Goal: Transaction & Acquisition: Purchase product/service

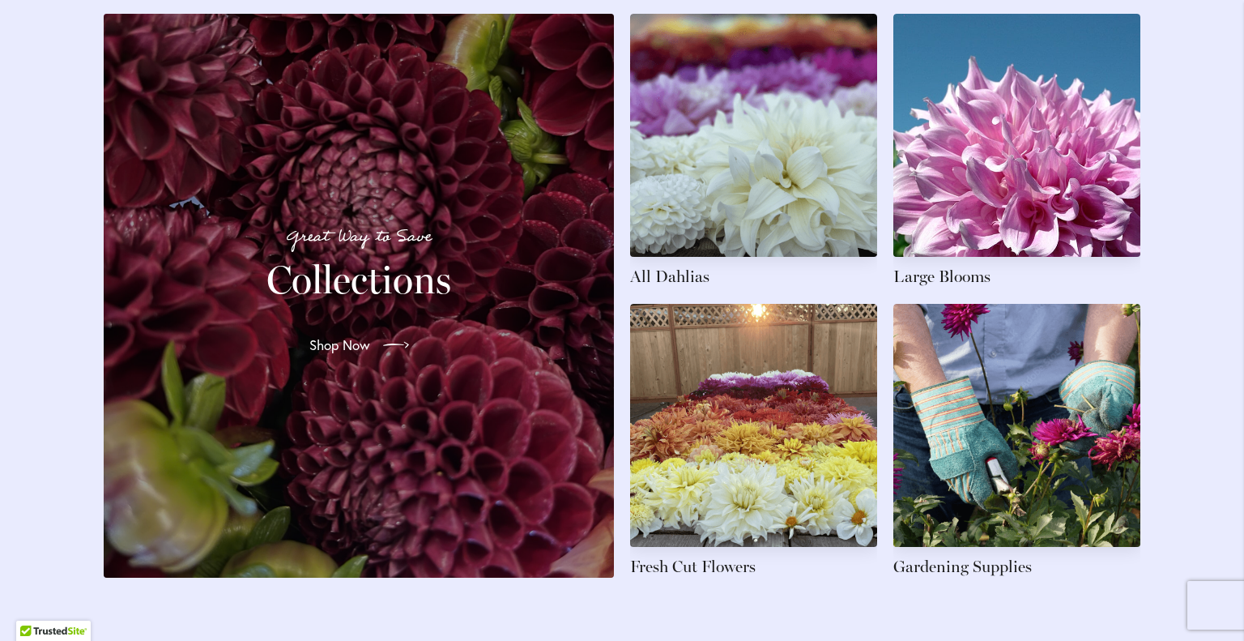
scroll to position [2505, 0]
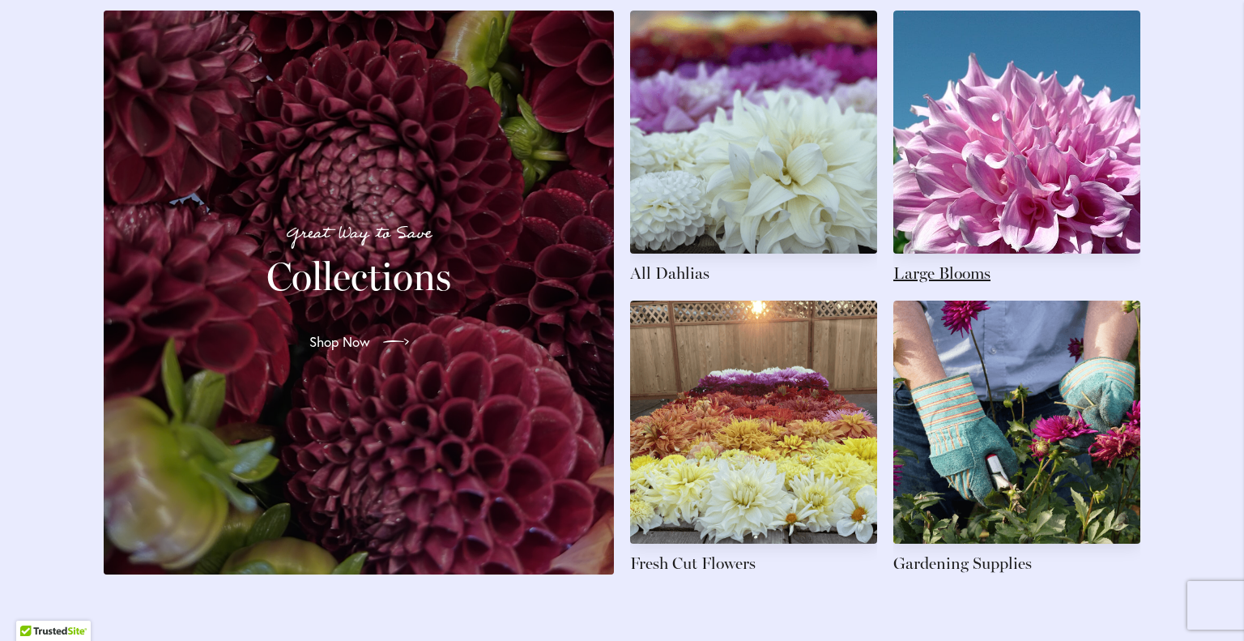
click at [949, 252] on link at bounding box center [1016, 148] width 247 height 274
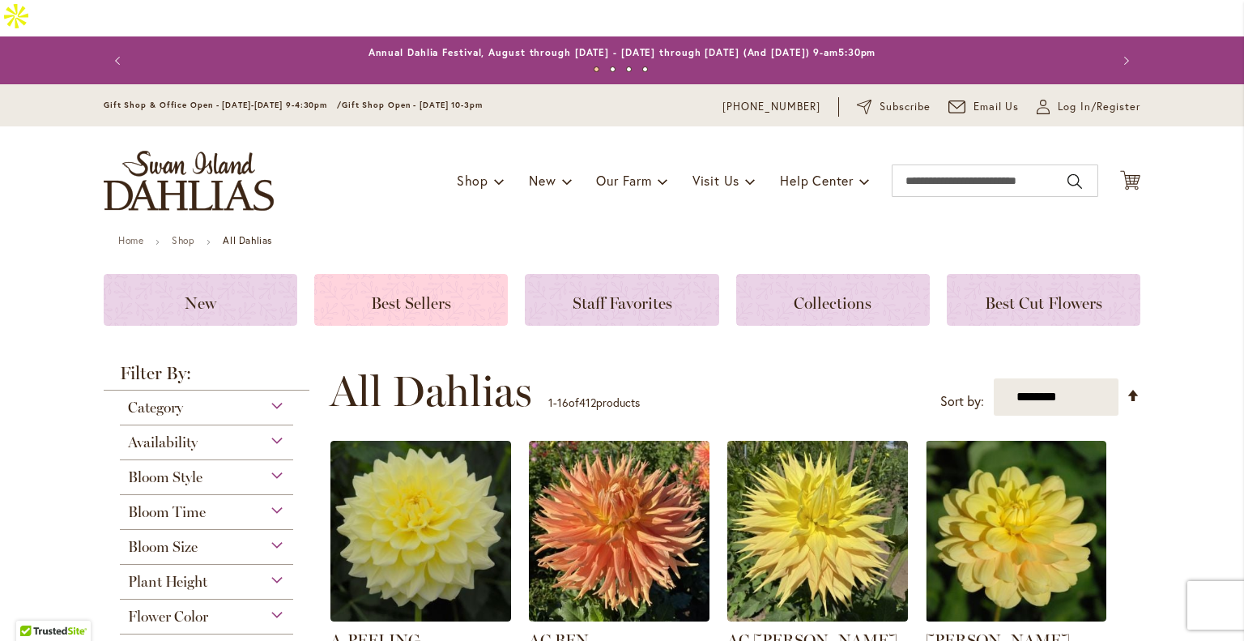
click at [435, 293] on span "Best Sellers" at bounding box center [411, 302] width 80 height 19
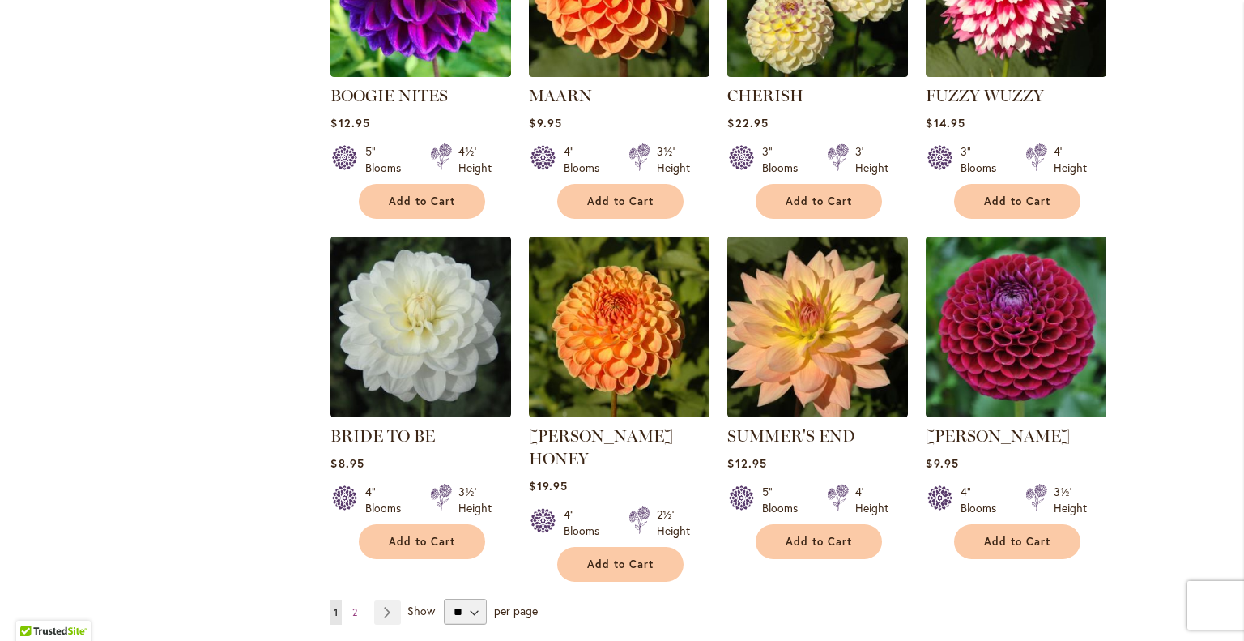
scroll to position [1158, 0]
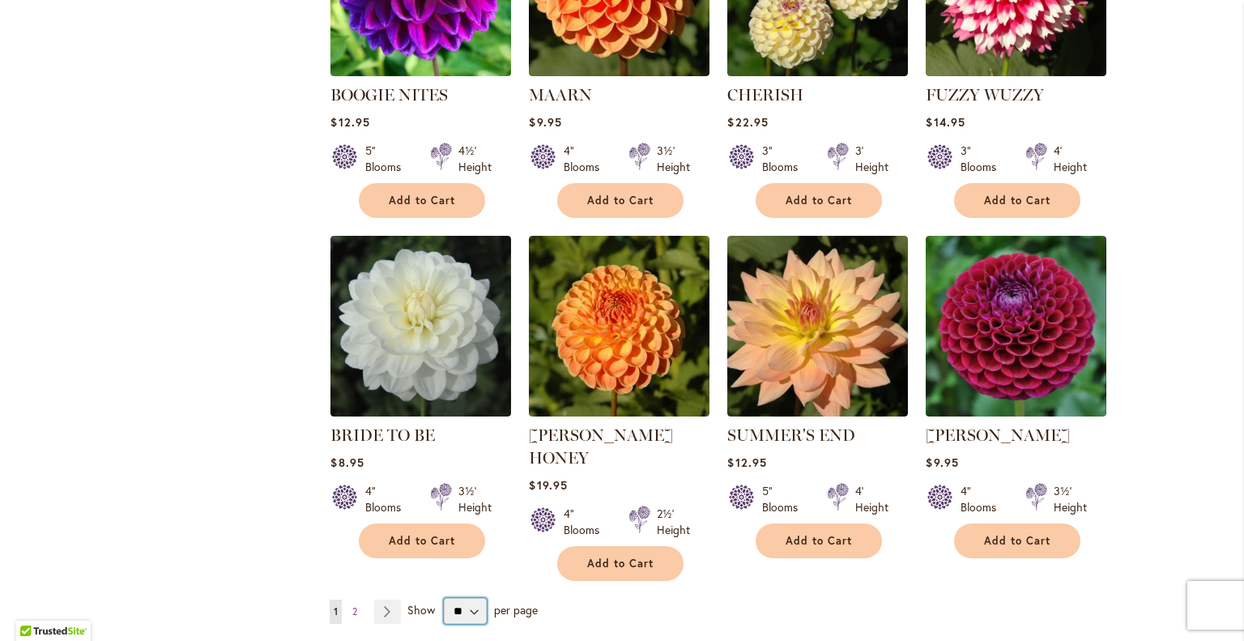
click at [466, 598] on select "** ** ** **" at bounding box center [465, 611] width 42 height 26
select select "**"
click at [444, 598] on select "** ** ** **" at bounding box center [465, 611] width 42 height 26
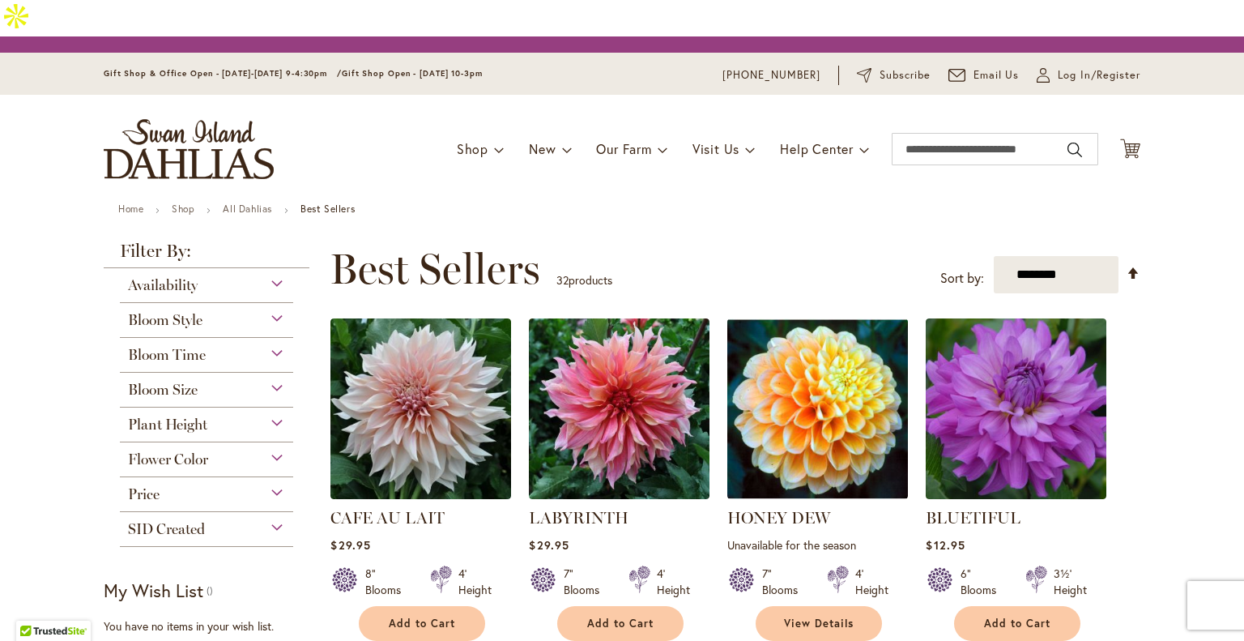
click at [207, 338] on div "Bloom Time" at bounding box center [206, 351] width 173 height 26
click at [275, 338] on div "Bloom Time" at bounding box center [206, 351] width 173 height 26
click at [183, 346] on span "Bloom Time" at bounding box center [167, 355] width 78 height 18
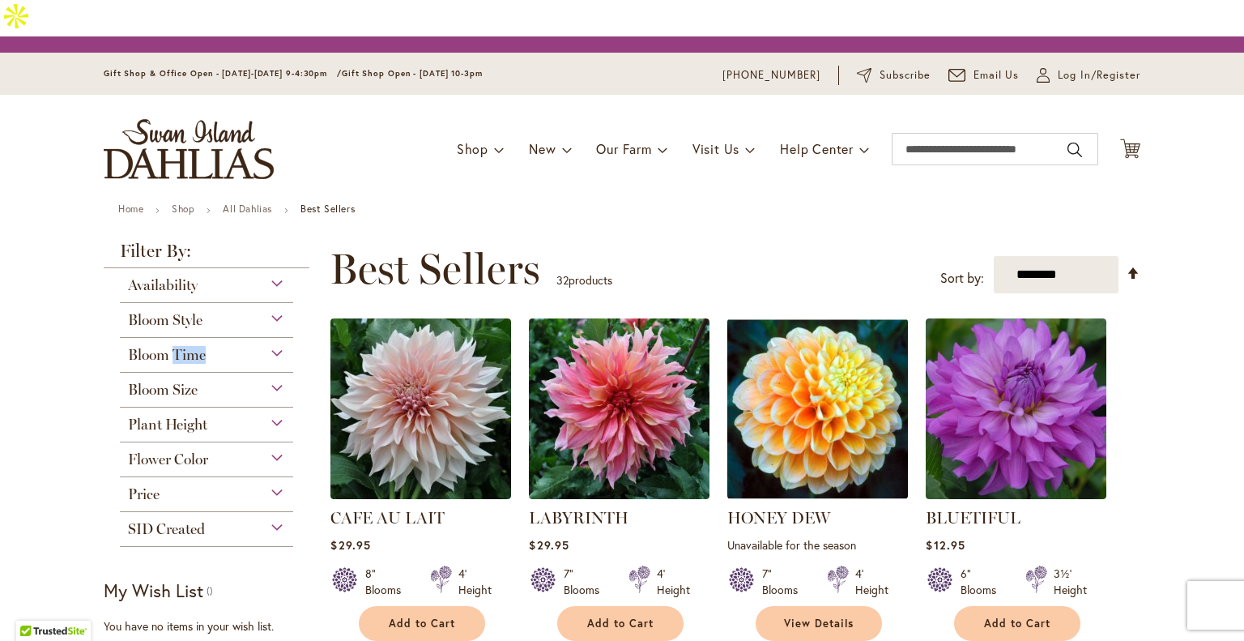
click at [270, 338] on div "Bloom Time" at bounding box center [206, 351] width 173 height 26
click at [283, 338] on div "Bloom Time" at bounding box center [206, 351] width 173 height 26
click at [181, 520] on span "SID Created" at bounding box center [166, 529] width 77 height 18
drag, startPoint x: 181, startPoint y: 495, endPoint x: 147, endPoint y: 399, distance: 102.5
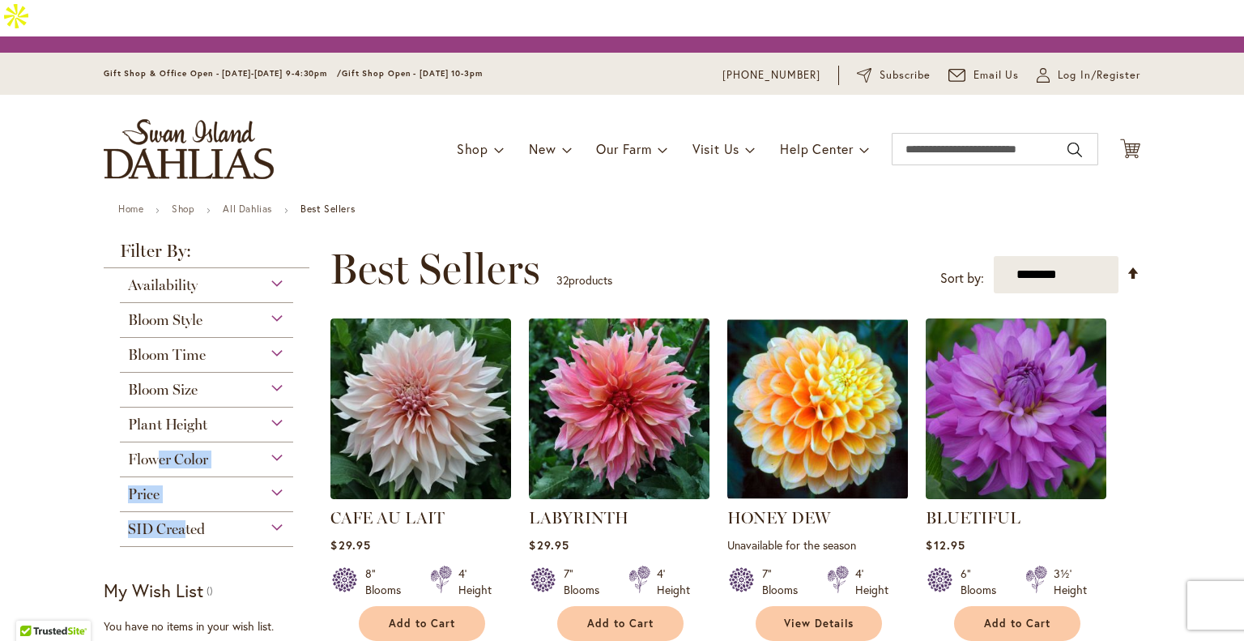
click at [147, 399] on div "Availability In Stock 29 items Out of Stock 3 items Bloom Style Ball 2 3" at bounding box center [207, 407] width 206 height 279
click at [275, 442] on div "Flower Color" at bounding box center [206, 455] width 173 height 26
click at [254, 203] on link "All Dahlias" at bounding box center [247, 209] width 49 height 12
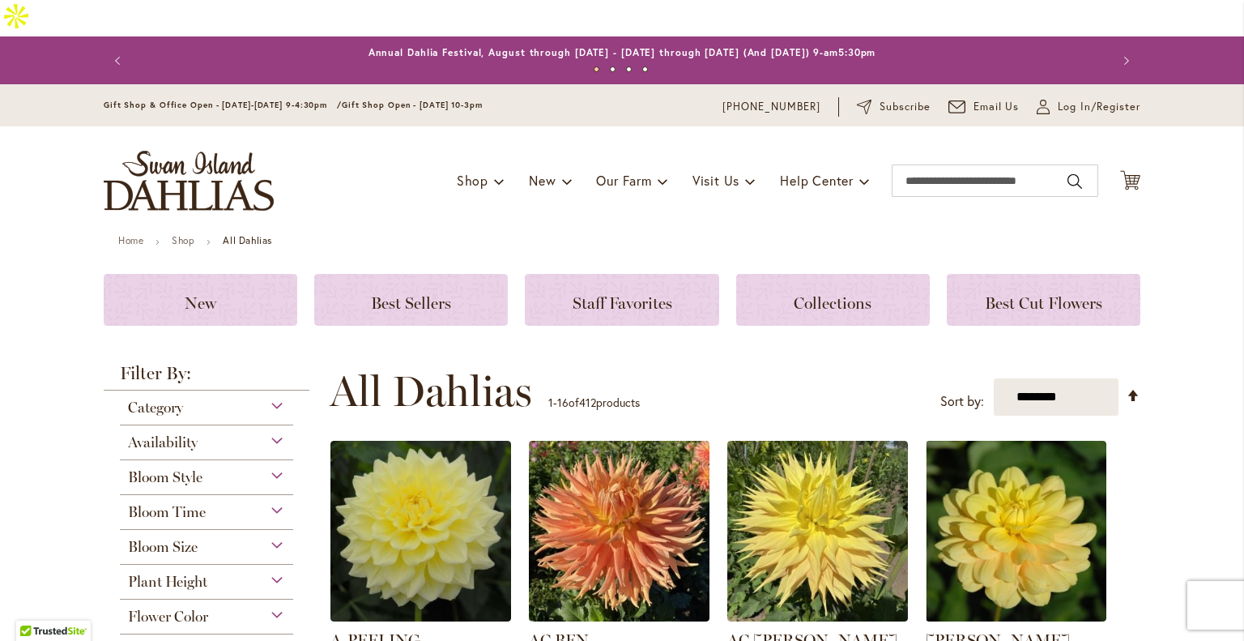
click at [181, 503] on span "Bloom Time" at bounding box center [167, 512] width 78 height 18
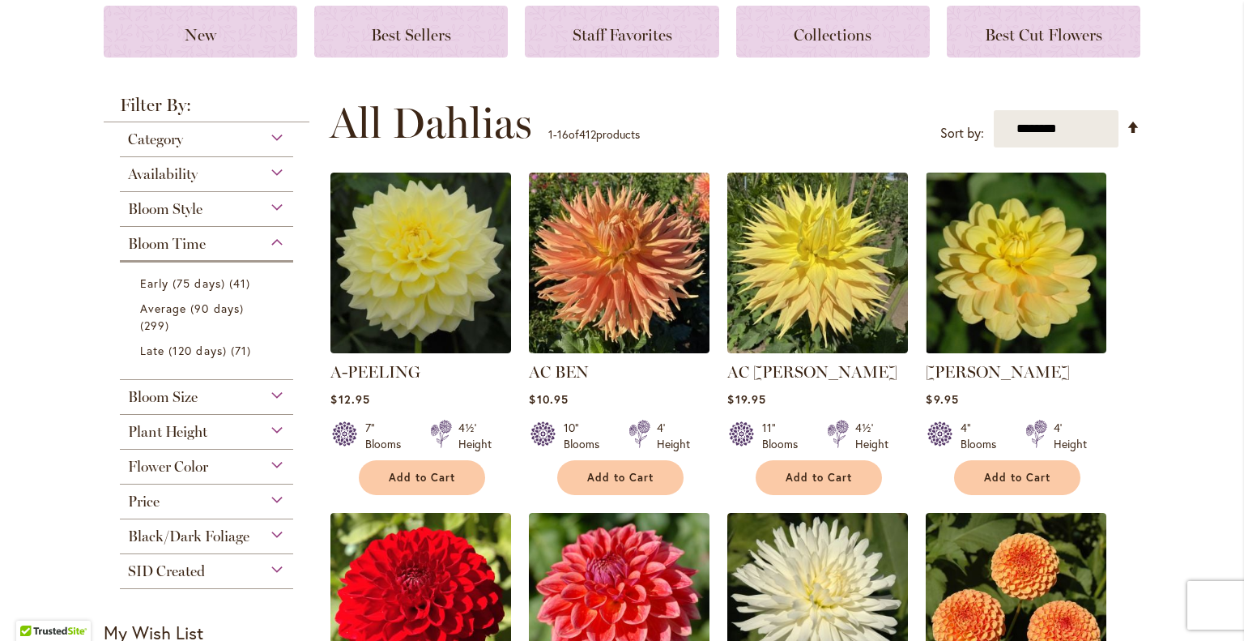
scroll to position [269, 0]
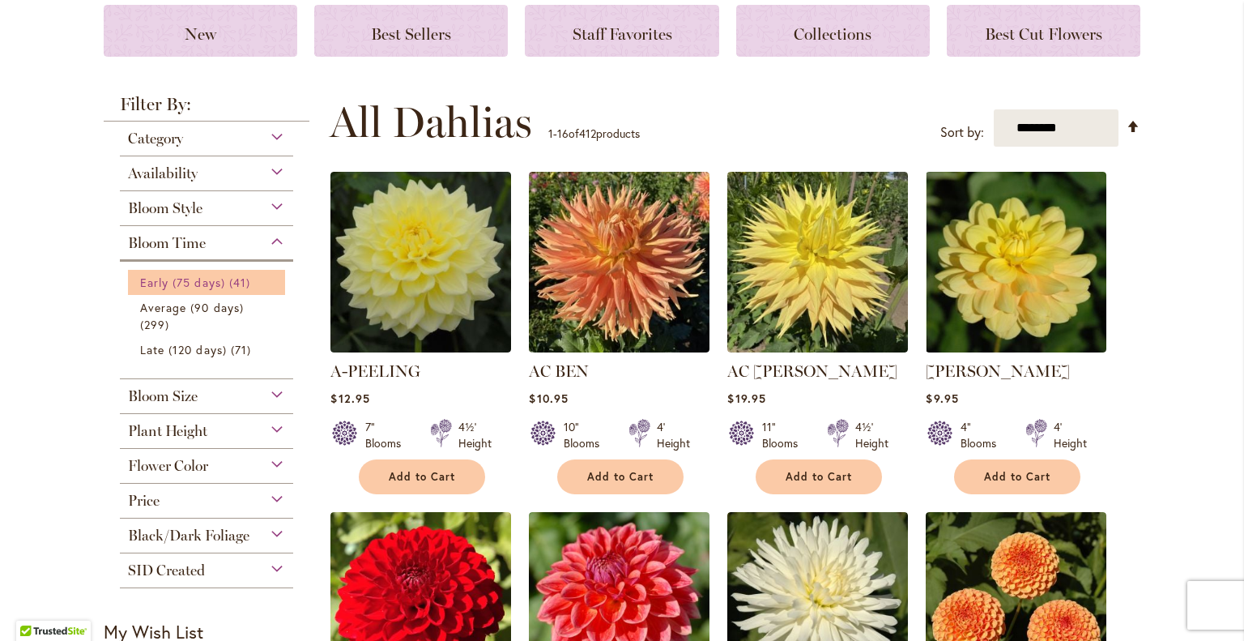
click at [220, 274] on link "Early (75 days) 41 items" at bounding box center [208, 282] width 137 height 17
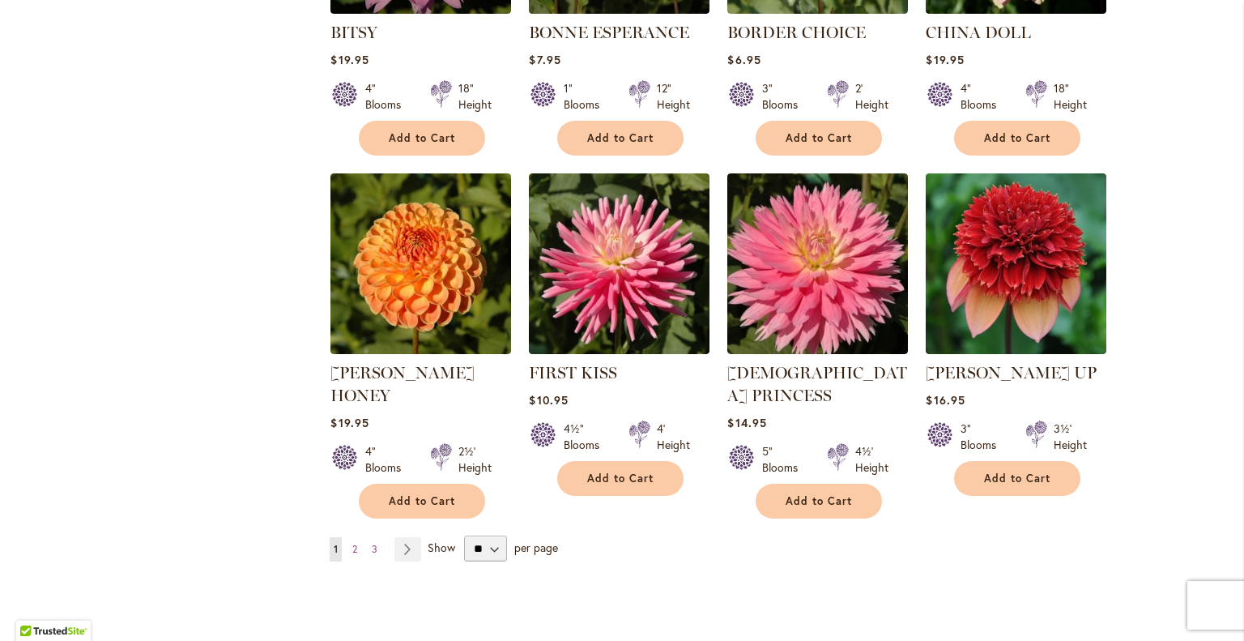
scroll to position [1277, 0]
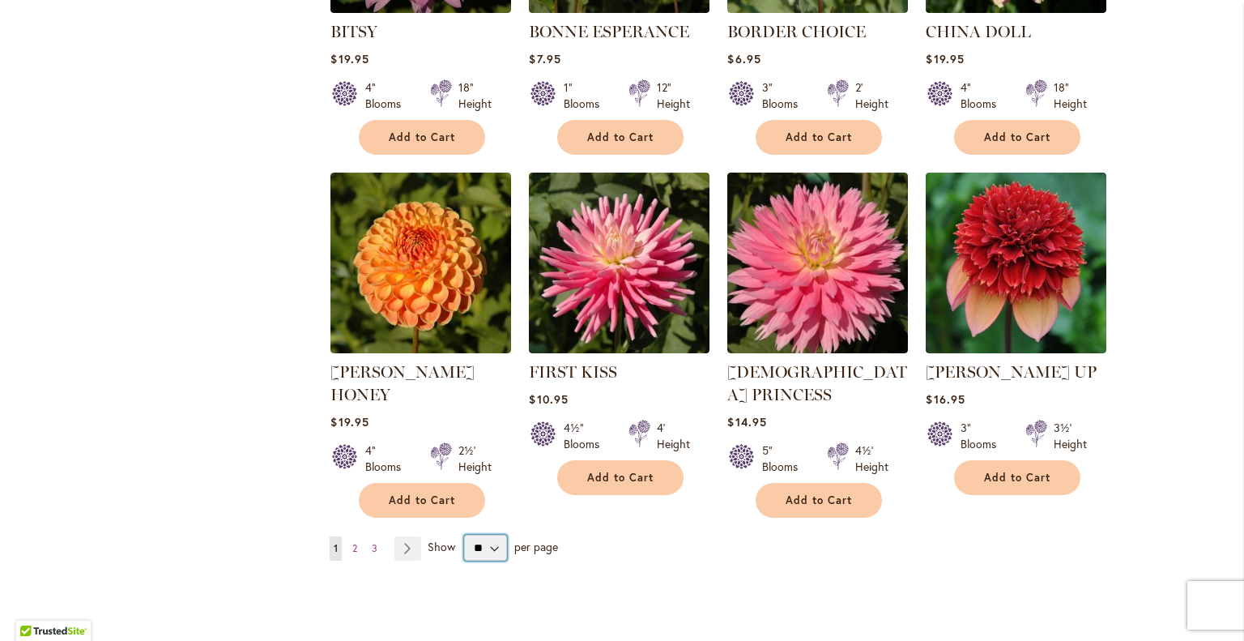
click at [480, 535] on select "** ** ** **" at bounding box center [485, 548] width 42 height 26
select select "**"
click at [464, 535] on select "** ** ** **" at bounding box center [485, 548] width 42 height 26
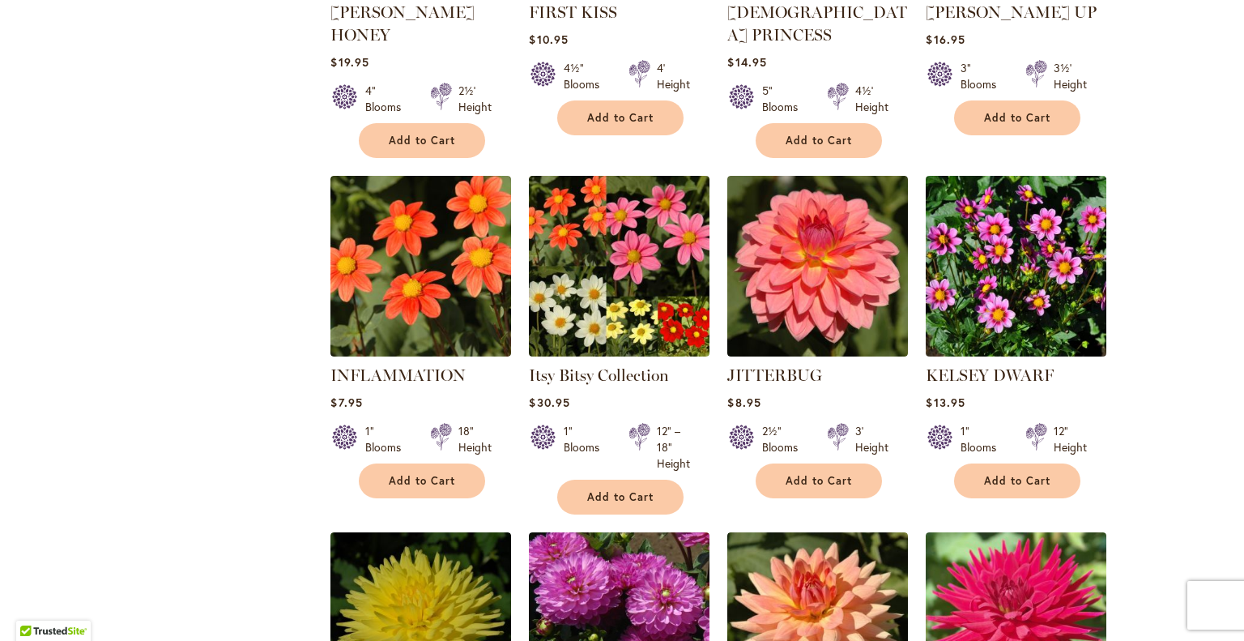
scroll to position [1605, 0]
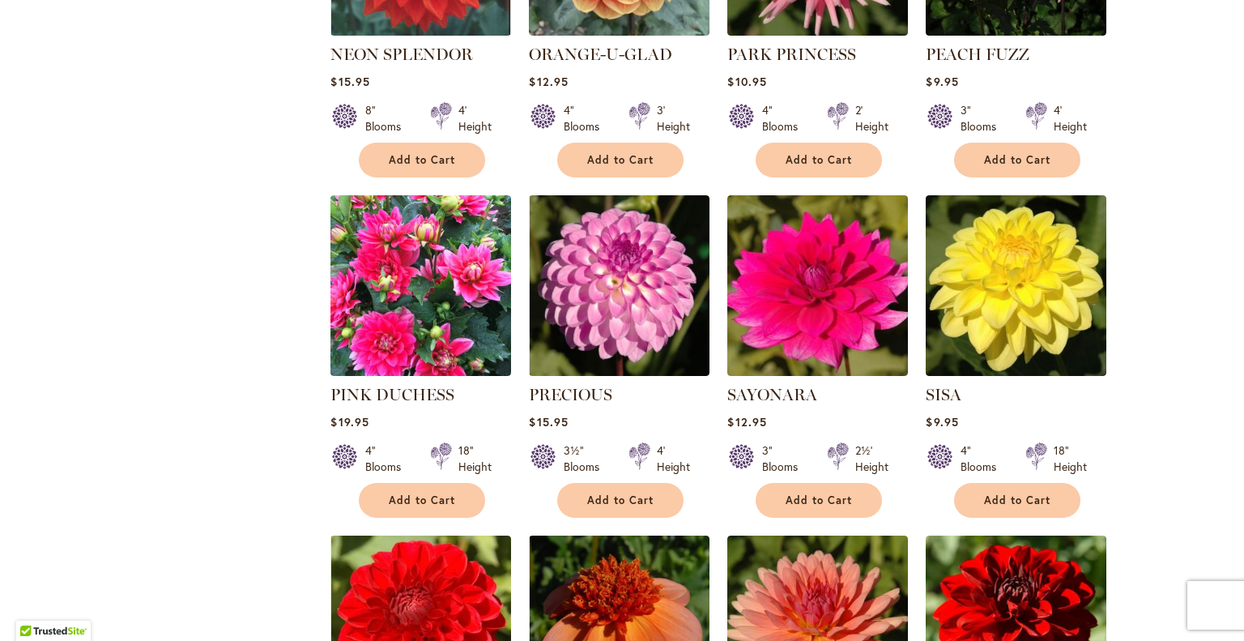
scroll to position [3018, 0]
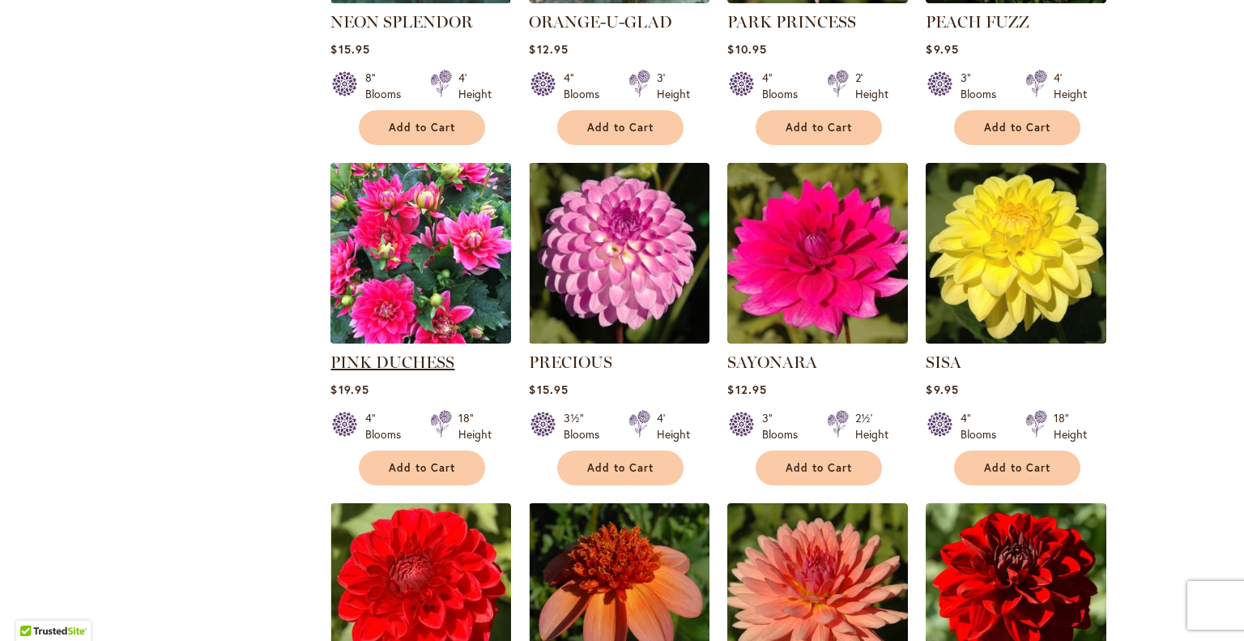
click at [393, 352] on link "PINK DUCHESS" at bounding box center [392, 361] width 124 height 19
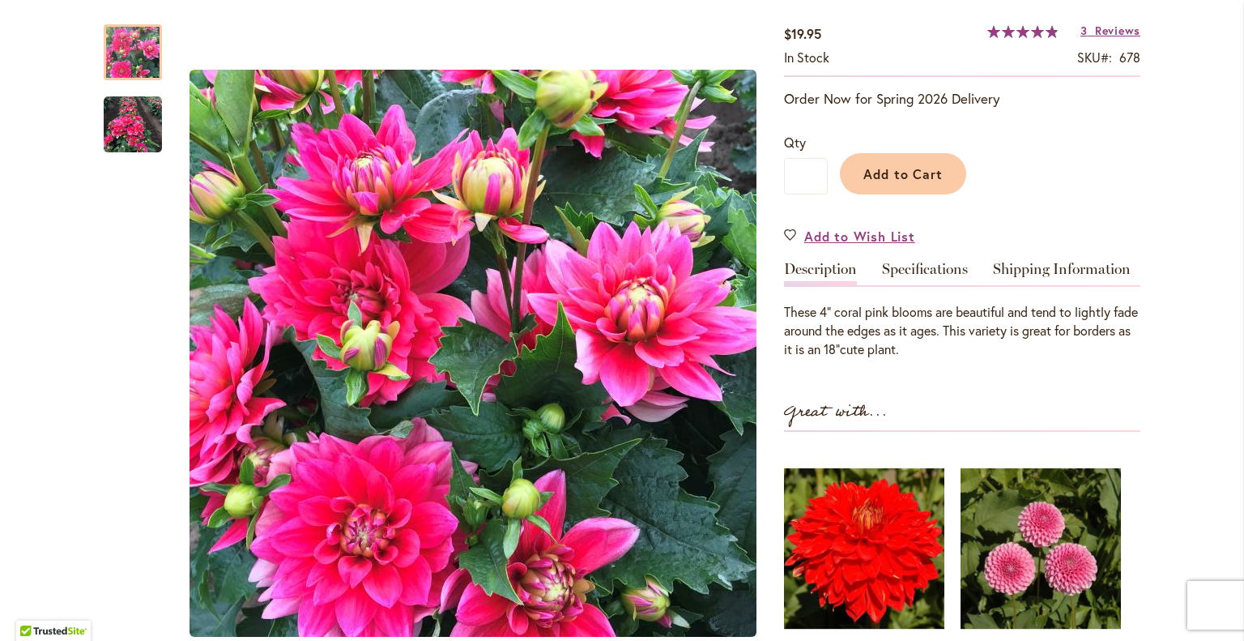
scroll to position [315, 0]
click at [919, 261] on link "Specifications" at bounding box center [925, 272] width 86 height 23
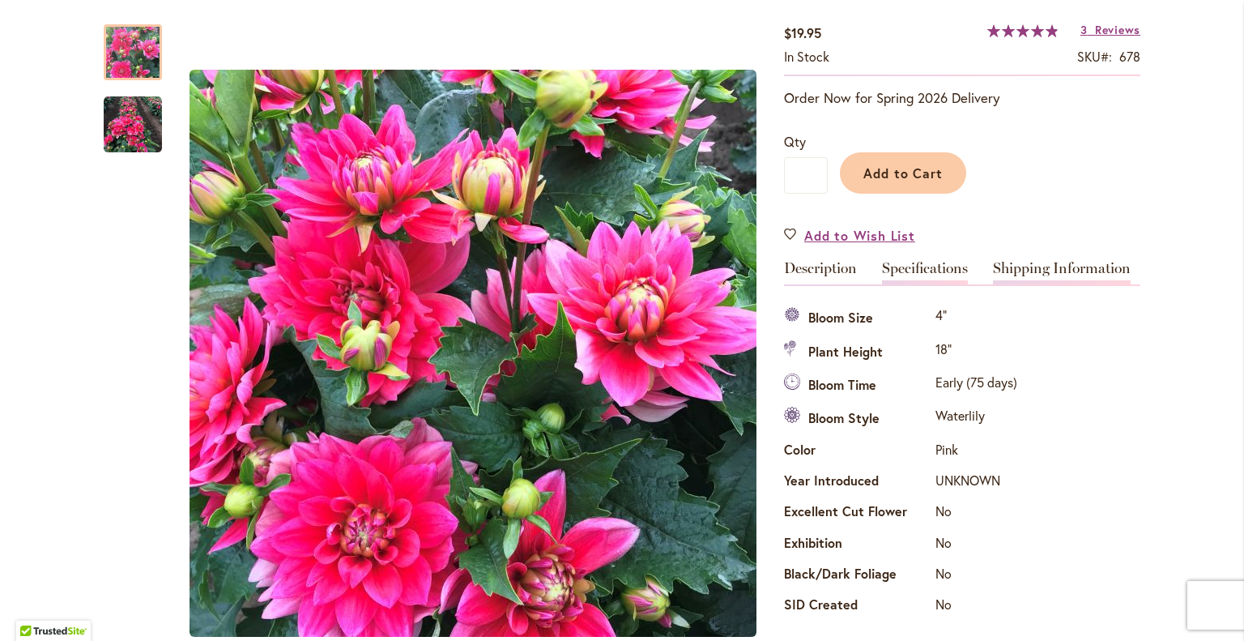
click at [1081, 261] on link "Shipping Information" at bounding box center [1062, 272] width 138 height 23
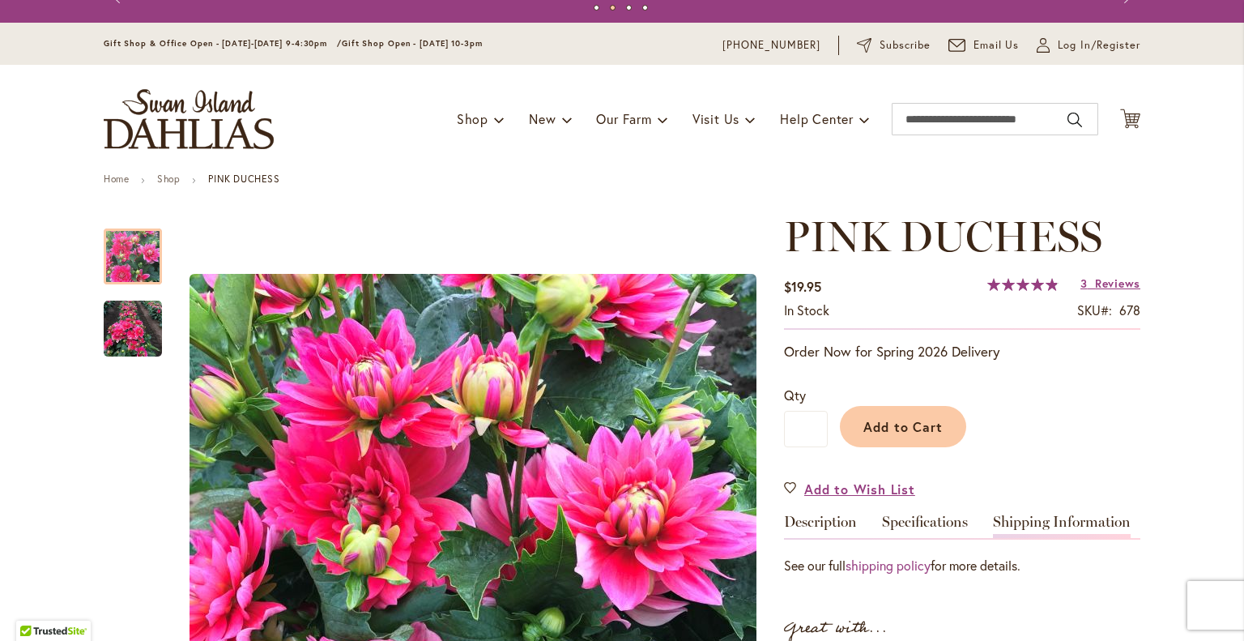
scroll to position [63, 0]
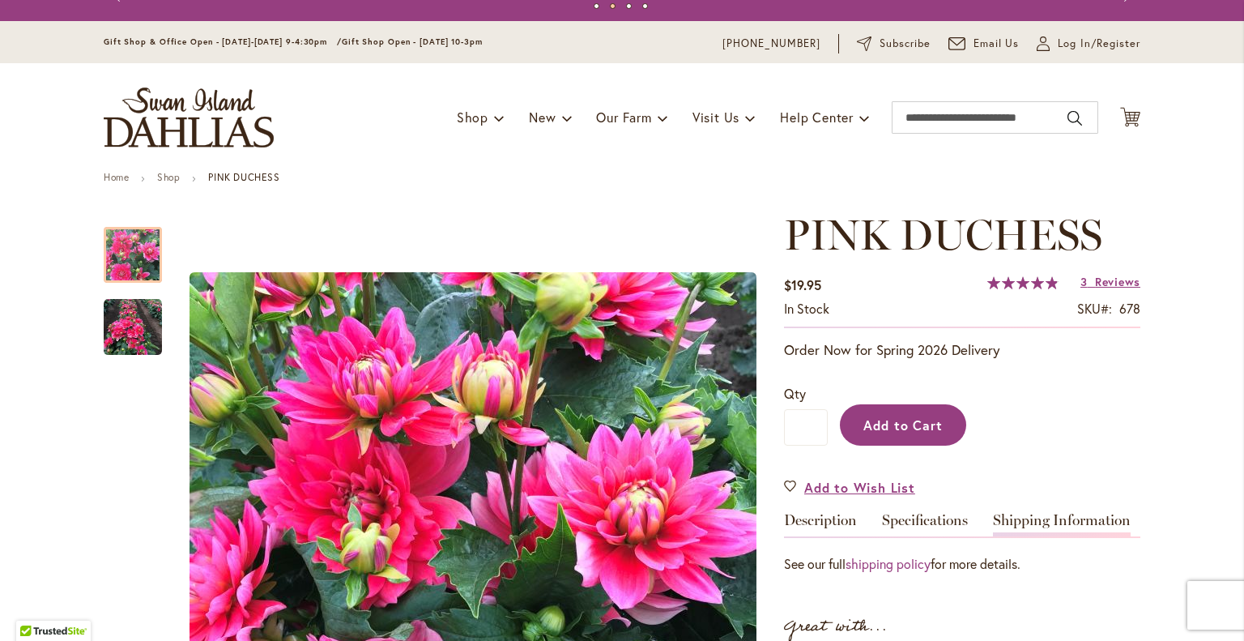
click at [894, 416] on span "Add to Cart" at bounding box center [904, 424] width 80 height 17
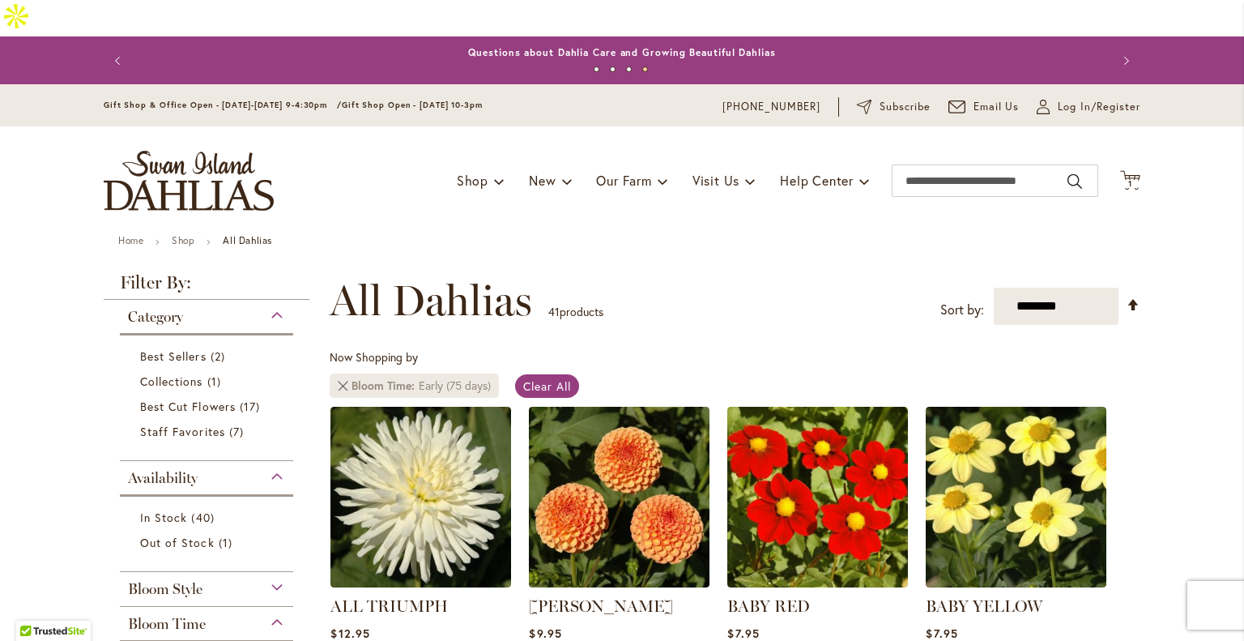
click at [338, 381] on link "Remove Bloom Time Early (75 days)" at bounding box center [343, 386] width 10 height 10
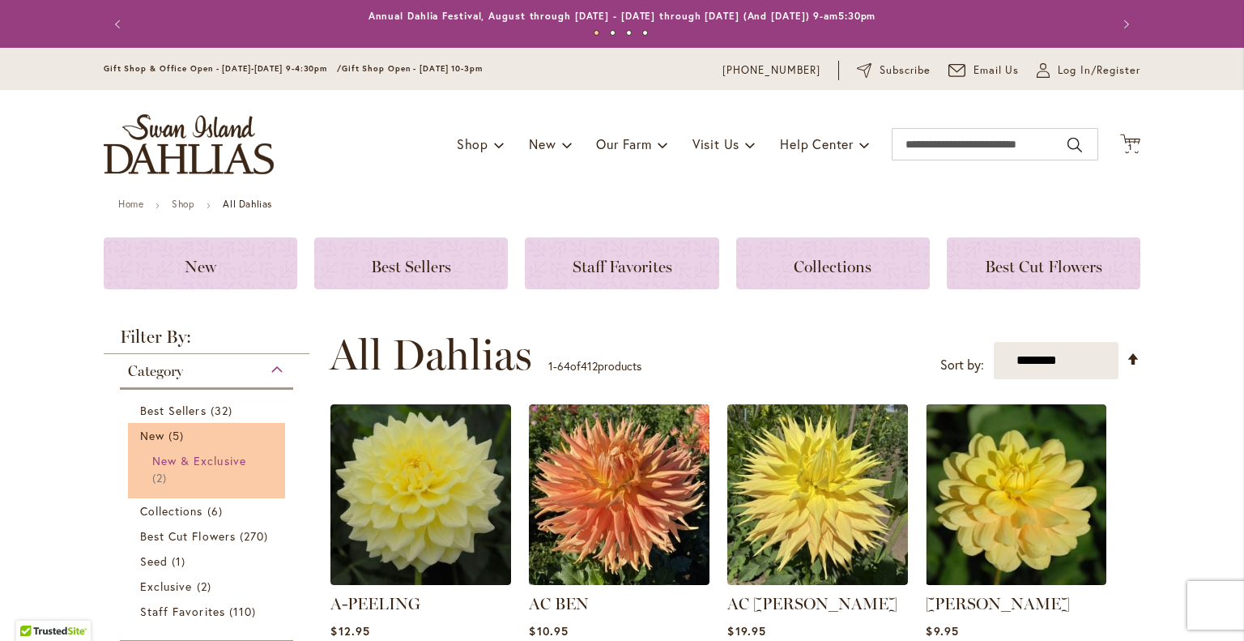
click at [160, 456] on span "New & Exclusive" at bounding box center [199, 460] width 94 height 15
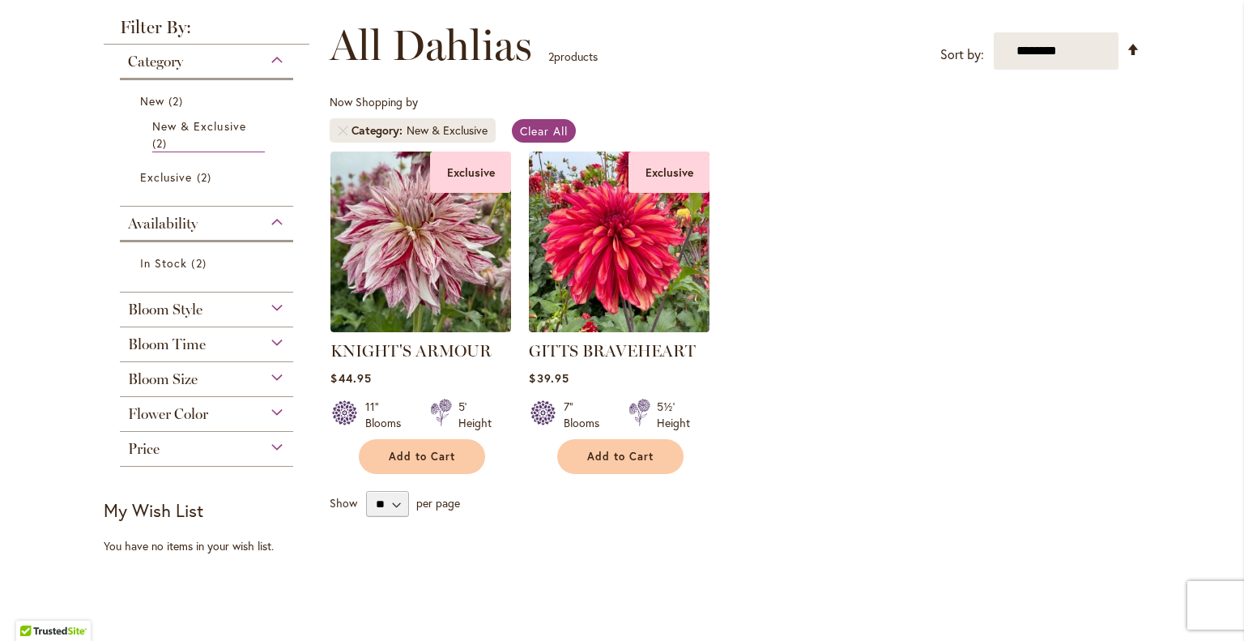
scroll to position [254, 0]
click at [849, 451] on div "**********" at bounding box center [735, 270] width 811 height 496
click at [169, 170] on span "Exclusive" at bounding box center [166, 177] width 52 height 15
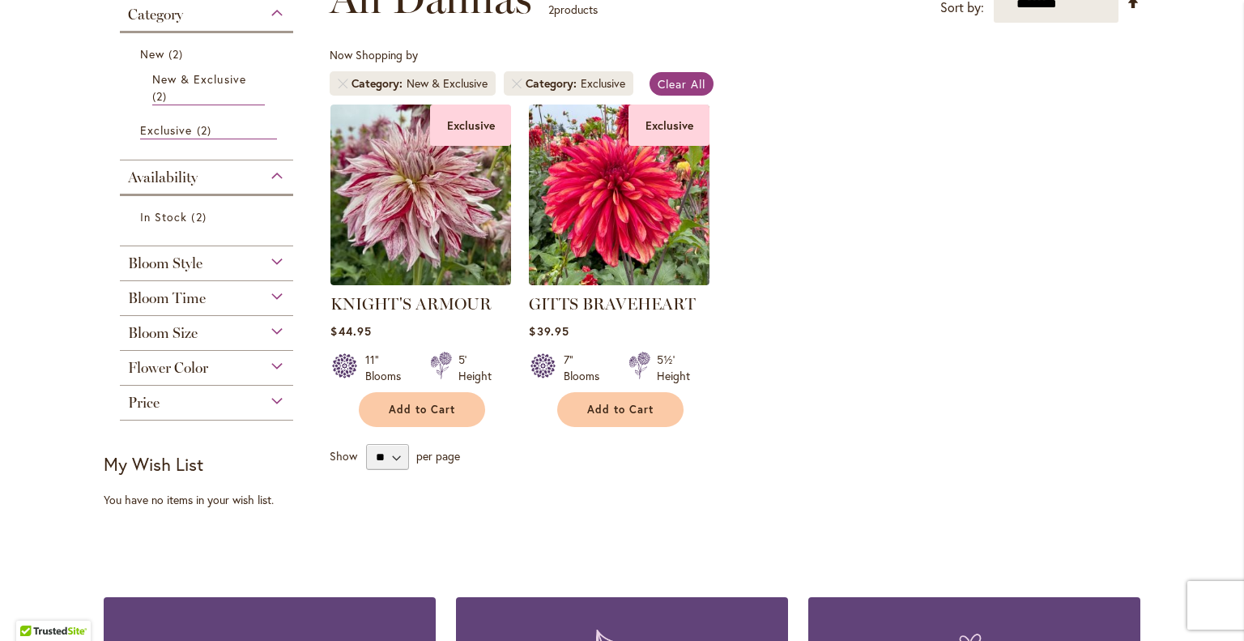
scroll to position [268, 0]
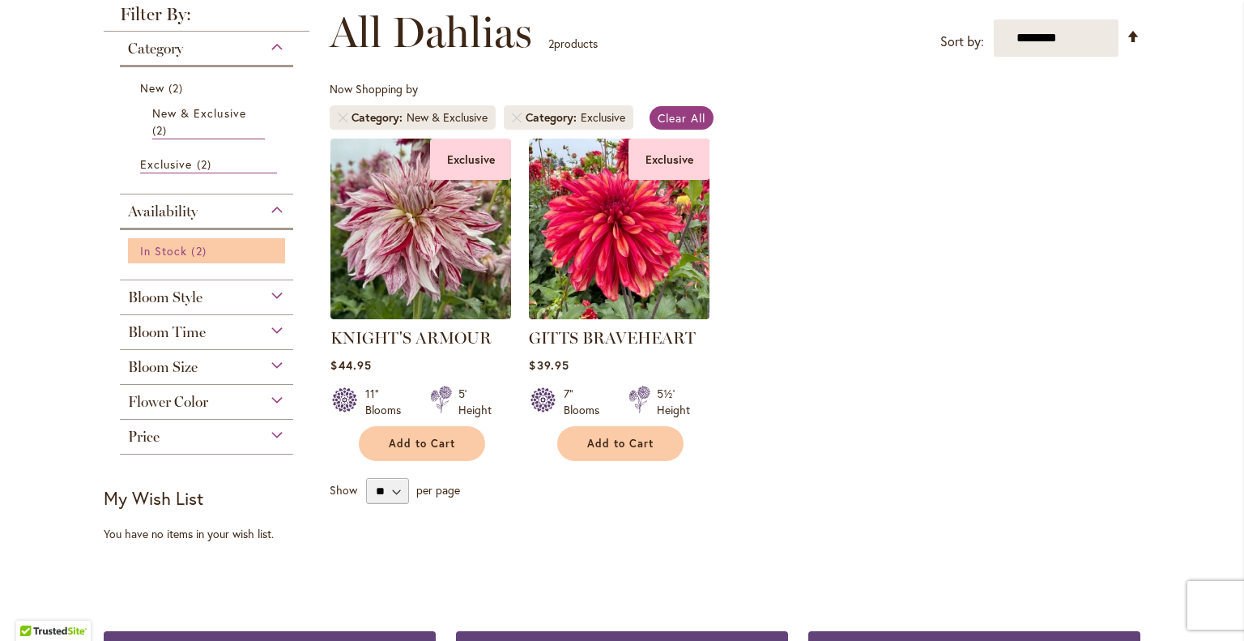
click at [155, 243] on span "In Stock" at bounding box center [163, 250] width 47 height 15
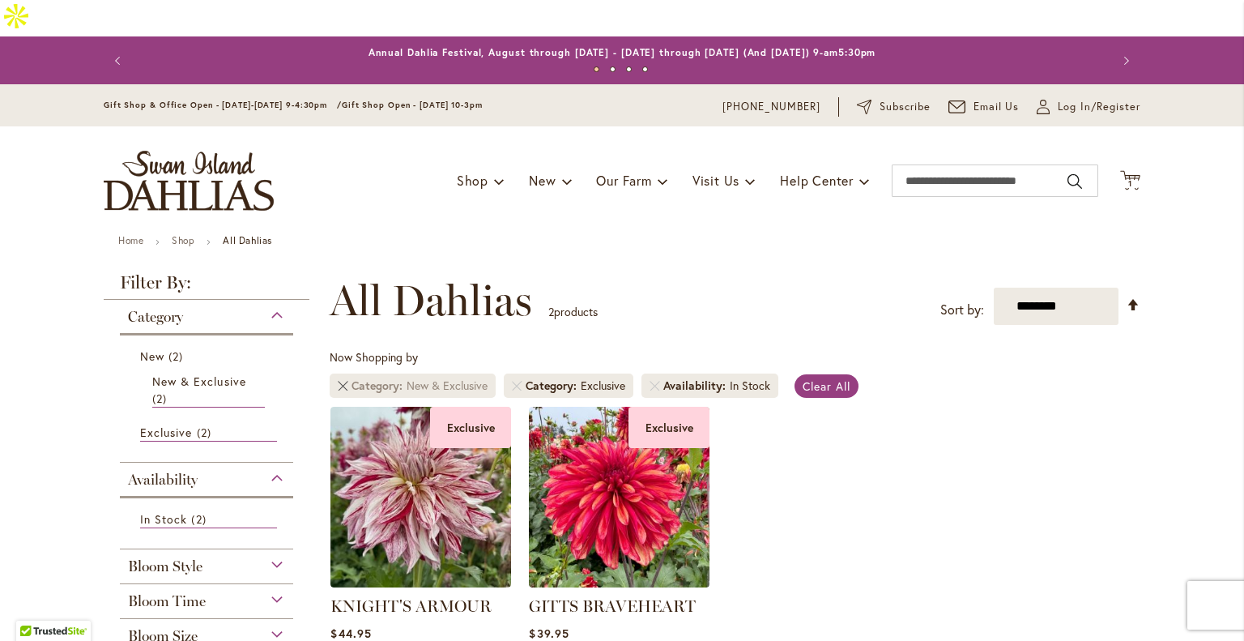
click at [339, 381] on link "Remove Category New & Exclusive" at bounding box center [343, 386] width 10 height 10
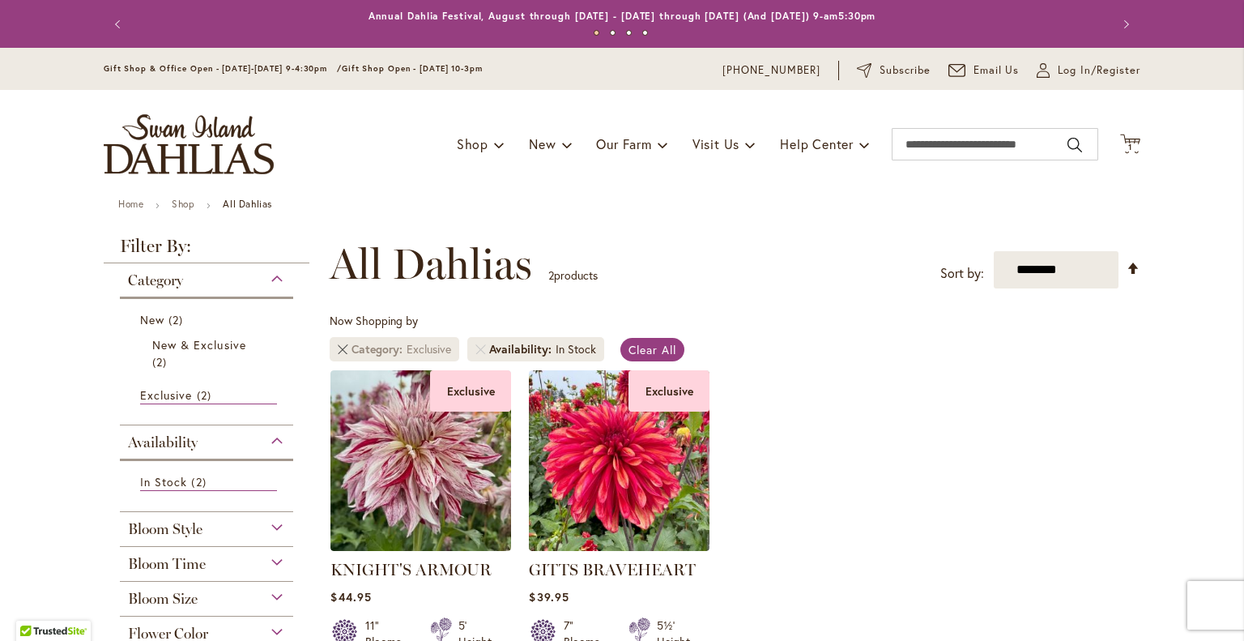
click at [338, 344] on link "Remove Category Exclusive" at bounding box center [343, 349] width 10 height 10
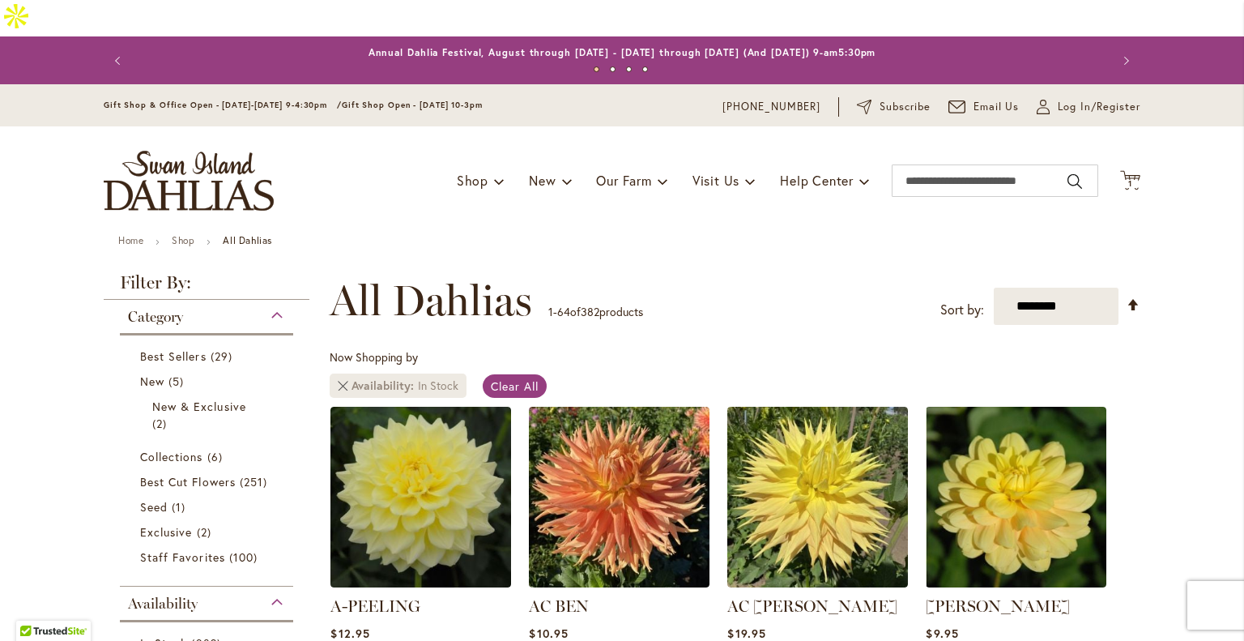
click at [338, 381] on link "Remove Availability In Stock" at bounding box center [343, 386] width 10 height 10
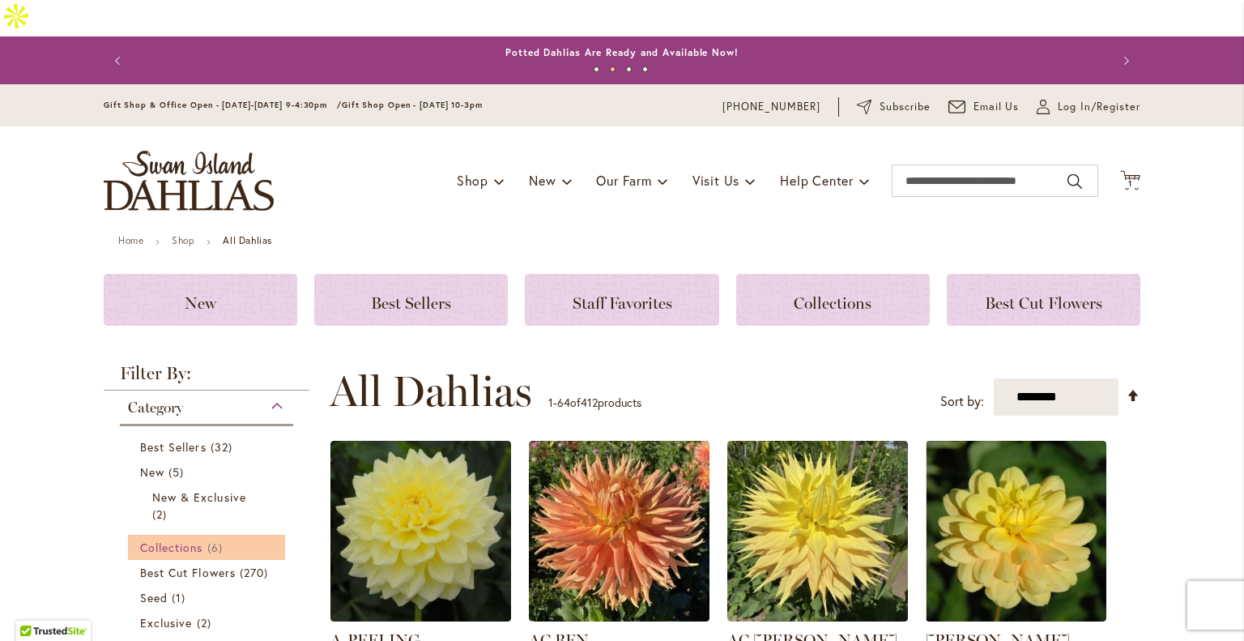
click at [184, 539] on span "Collections" at bounding box center [171, 546] width 63 height 15
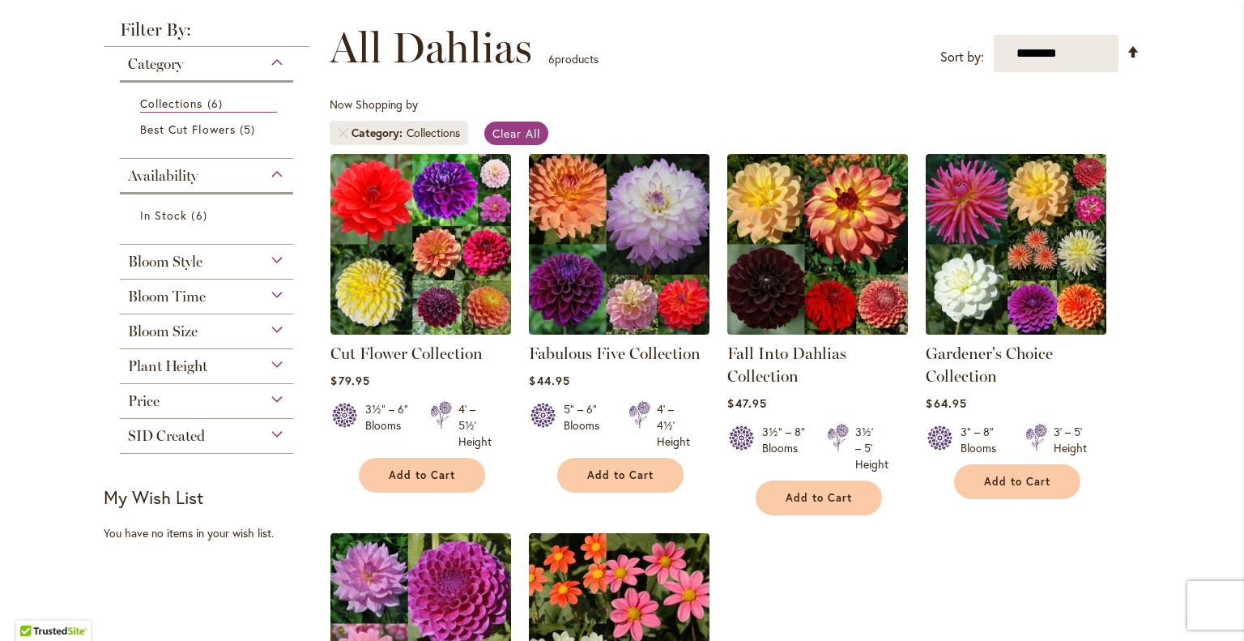
scroll to position [252, 0]
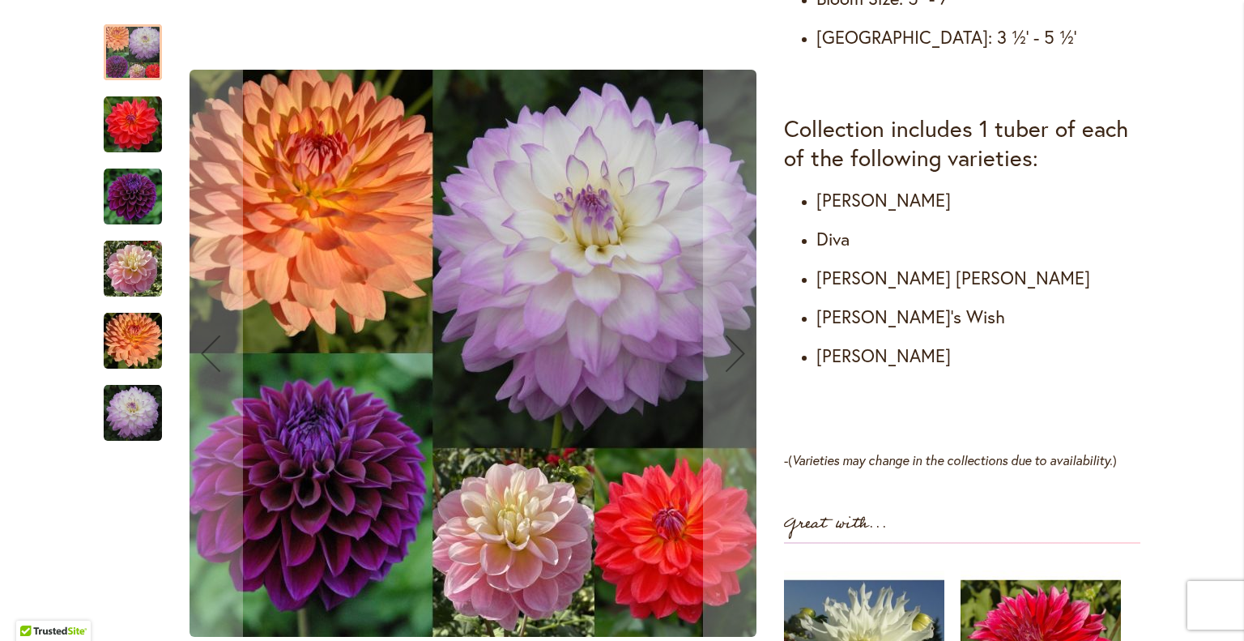
scroll to position [911, 0]
click at [126, 120] on img "COOPER BLAINE" at bounding box center [133, 125] width 58 height 58
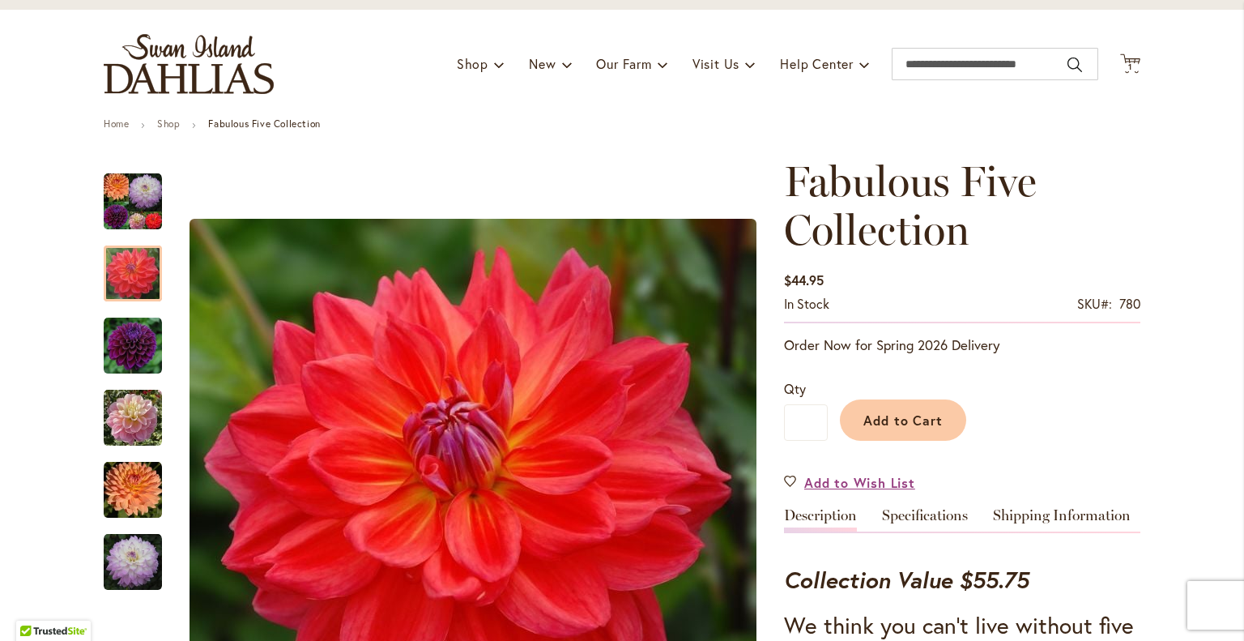
scroll to position [0, 0]
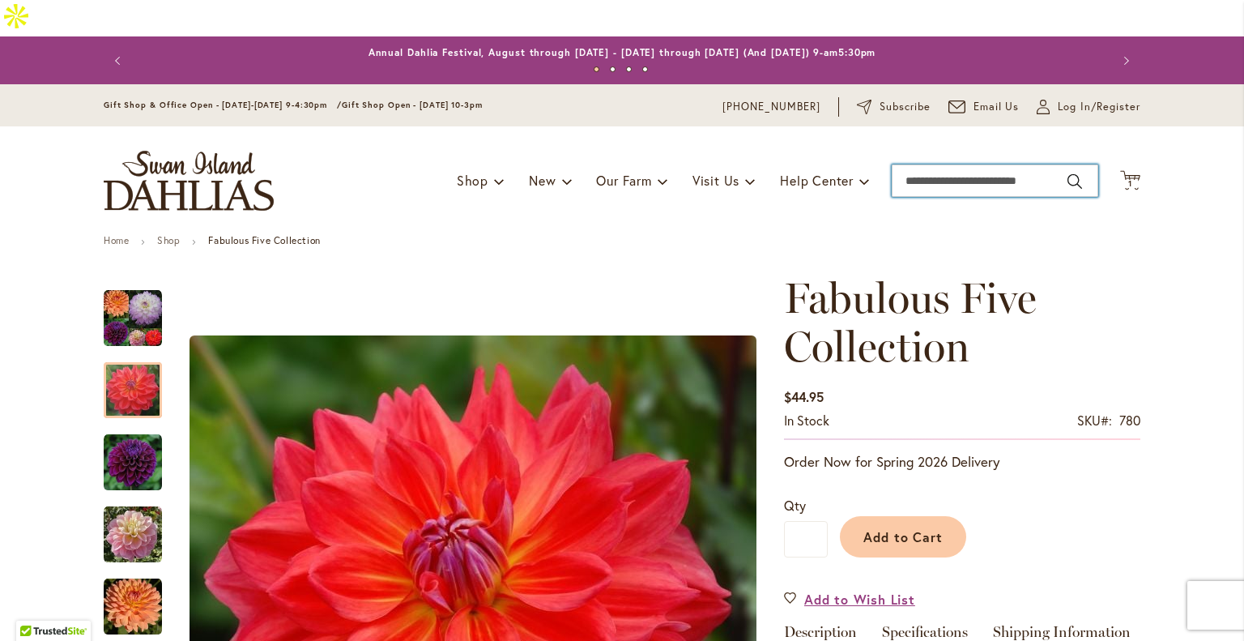
click at [968, 164] on input "Search" at bounding box center [995, 180] width 207 height 32
type input "**********"
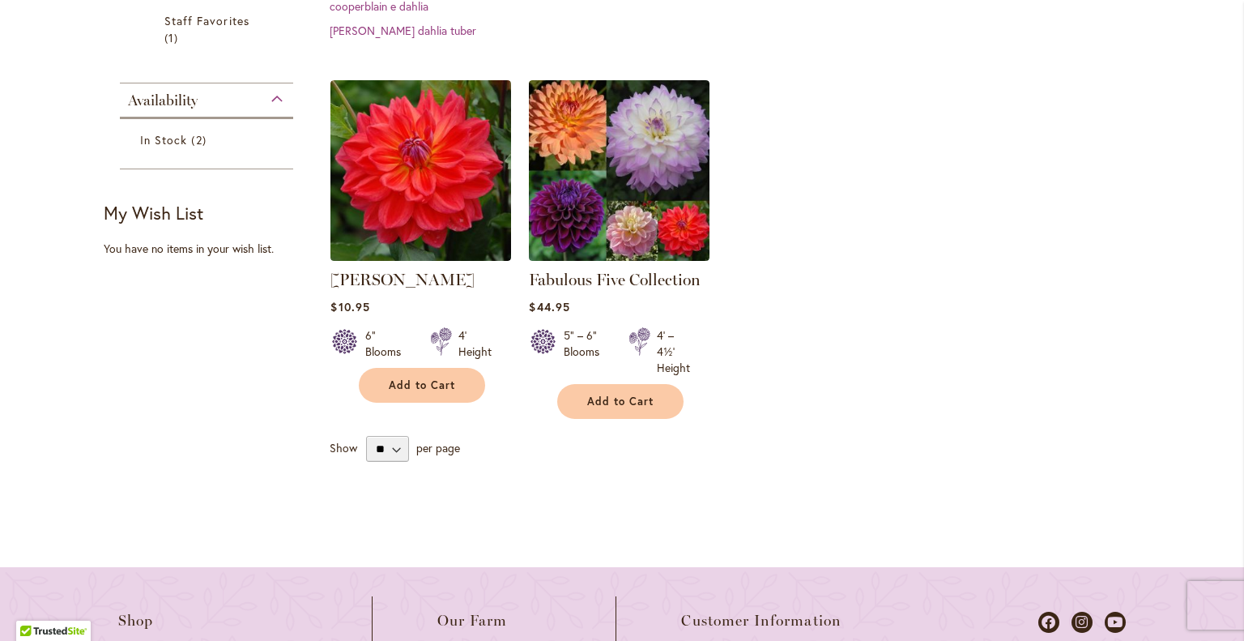
scroll to position [420, 0]
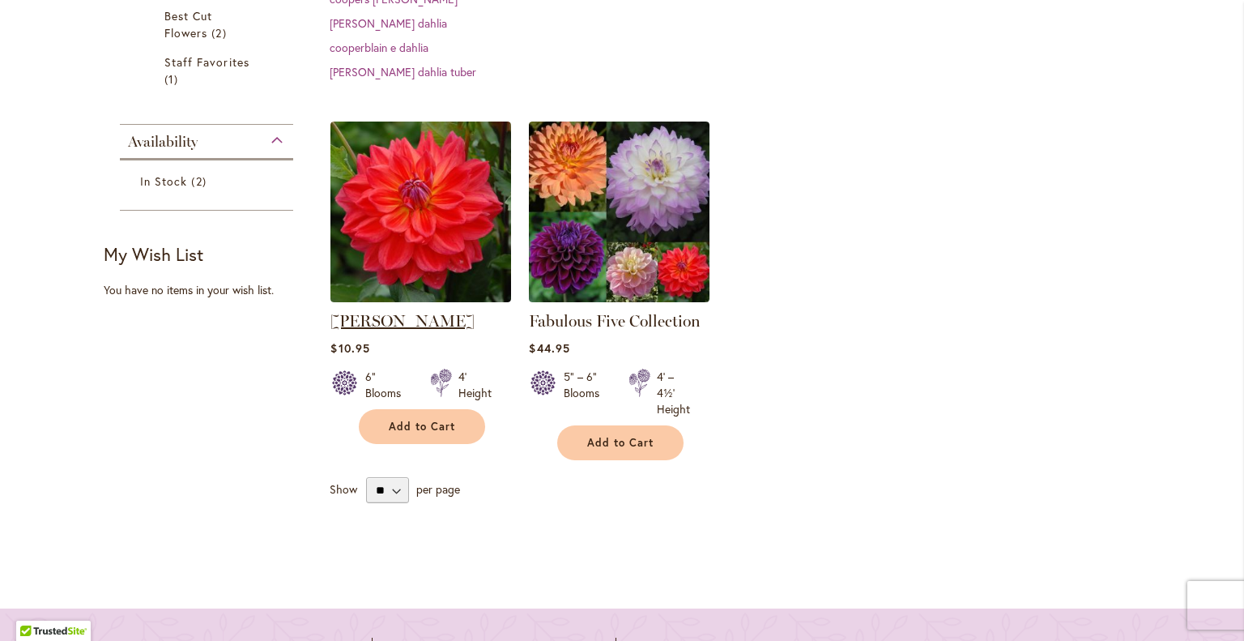
click at [391, 311] on link "[PERSON_NAME]" at bounding box center [402, 320] width 144 height 19
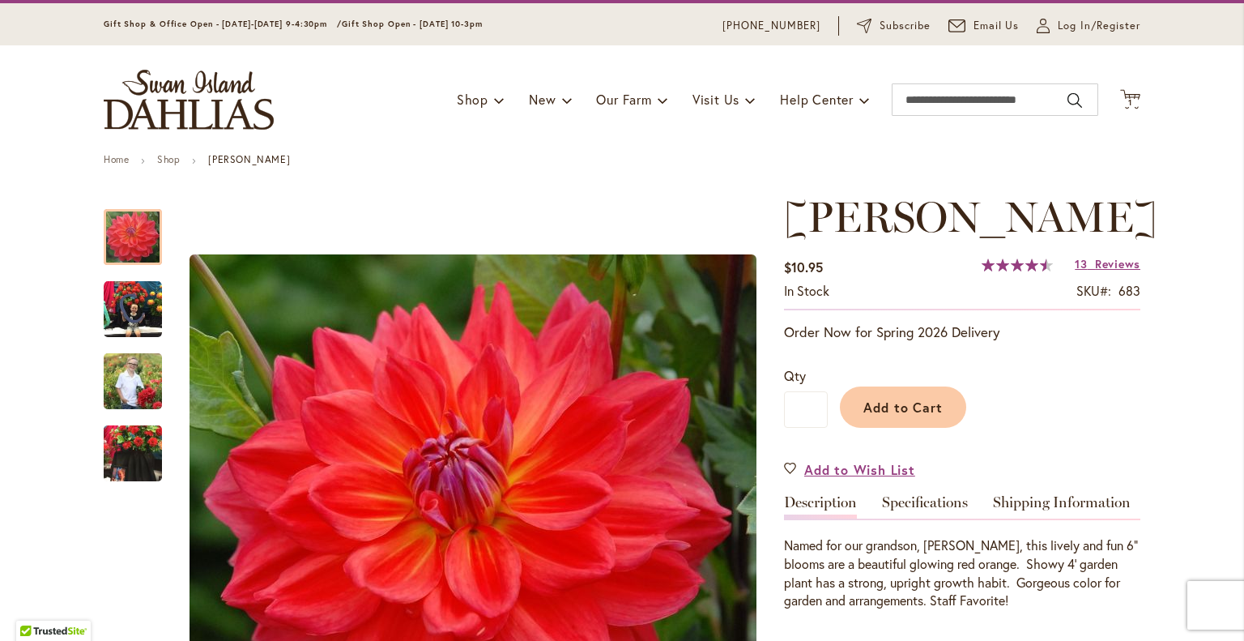
scroll to position [80, 0]
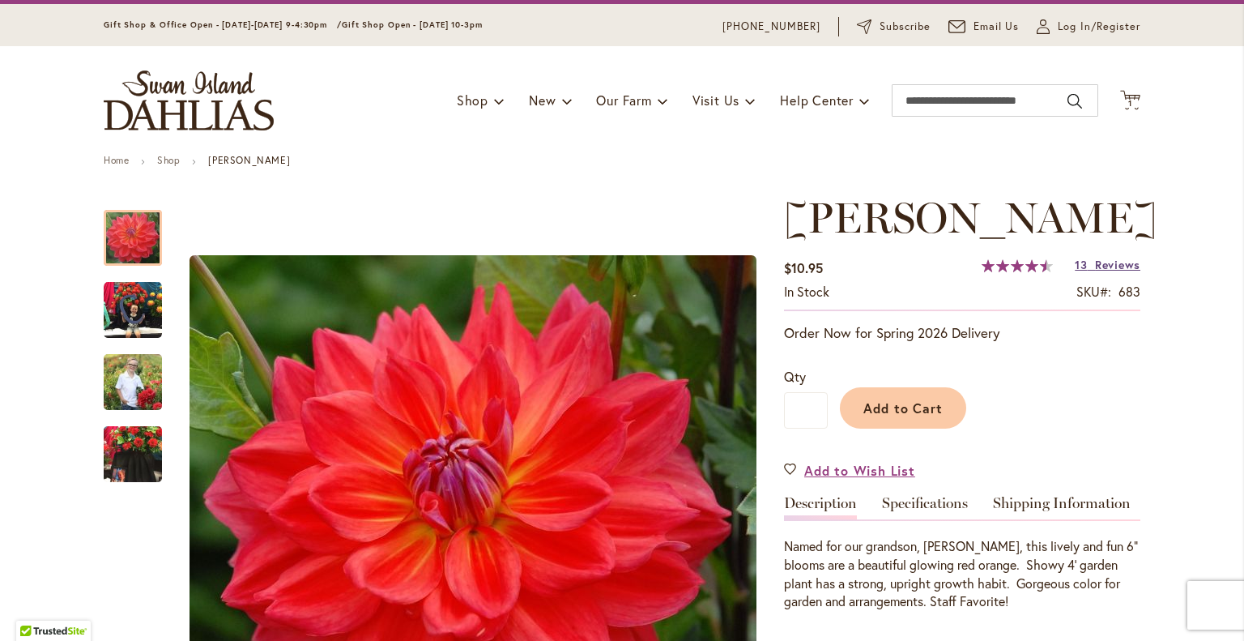
click at [1110, 257] on span "Reviews" at bounding box center [1117, 264] width 45 height 15
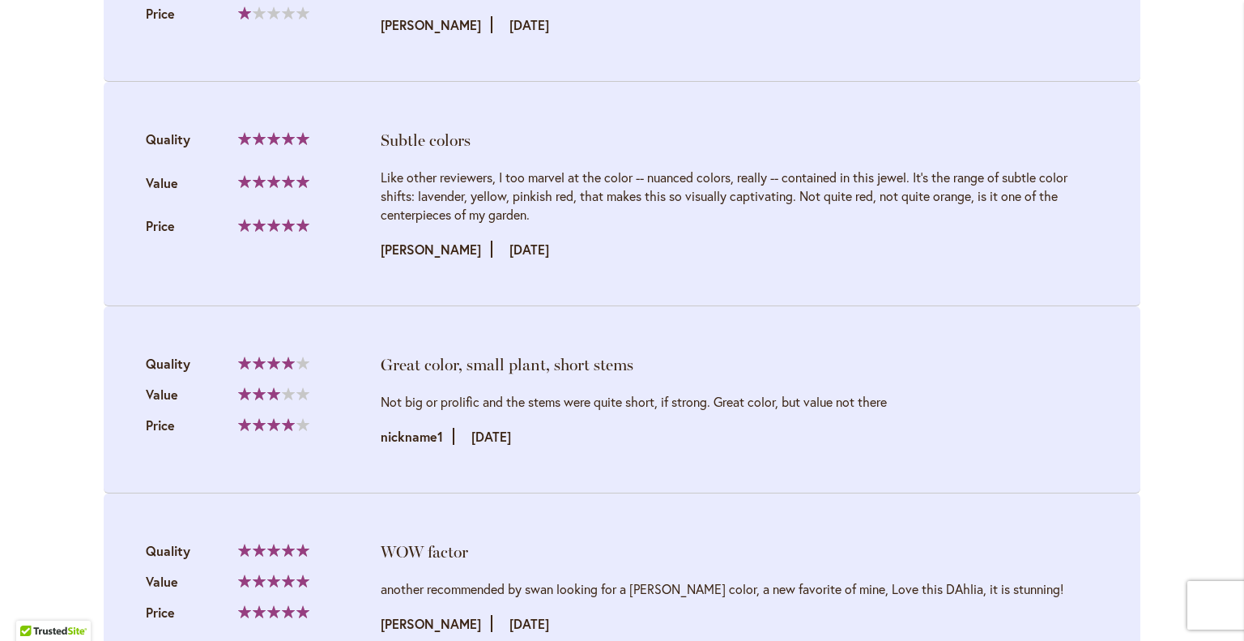
scroll to position [2489, 0]
click at [972, 493] on li "WOW factor Quality 100% Value" at bounding box center [622, 586] width 1037 height 187
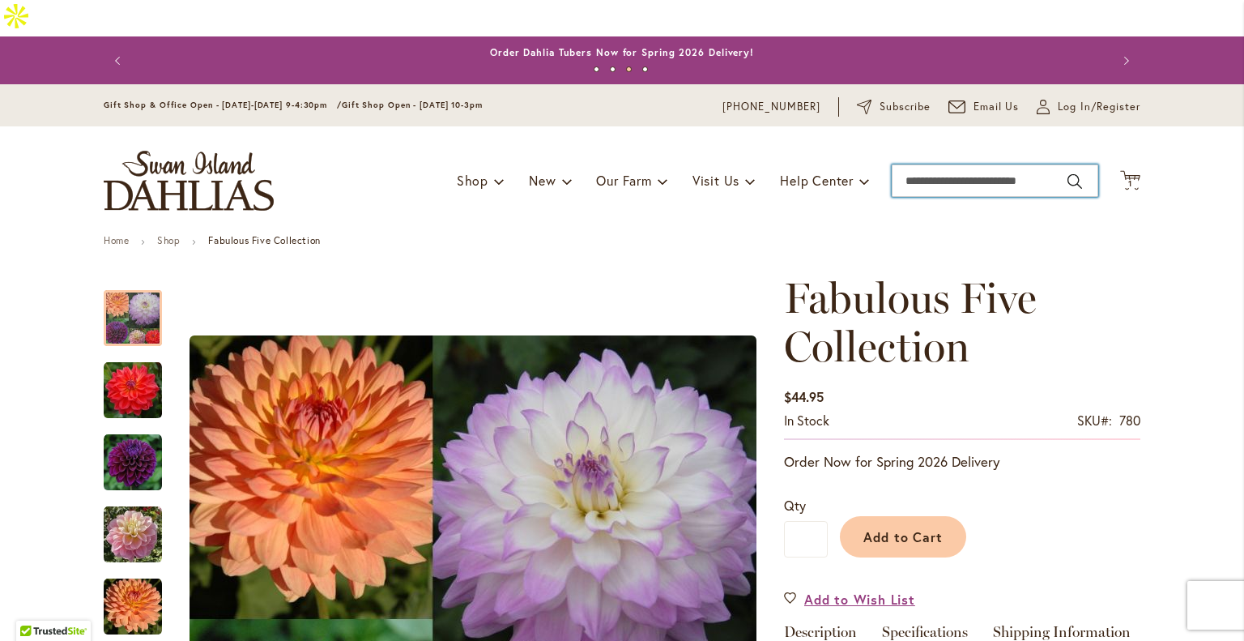
click at [954, 164] on input "Search" at bounding box center [995, 180] width 207 height 32
type input "**********"
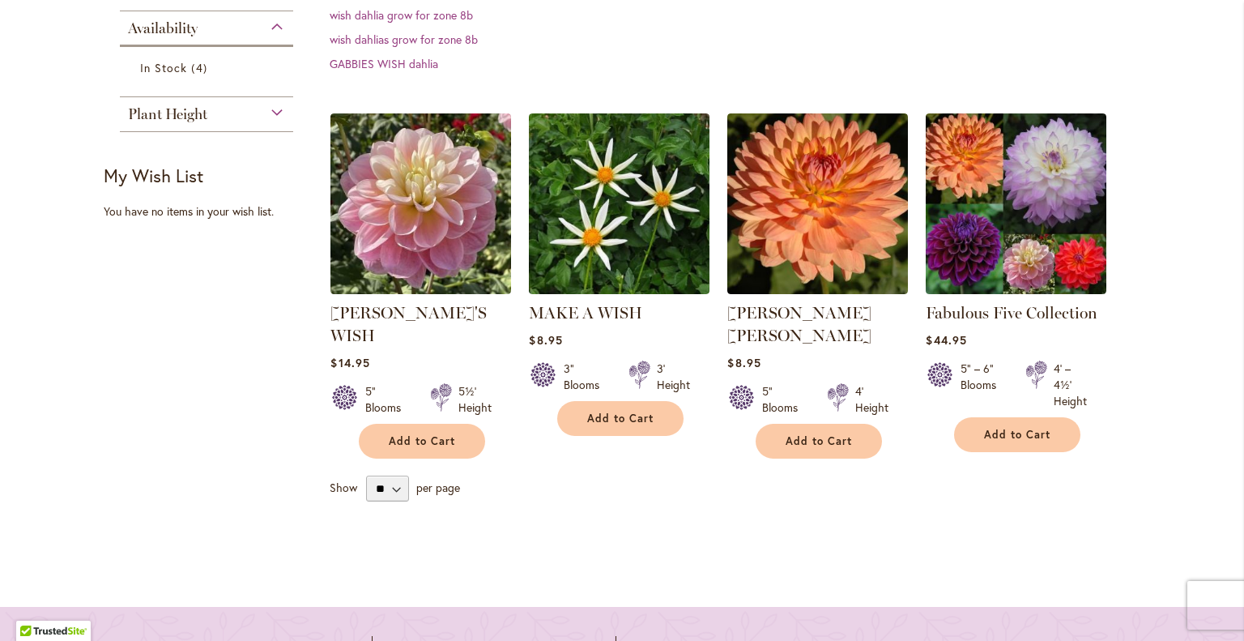
scroll to position [497, 0]
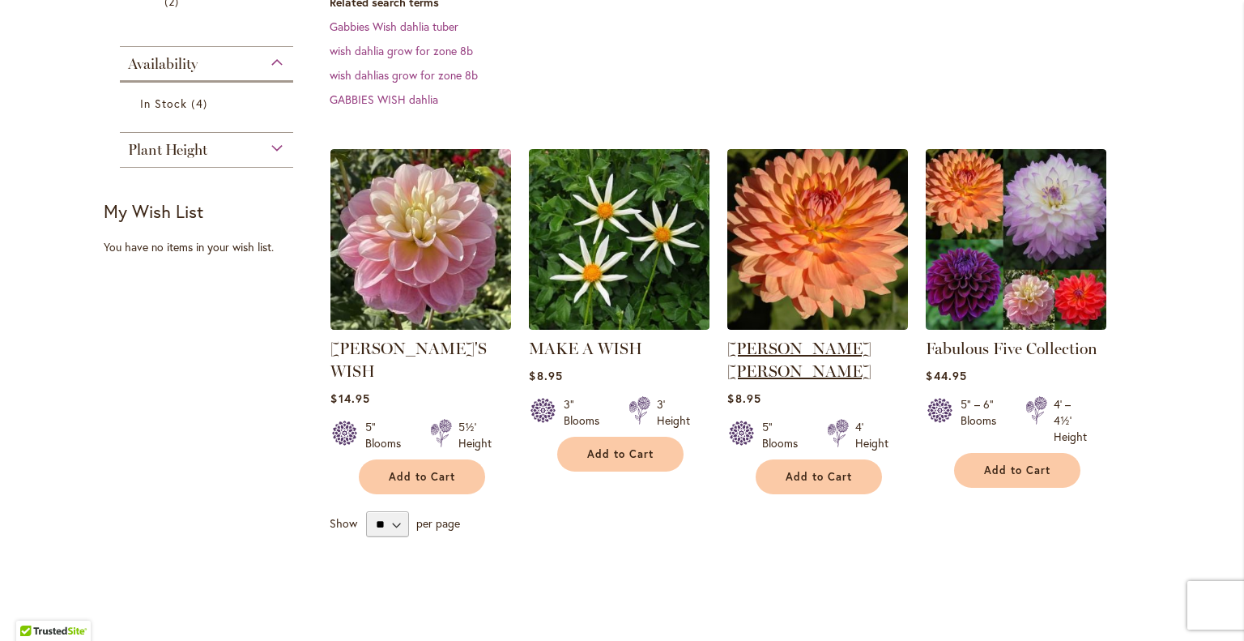
click at [834, 339] on link "[PERSON_NAME] [PERSON_NAME]" at bounding box center [799, 360] width 144 height 42
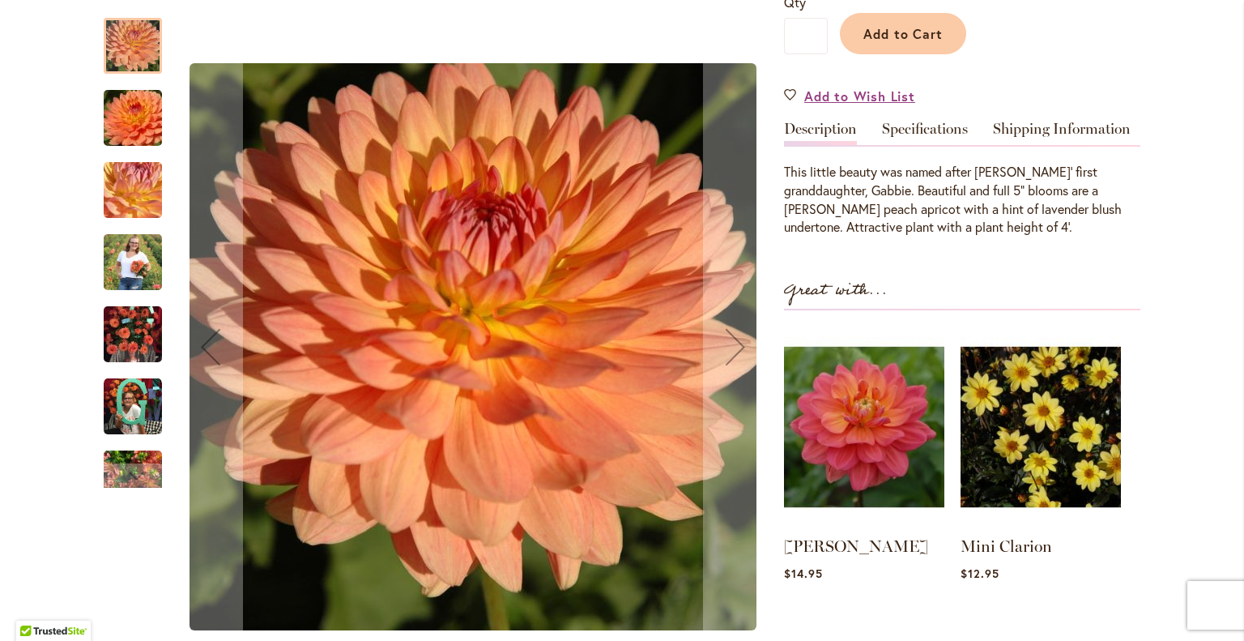
scroll to position [504, 0]
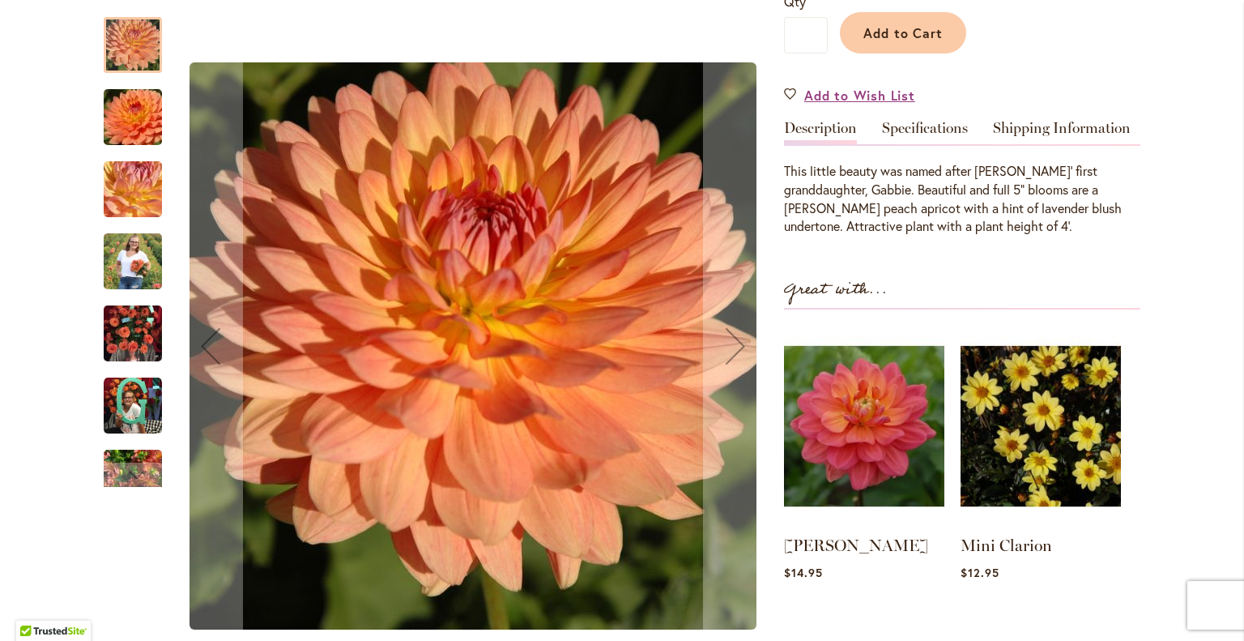
click at [907, 80] on div "GABRIELLE MARIE $8.95 In stock SKU 283 Rating: 82 % of 100 4 Reviews Add Your R…" at bounding box center [962, 241] width 356 height 942
click at [910, 121] on link "Specifications" at bounding box center [925, 132] width 86 height 23
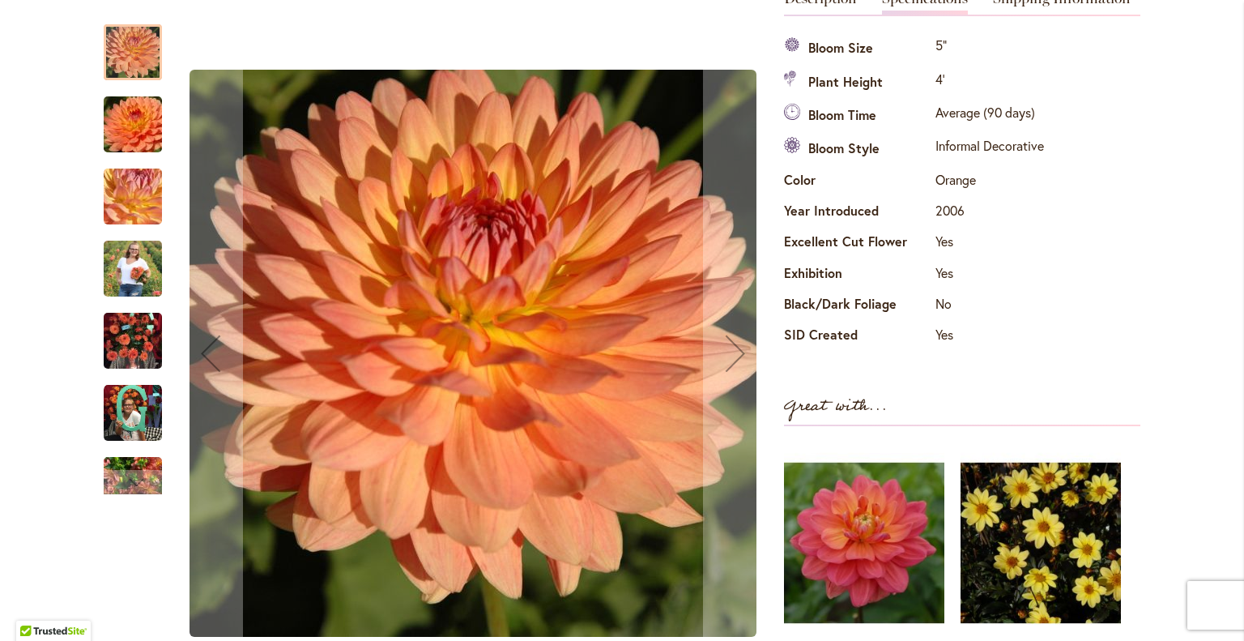
scroll to position [638, 0]
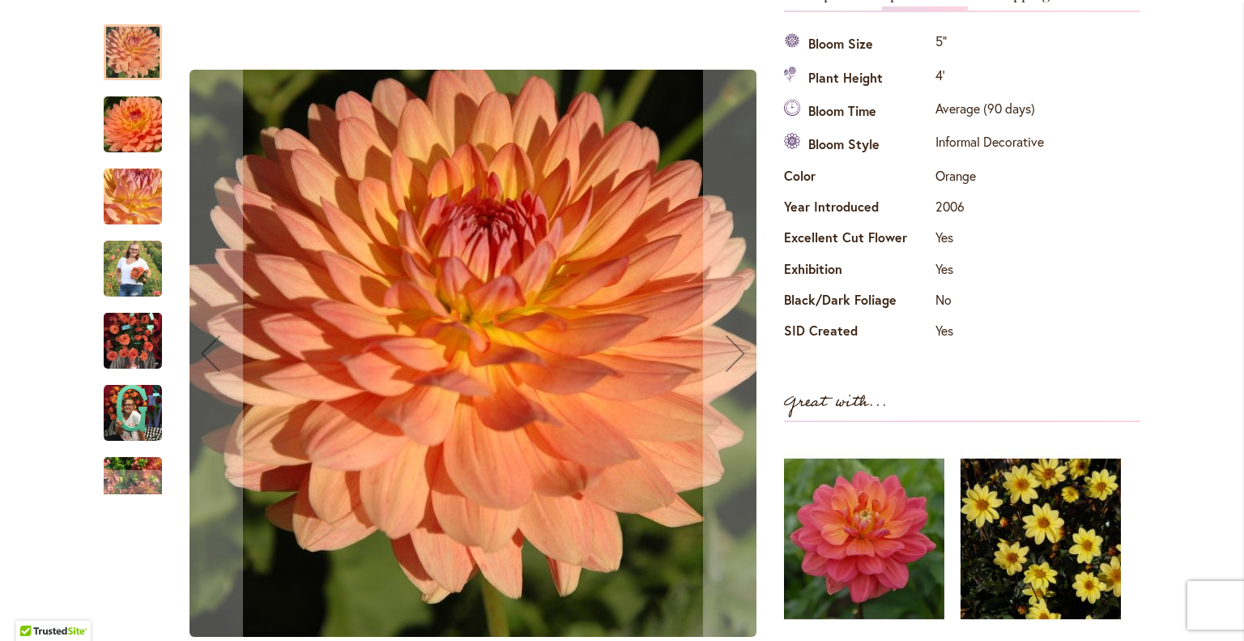
click at [117, 264] on img "GABRIELLE MARIE" at bounding box center [133, 268] width 58 height 73
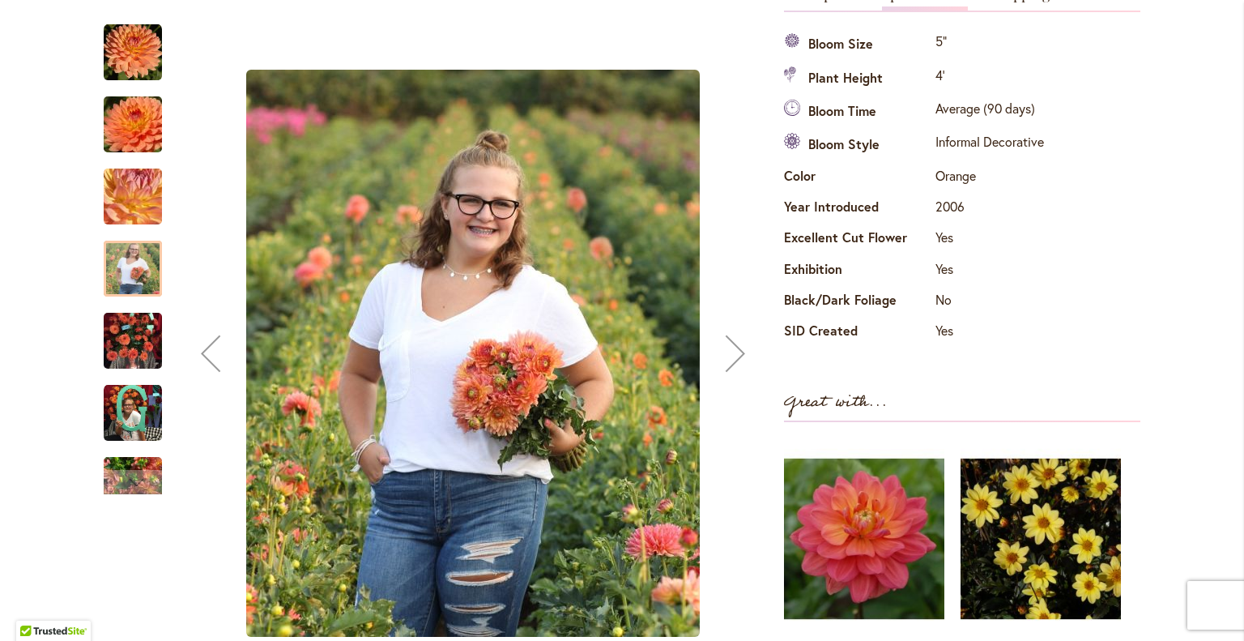
click at [138, 360] on img "GABRIELLE MARIE" at bounding box center [133, 341] width 58 height 78
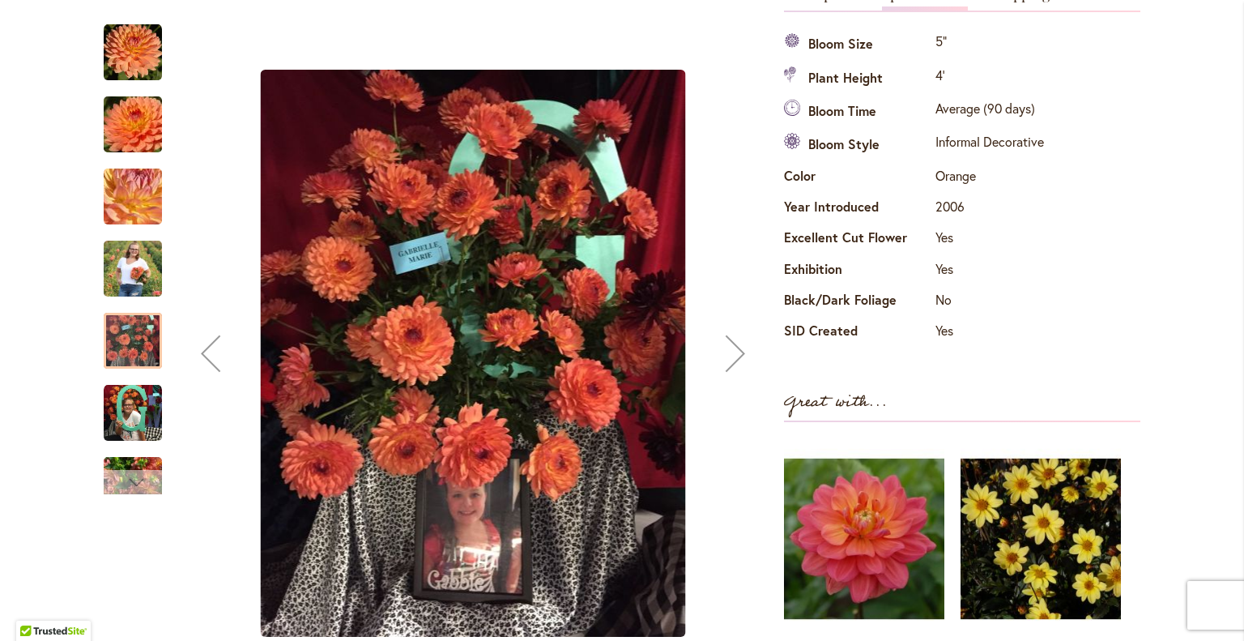
click at [138, 484] on div "Next" at bounding box center [133, 482] width 24 height 24
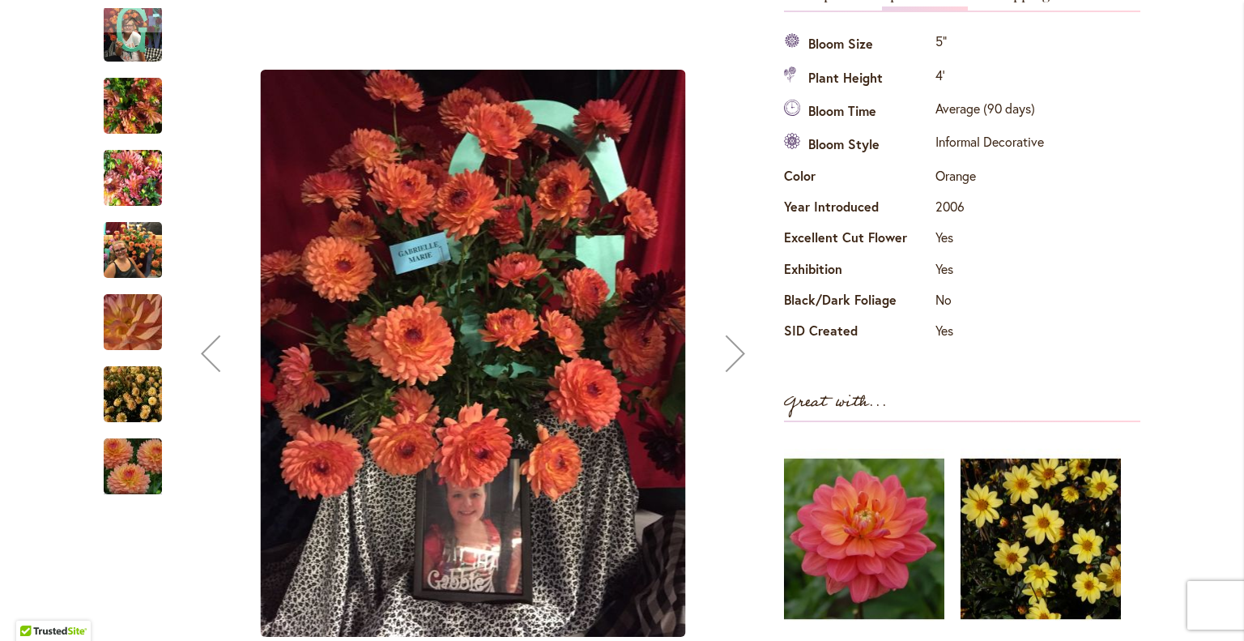
click at [129, 275] on img "GABRIELLE MARIE" at bounding box center [133, 250] width 58 height 78
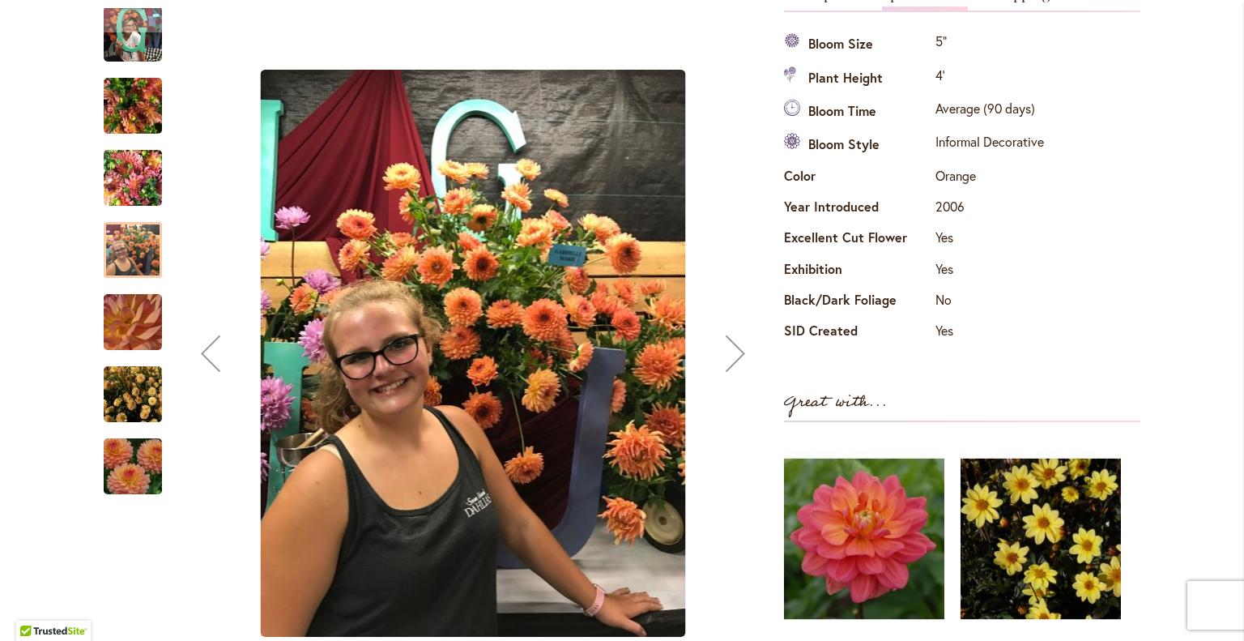
click at [122, 486] on img "GABRIELLE MARIE" at bounding box center [133, 467] width 117 height 78
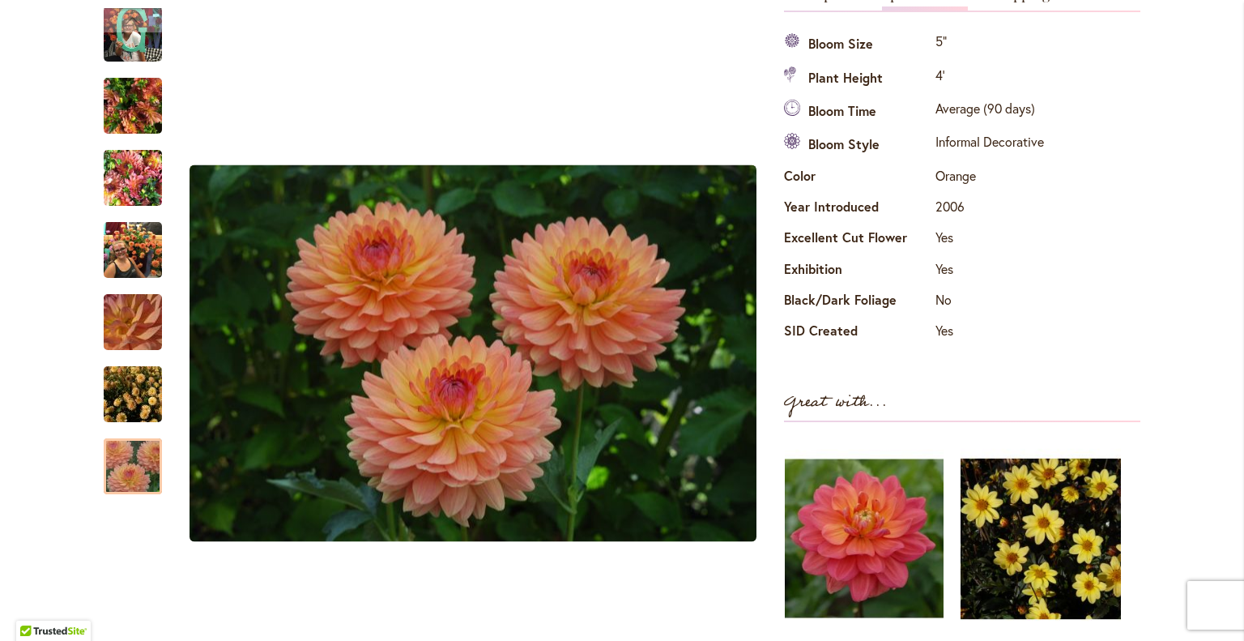
click at [872, 523] on img at bounding box center [864, 538] width 159 height 198
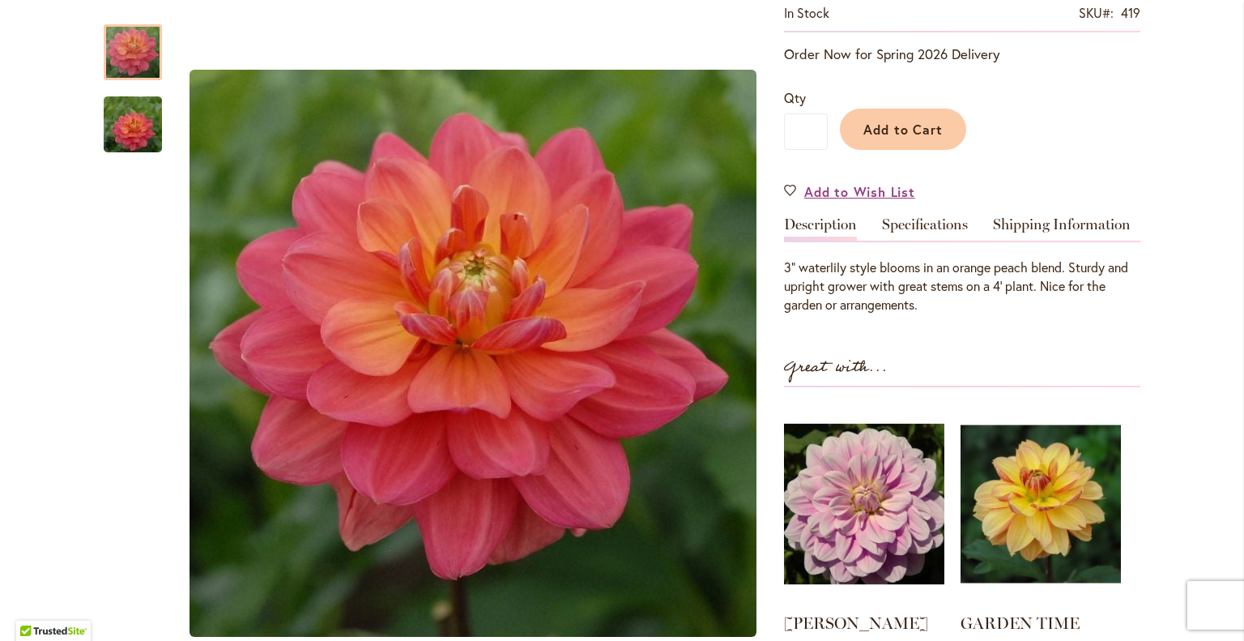
scroll to position [335, 0]
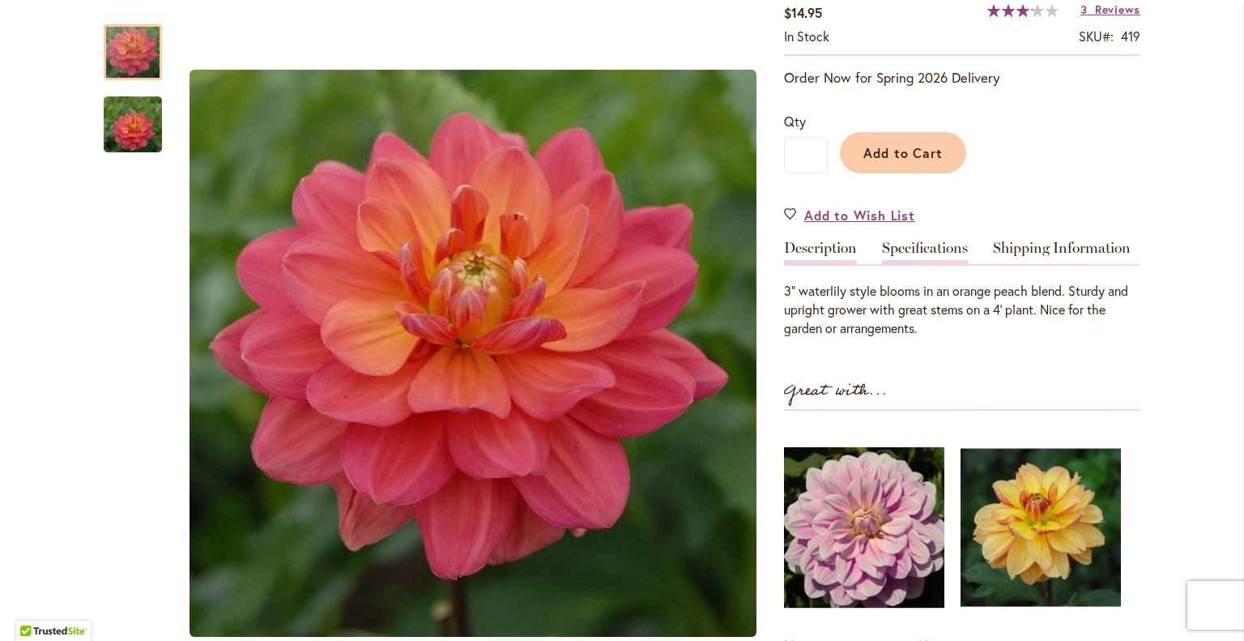
click at [914, 241] on link "Specifications" at bounding box center [925, 252] width 86 height 23
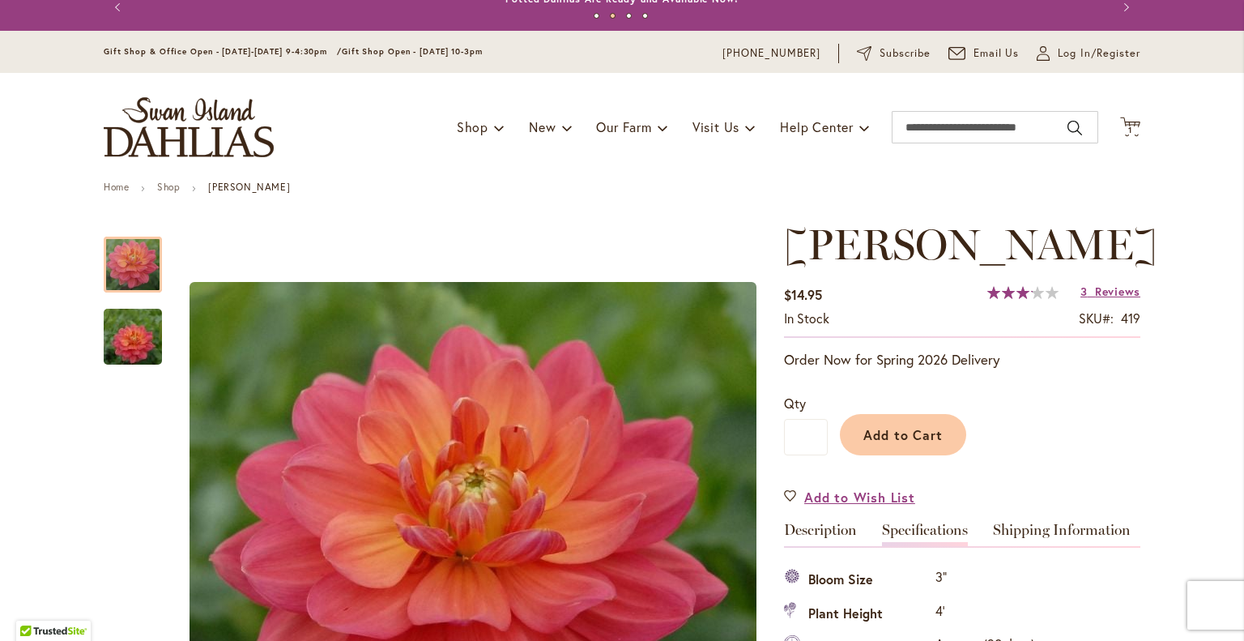
scroll to position [0, 0]
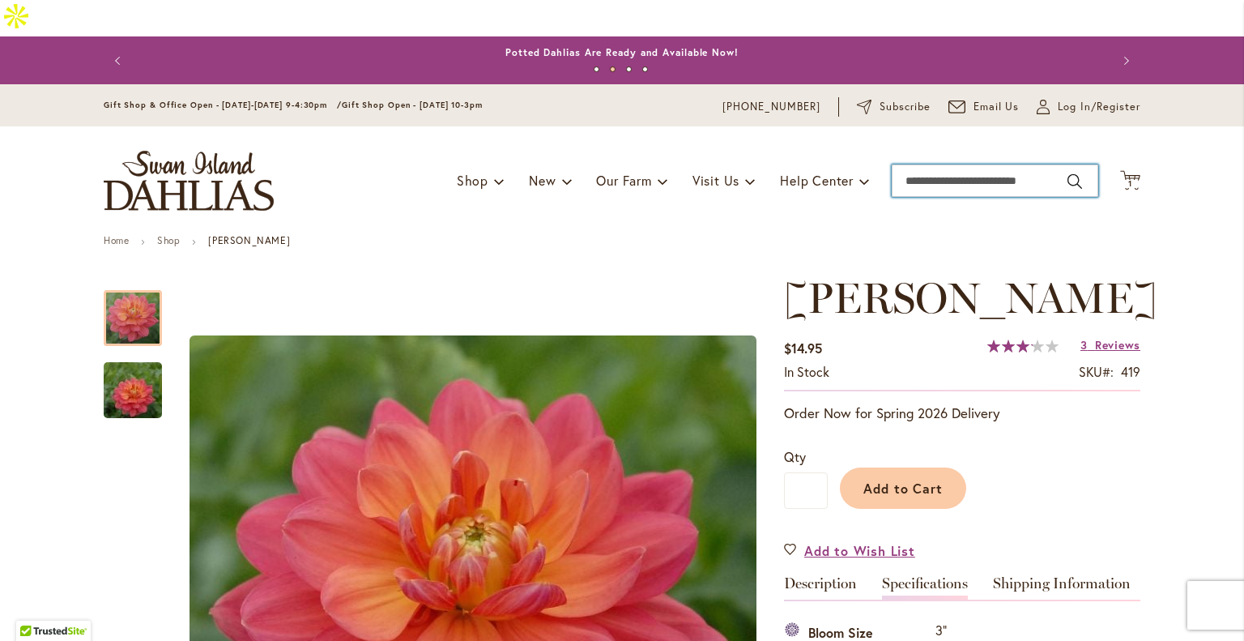
click at [957, 164] on input "Search" at bounding box center [995, 180] width 207 height 32
type input "******"
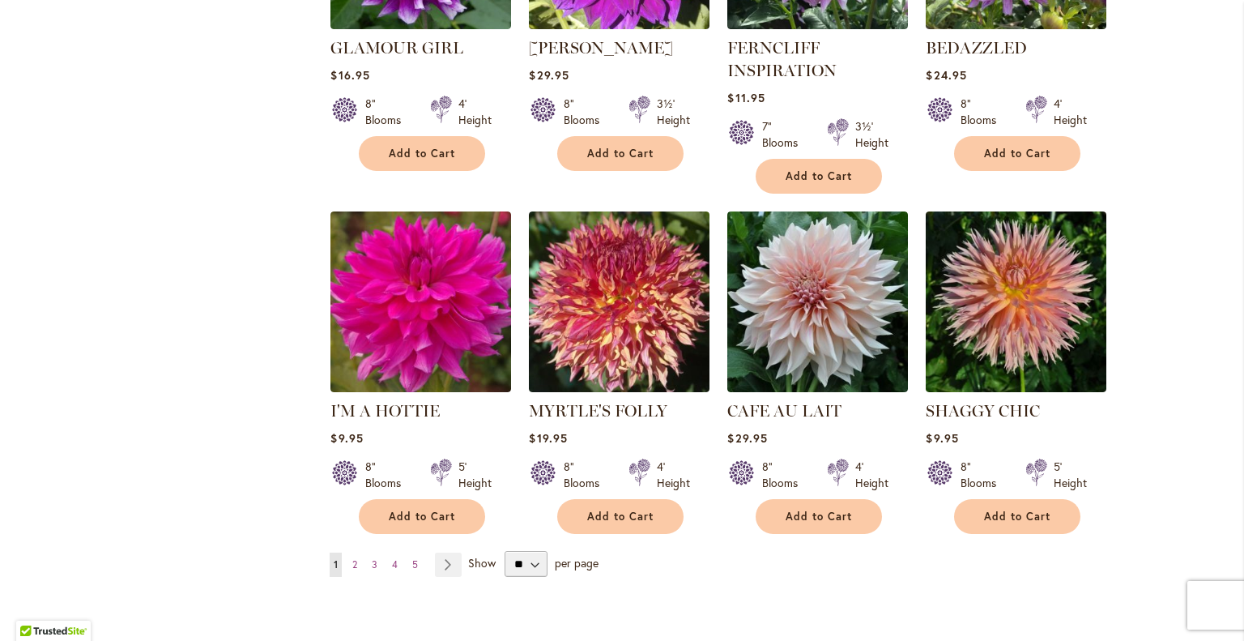
scroll to position [1337, 0]
click at [522, 550] on select "** ** ** **" at bounding box center [526, 563] width 42 height 26
select select "**"
click at [505, 550] on select "** ** ** **" at bounding box center [526, 563] width 42 height 26
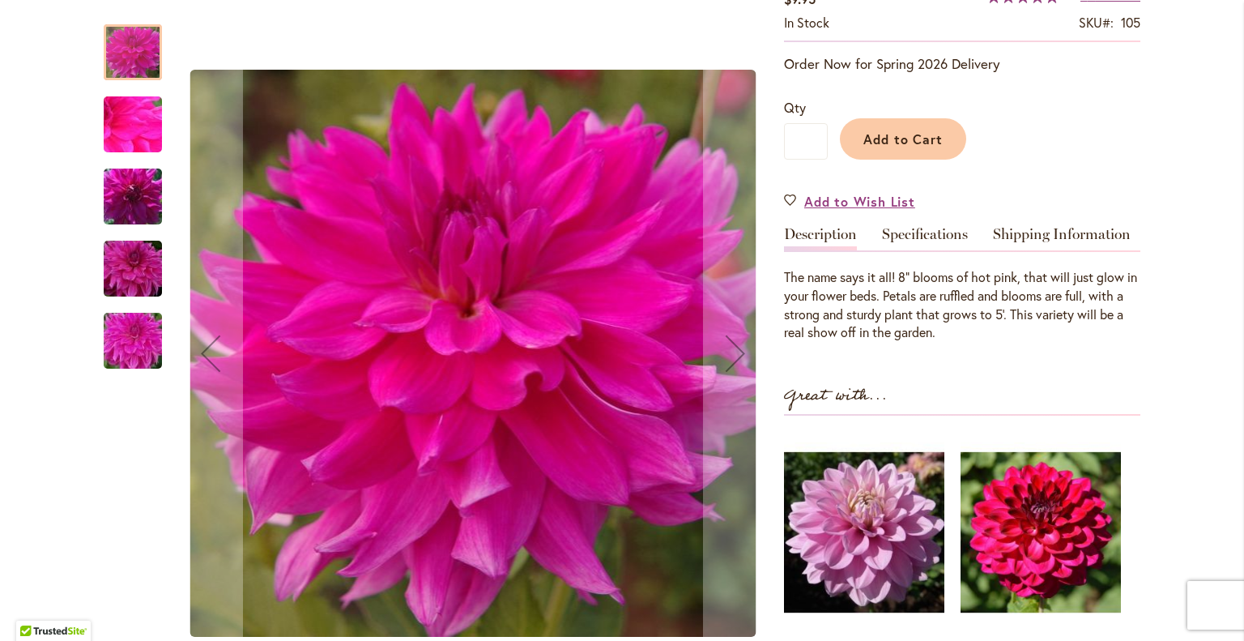
scroll to position [350, 0]
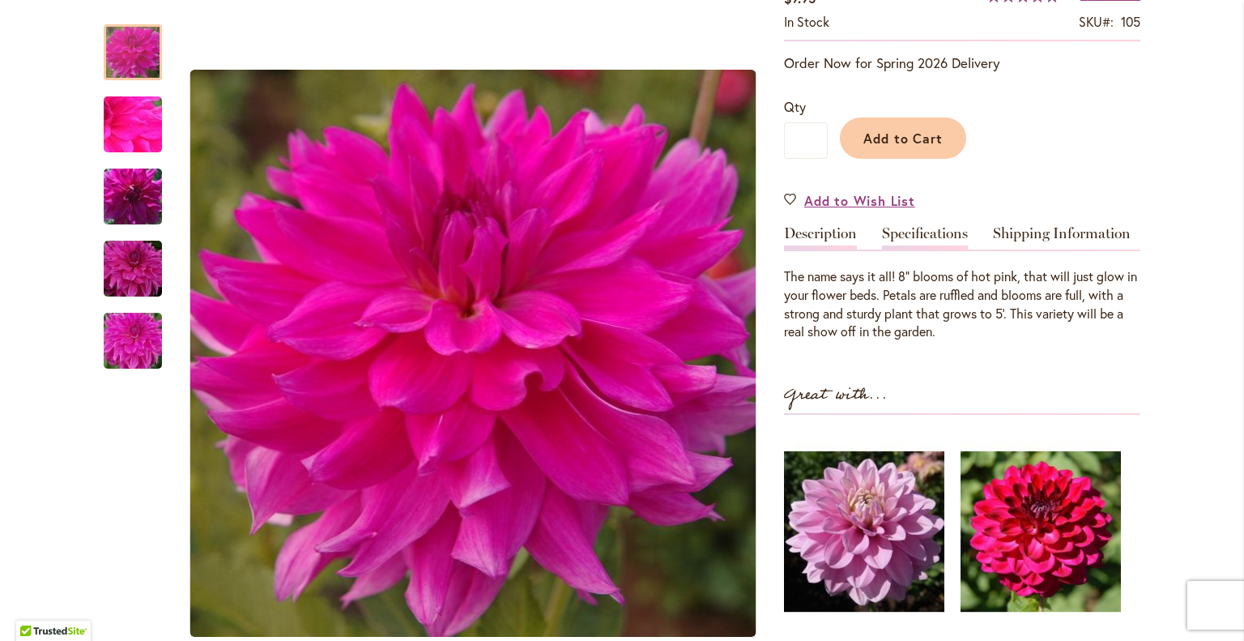
click at [896, 226] on link "Specifications" at bounding box center [925, 237] width 86 height 23
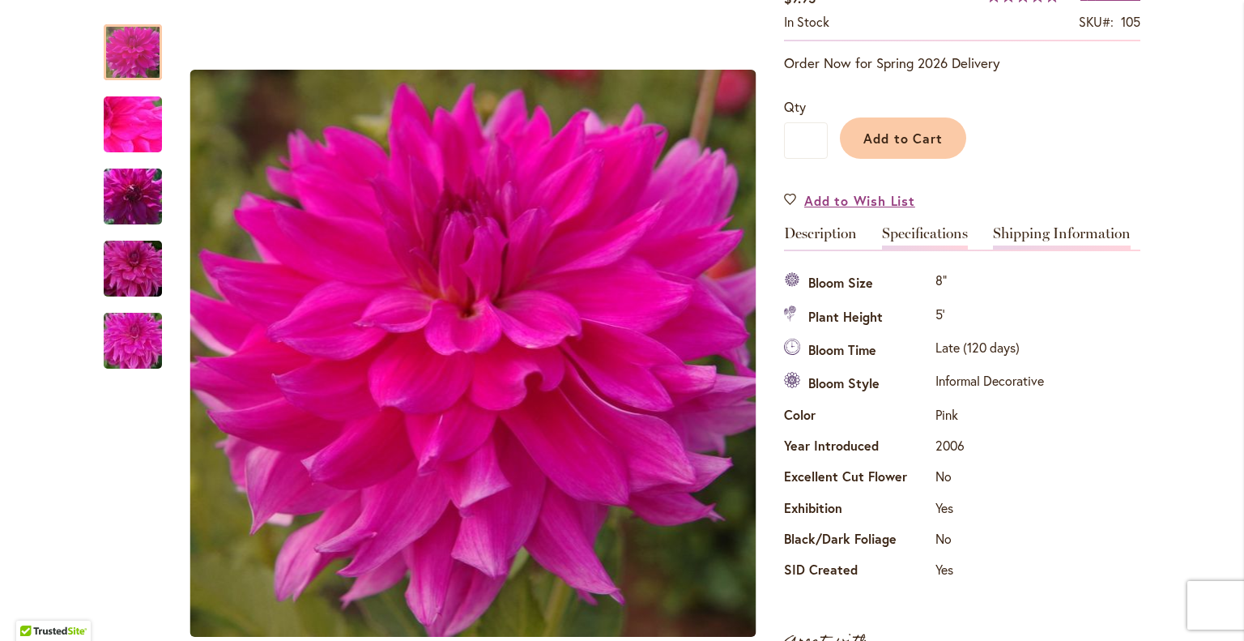
click at [1042, 226] on link "Shipping Information" at bounding box center [1062, 237] width 138 height 23
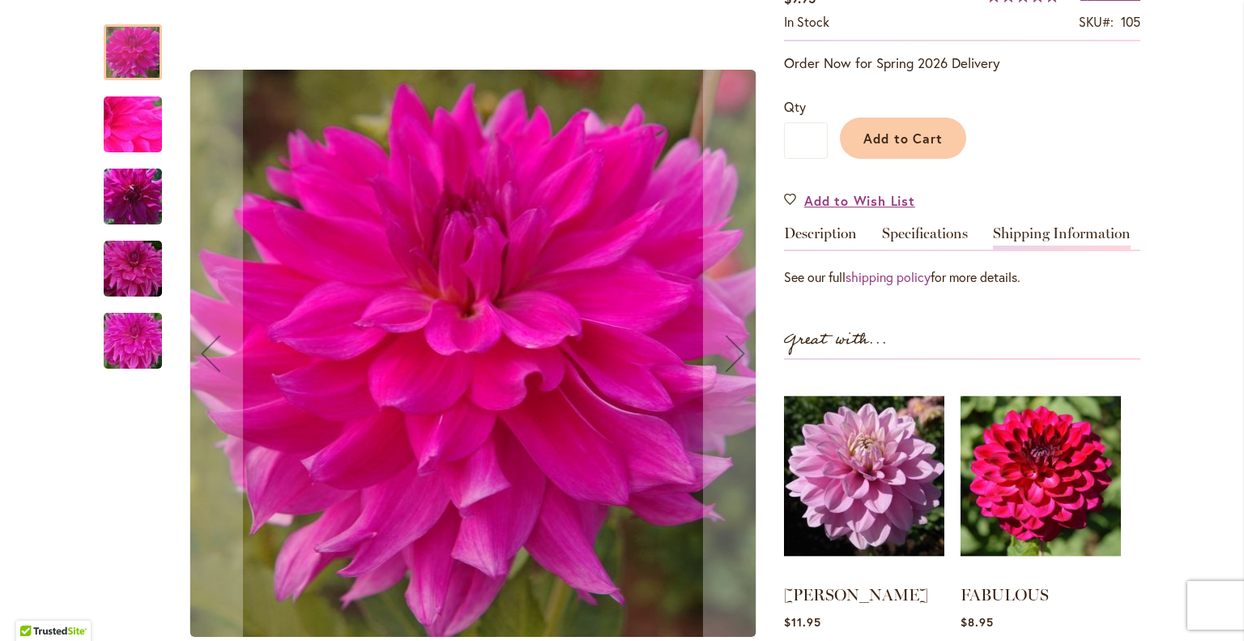
click at [128, 214] on img "I'm A Hottie" at bounding box center [133, 197] width 117 height 78
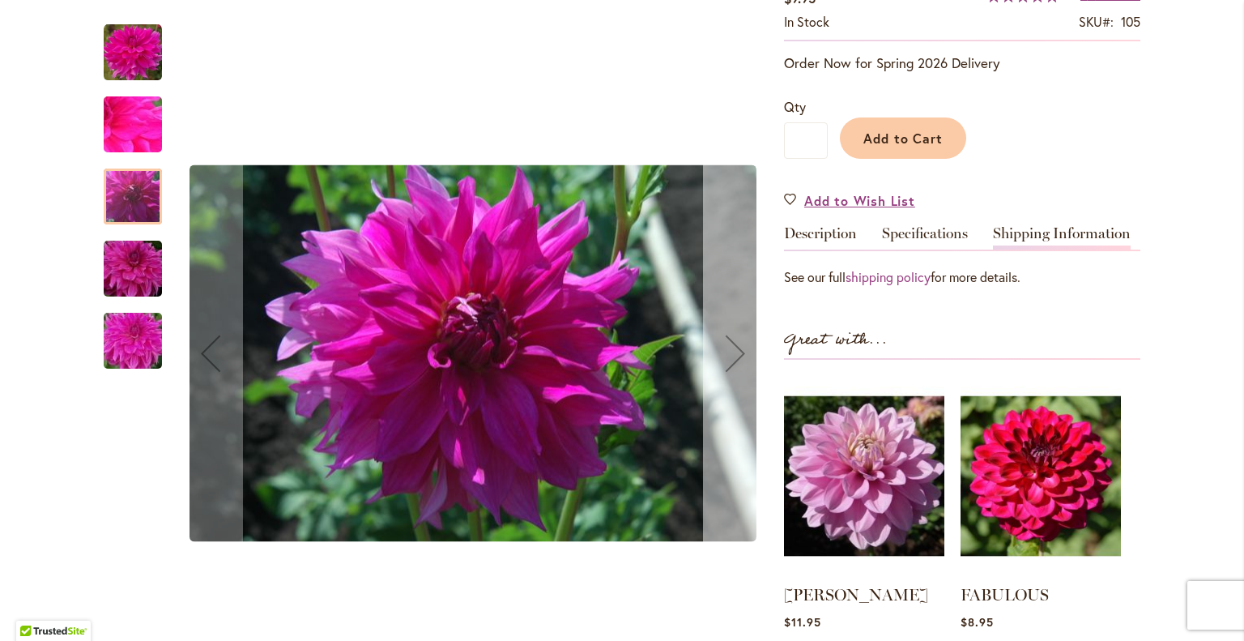
click at [726, 355] on div "Next" at bounding box center [735, 353] width 65 height 65
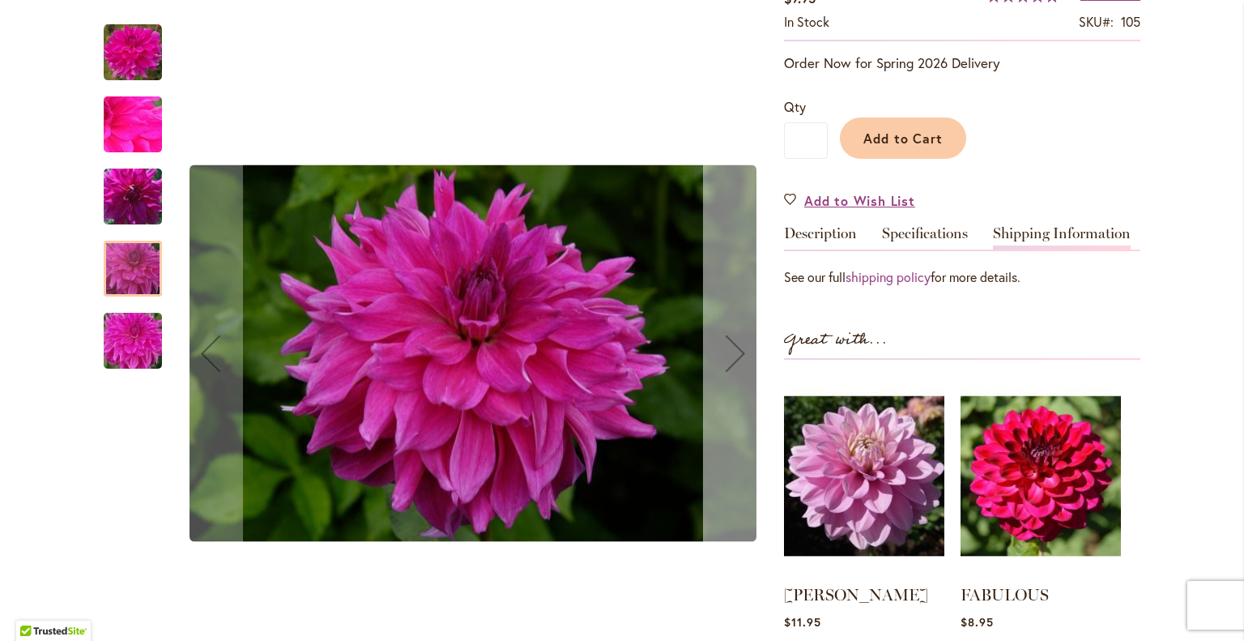
click at [726, 355] on div "Next" at bounding box center [735, 353] width 65 height 65
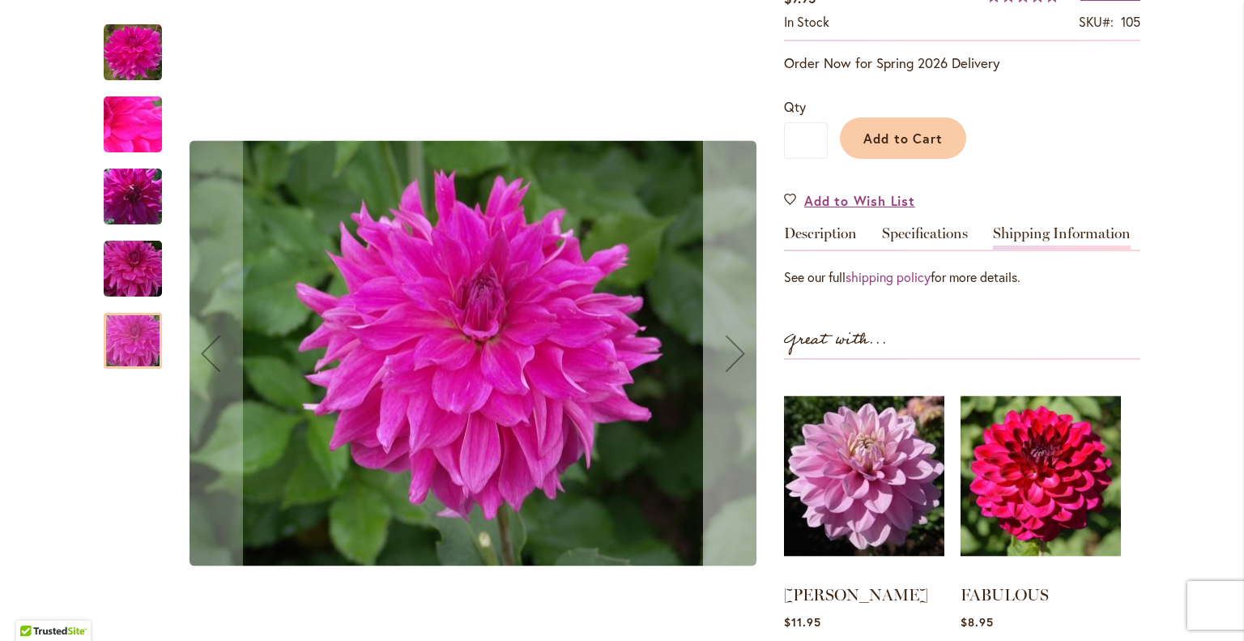
click at [726, 355] on div "Next" at bounding box center [735, 353] width 65 height 65
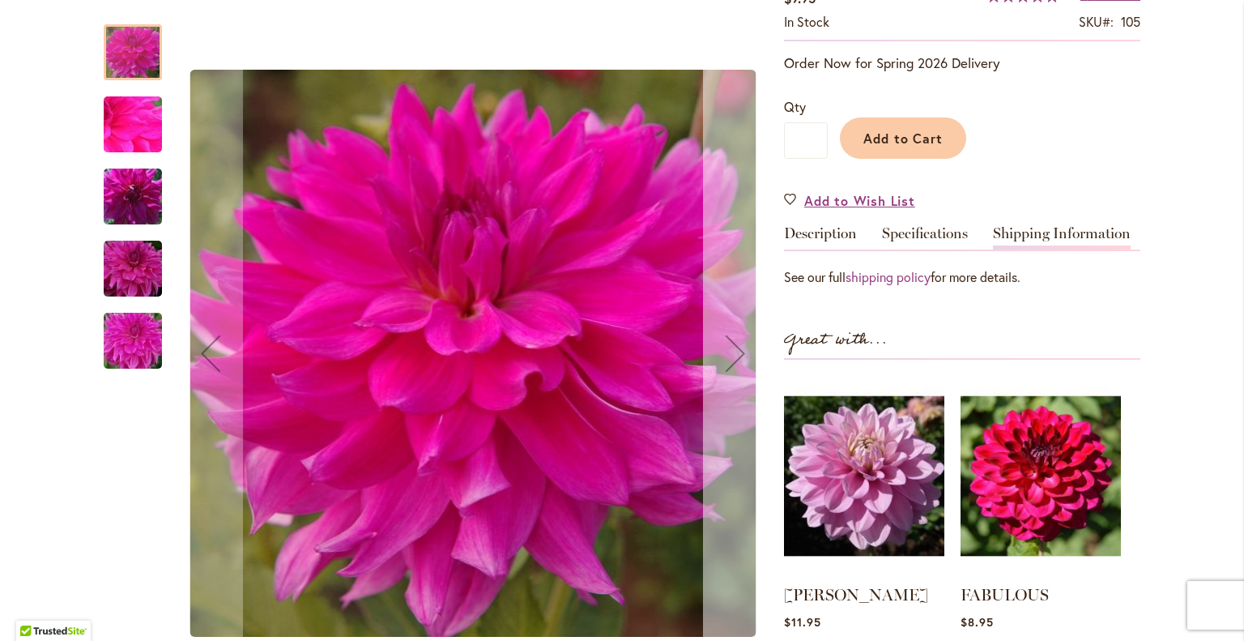
click at [726, 355] on div "Next" at bounding box center [735, 353] width 65 height 65
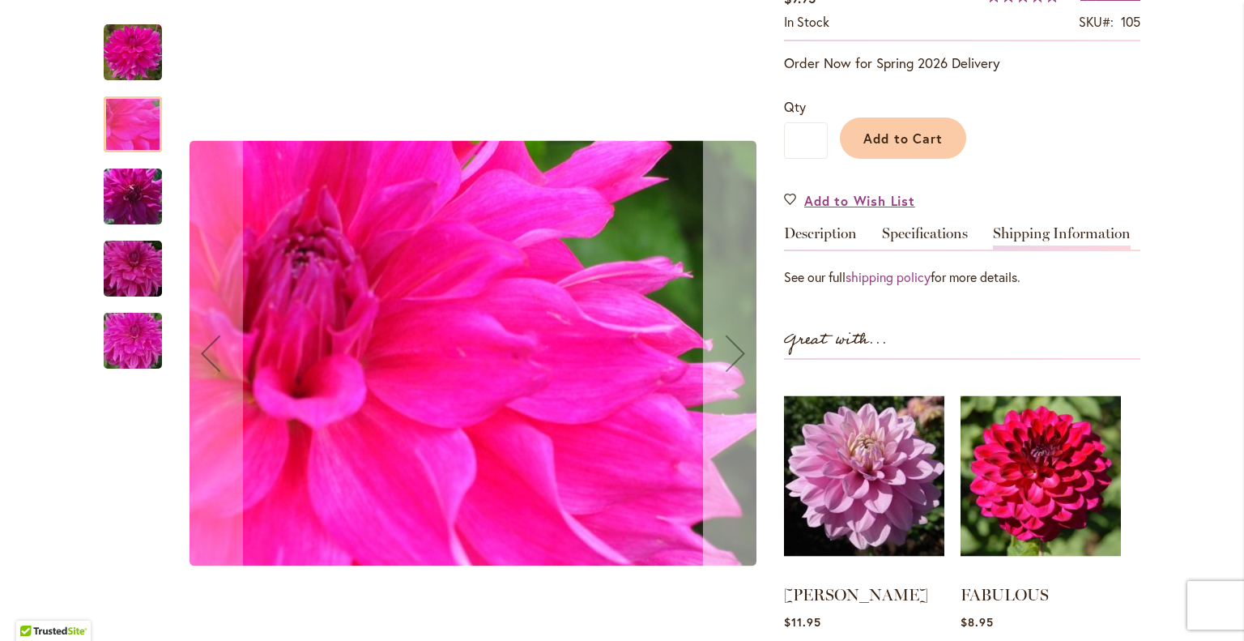
click at [726, 355] on div "Next" at bounding box center [735, 353] width 65 height 65
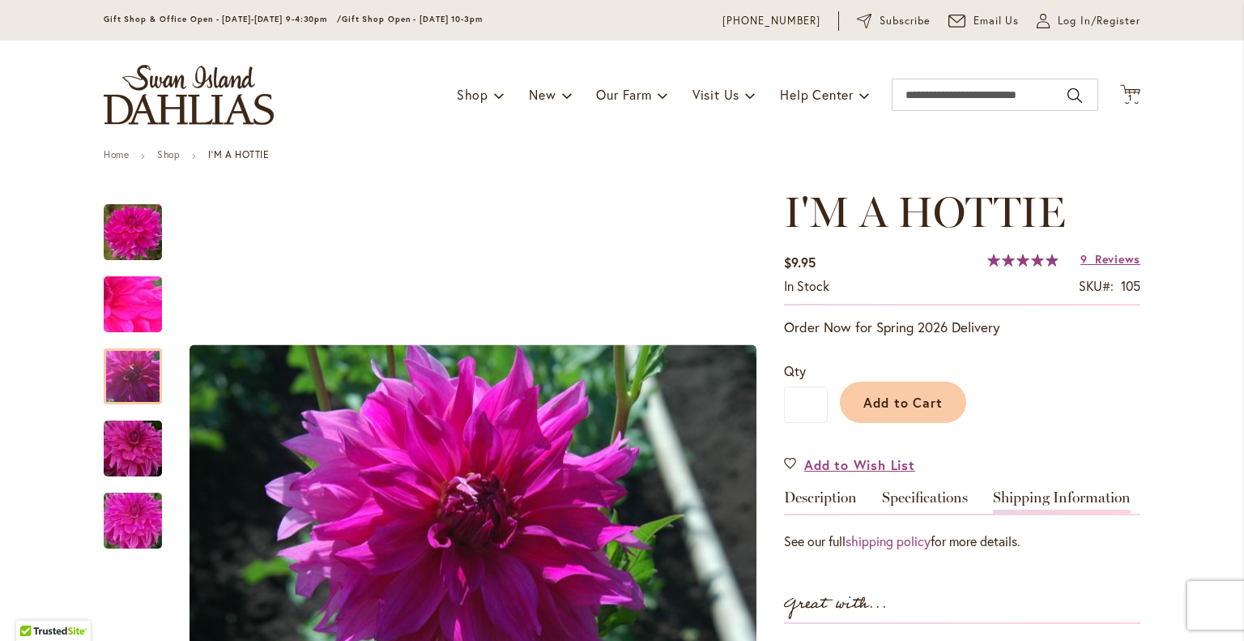
scroll to position [85, 0]
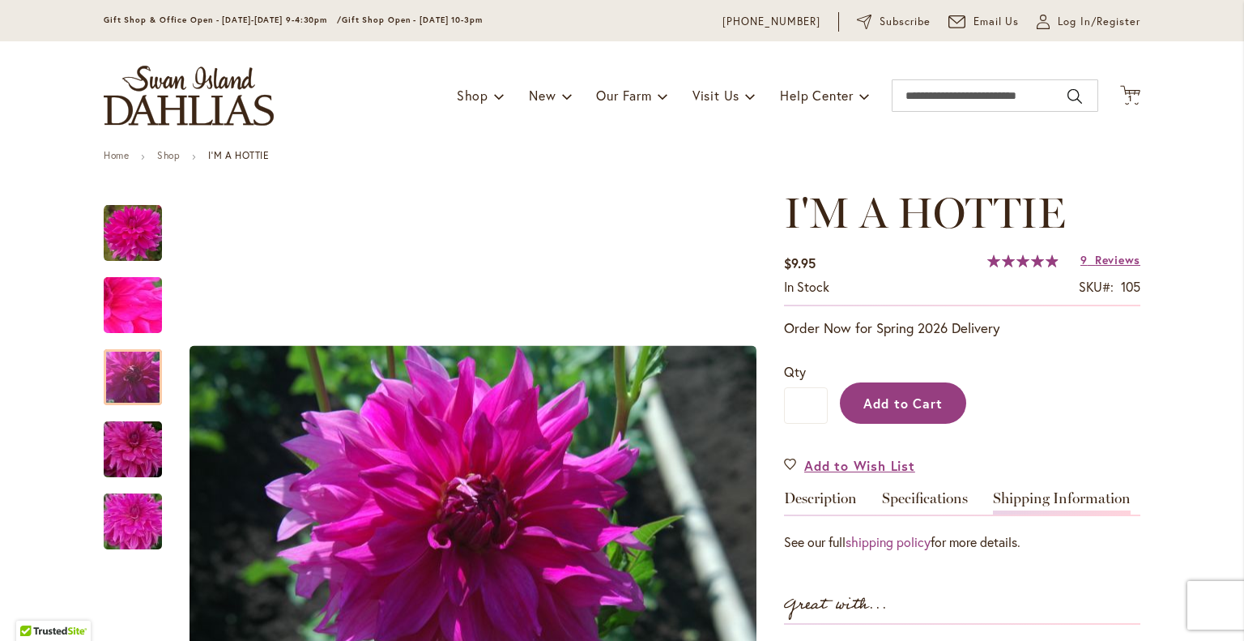
click at [904, 394] on span "Add to Cart" at bounding box center [904, 402] width 80 height 17
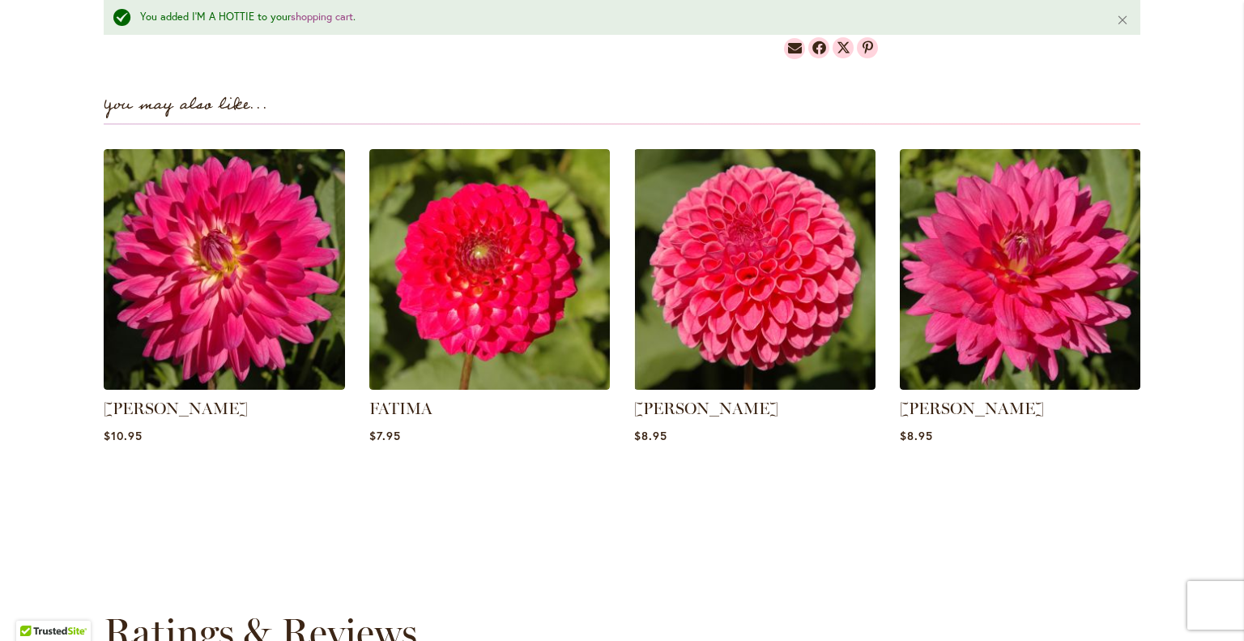
scroll to position [1094, 0]
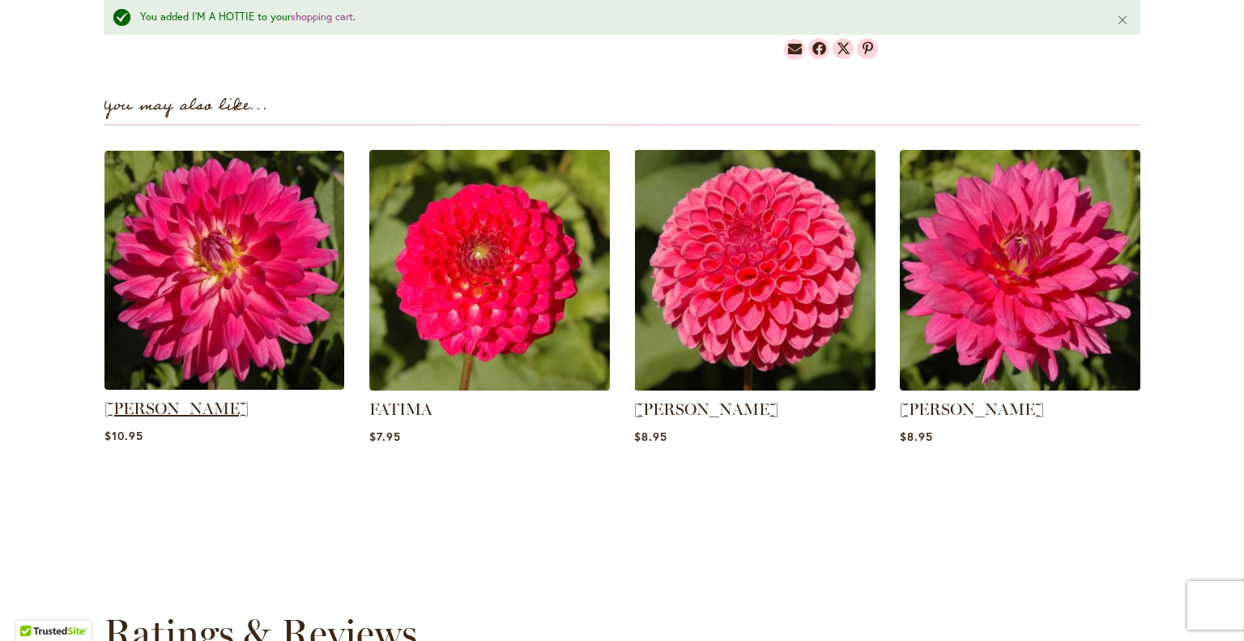
click at [144, 399] on link "MELISSA M" at bounding box center [176, 408] width 144 height 19
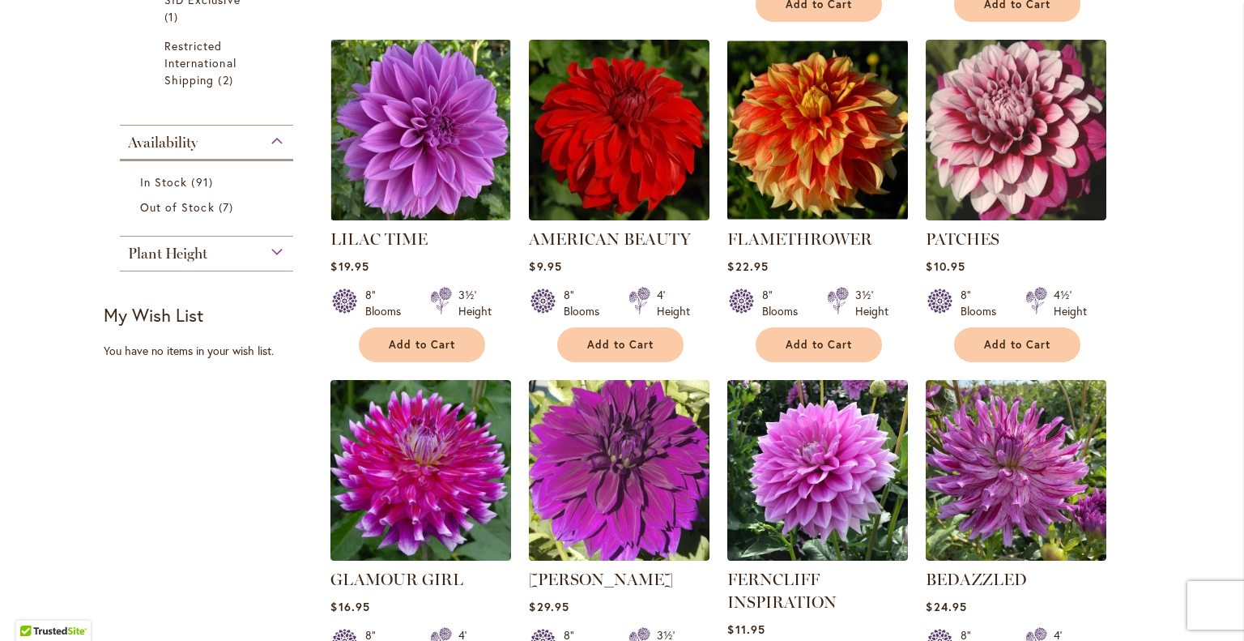
scroll to position [805, 0]
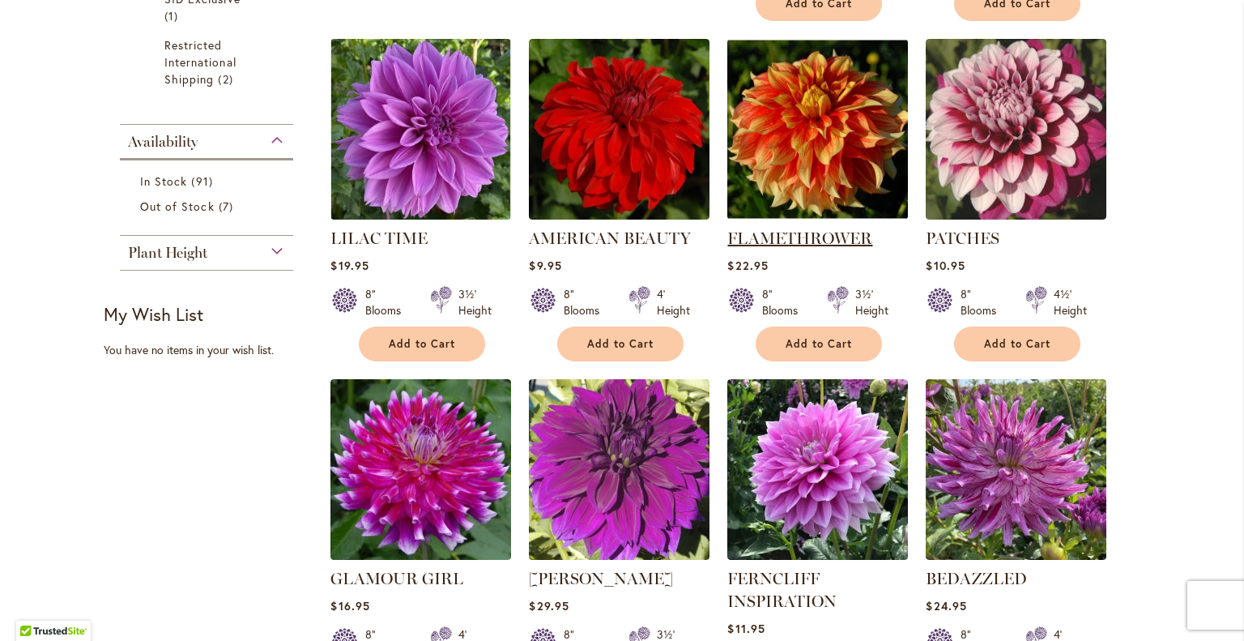
drag, startPoint x: 804, startPoint y: 190, endPoint x: 844, endPoint y: 199, distance: 41.7
click at [844, 228] on link "FLAMETHROWER" at bounding box center [799, 237] width 145 height 19
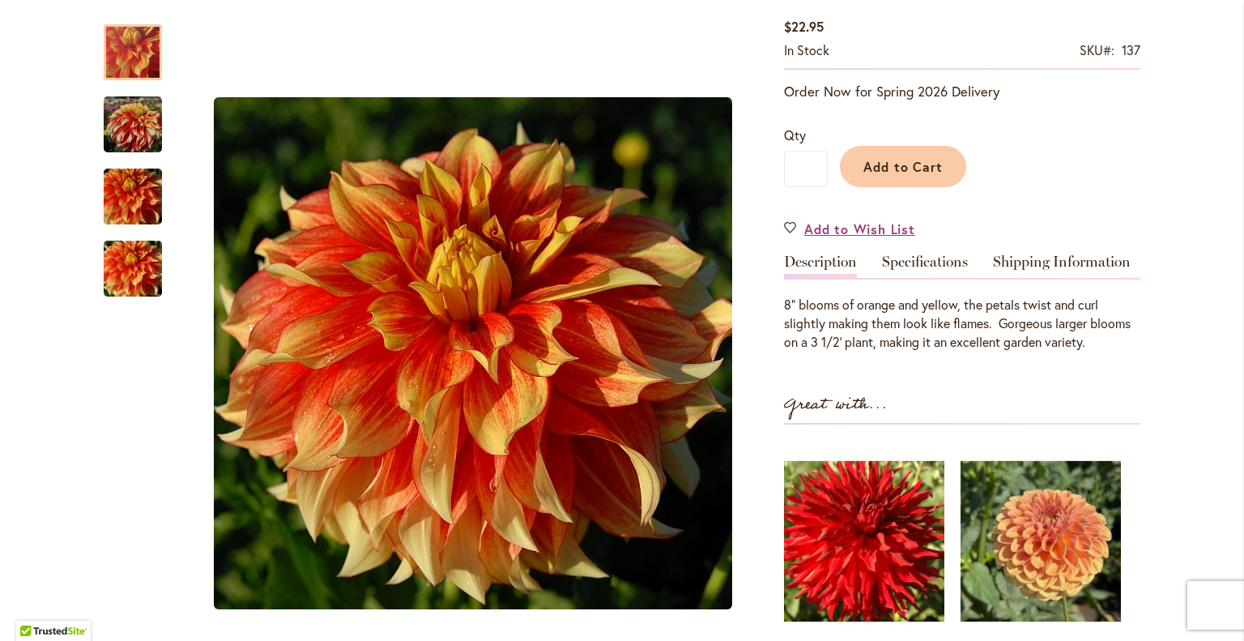
scroll to position [286, 0]
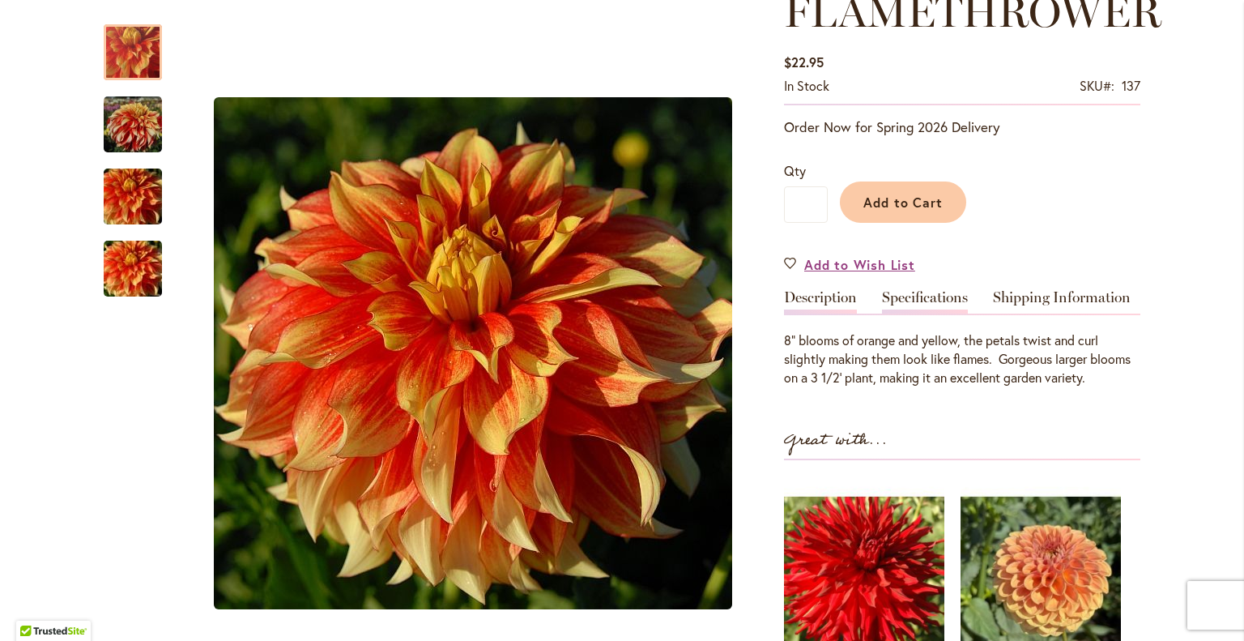
click at [901, 290] on link "Specifications" at bounding box center [925, 301] width 86 height 23
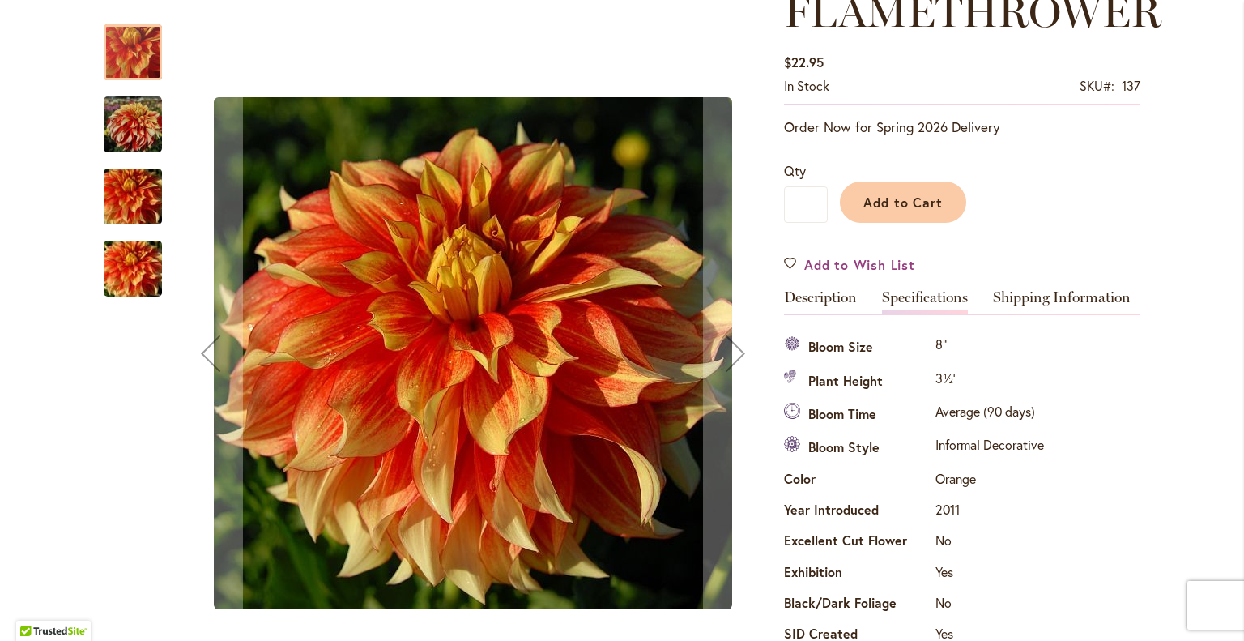
click at [125, 141] on img "FLAMETHROWER" at bounding box center [133, 124] width 58 height 60
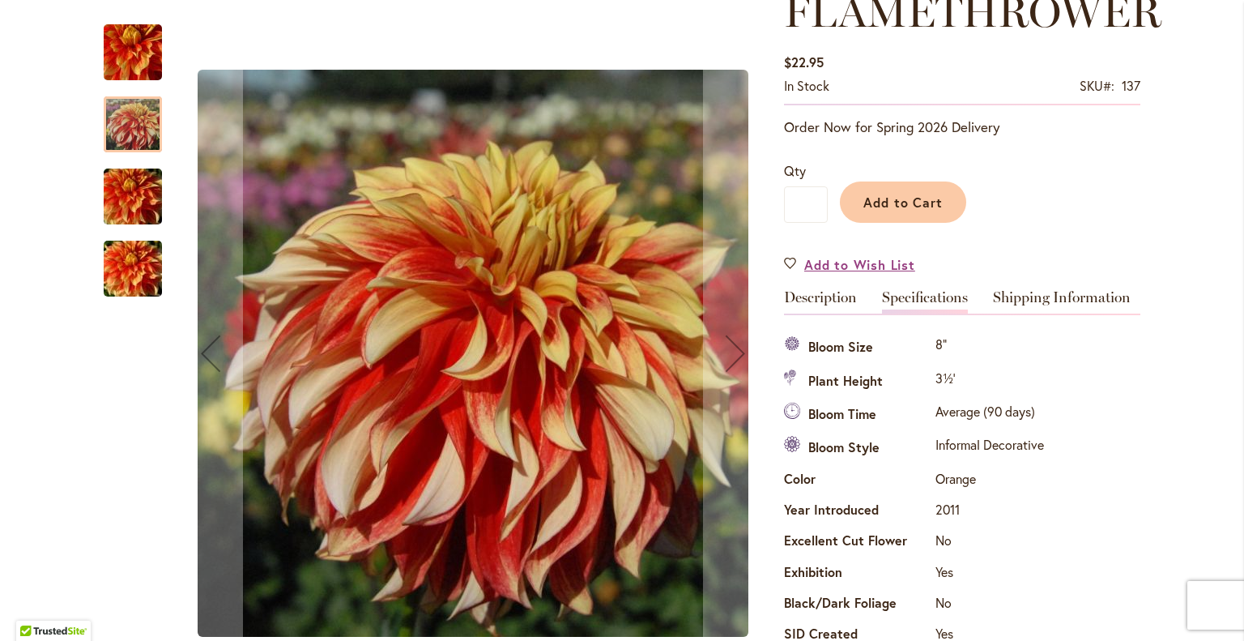
click at [122, 194] on img "FLAMETHROWER" at bounding box center [133, 197] width 117 height 78
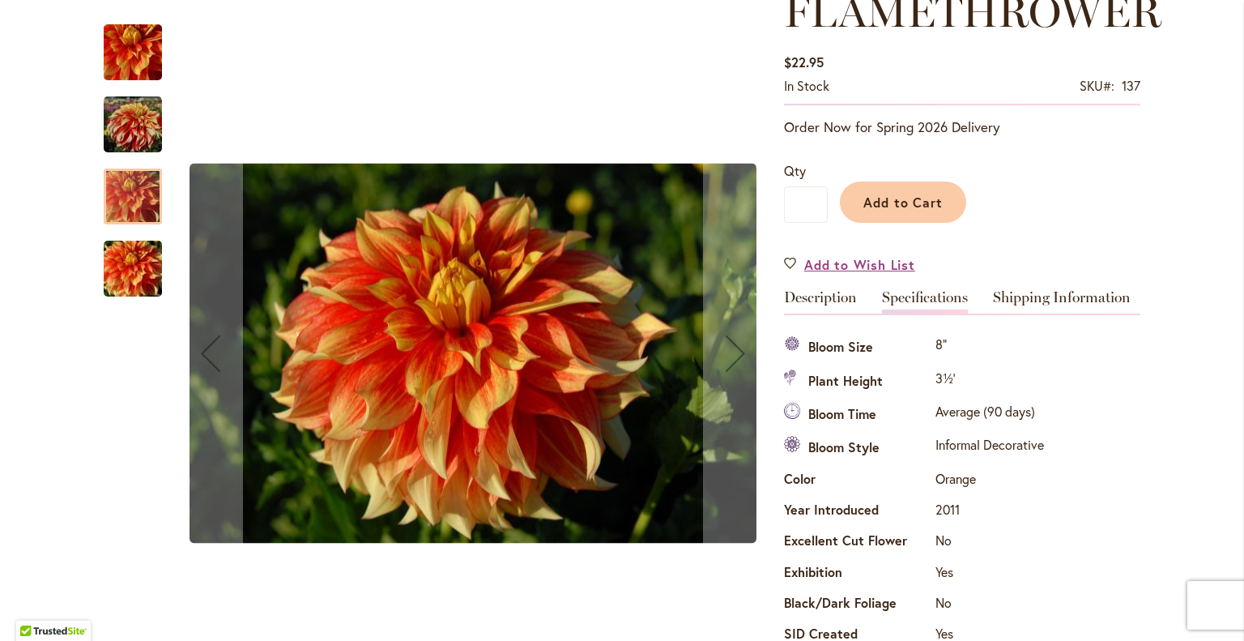
click at [111, 282] on img "FLAMETHROWER" at bounding box center [133, 269] width 117 height 78
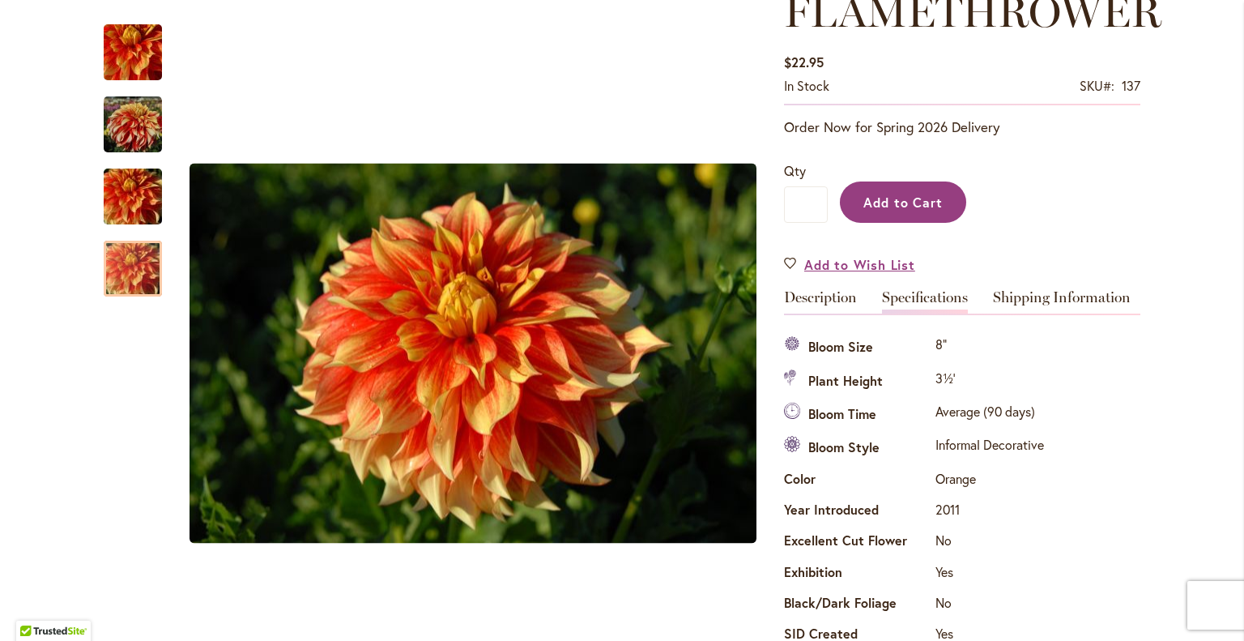
click at [907, 194] on span "Add to Cart" at bounding box center [904, 202] width 80 height 17
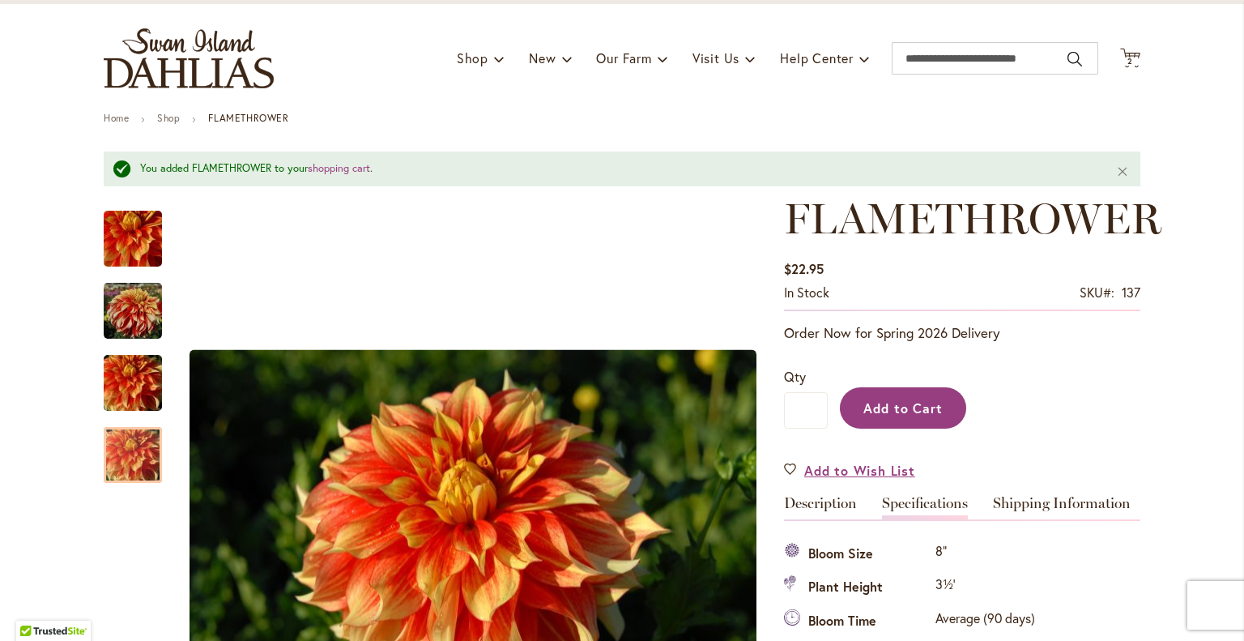
scroll to position [0, 0]
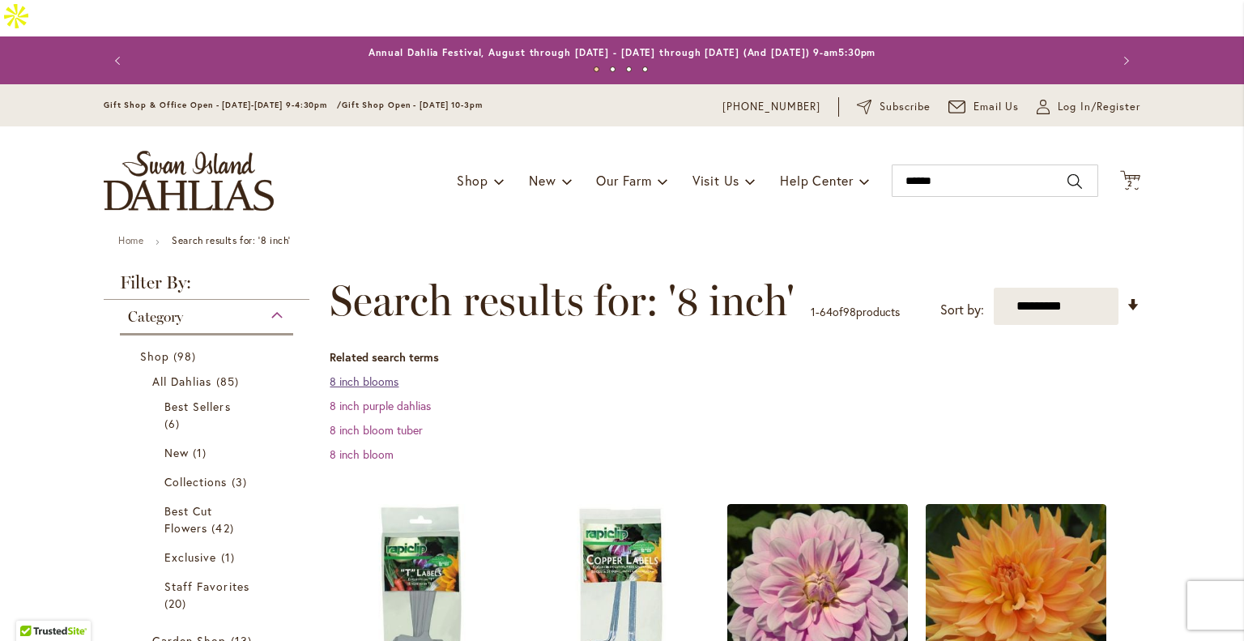
click at [369, 373] on link "8 inch blooms" at bounding box center [364, 380] width 69 height 15
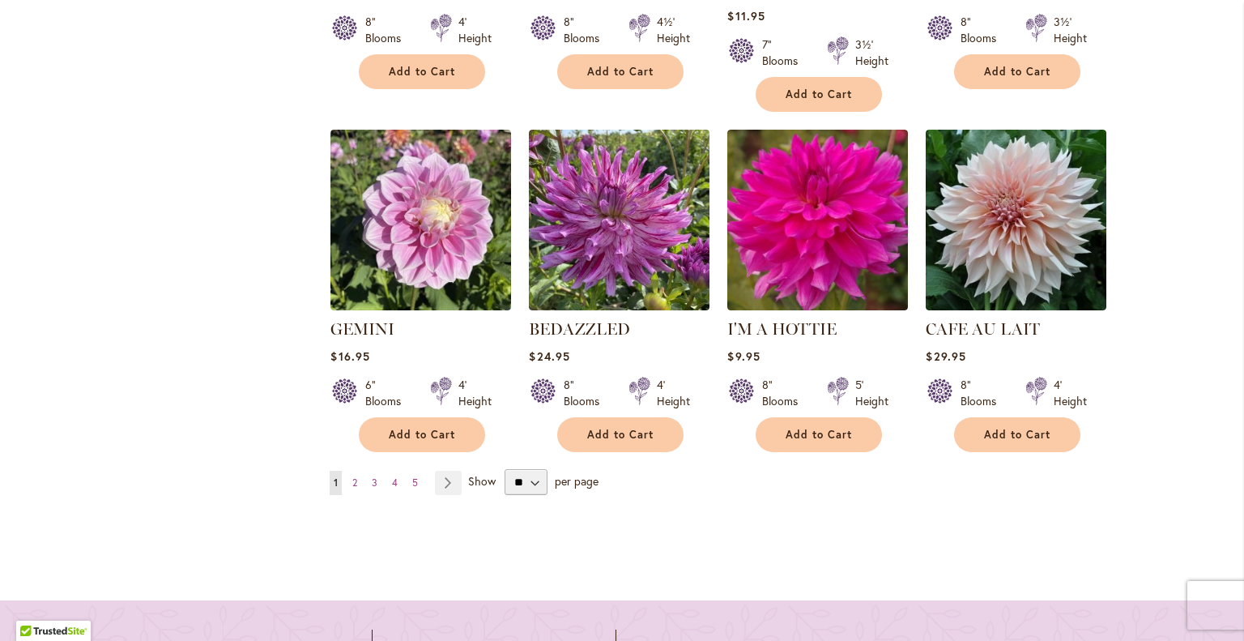
scroll to position [1456, 0]
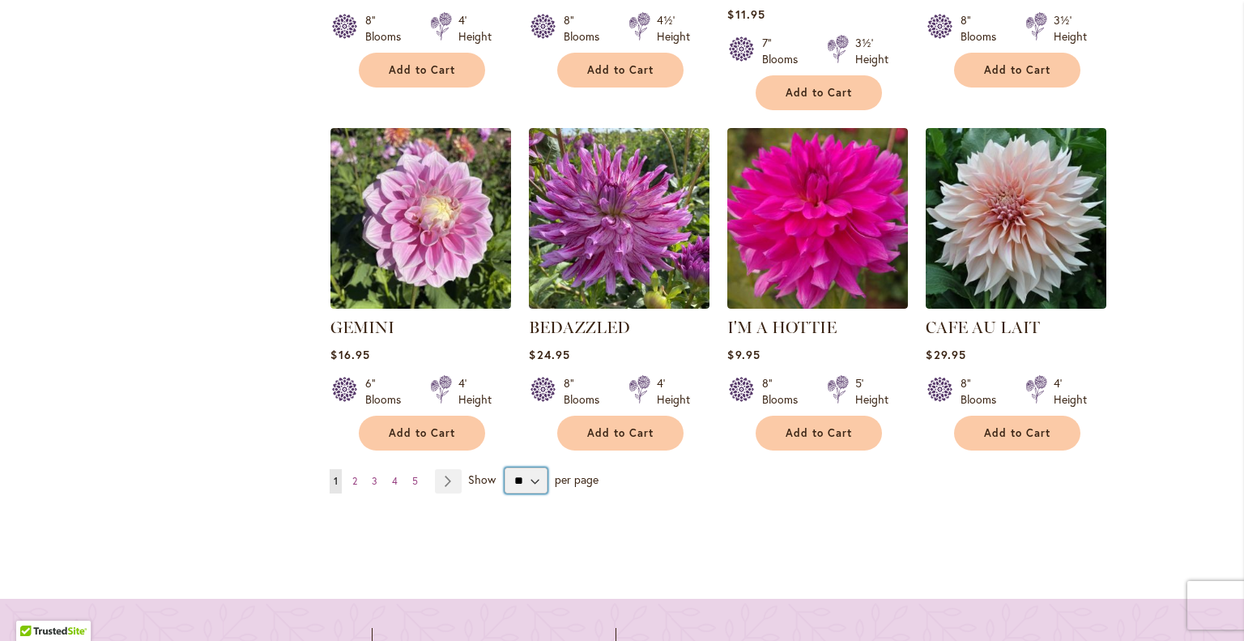
click at [532, 467] on select "** ** ** **" at bounding box center [526, 480] width 42 height 26
select select "**"
click at [505, 467] on select "** ** ** **" at bounding box center [526, 480] width 42 height 26
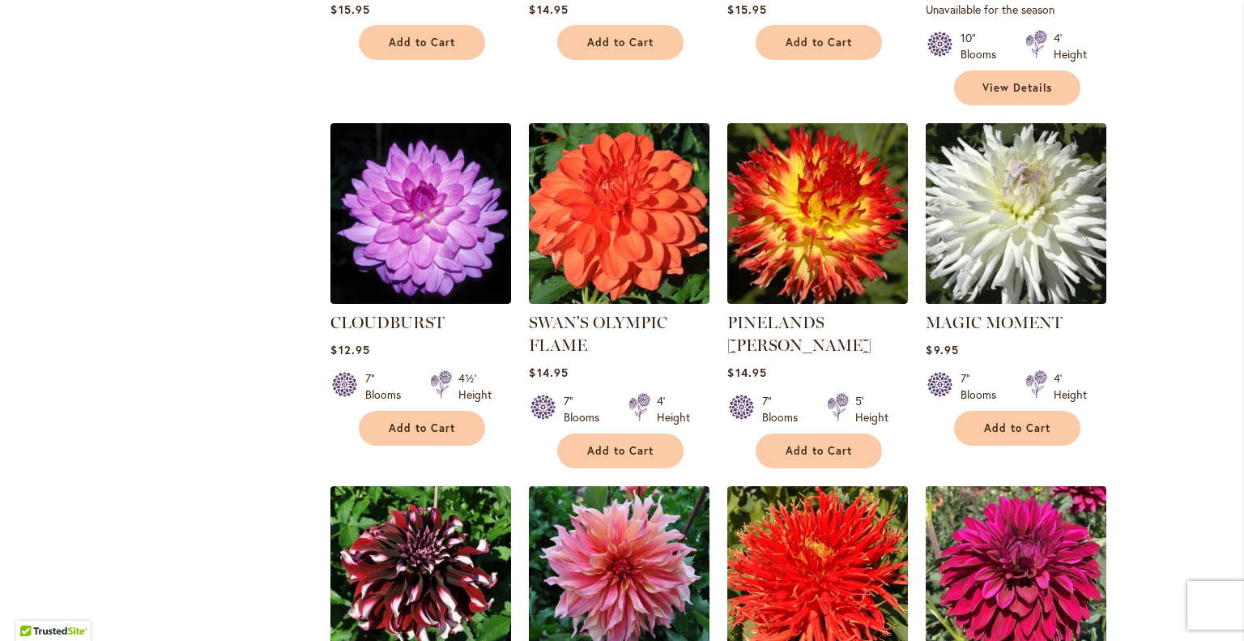
scroll to position [2505, 0]
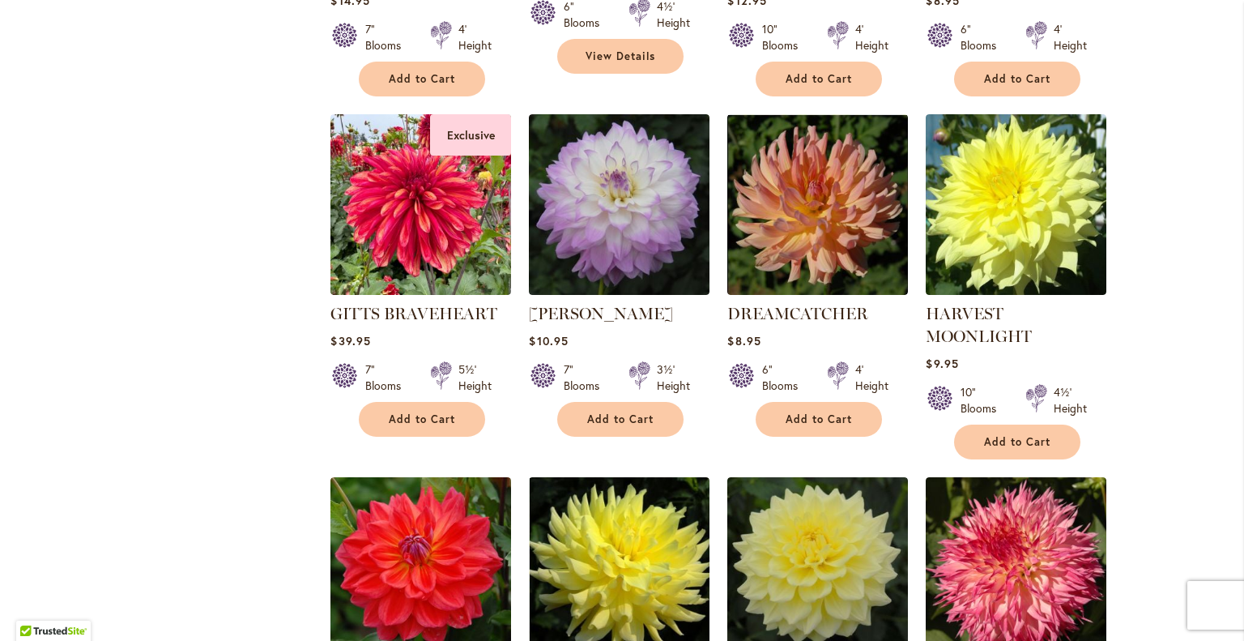
scroll to position [4284, 0]
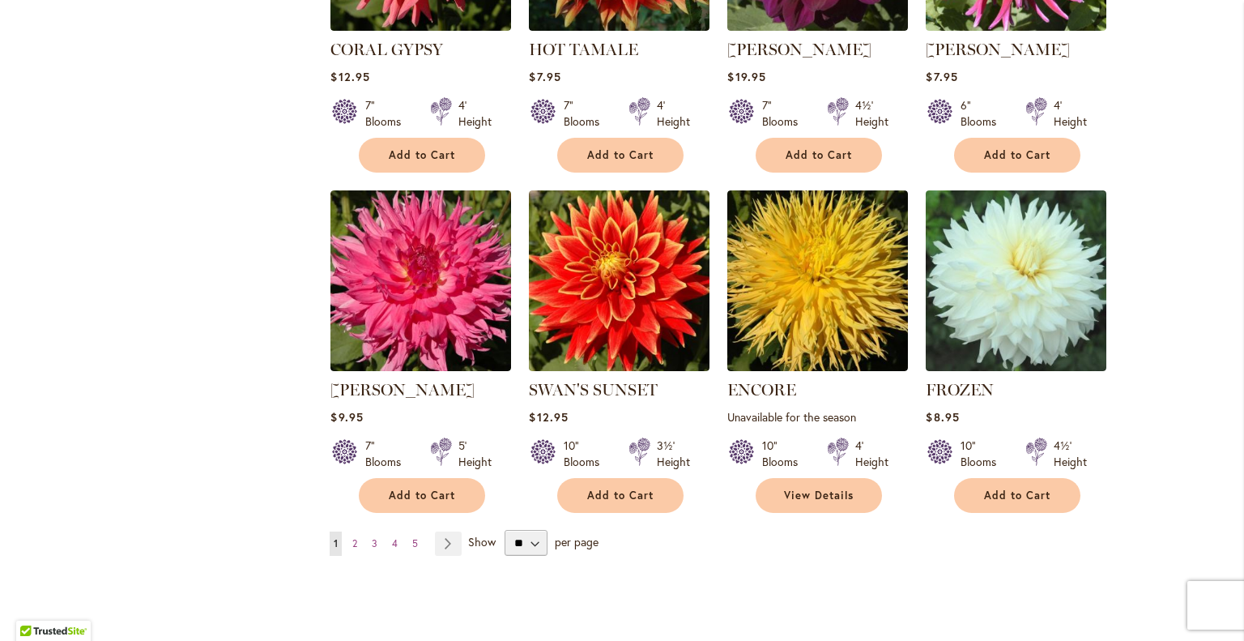
scroll to position [5614, 0]
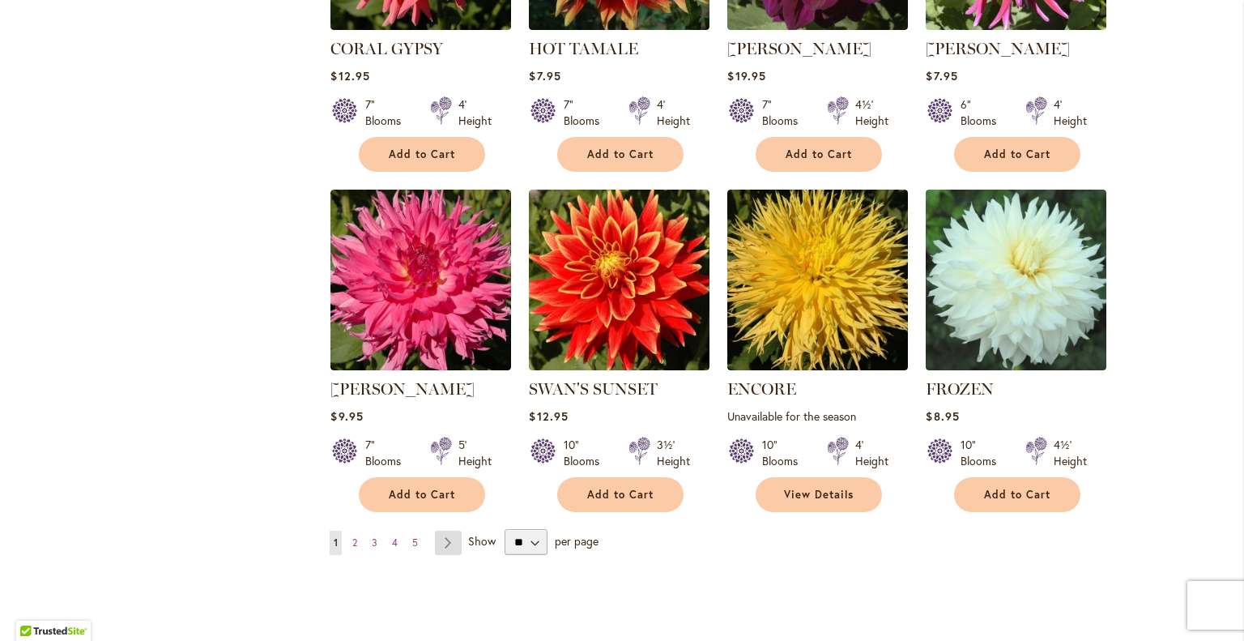
click at [443, 531] on link "Page Next" at bounding box center [448, 543] width 27 height 24
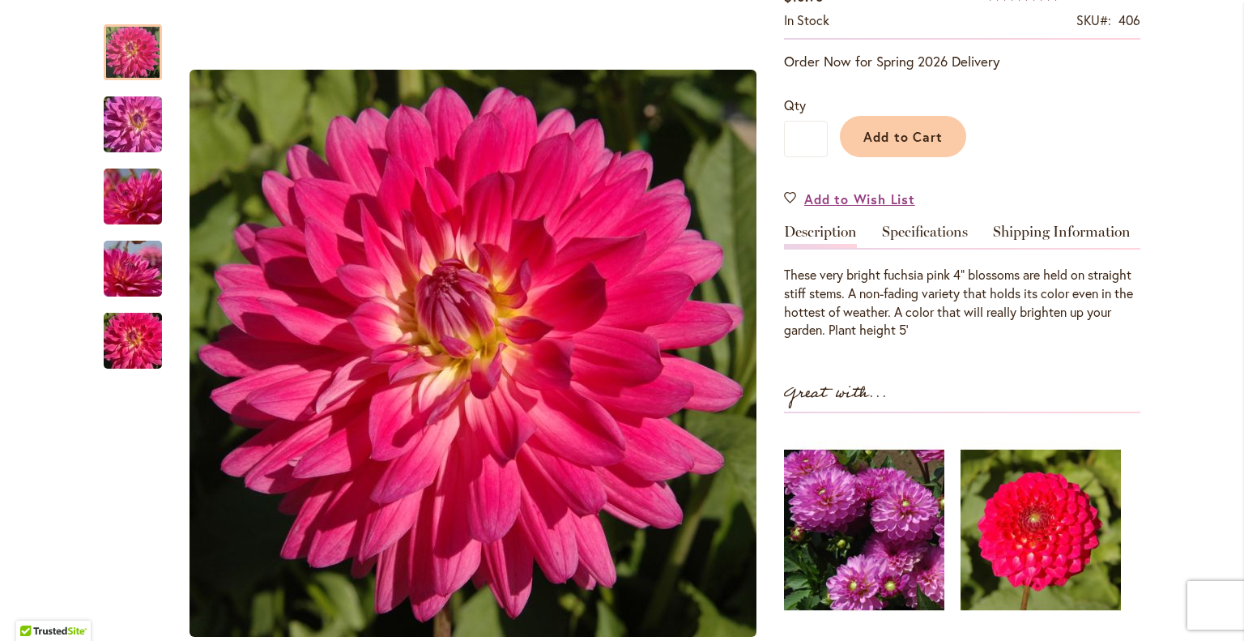
scroll to position [352, 0]
click at [922, 224] on link "Specifications" at bounding box center [925, 235] width 86 height 23
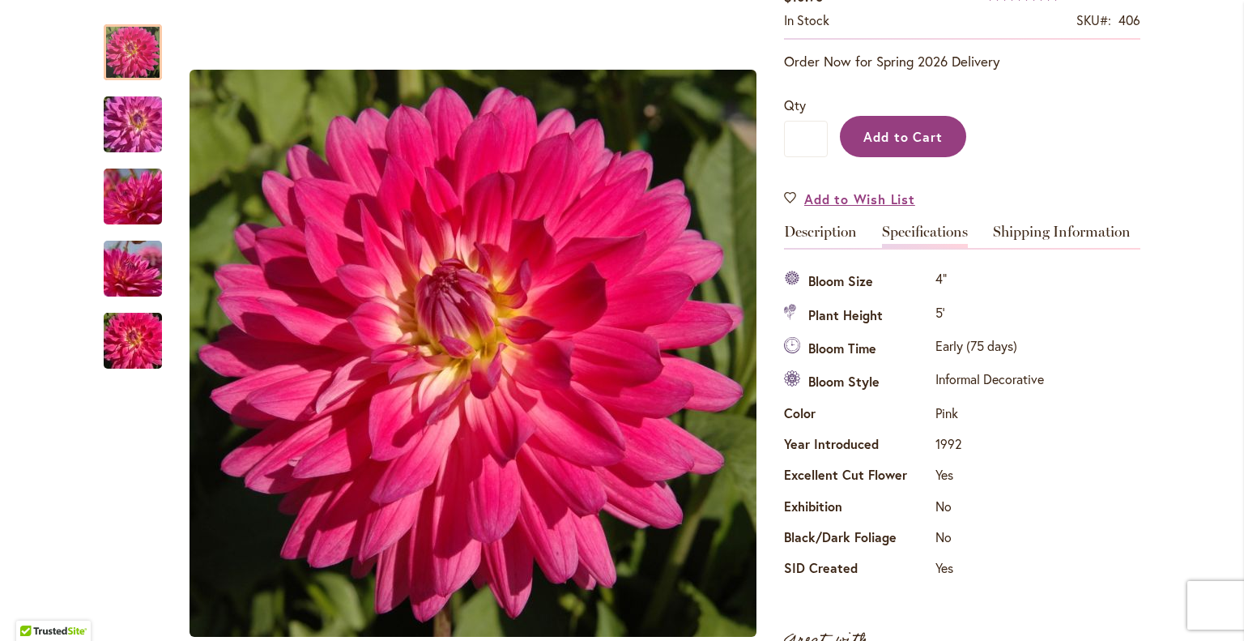
click at [903, 128] on span "Add to Cart" at bounding box center [904, 136] width 80 height 17
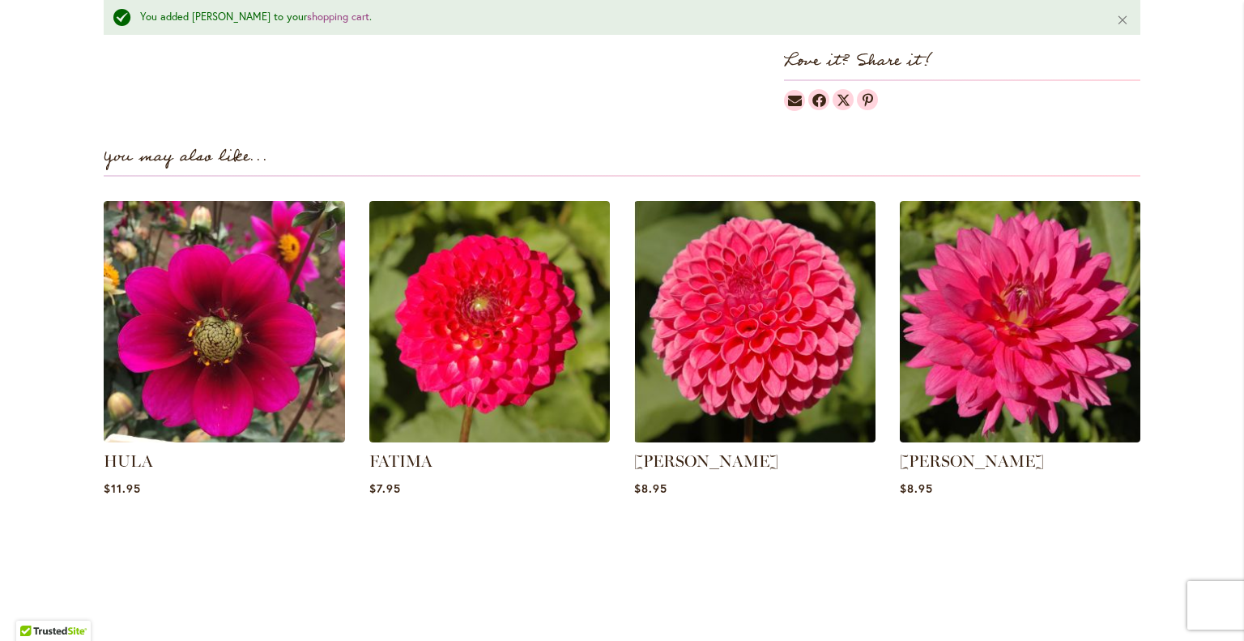
scroll to position [1346, 0]
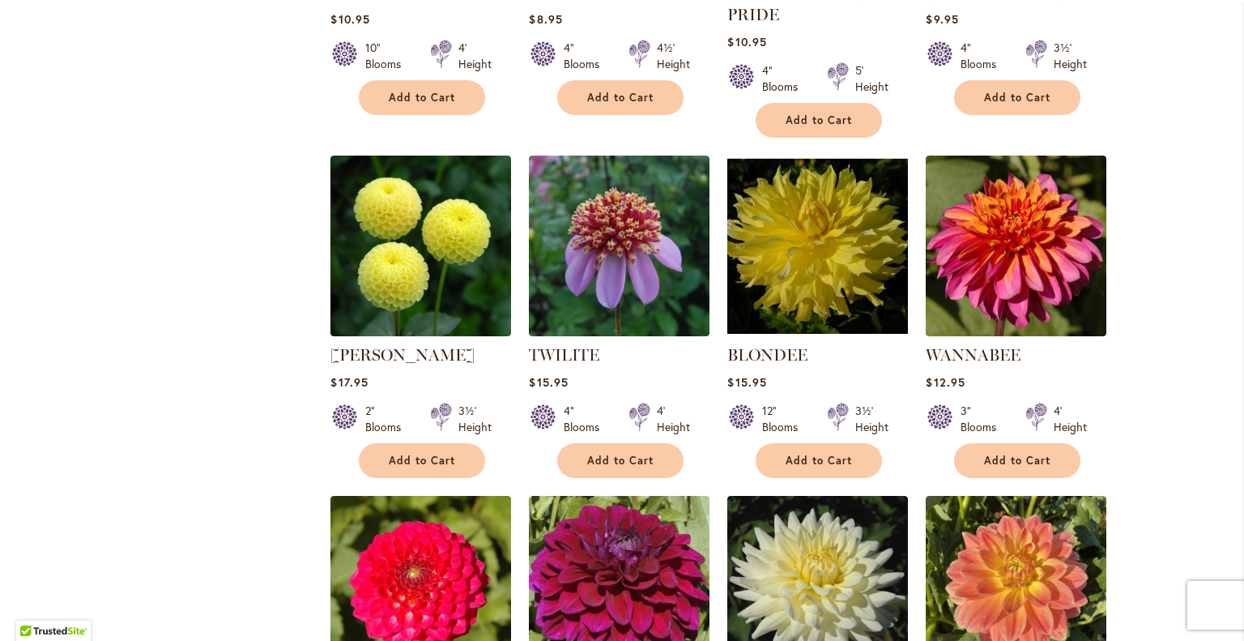
scroll to position [4281, 0]
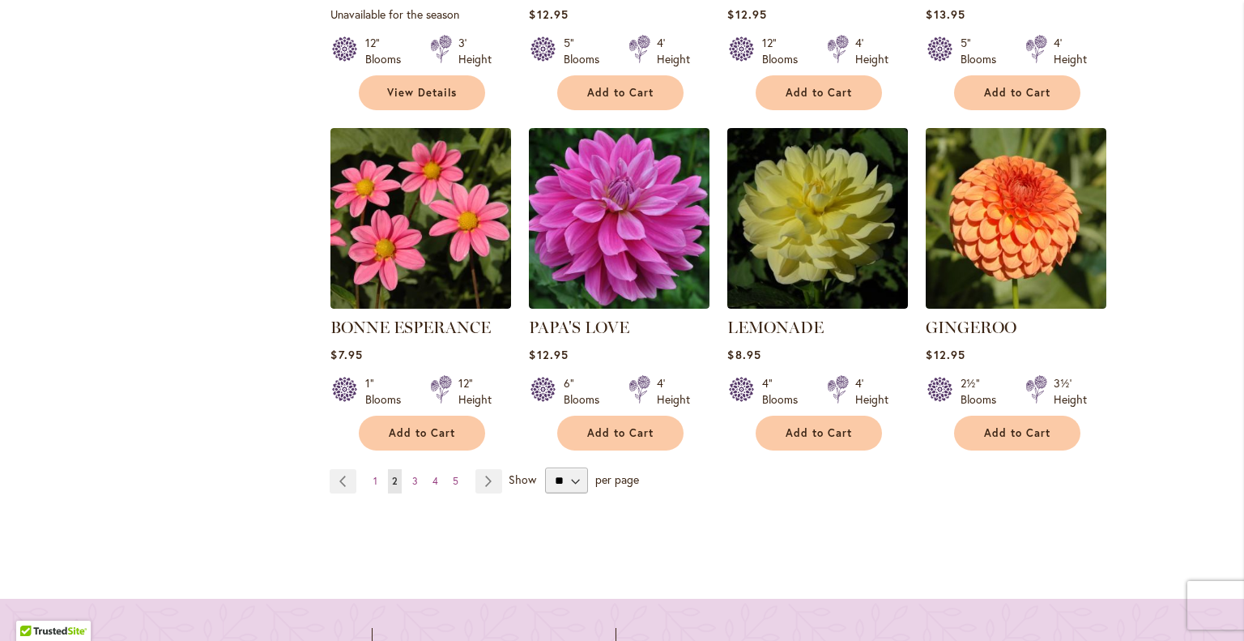
scroll to position [5692, 0]
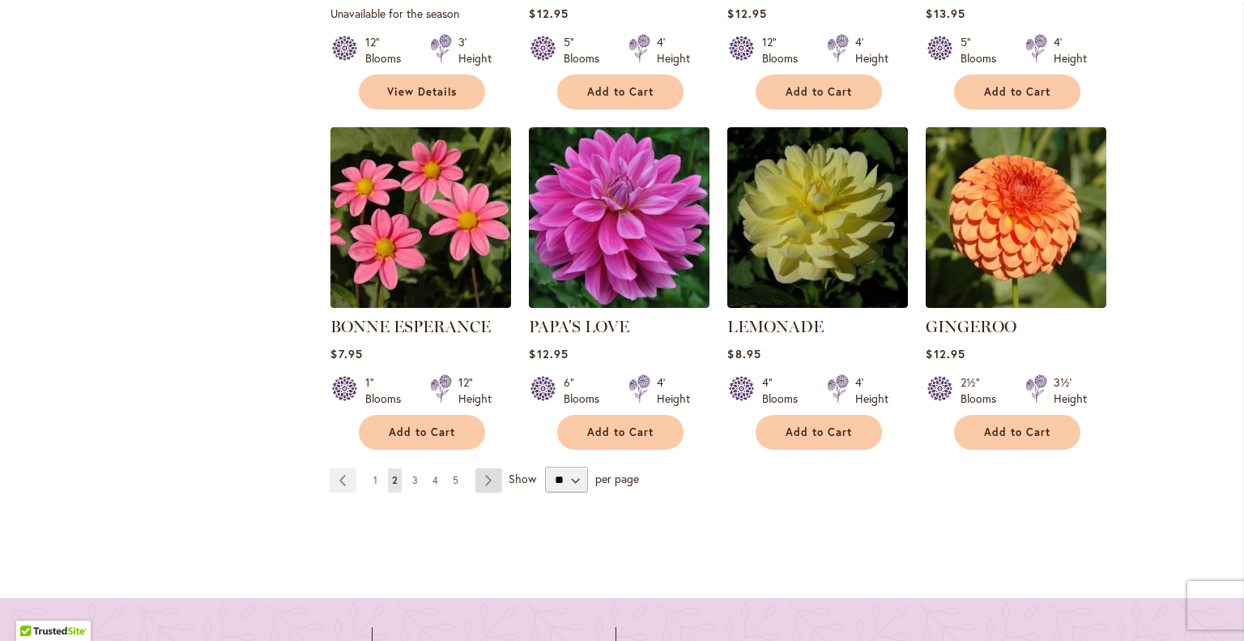
click at [480, 468] on link "Page Next" at bounding box center [488, 480] width 27 height 24
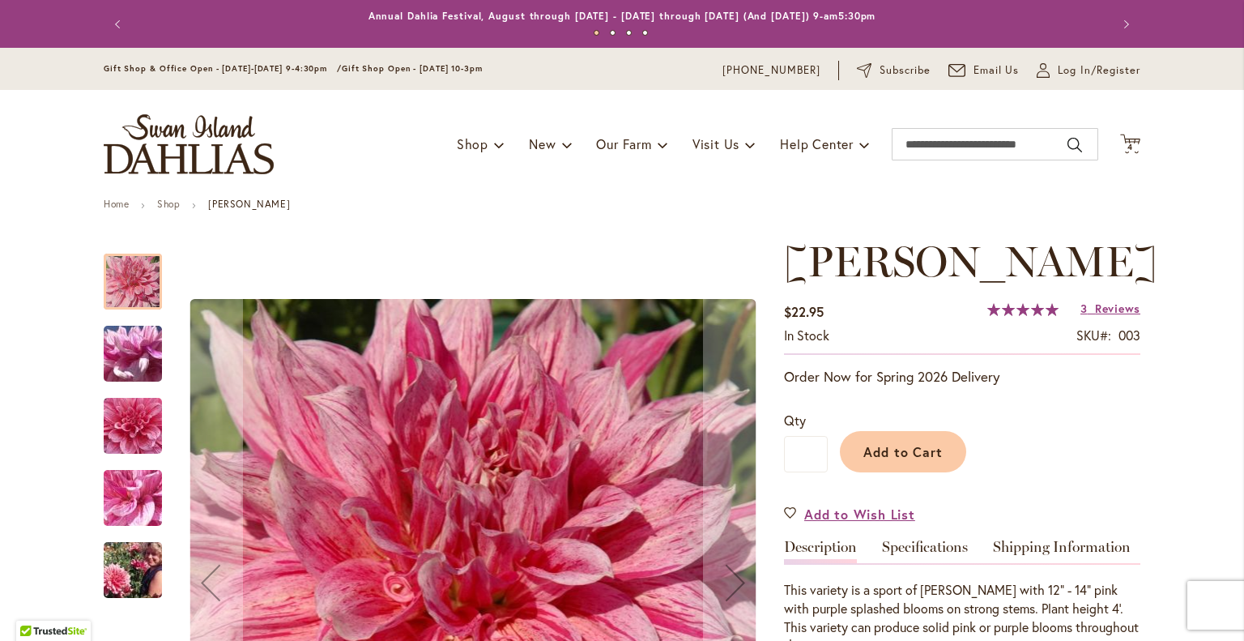
click at [142, 425] on img "MAKI" at bounding box center [133, 426] width 117 height 110
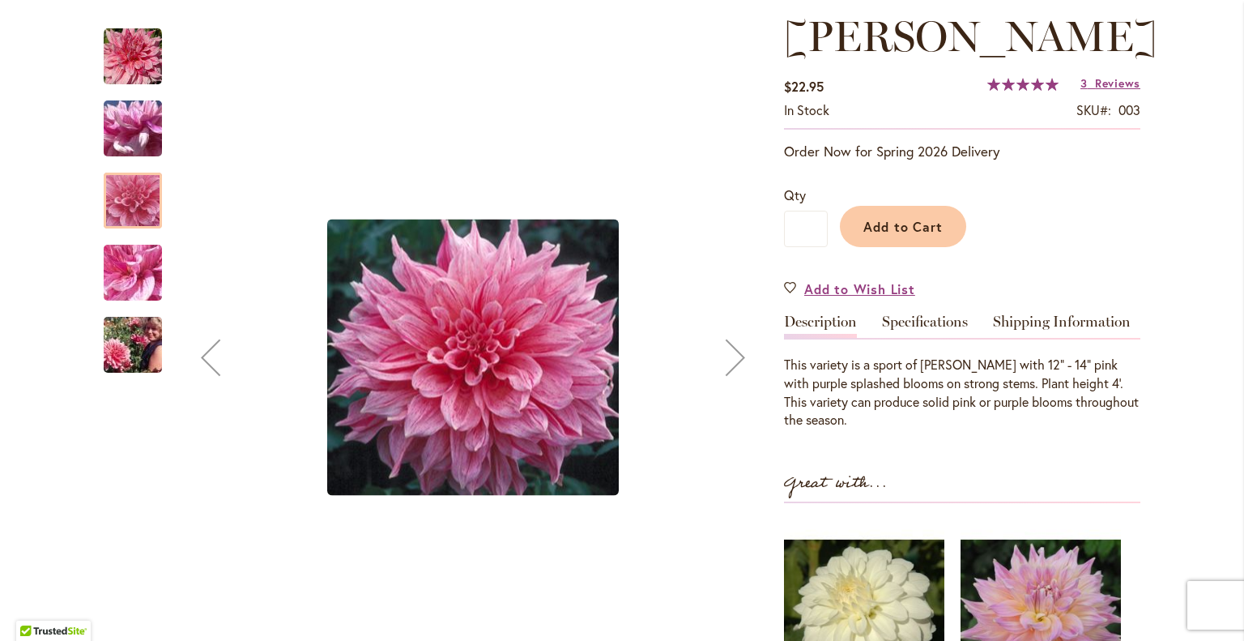
scroll to position [262, 0]
click at [727, 351] on div "Next" at bounding box center [735, 356] width 65 height 65
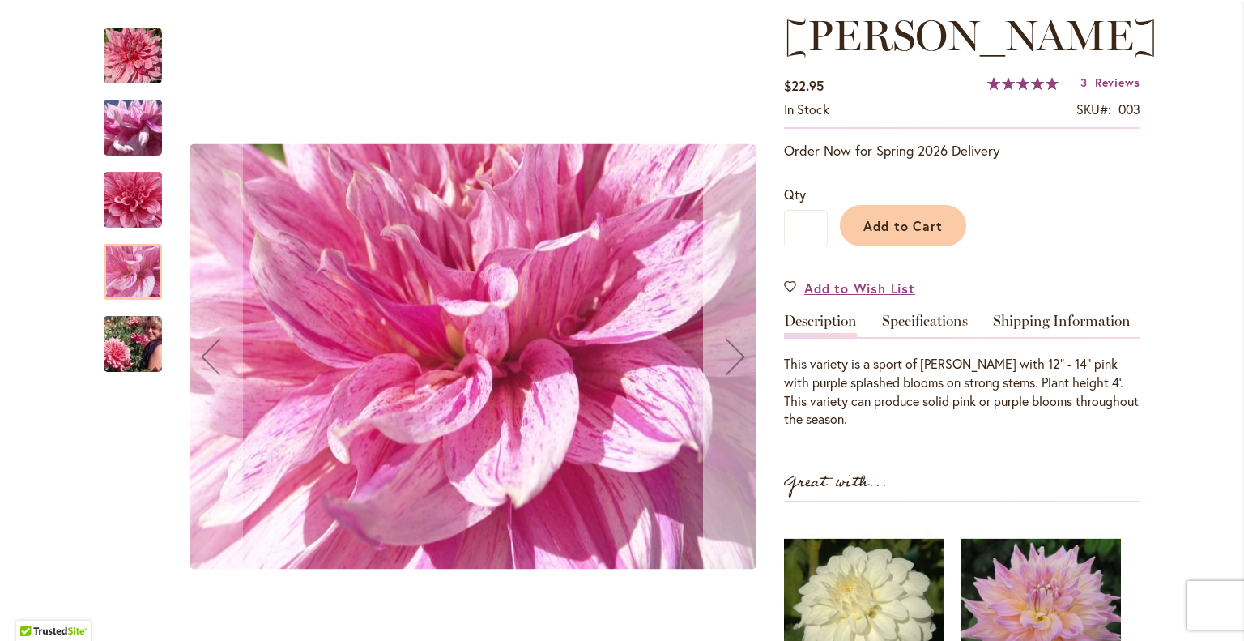
click at [727, 351] on div "Next" at bounding box center [735, 356] width 65 height 65
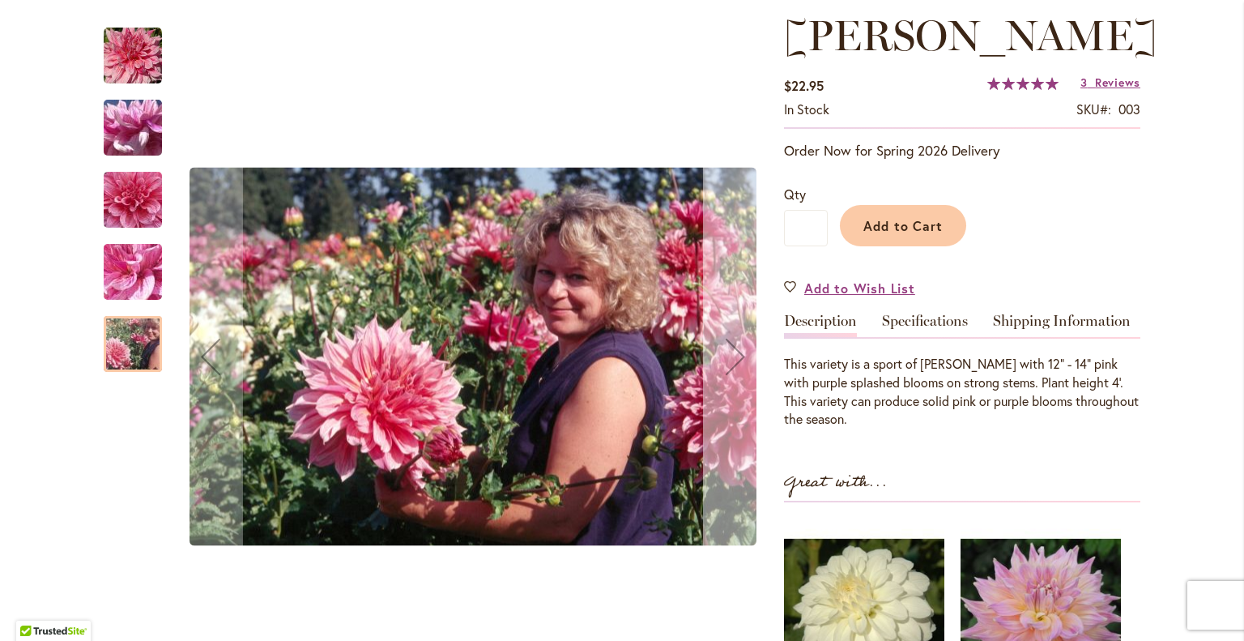
click at [731, 352] on div "Next" at bounding box center [735, 356] width 65 height 65
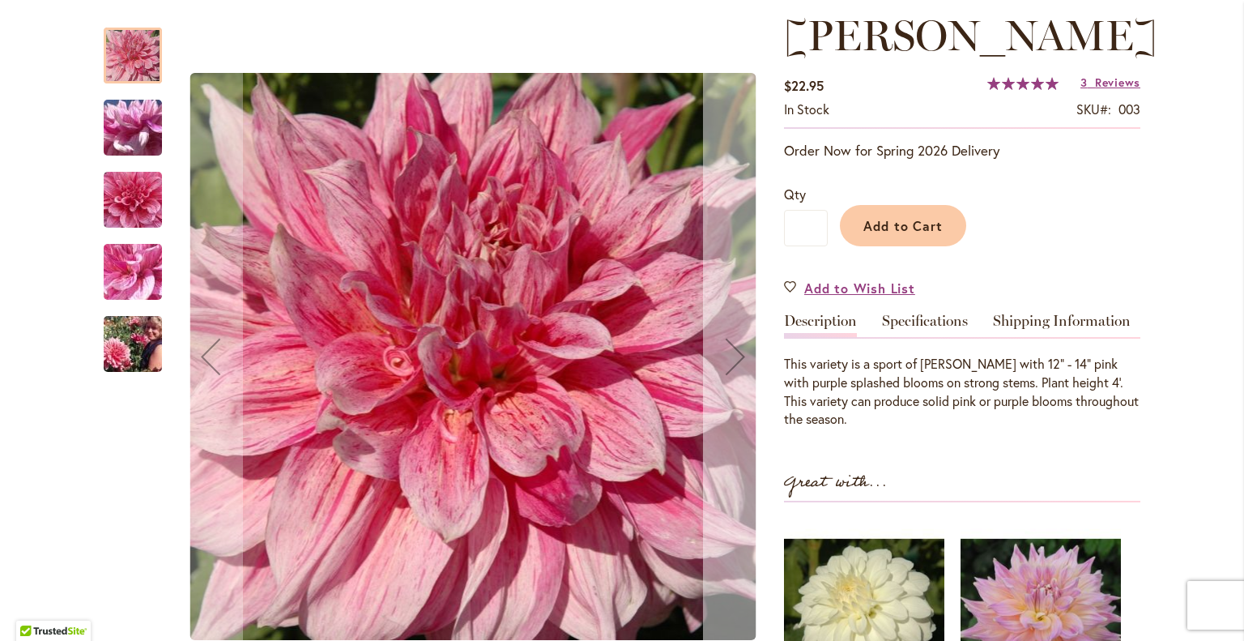
click at [731, 352] on div "Next" at bounding box center [735, 356] width 65 height 65
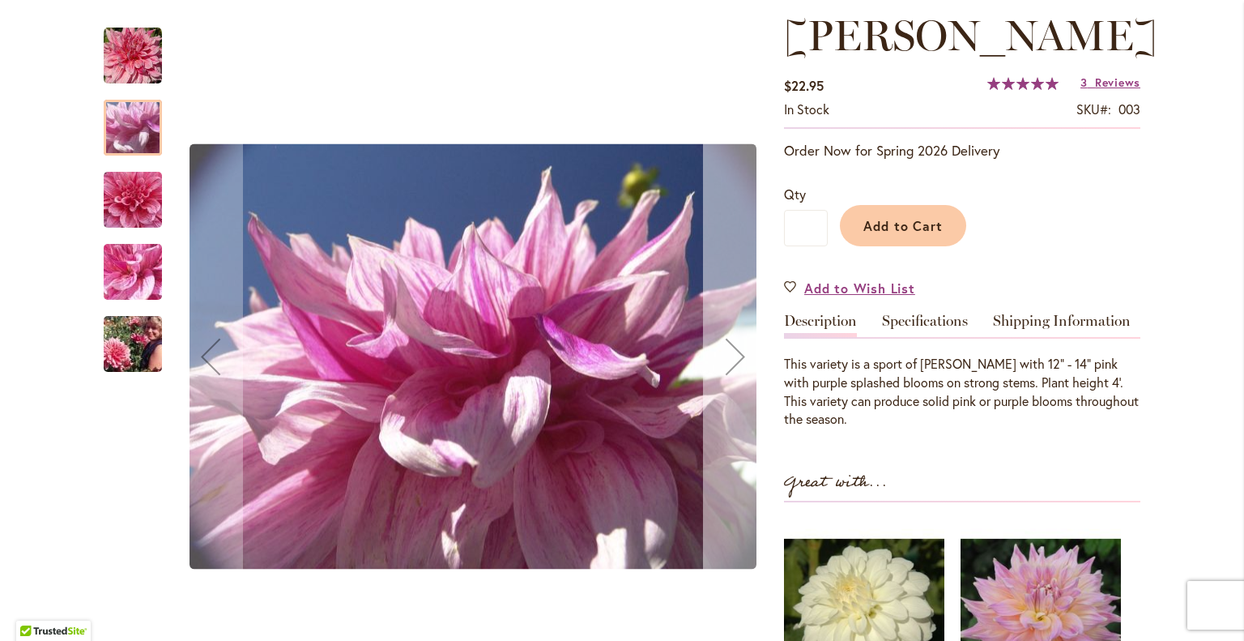
click at [731, 352] on div "Next" at bounding box center [735, 356] width 65 height 65
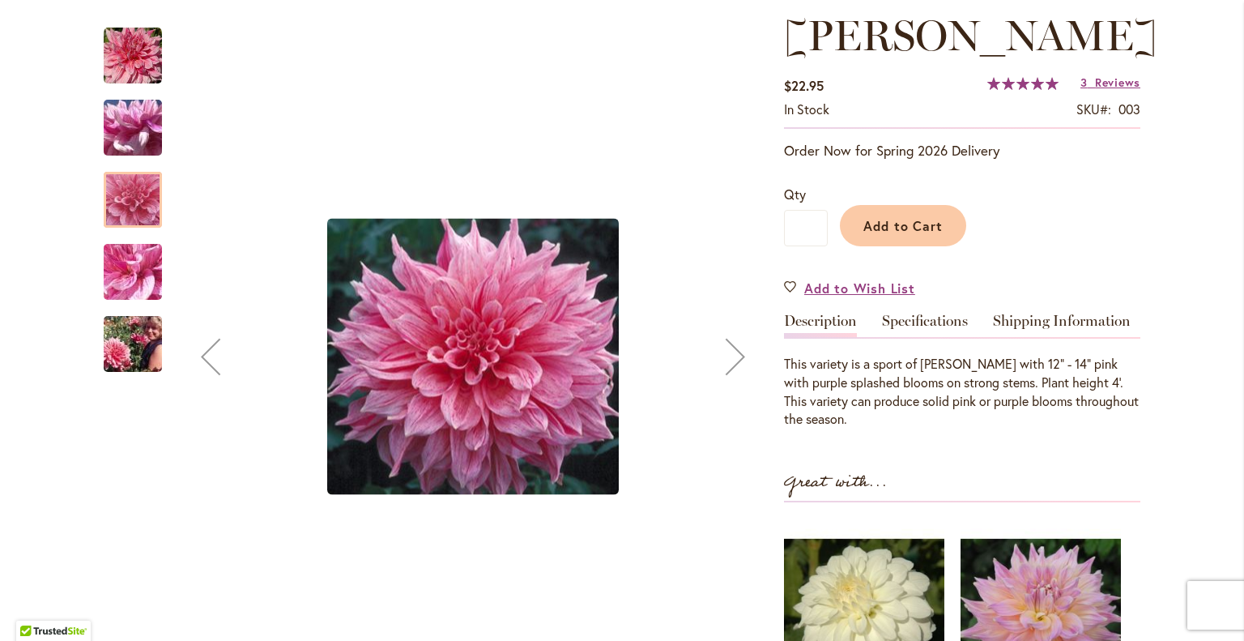
click at [731, 352] on div "Next" at bounding box center [735, 356] width 65 height 65
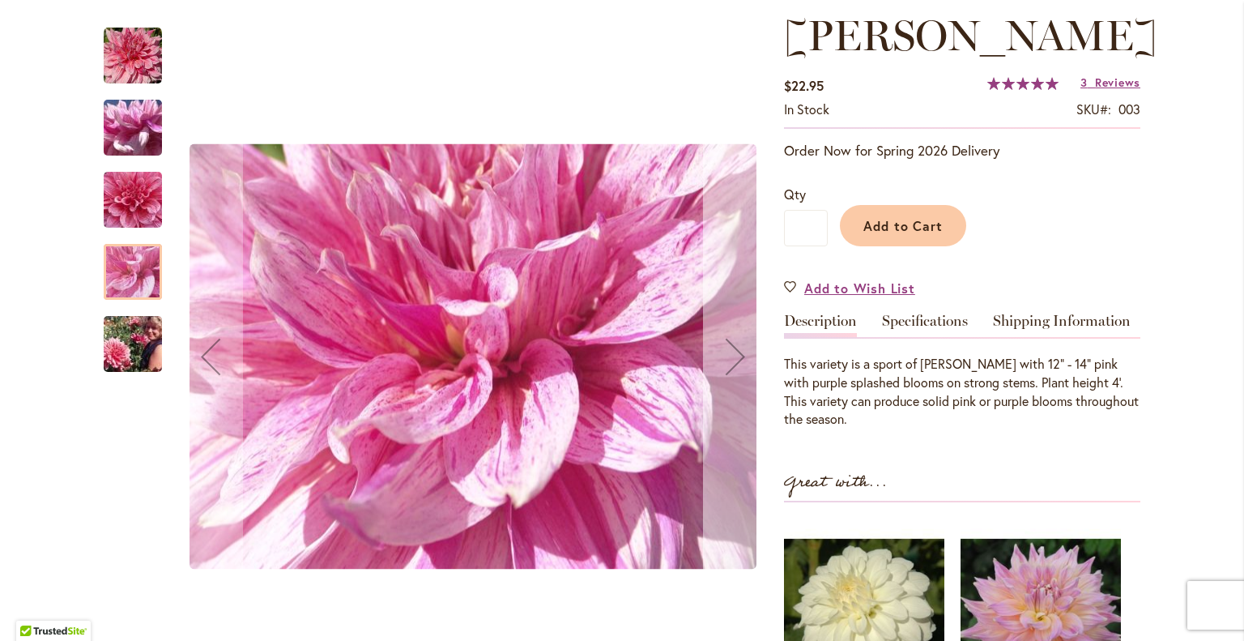
click at [731, 352] on div "Next" at bounding box center [735, 356] width 65 height 65
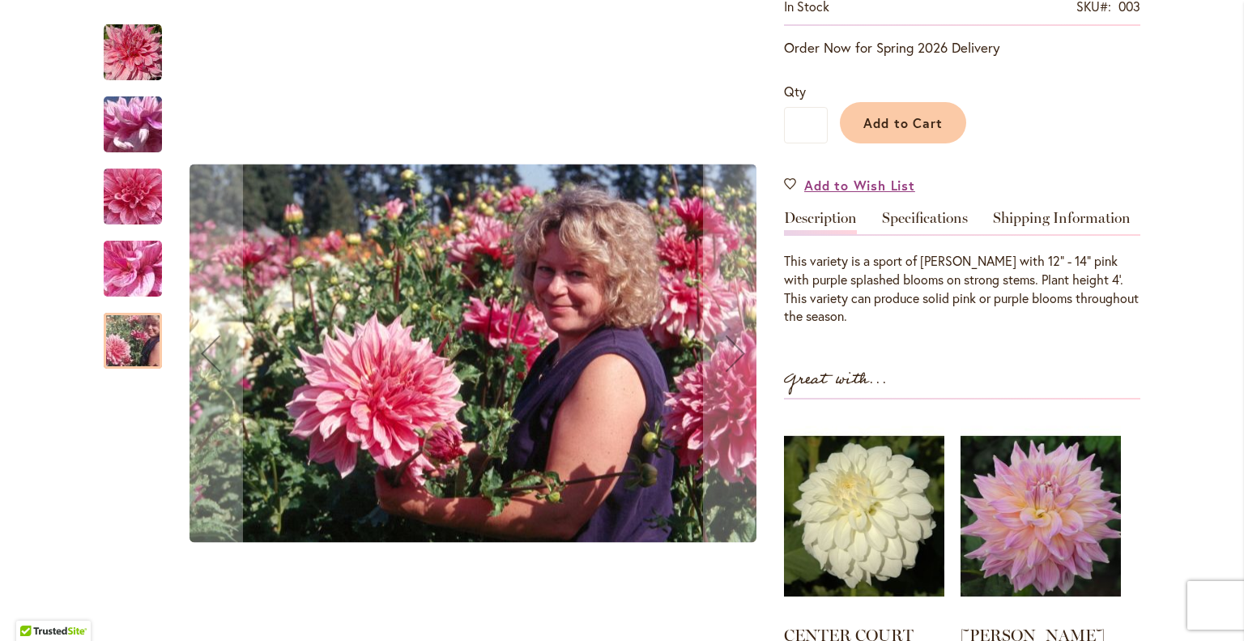
scroll to position [365, 0]
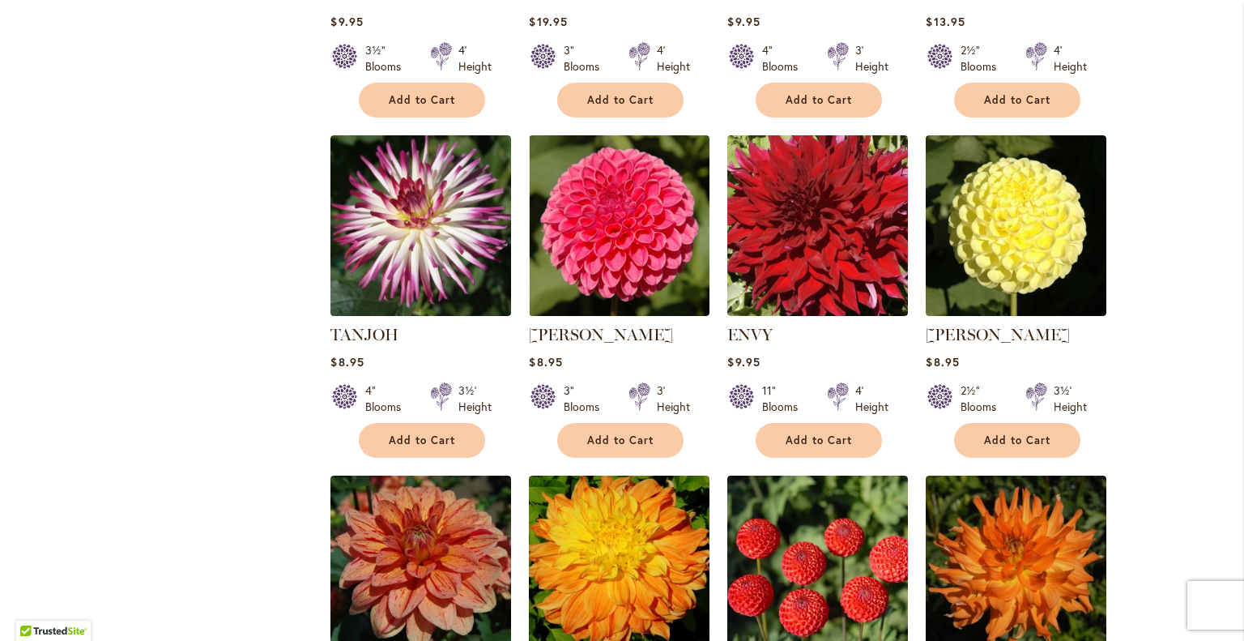
scroll to position [4898, 0]
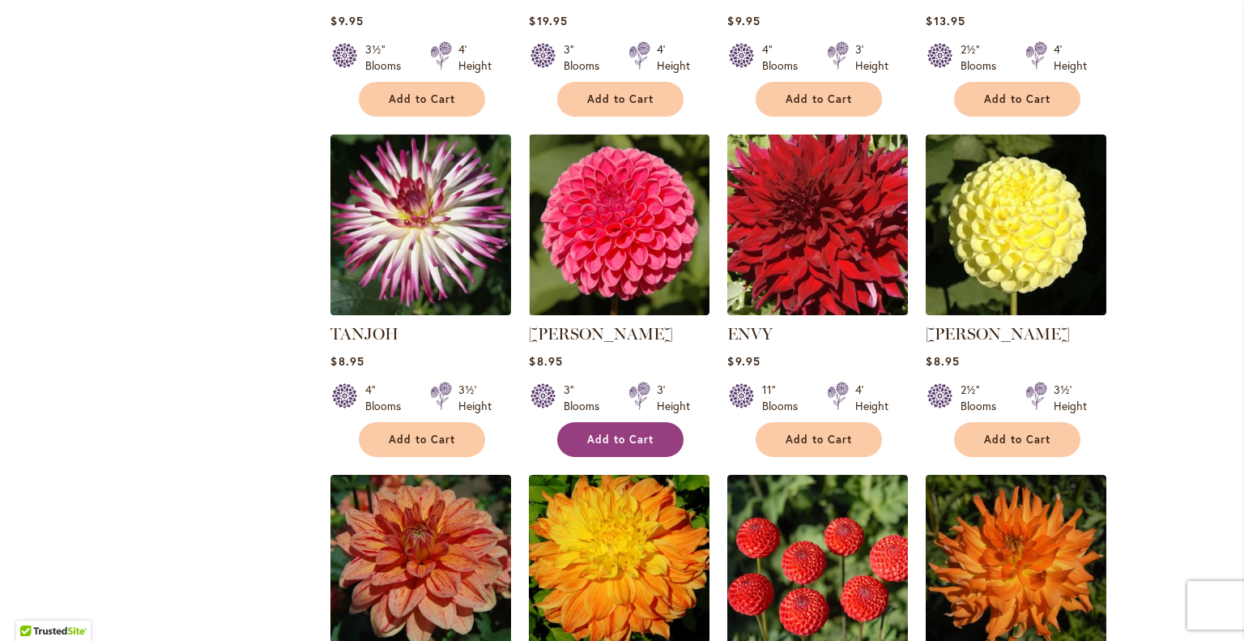
click at [616, 433] on span "Add to Cart" at bounding box center [620, 440] width 66 height 14
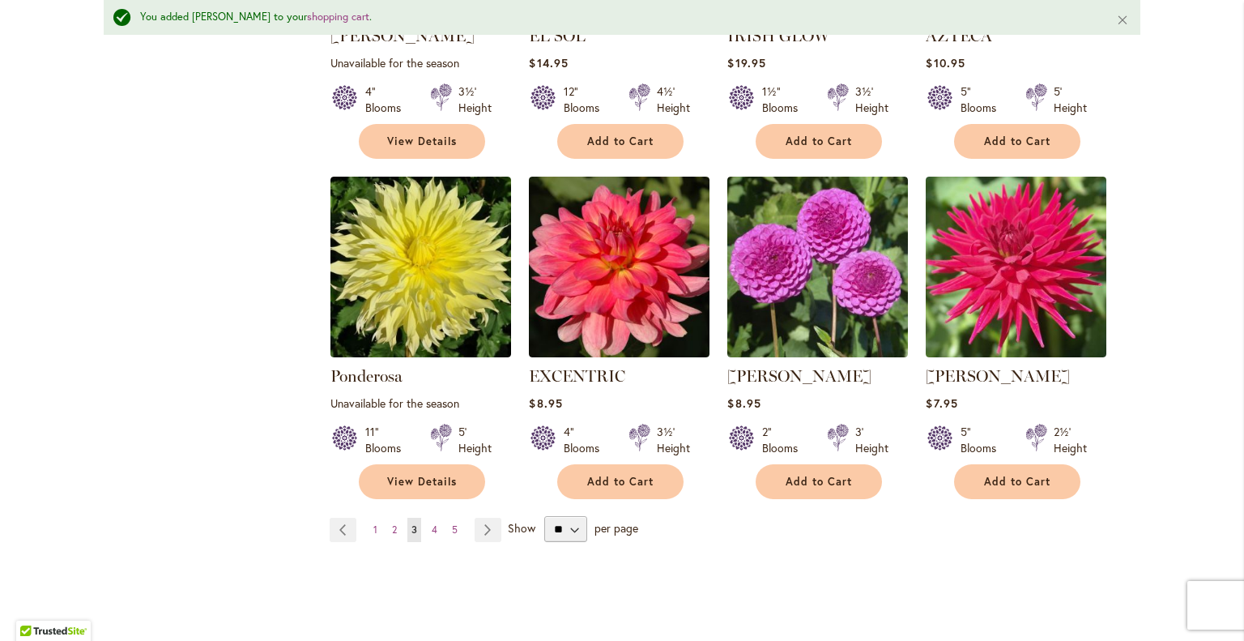
scroll to position [5590, 0]
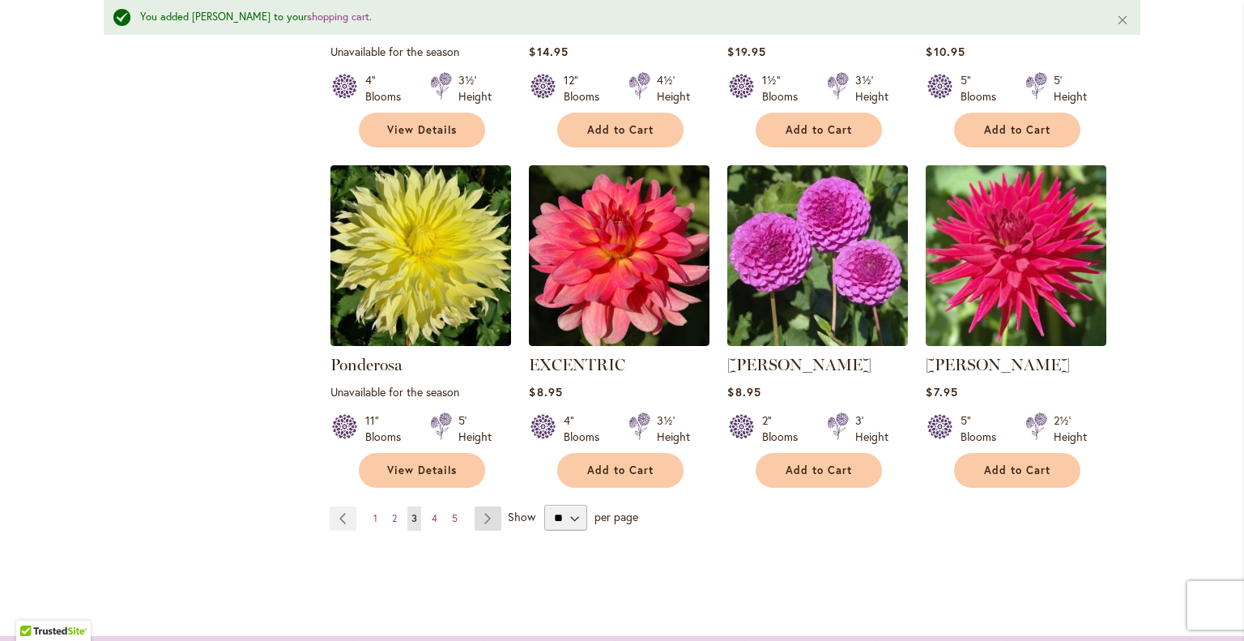
click at [477, 506] on link "Page Next" at bounding box center [488, 518] width 27 height 24
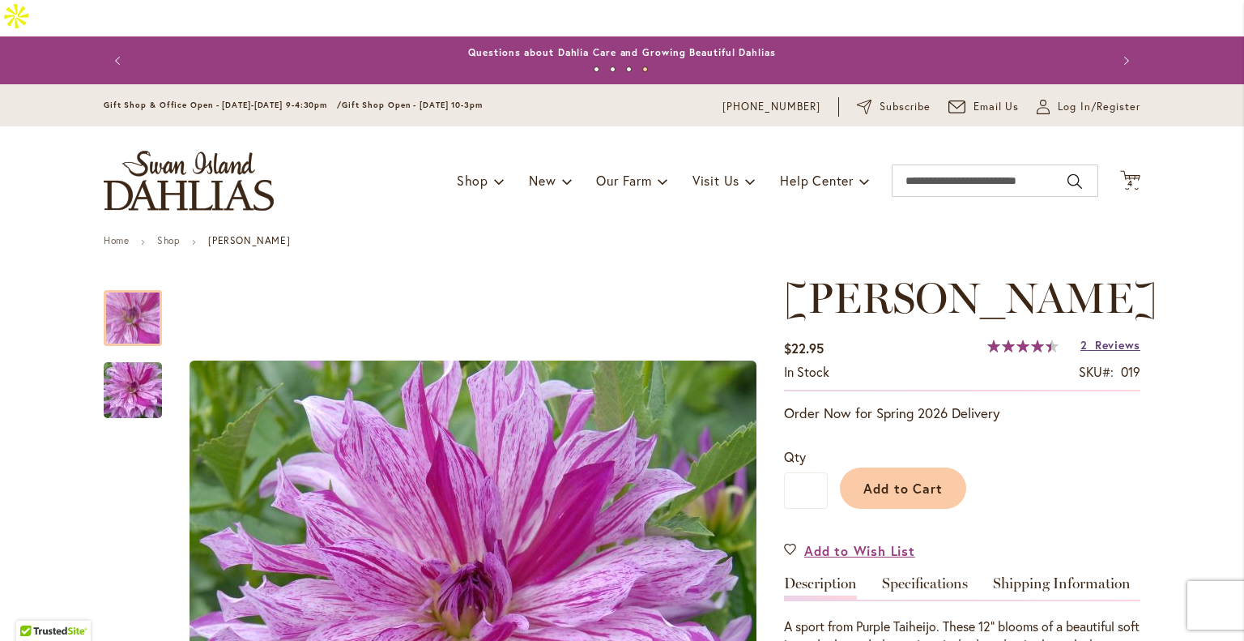
click at [1116, 352] on span "Reviews" at bounding box center [1117, 344] width 45 height 15
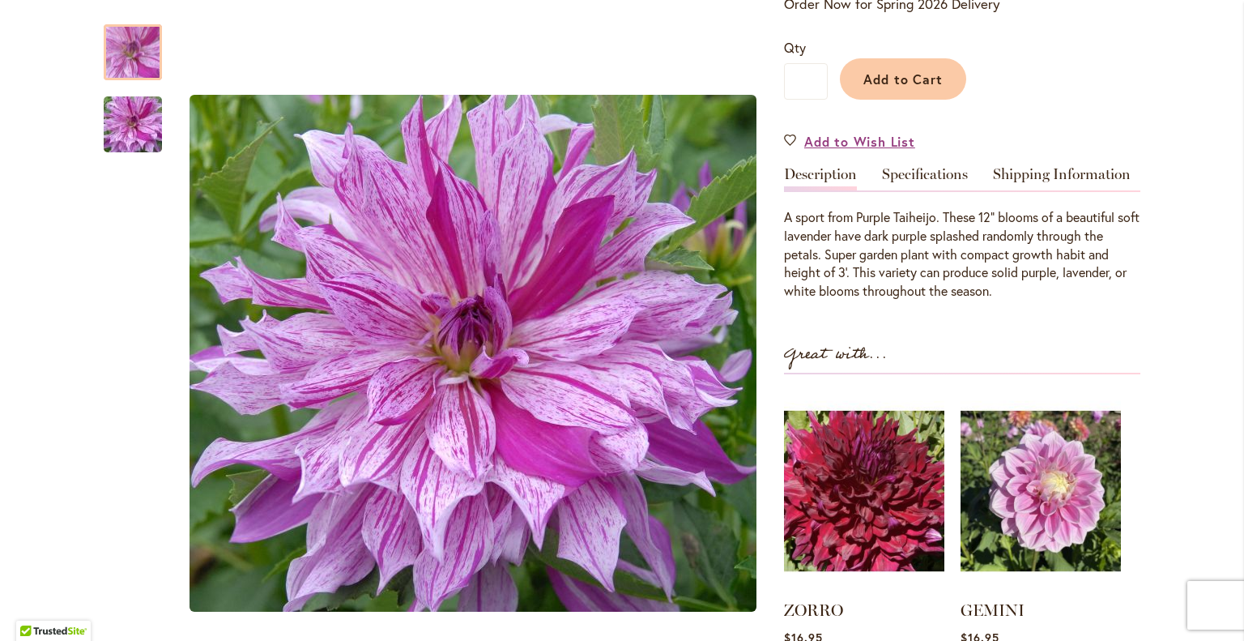
scroll to position [407, 0]
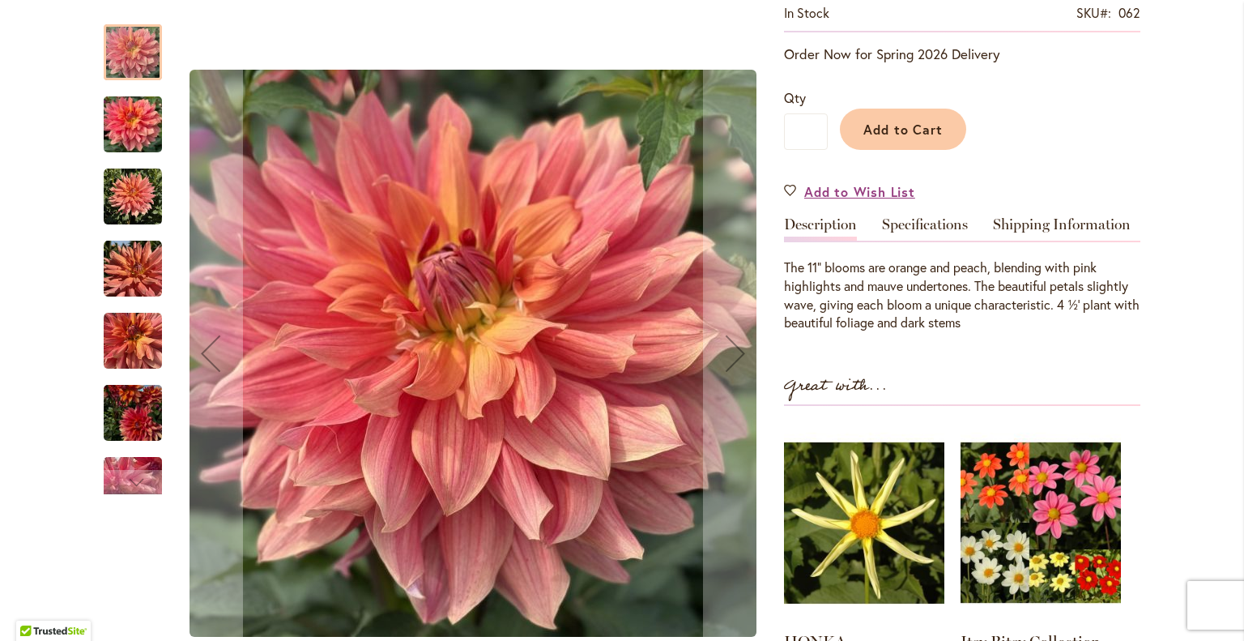
scroll to position [362, 0]
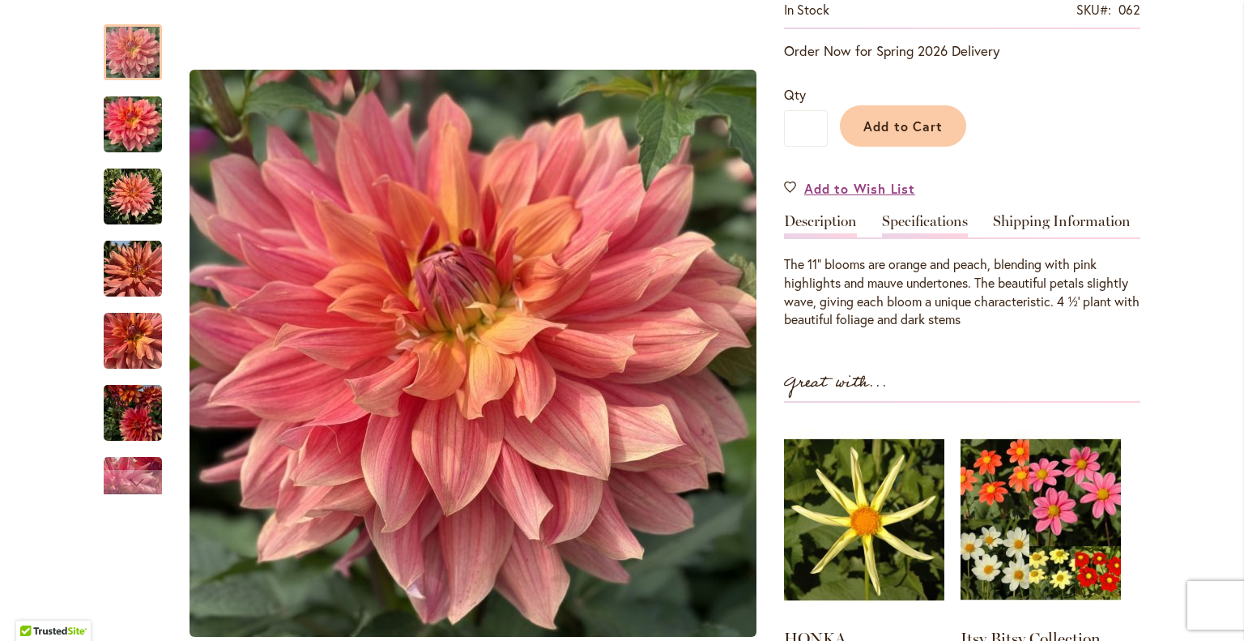
click at [919, 214] on link "Specifications" at bounding box center [925, 225] width 86 height 23
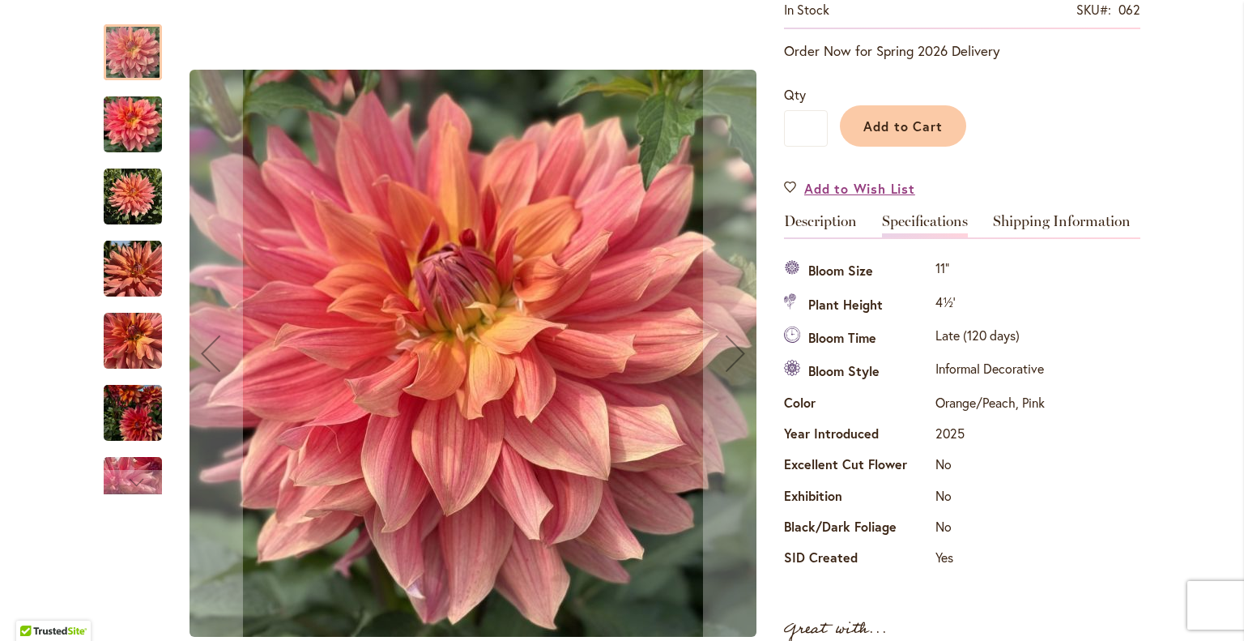
click at [125, 407] on img "OUTRAGEOUS" at bounding box center [133, 413] width 58 height 78
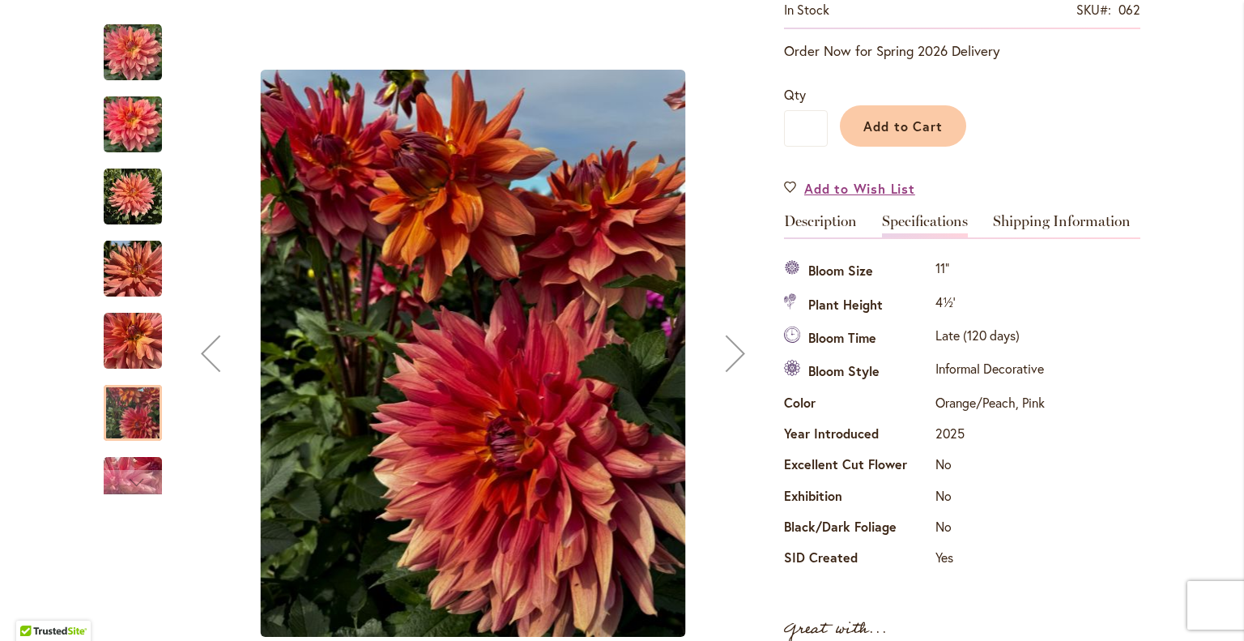
click at [723, 352] on div "Next" at bounding box center [735, 353] width 65 height 65
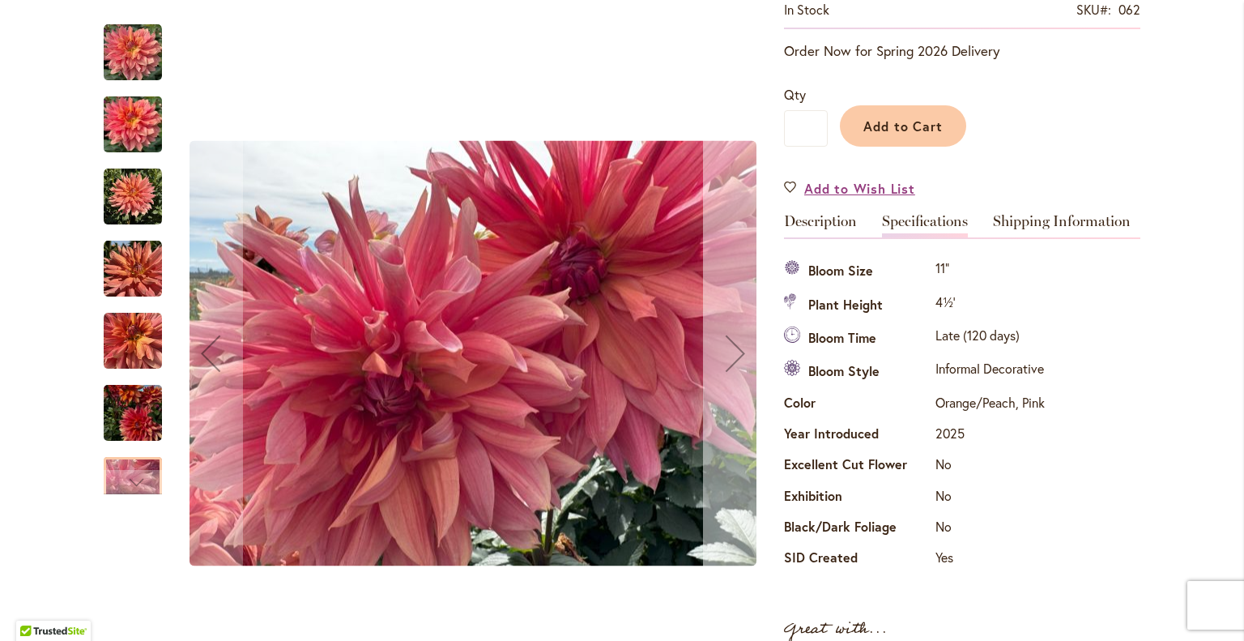
click at [723, 352] on div "Next" at bounding box center [735, 353] width 65 height 65
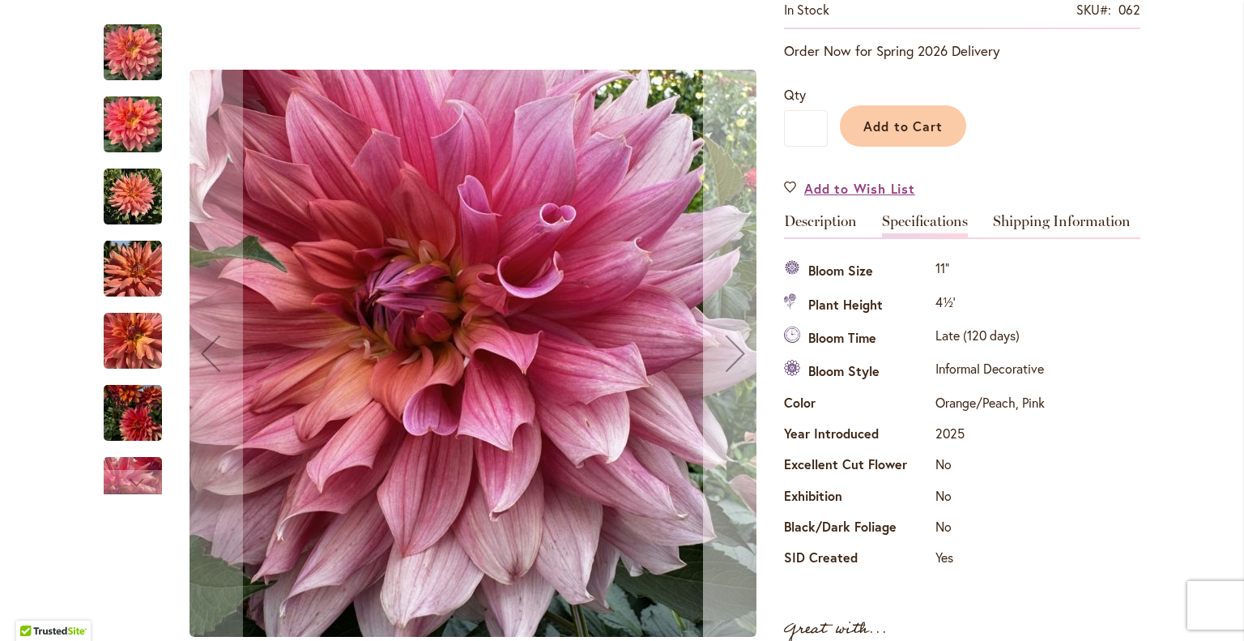
click at [723, 352] on div "Next" at bounding box center [735, 353] width 65 height 65
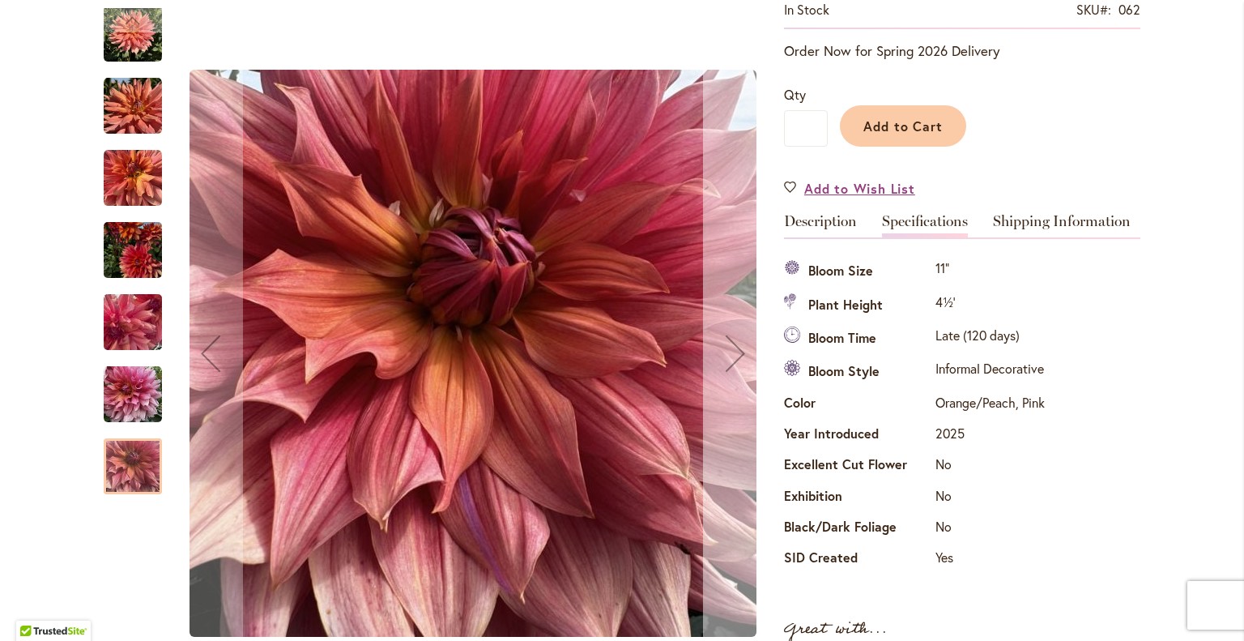
click at [723, 352] on div "Next" at bounding box center [735, 353] width 65 height 65
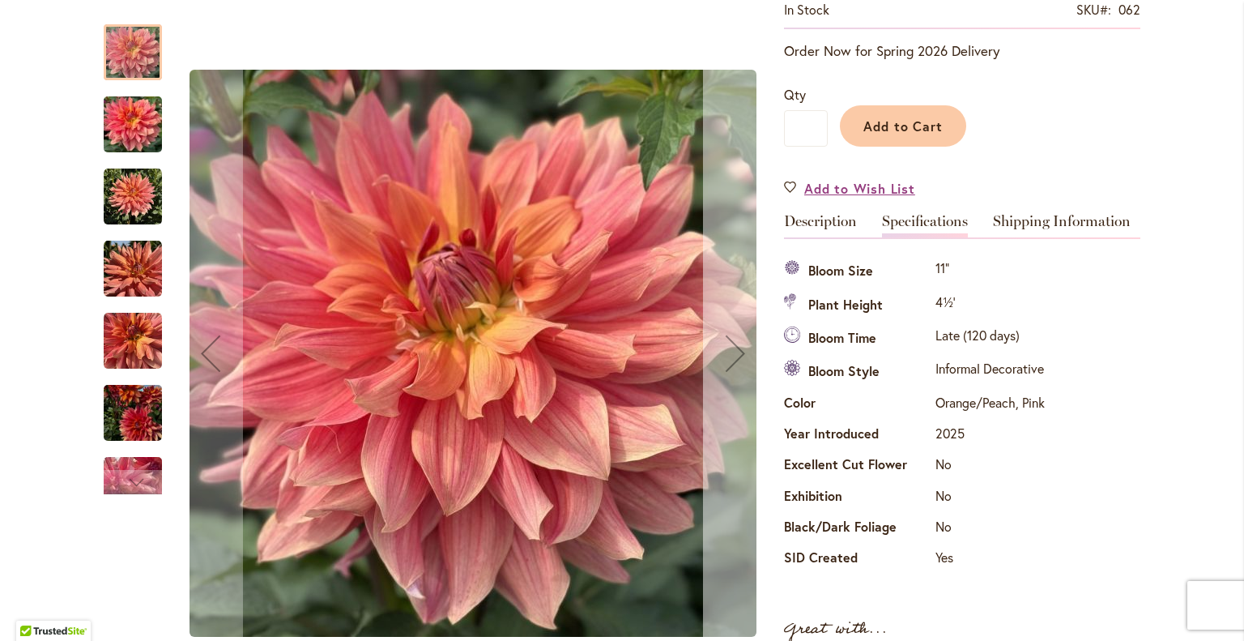
click at [723, 352] on div "Next" at bounding box center [735, 353] width 65 height 65
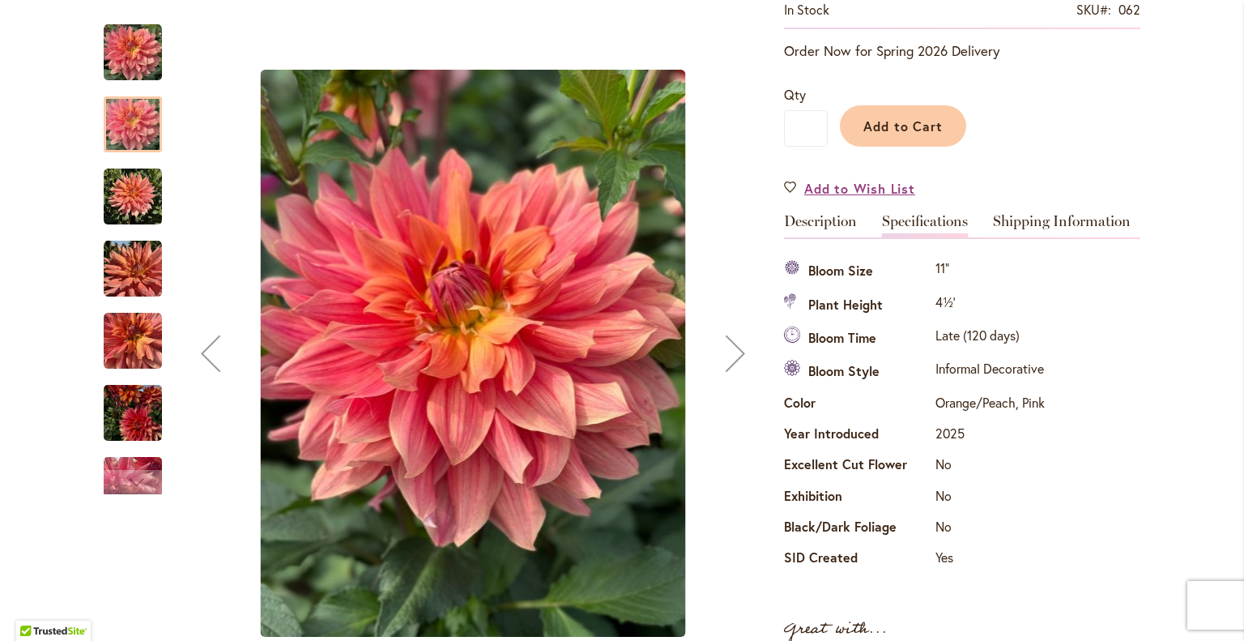
click at [723, 354] on div "Next" at bounding box center [735, 353] width 65 height 65
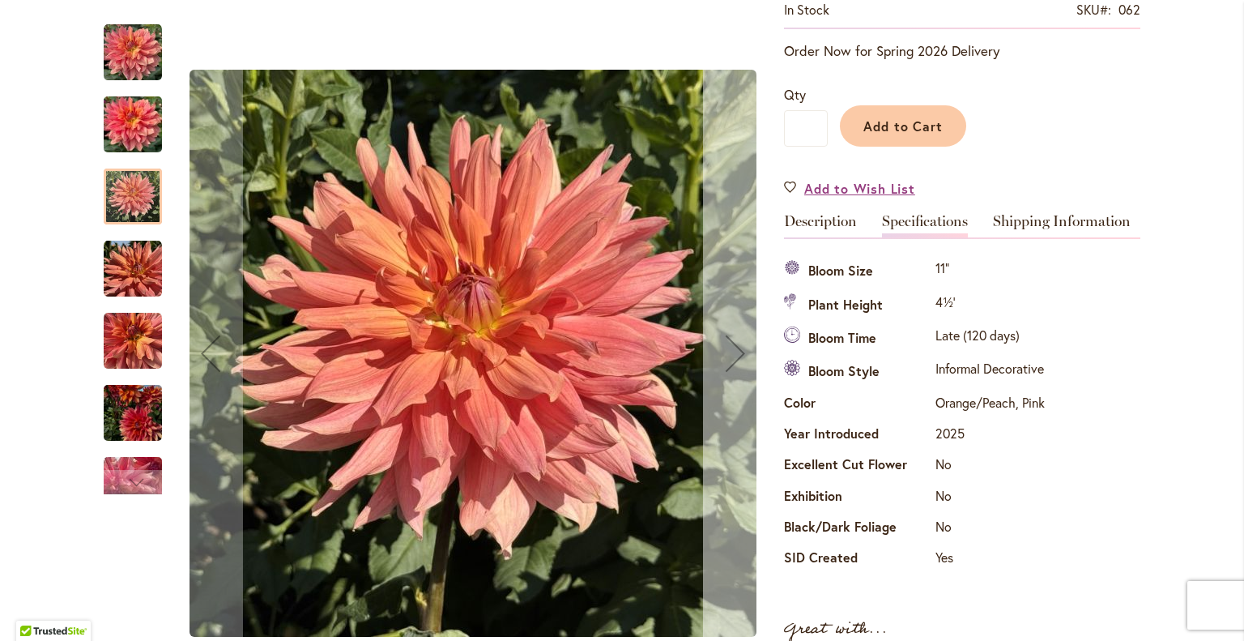
click at [723, 354] on div "Next" at bounding box center [735, 353] width 65 height 65
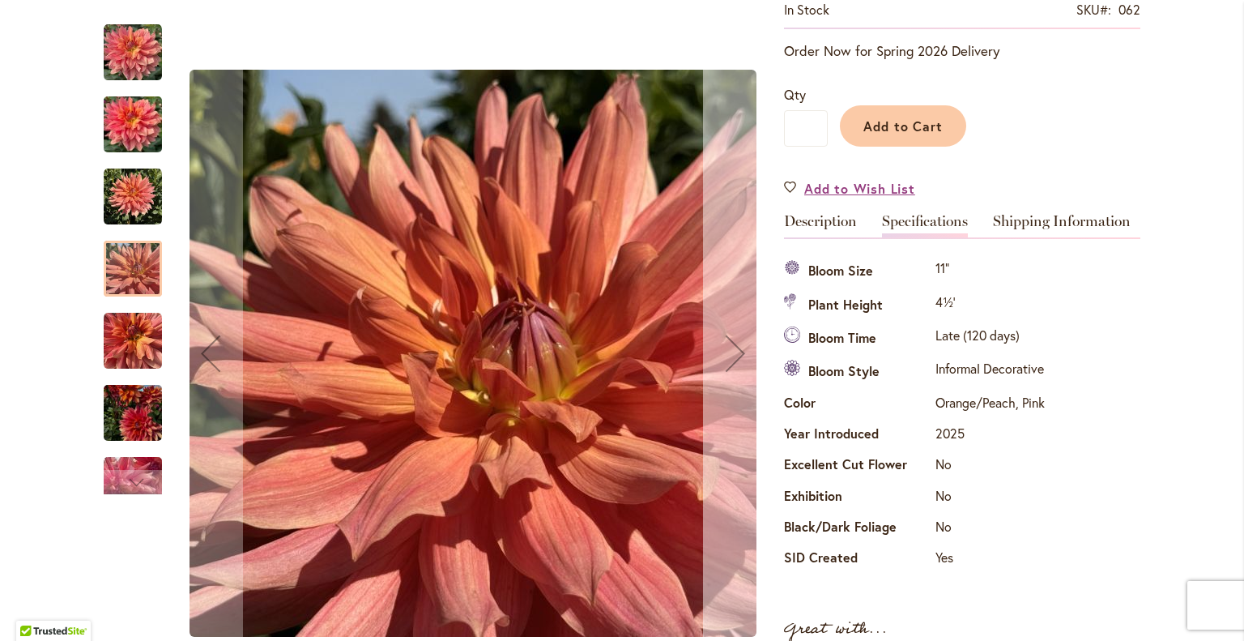
click at [723, 354] on div "Next" at bounding box center [735, 353] width 65 height 65
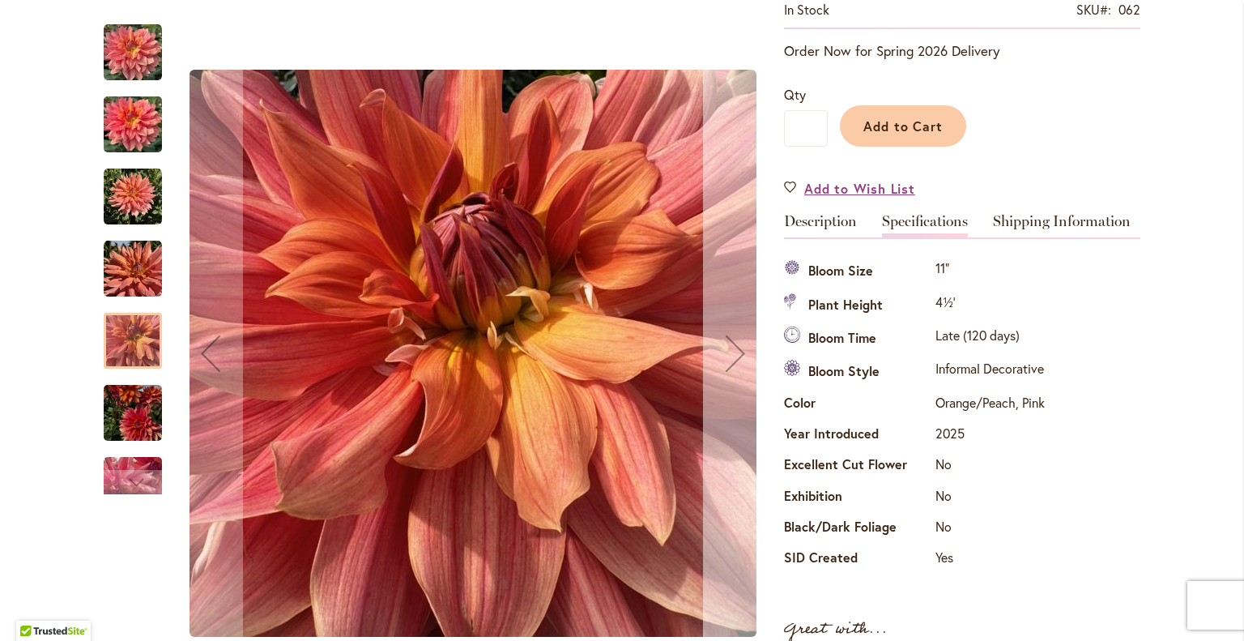
click at [723, 354] on div "Next" at bounding box center [735, 353] width 65 height 65
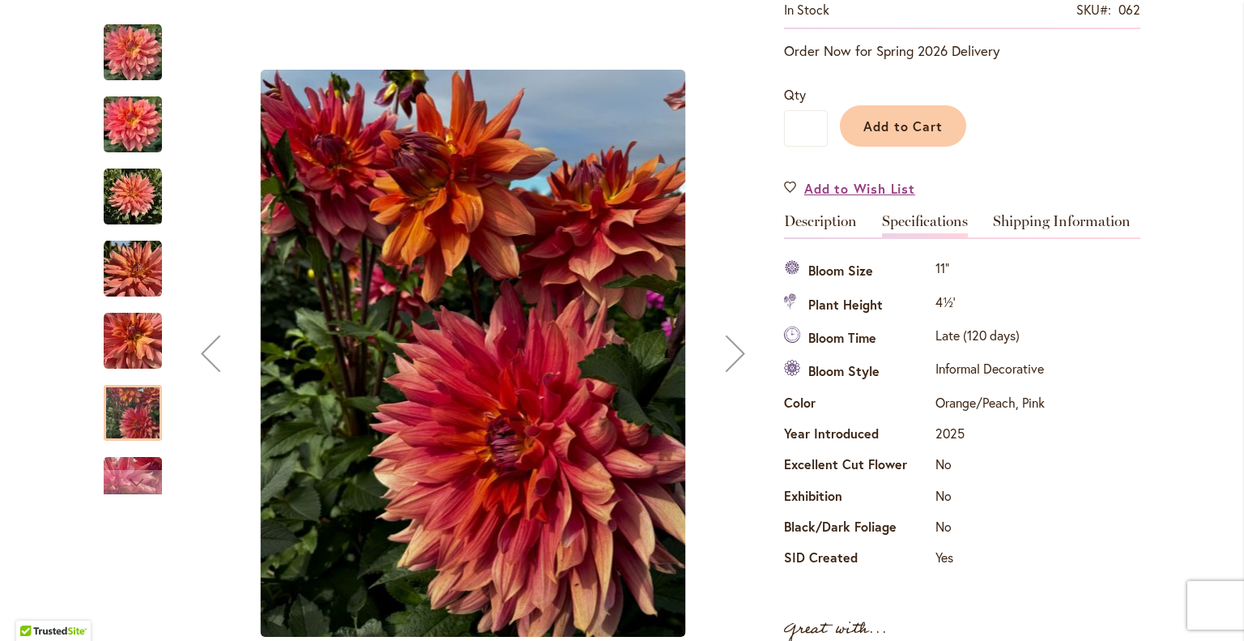
click at [723, 354] on div "Next" at bounding box center [735, 353] width 65 height 65
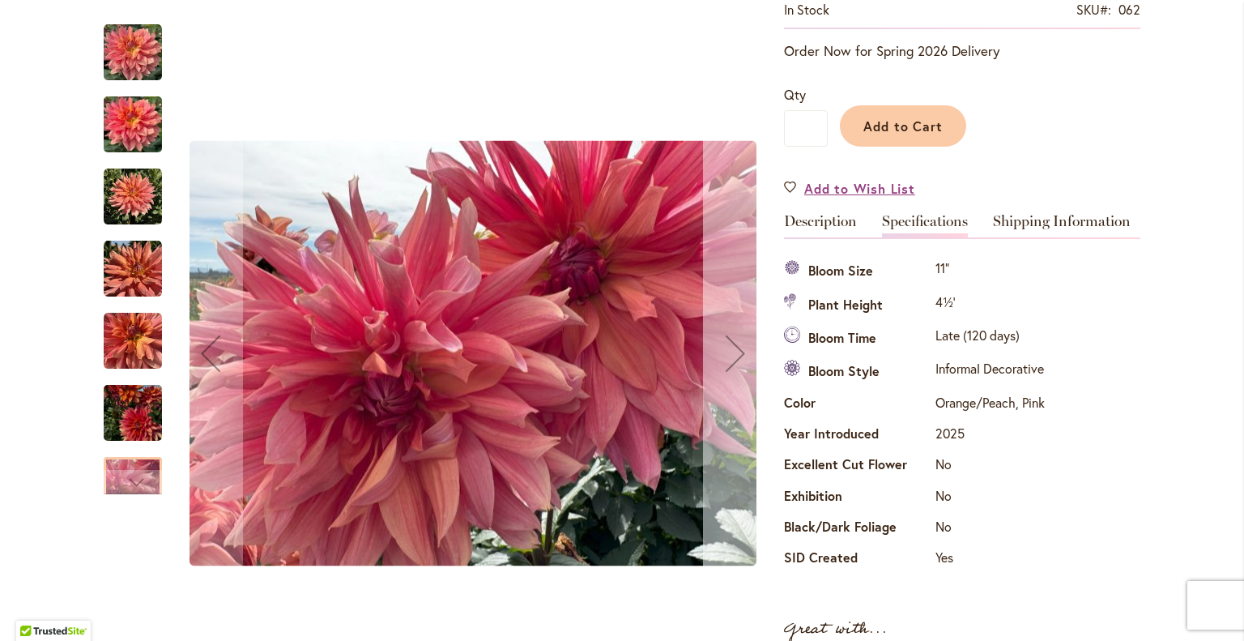
click at [723, 354] on div "Next" at bounding box center [735, 353] width 65 height 65
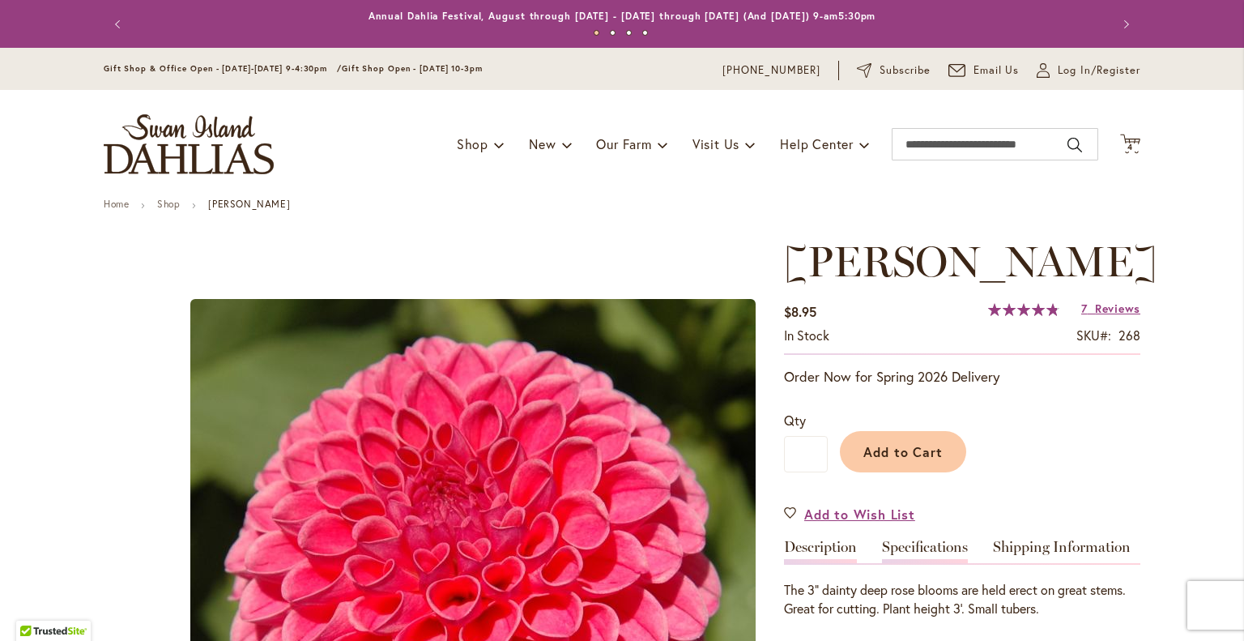
click at [907, 548] on link "Specifications" at bounding box center [925, 550] width 86 height 23
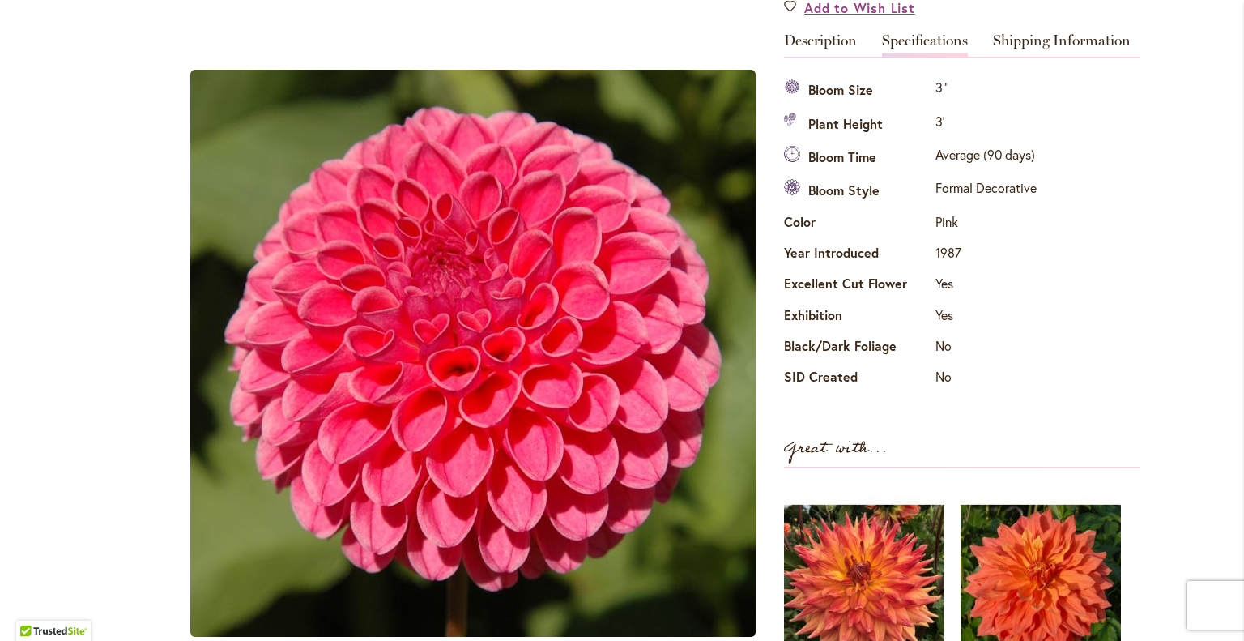
scroll to position [540, 0]
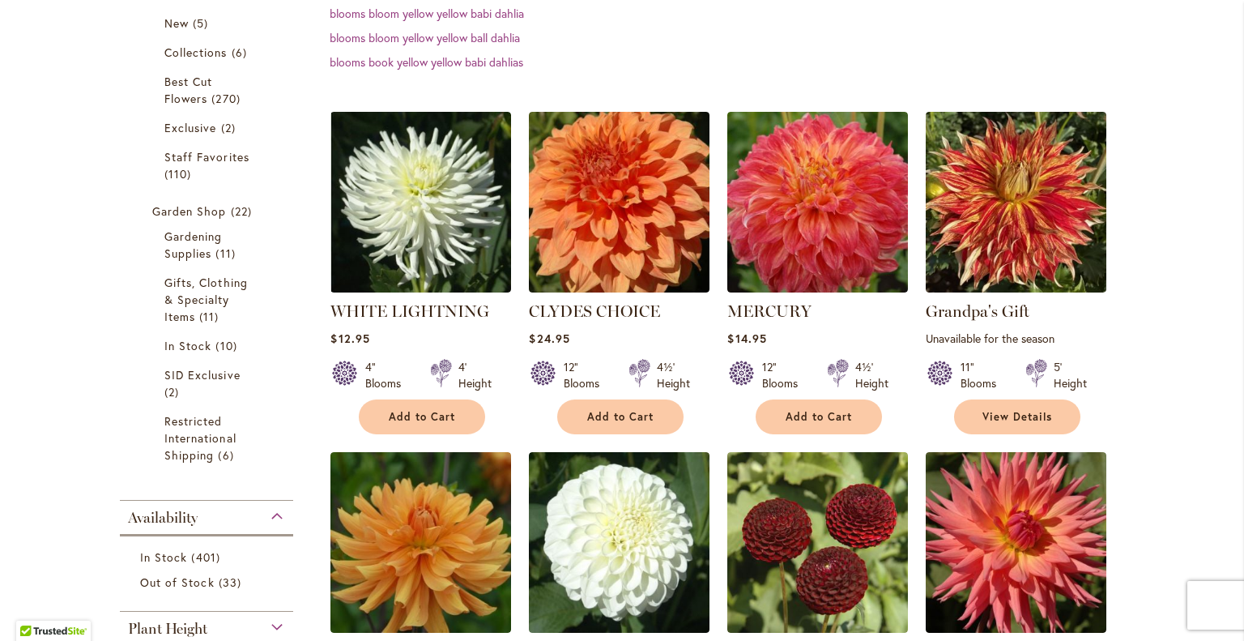
scroll to position [430, 0]
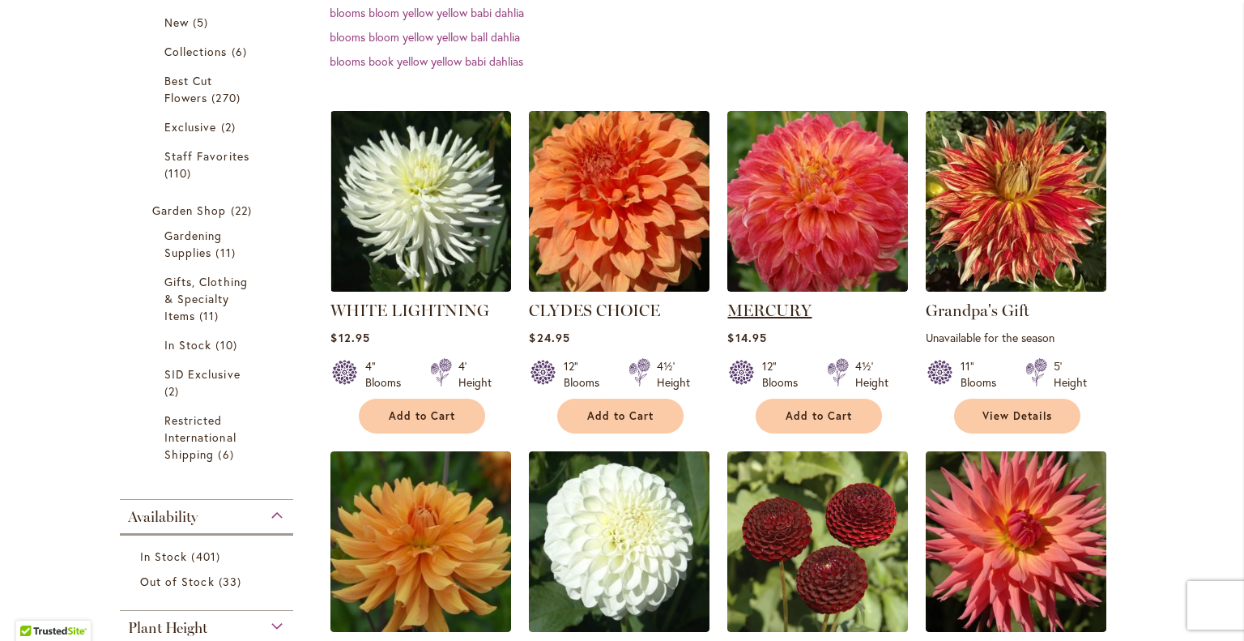
drag, startPoint x: 1177, startPoint y: 503, endPoint x: 778, endPoint y: 282, distance: 456.5
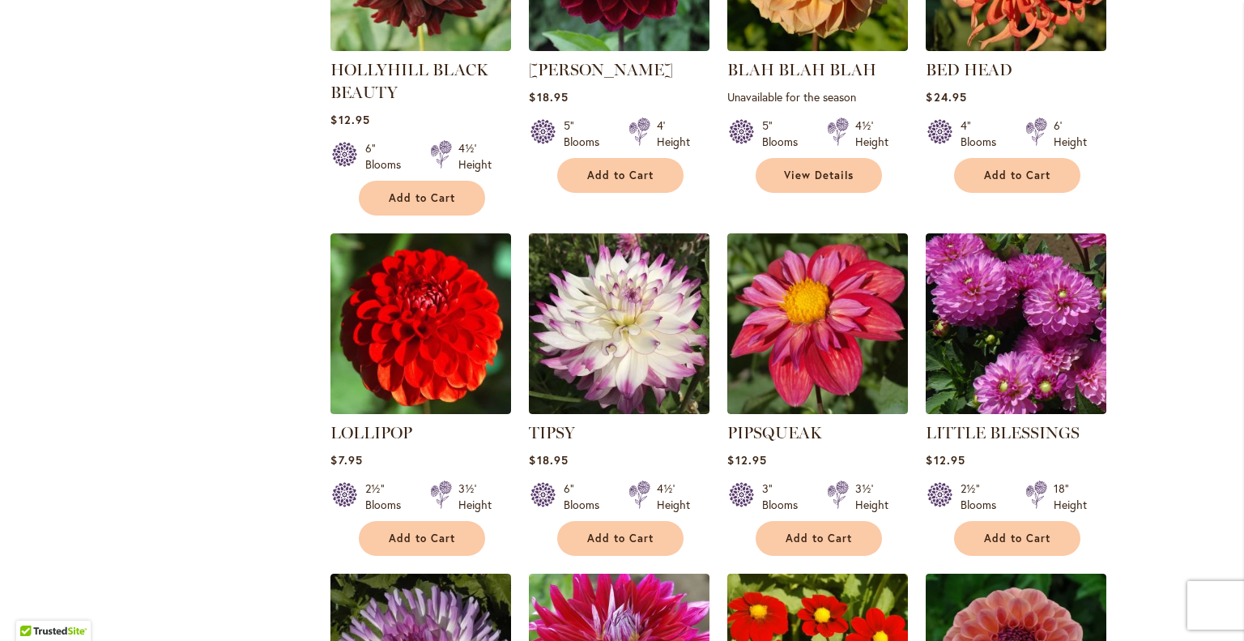
scroll to position [5230, 0]
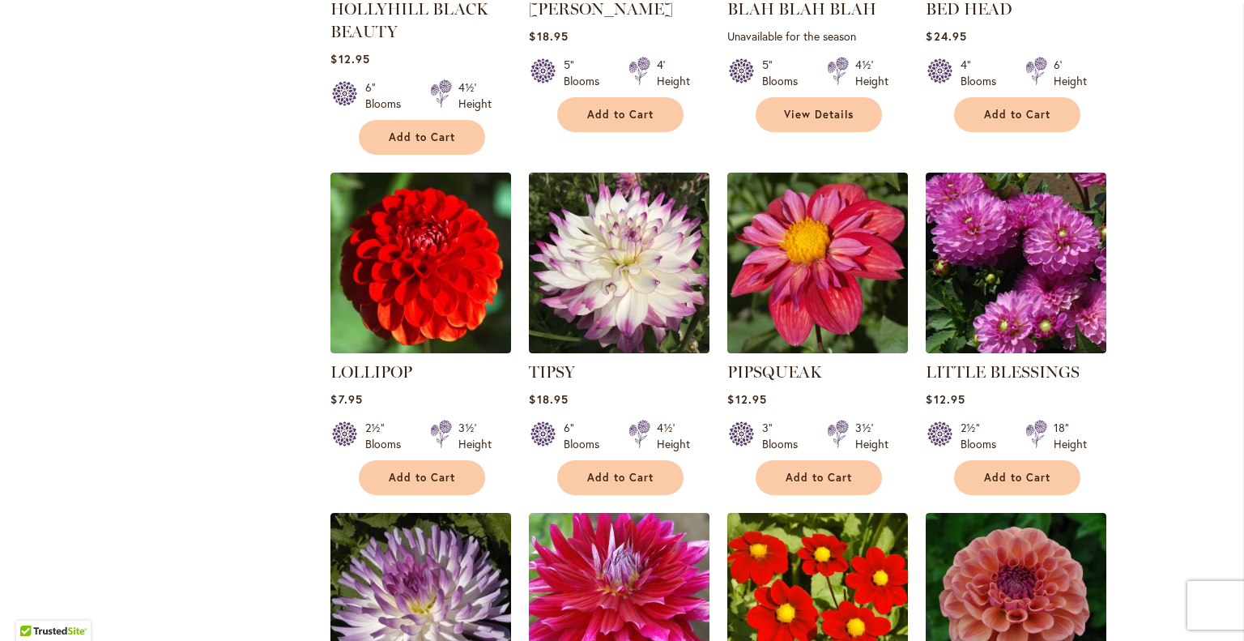
scroll to position [5291, 0]
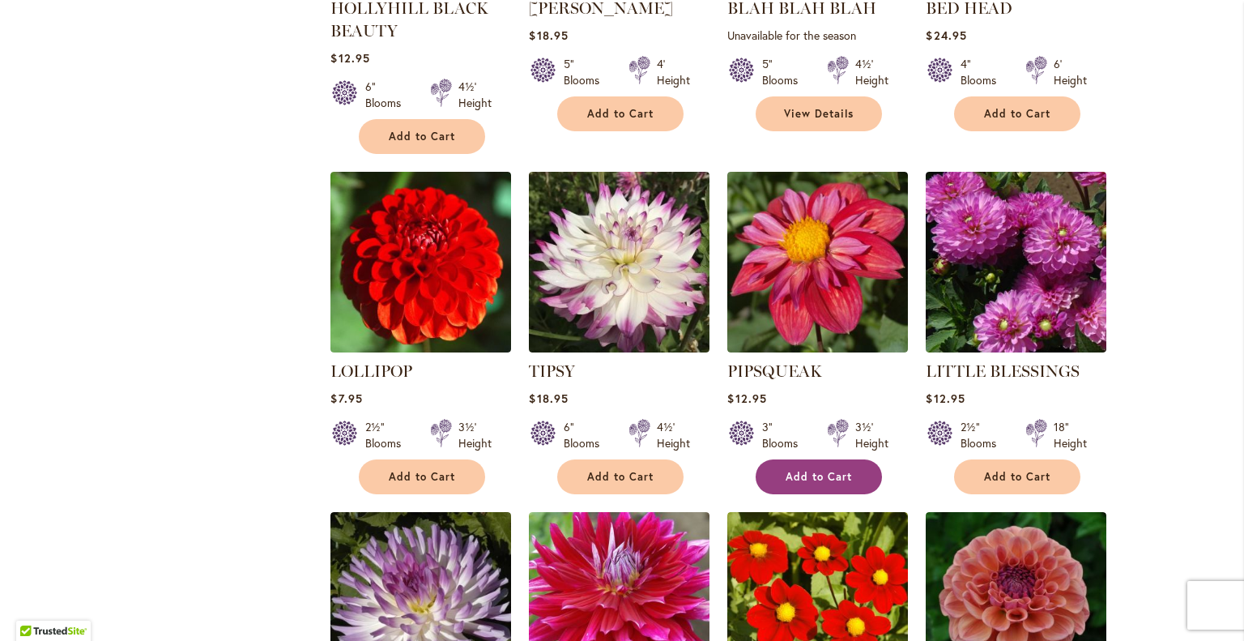
click at [808, 470] on span "Add to Cart" at bounding box center [819, 477] width 66 height 14
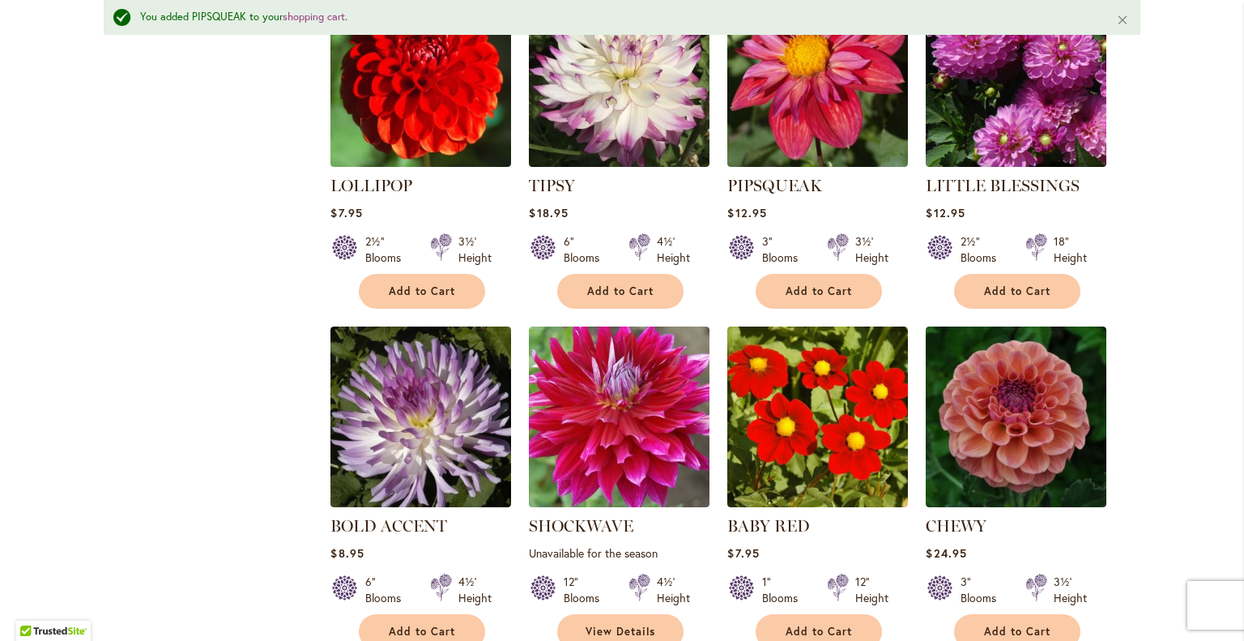
scroll to position [5519, 0]
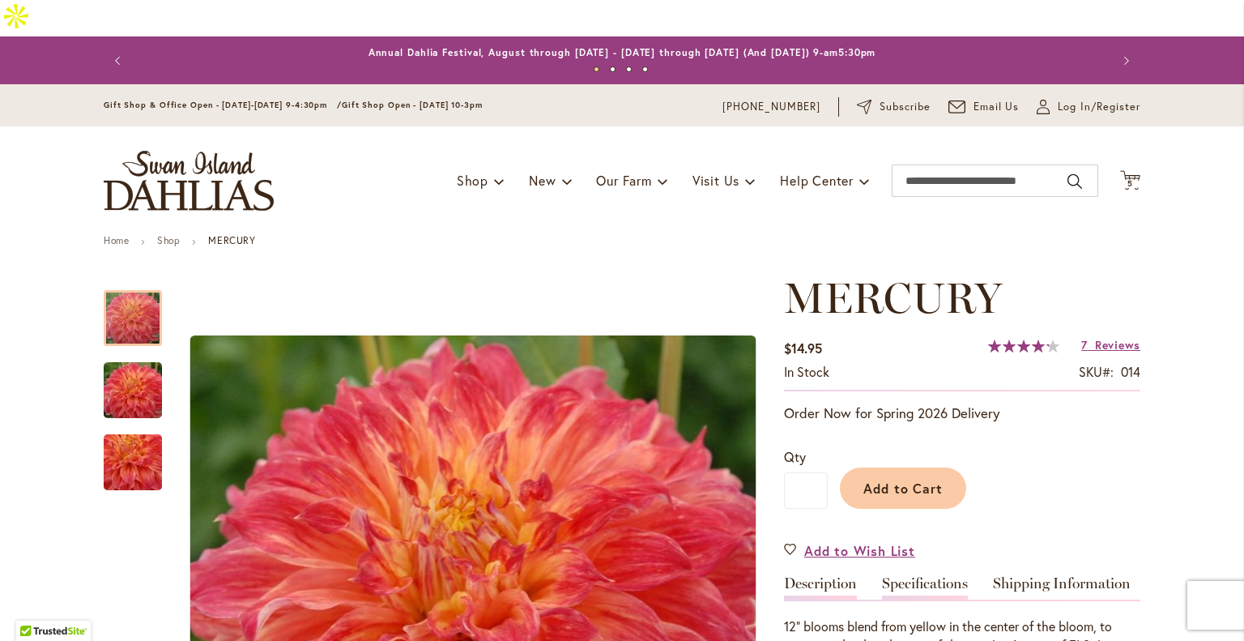
click at [915, 576] on link "Specifications" at bounding box center [925, 587] width 86 height 23
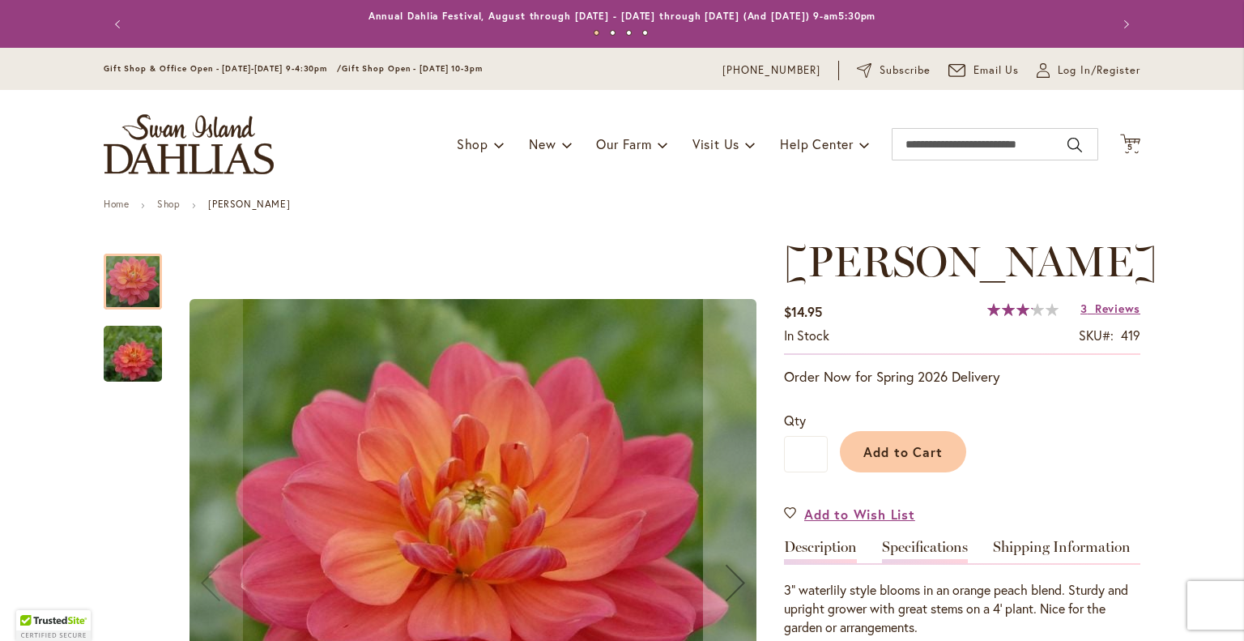
click at [941, 543] on link "Specifications" at bounding box center [925, 550] width 86 height 23
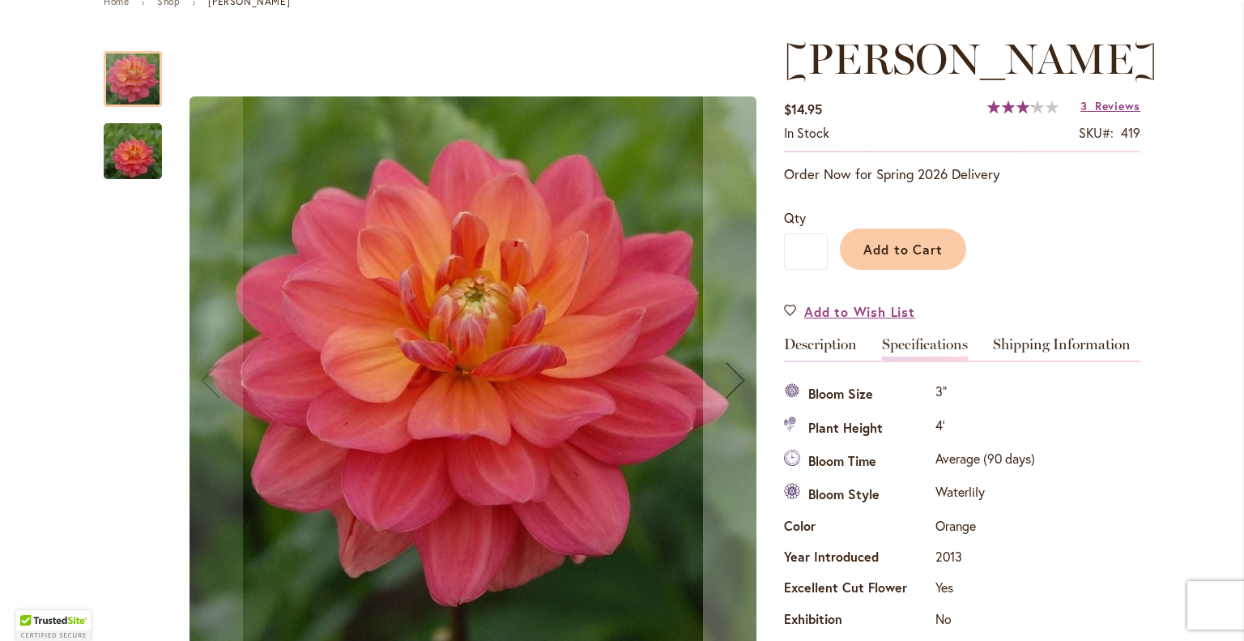
scroll to position [240, 0]
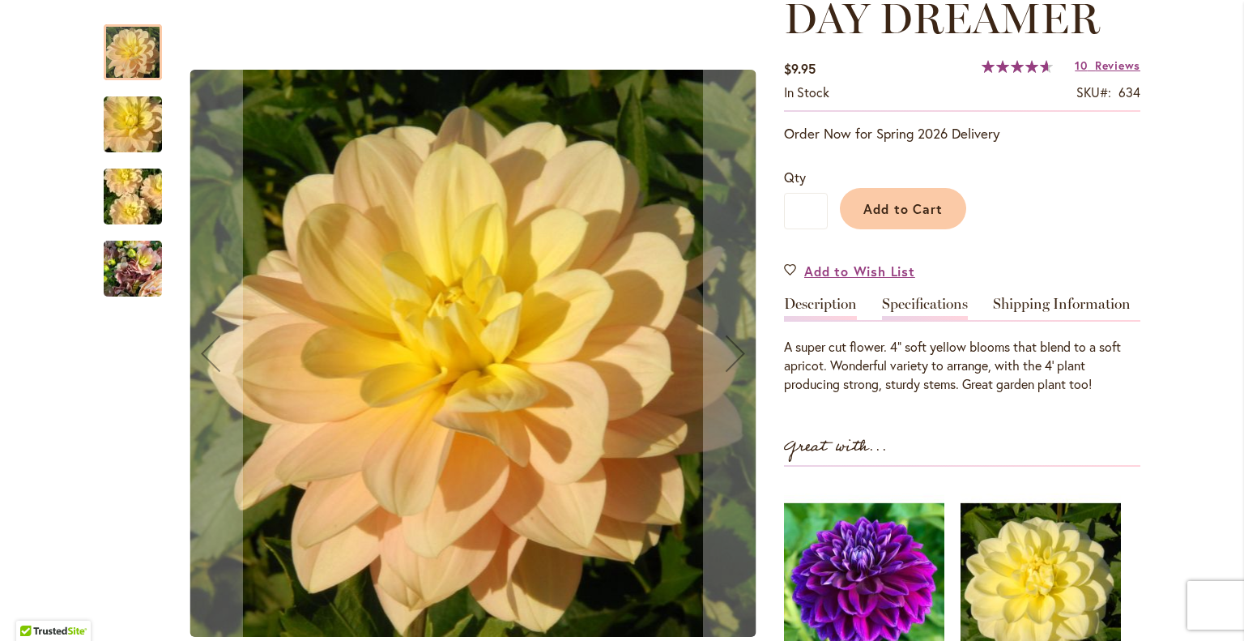
click at [923, 301] on link "Specifications" at bounding box center [925, 307] width 86 height 23
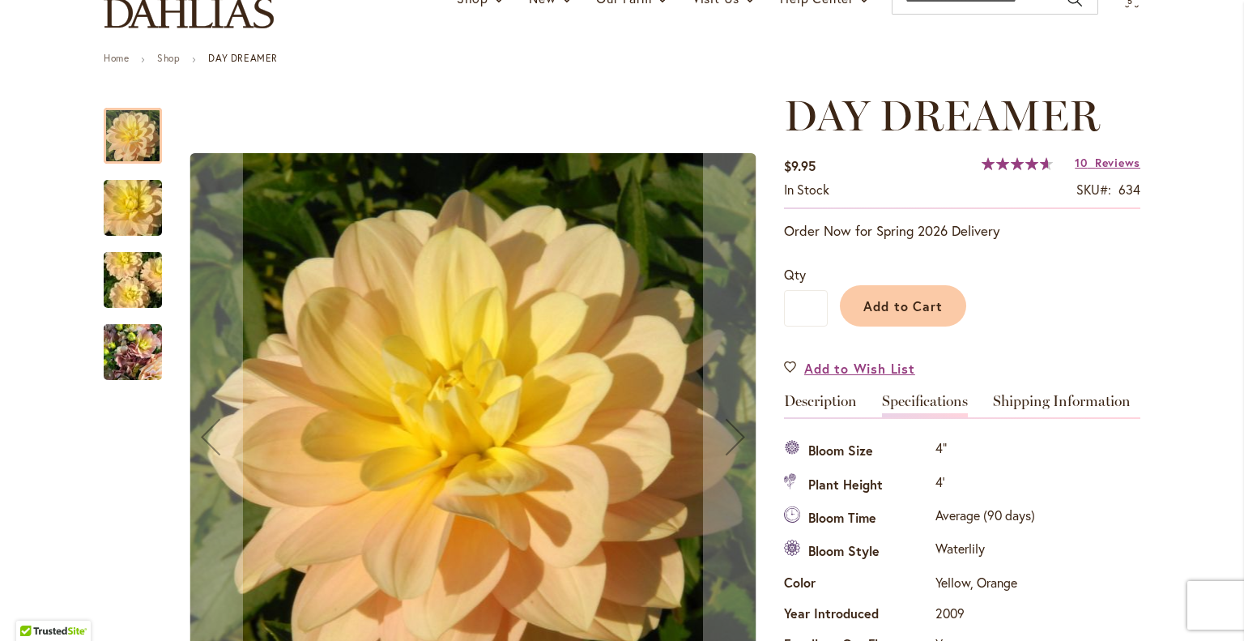
scroll to position [161, 0]
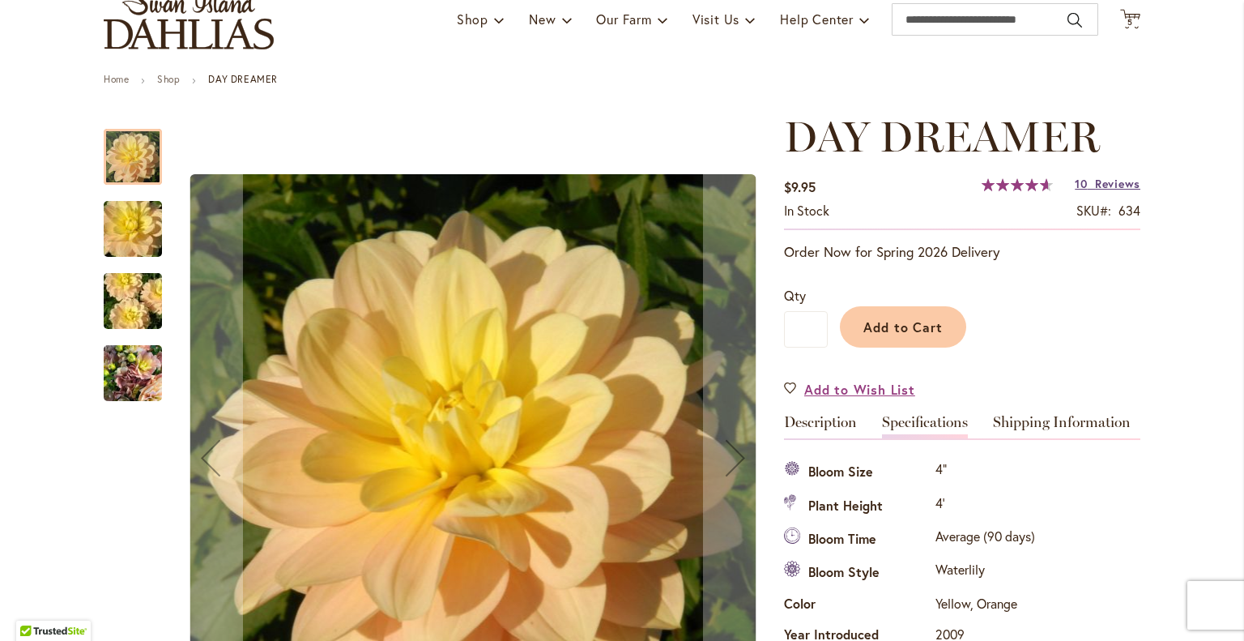
click at [1087, 176] on link "10 Reviews" at bounding box center [1108, 183] width 66 height 15
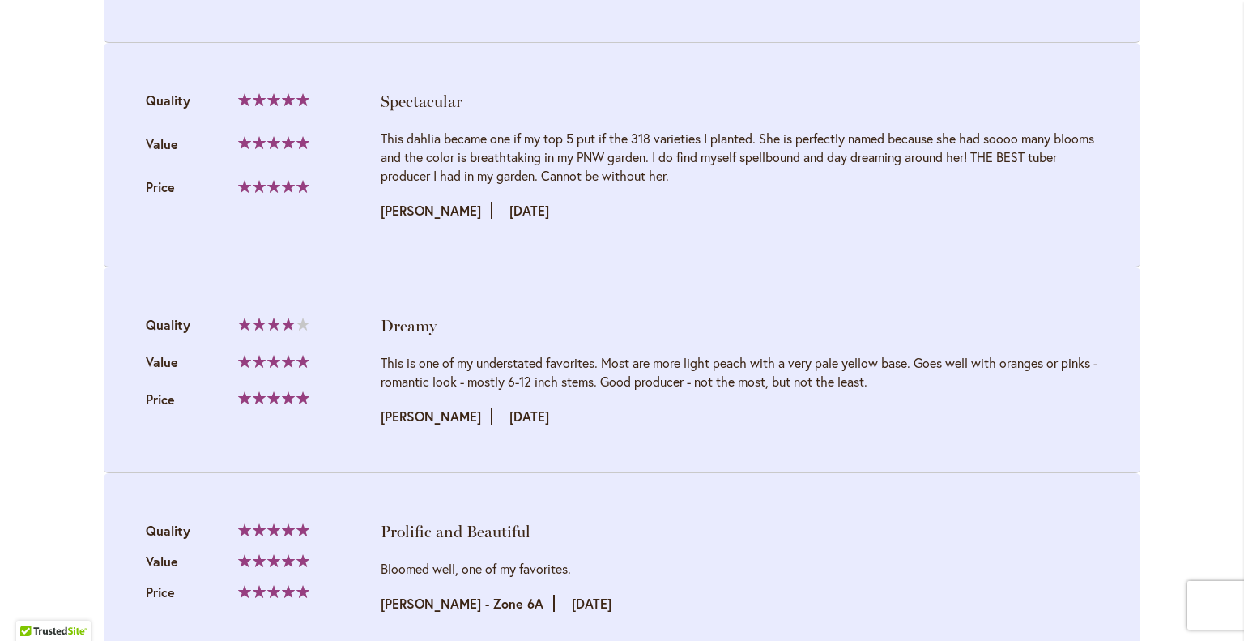
scroll to position [2476, 0]
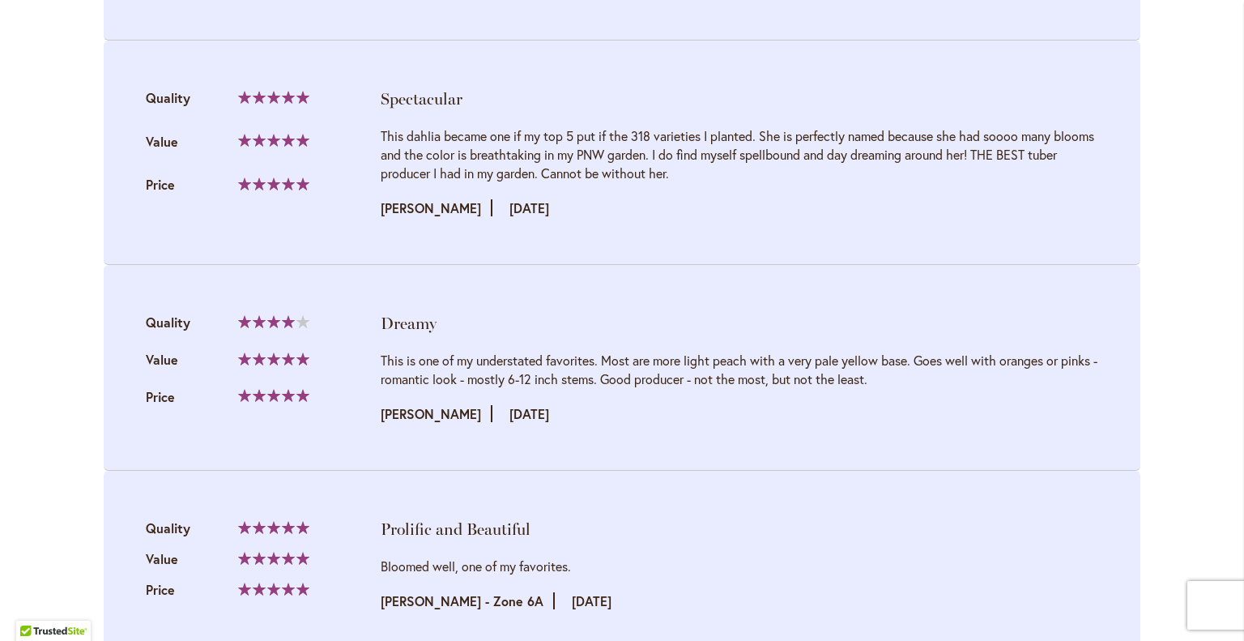
click at [982, 513] on li "Prolific and Beautiful Quality 100% Value" at bounding box center [622, 564] width 1037 height 187
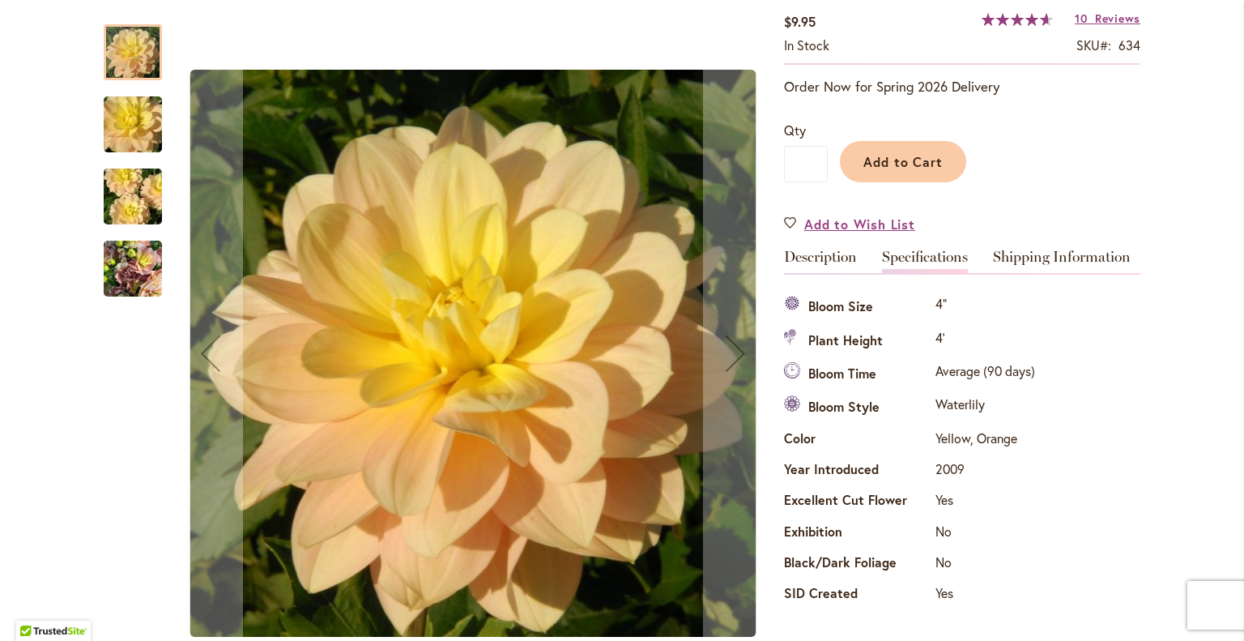
scroll to position [330, 0]
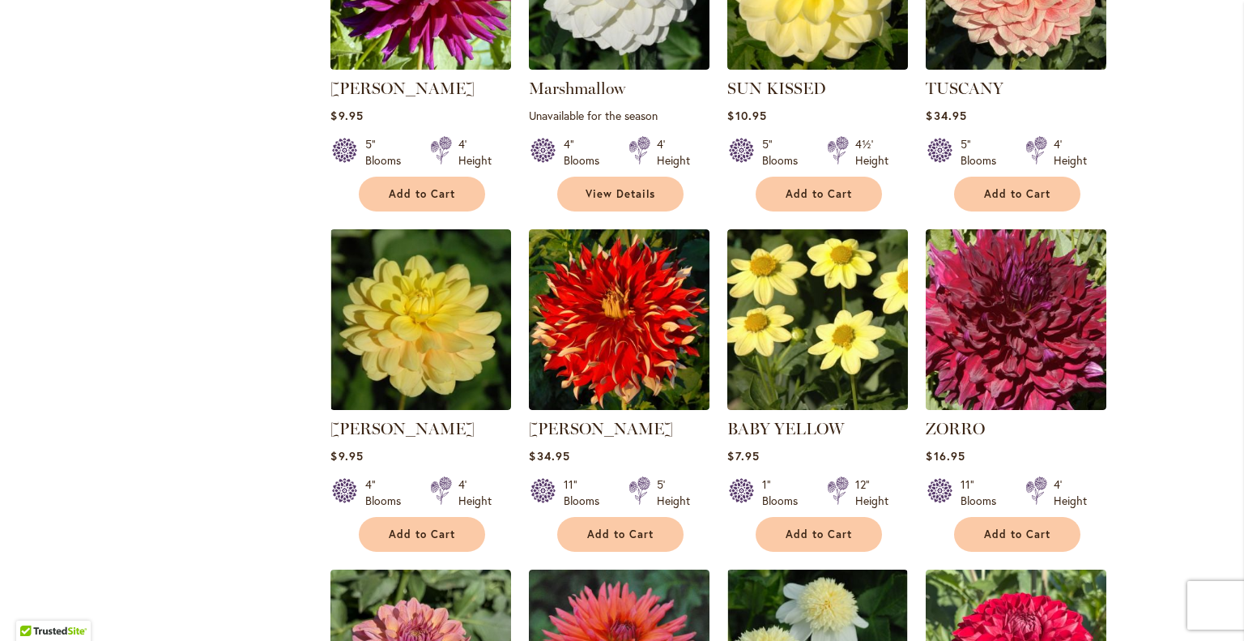
scroll to position [4531, 0]
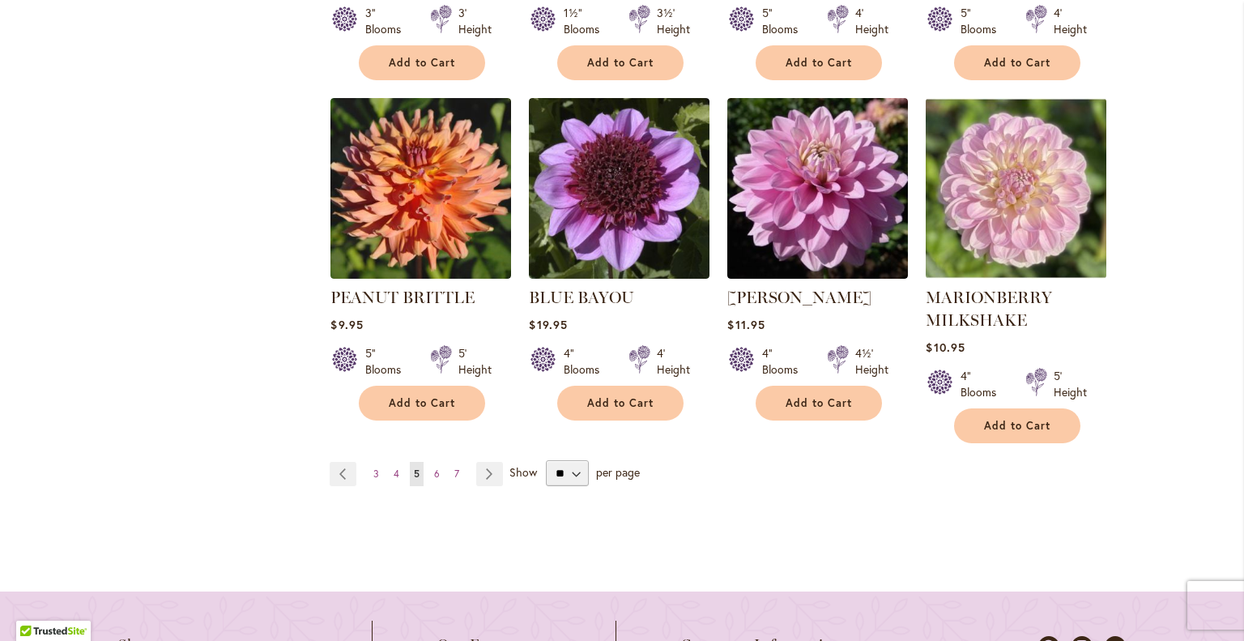
scroll to position [5683, 0]
click at [476, 461] on link "Page Next" at bounding box center [489, 473] width 27 height 24
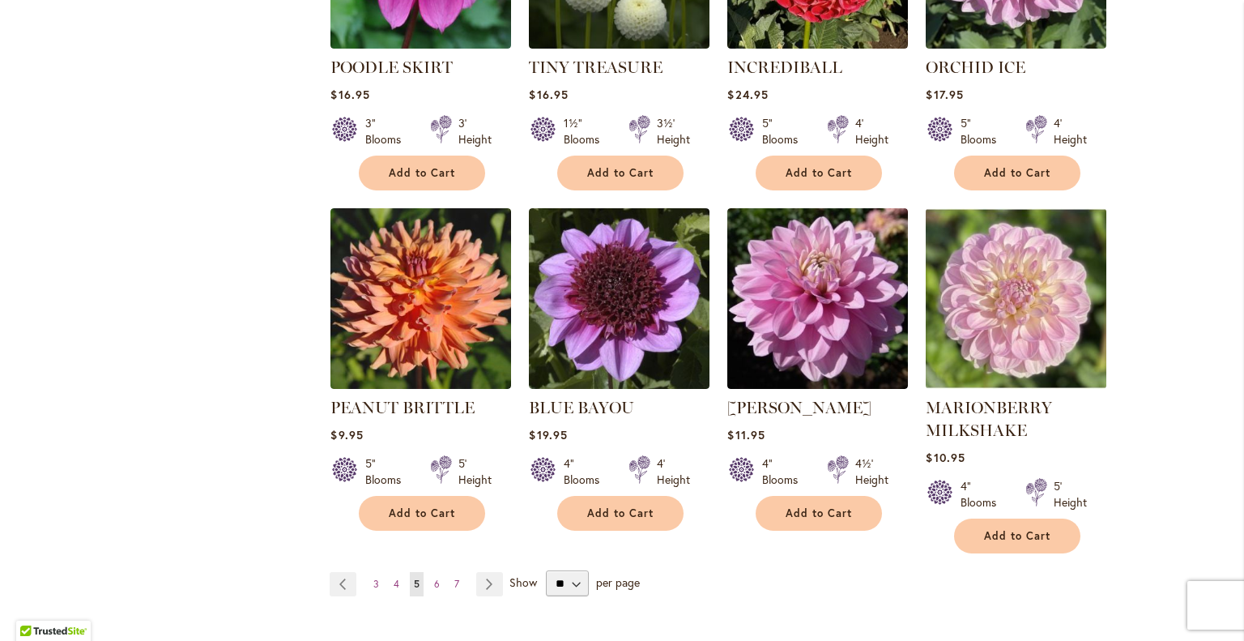
scroll to position [5569, 0]
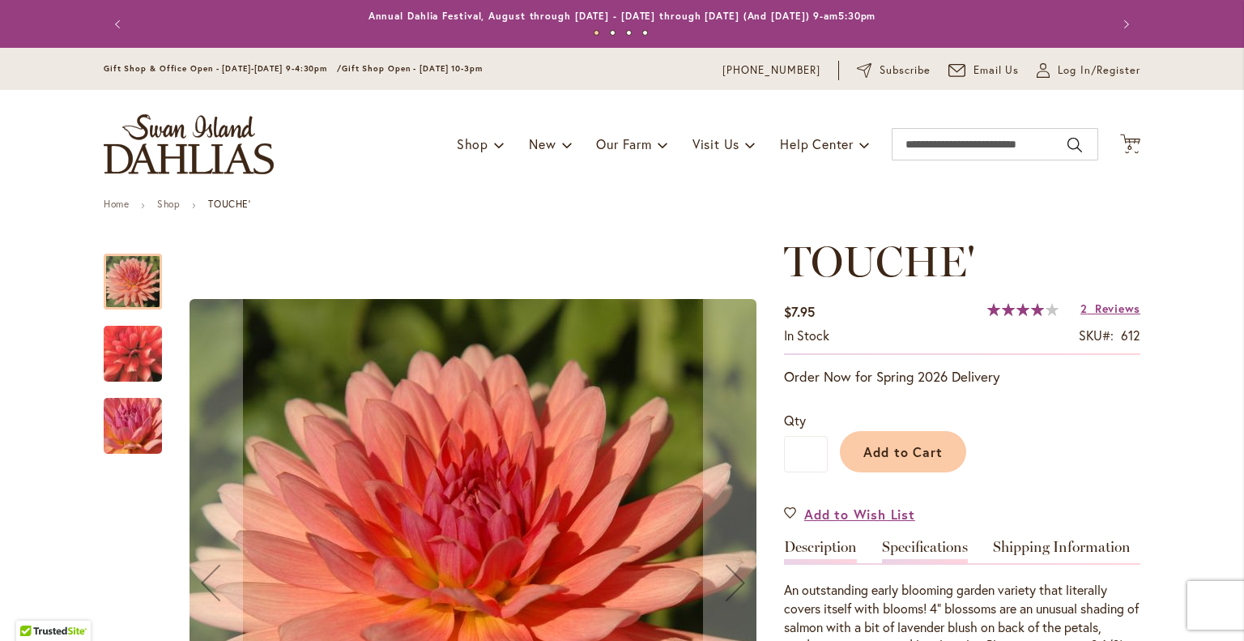
click at [919, 544] on link "Specifications" at bounding box center [925, 550] width 86 height 23
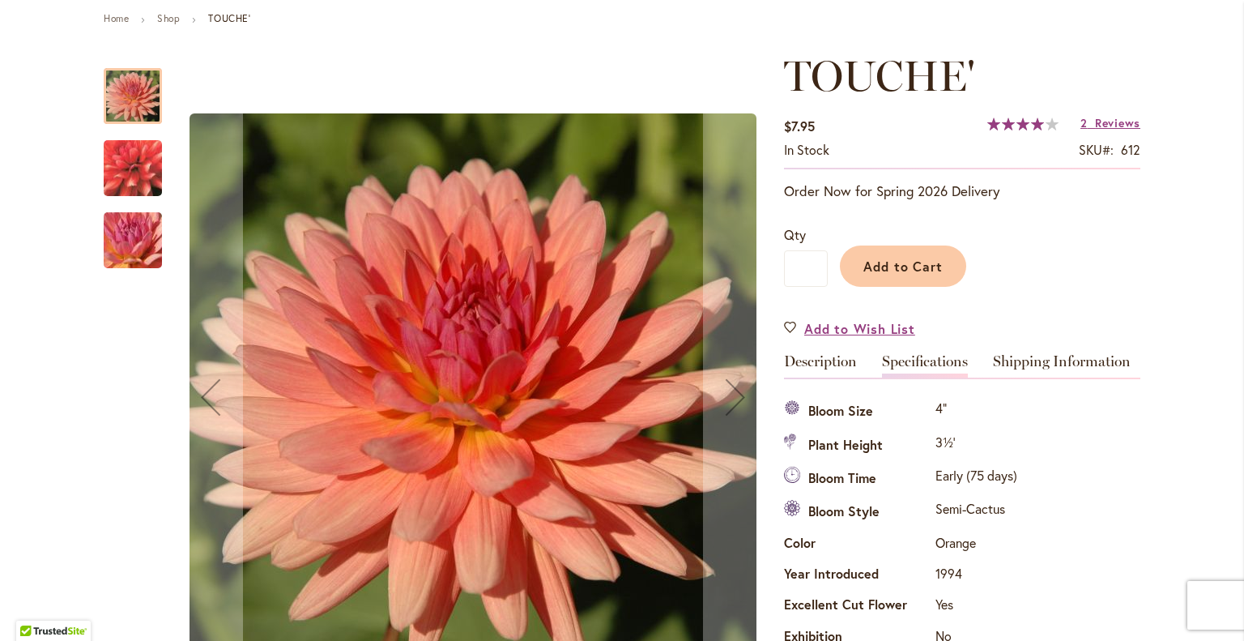
scroll to position [211, 0]
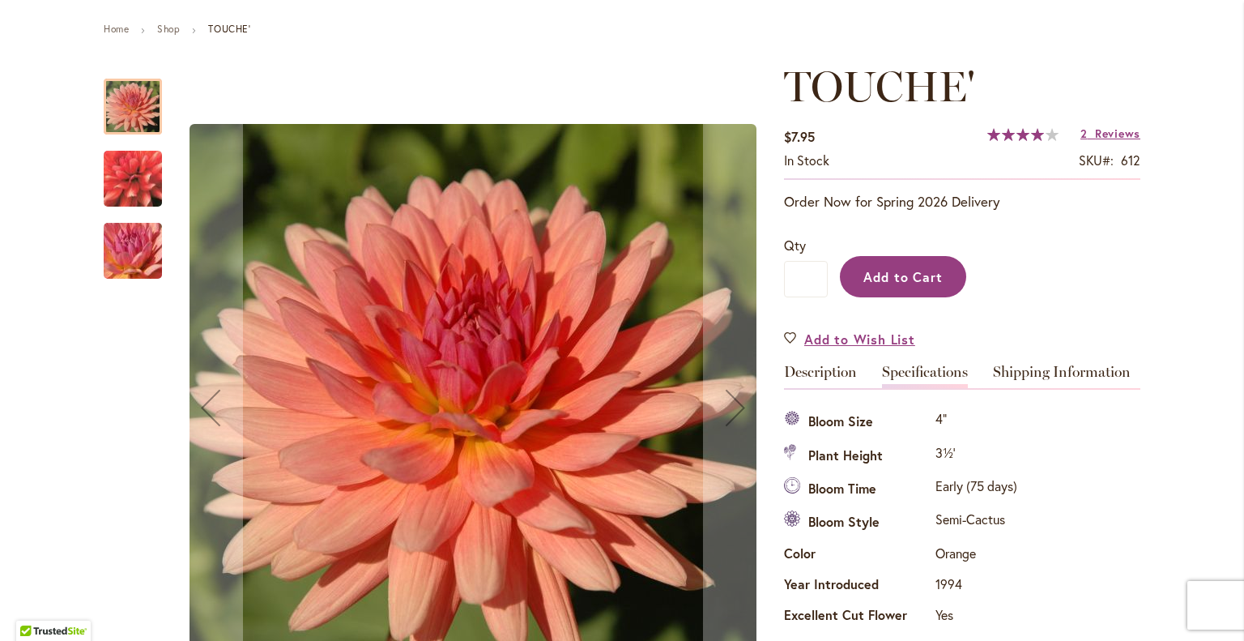
click at [890, 268] on span "Add to Cart" at bounding box center [904, 276] width 80 height 17
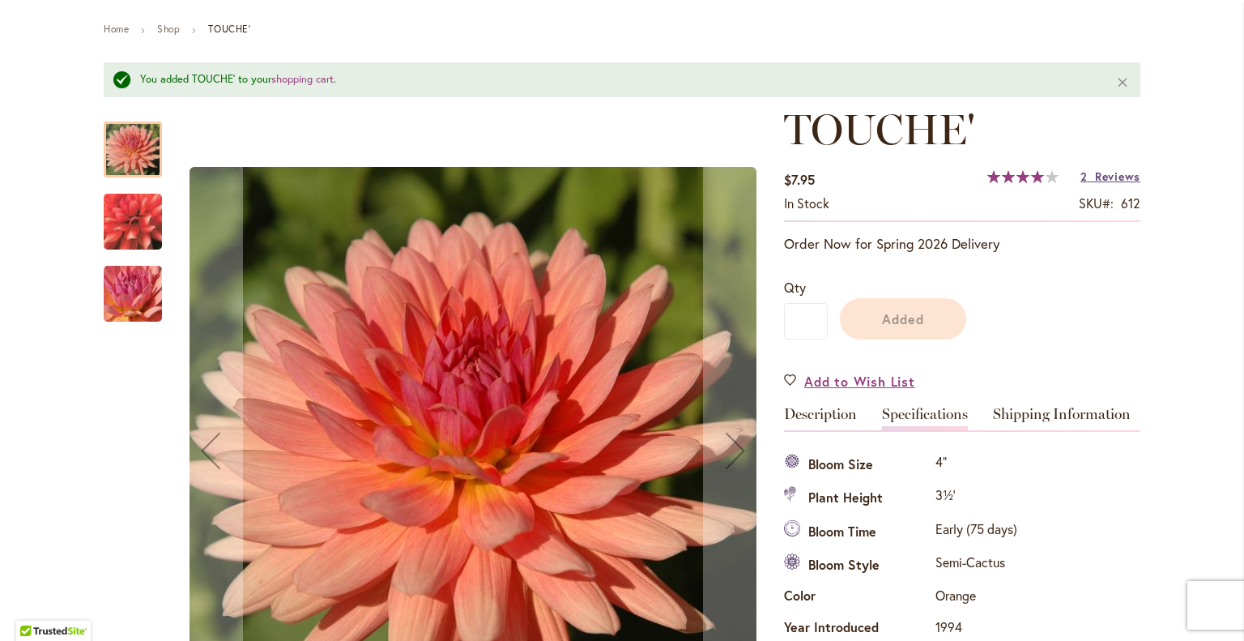
click at [1106, 105] on h1 "TOUCHE'" at bounding box center [962, 129] width 356 height 49
click at [1102, 168] on span "Reviews" at bounding box center [1117, 175] width 45 height 15
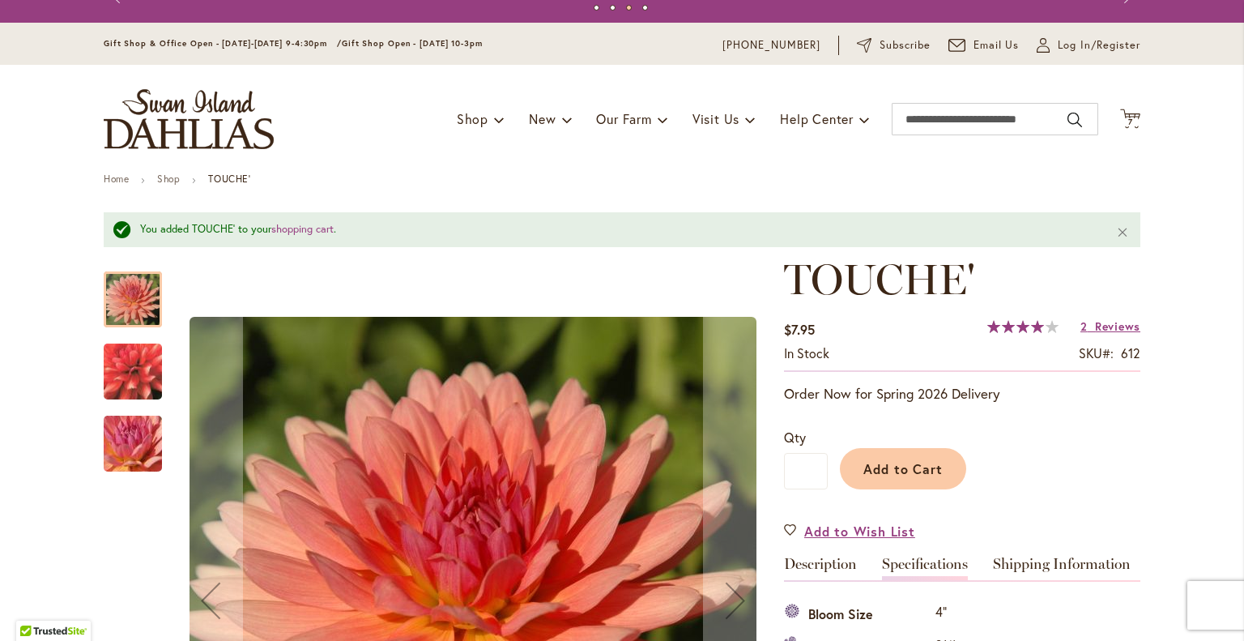
scroll to position [0, 0]
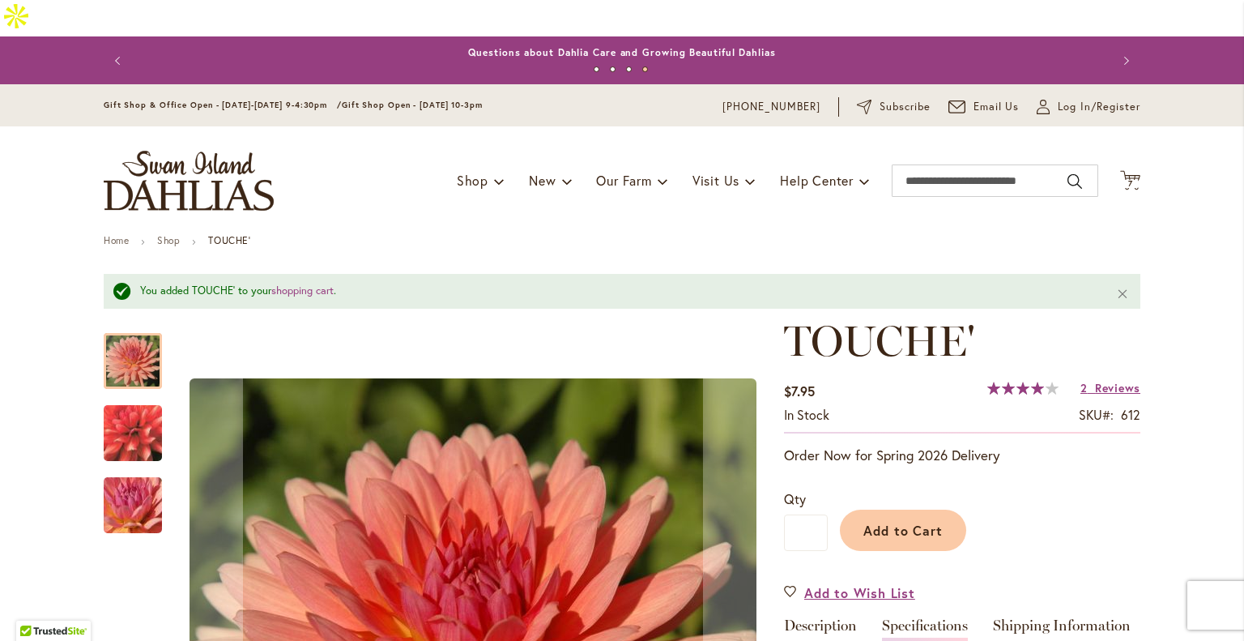
drag, startPoint x: 1132, startPoint y: 137, endPoint x: 465, endPoint y: 214, distance: 671.9
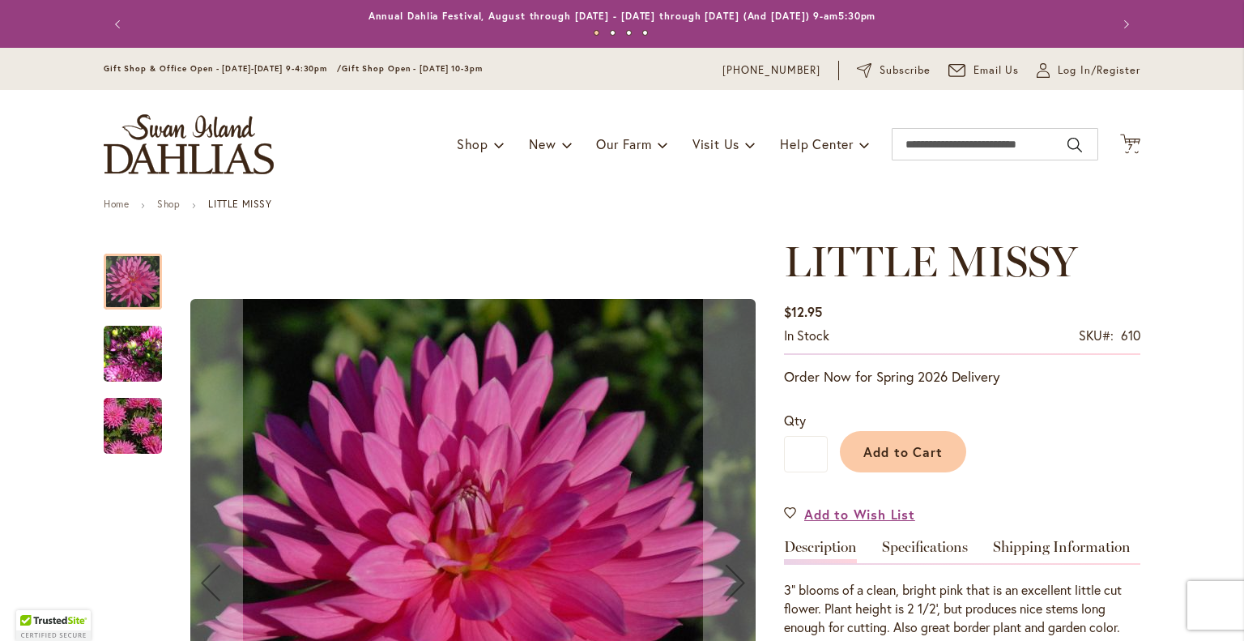
scroll to position [288, 0]
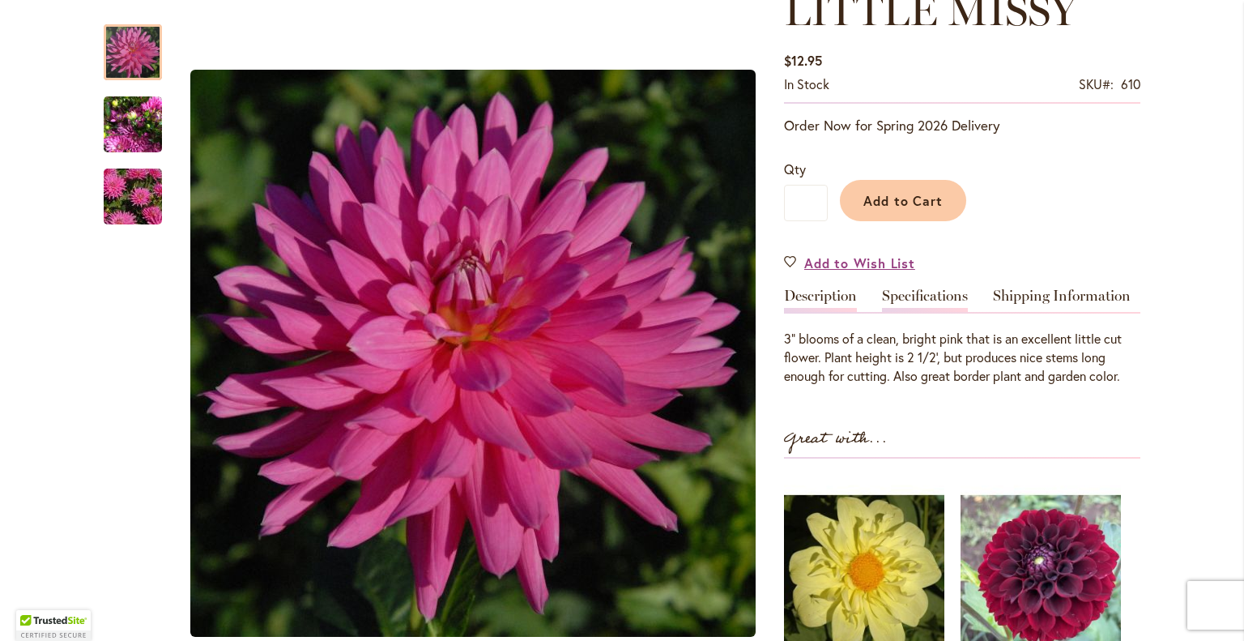
click at [916, 288] on link "Specifications" at bounding box center [925, 299] width 86 height 23
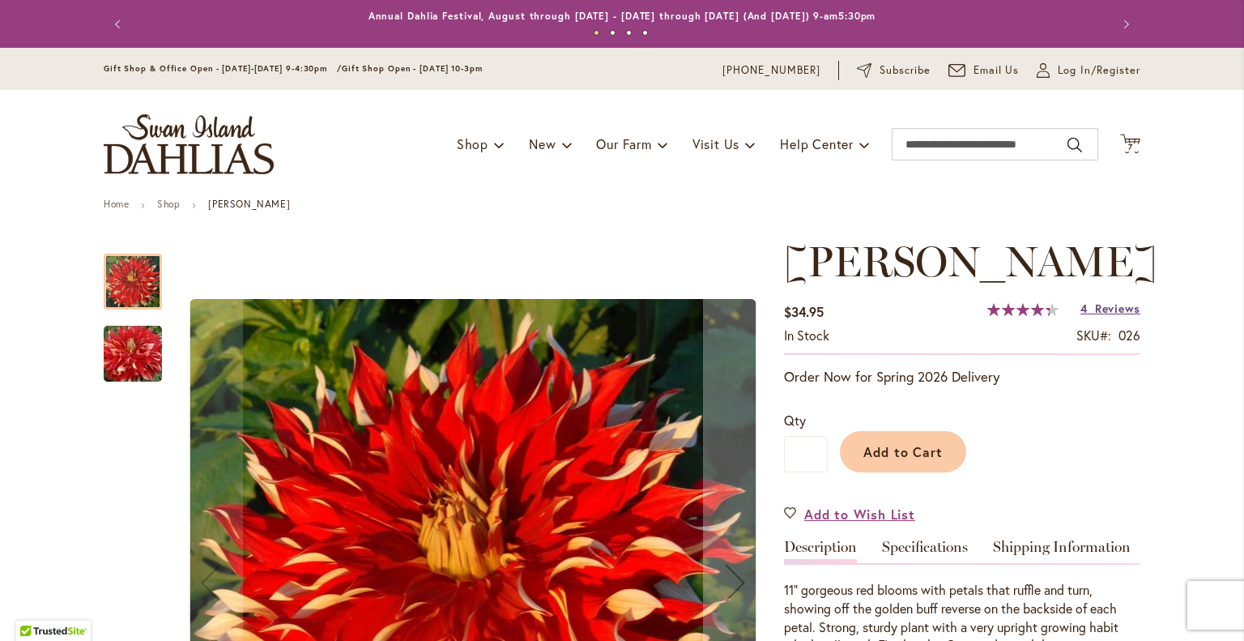
click at [1095, 307] on span "Reviews" at bounding box center [1117, 308] width 45 height 15
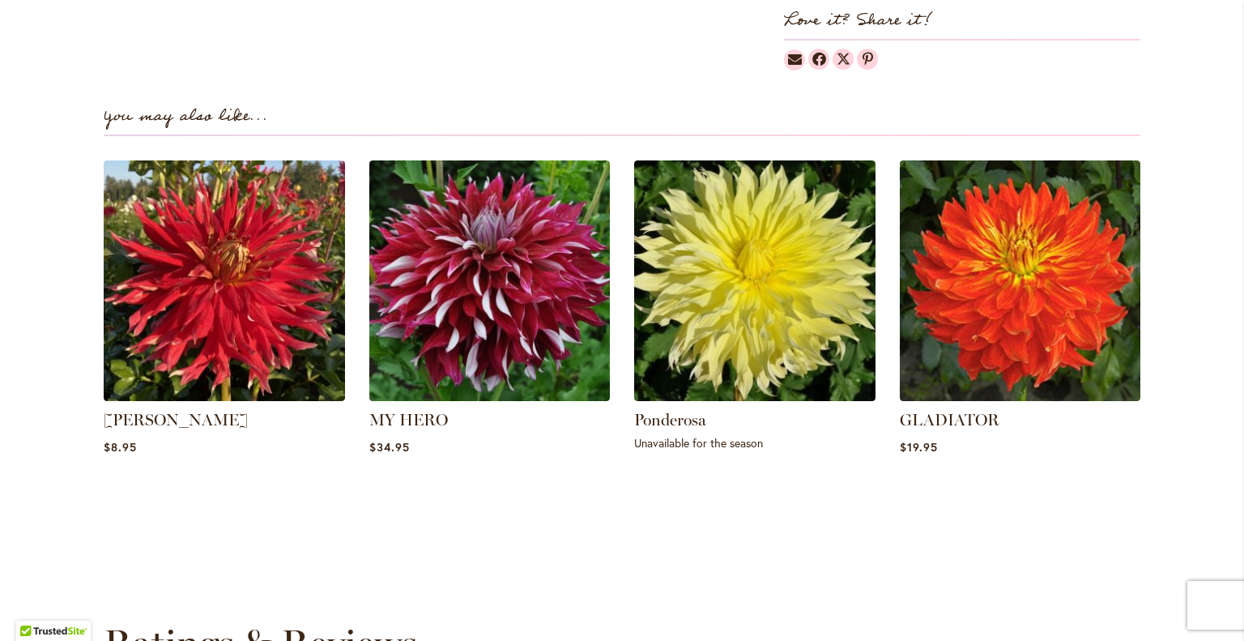
scroll to position [1098, 0]
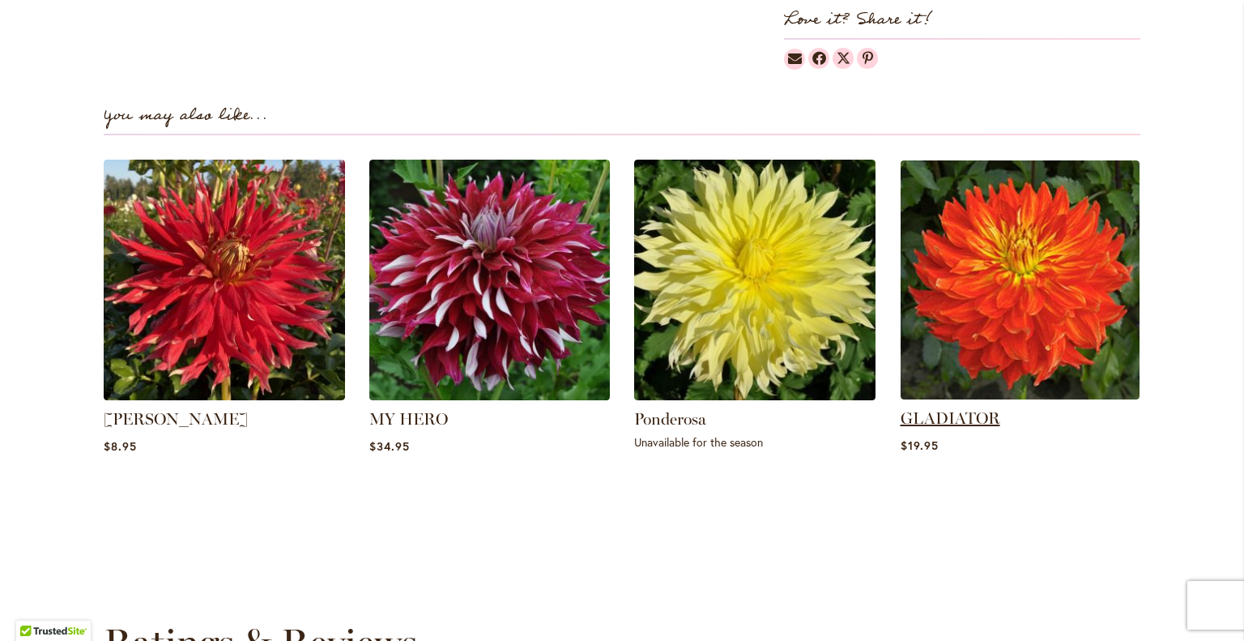
click at [974, 408] on link "GLADIATOR" at bounding box center [951, 417] width 100 height 19
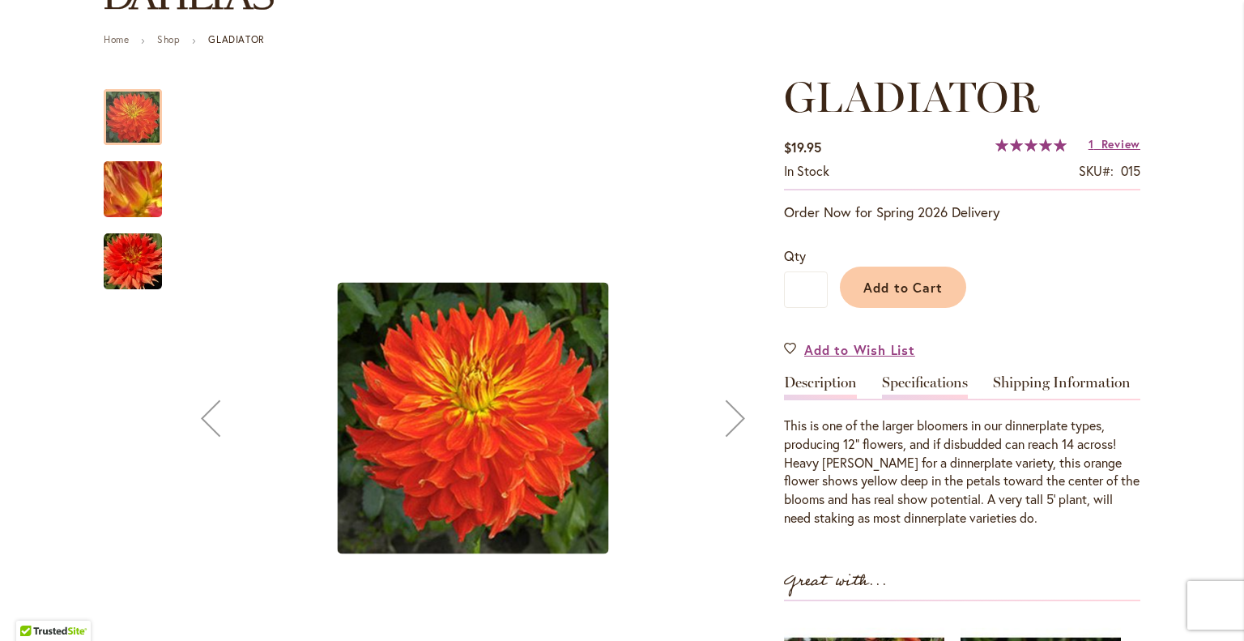
click at [932, 375] on link "Specifications" at bounding box center [925, 386] width 86 height 23
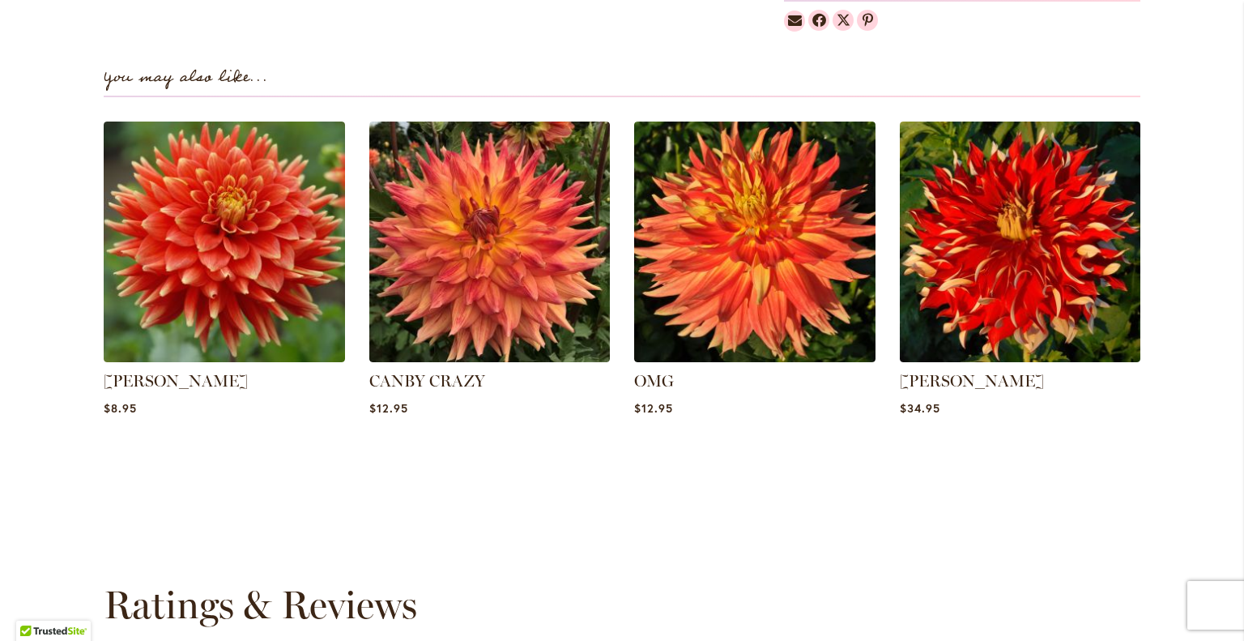
scroll to position [1381, 0]
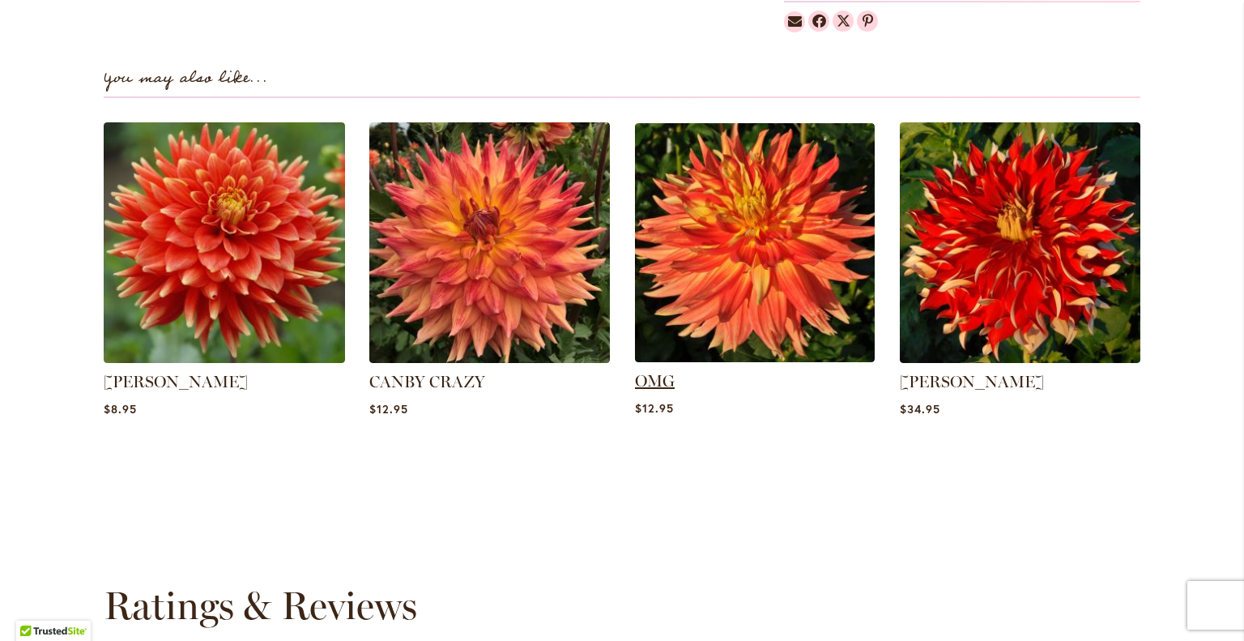
click at [654, 371] on link "OMG" at bounding box center [655, 380] width 40 height 19
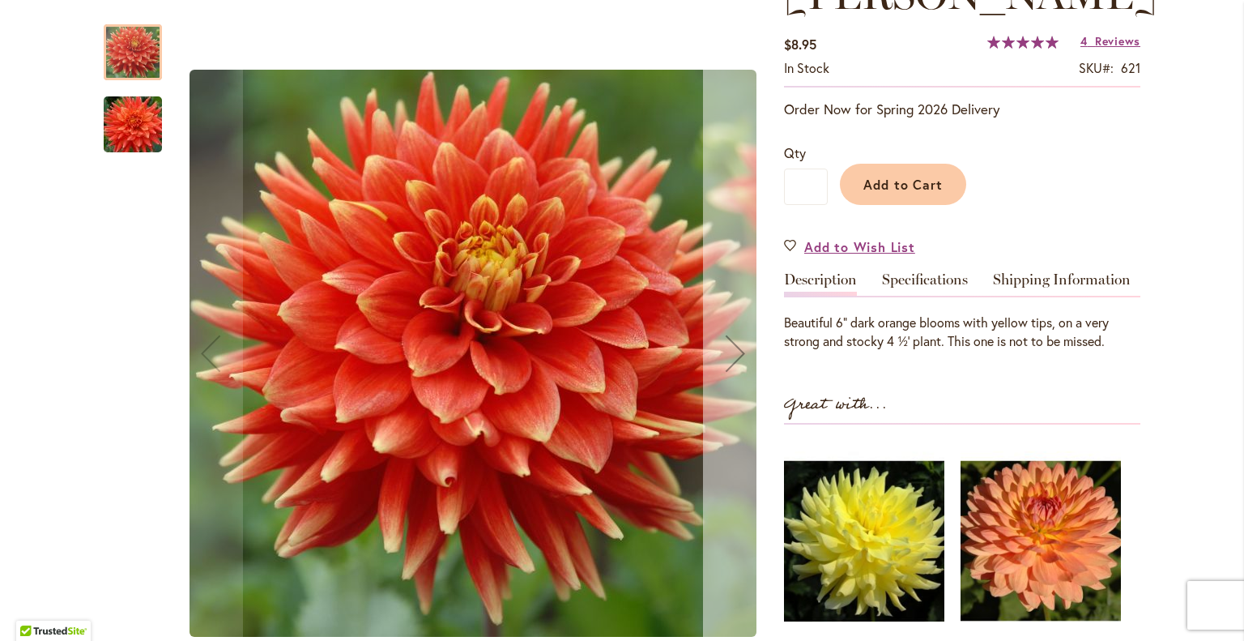
scroll to position [305, 0]
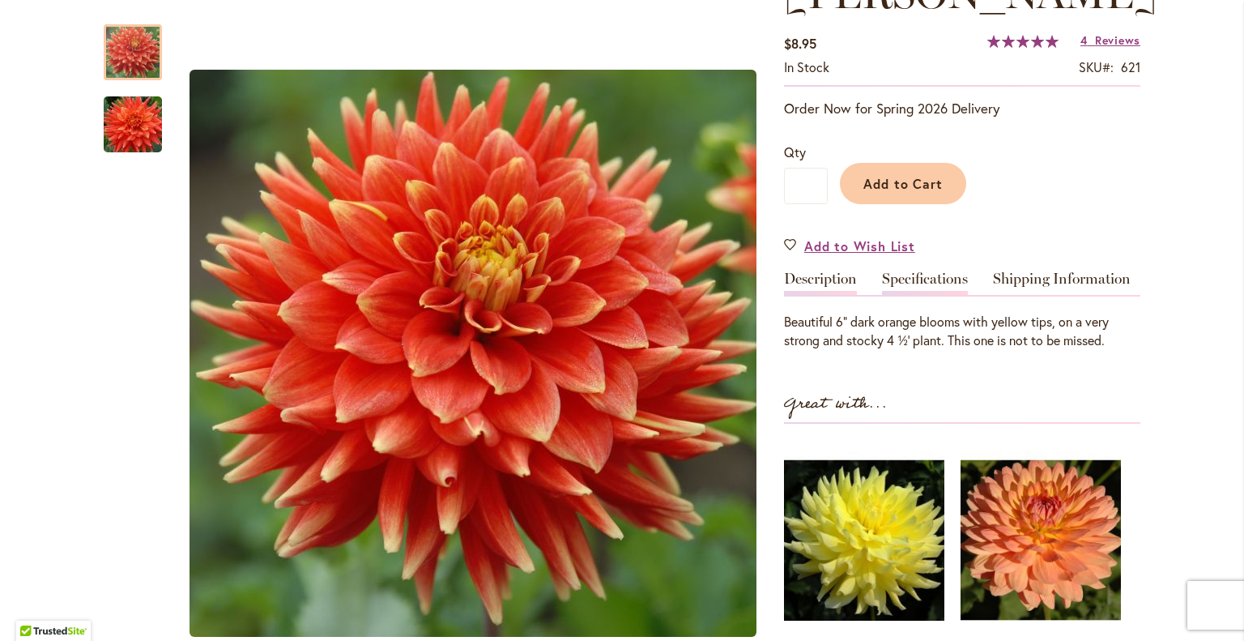
click at [927, 271] on link "Specifications" at bounding box center [925, 282] width 86 height 23
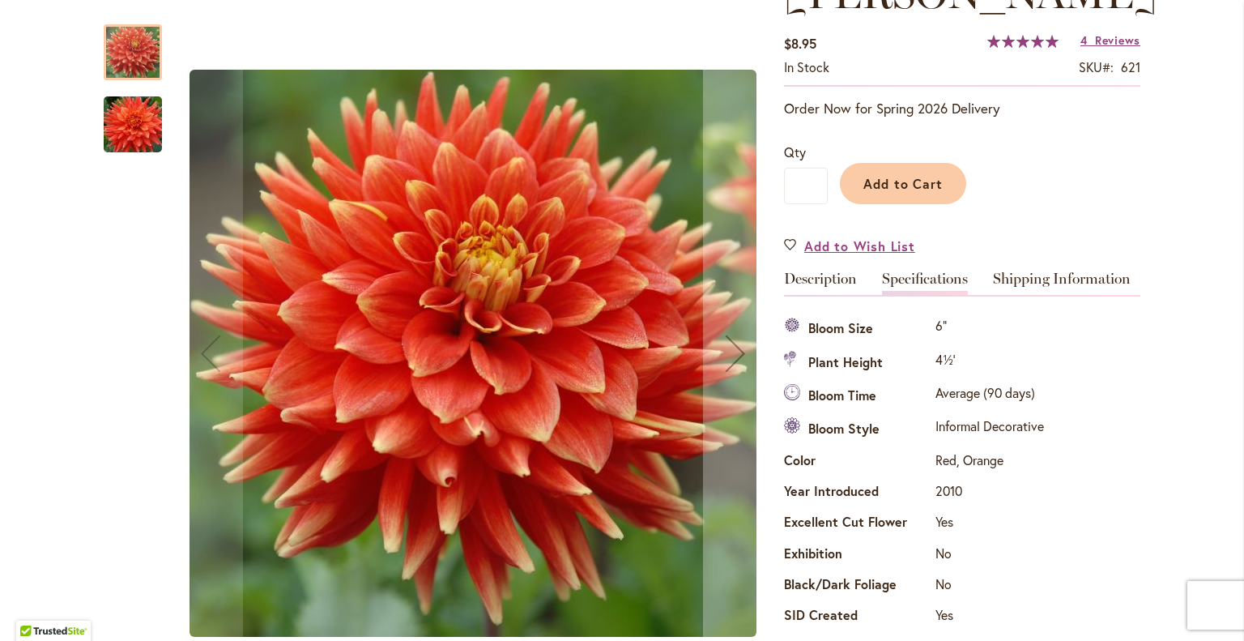
click at [118, 137] on img "STEVEN DAVID" at bounding box center [133, 125] width 117 height 78
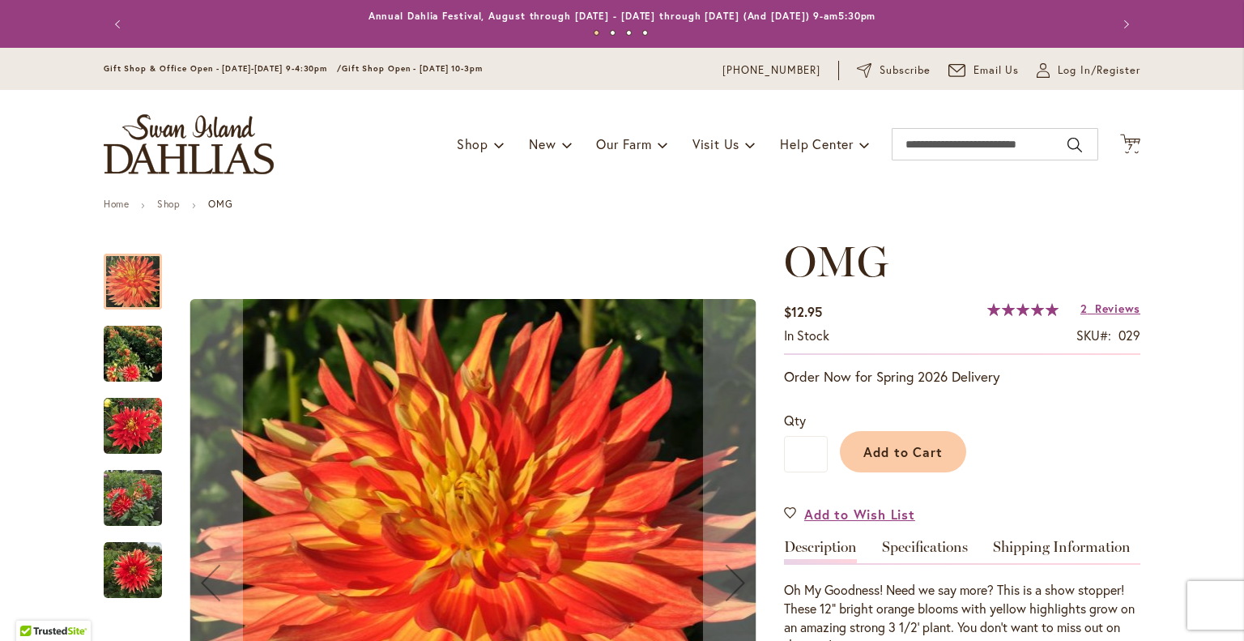
drag, startPoint x: 0, startPoint y: 0, endPoint x: 944, endPoint y: 550, distance: 1092.3
click at [944, 550] on link "Specifications" at bounding box center [925, 550] width 86 height 23
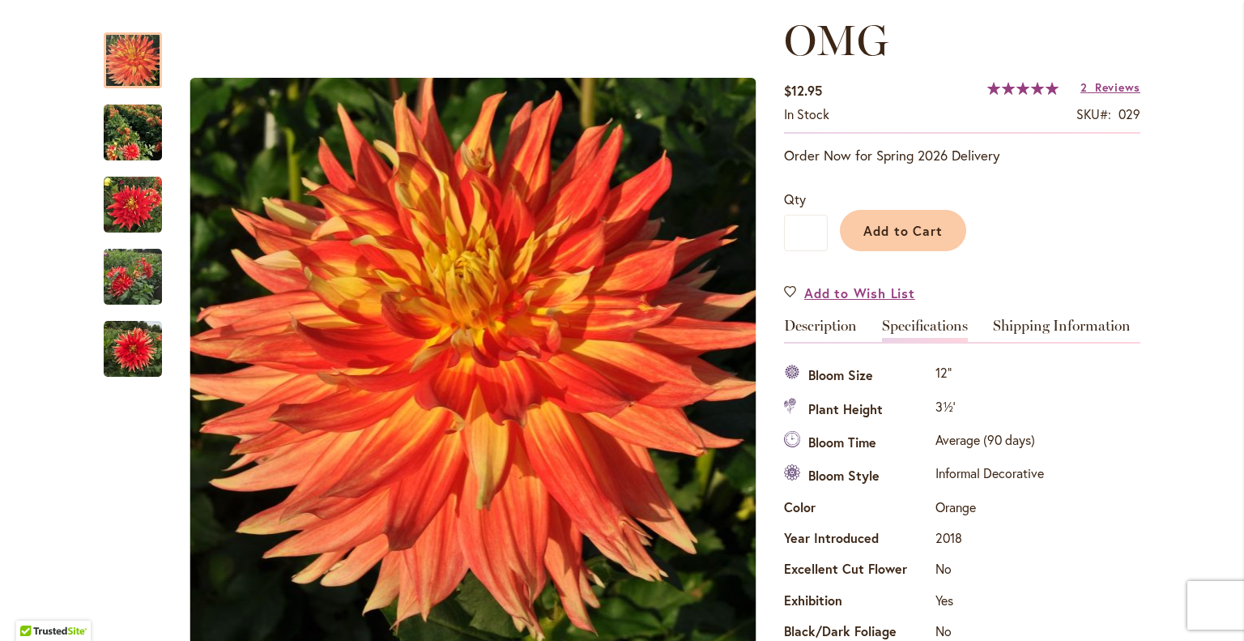
scroll to position [258, 0]
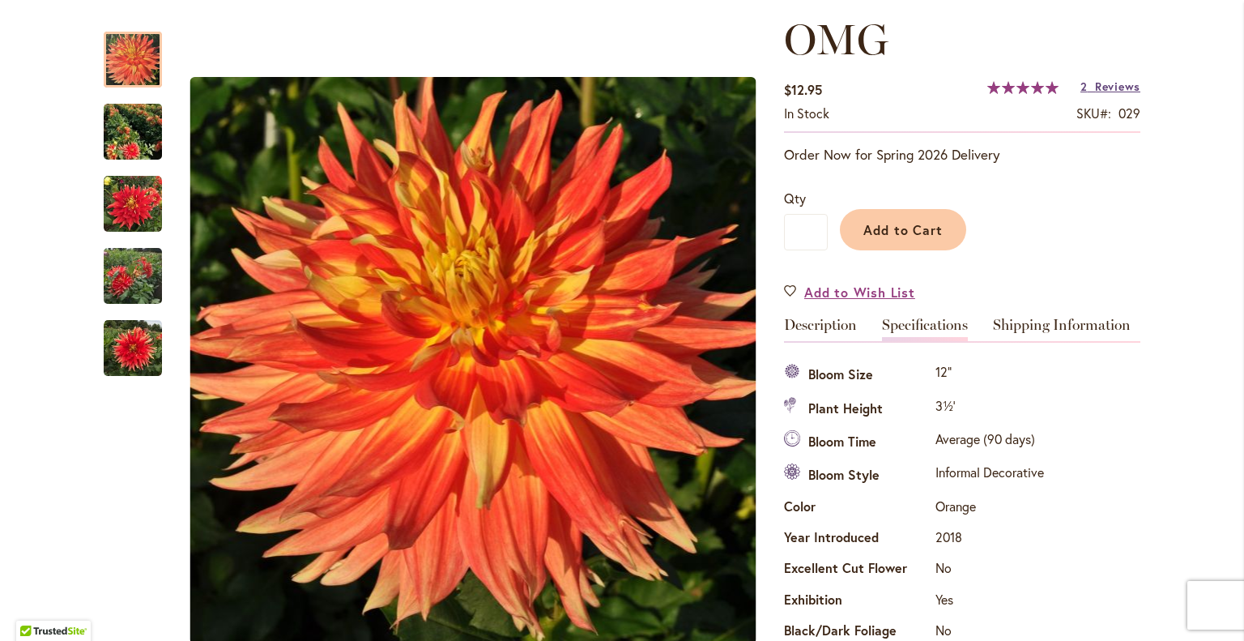
click at [1119, 79] on span "Reviews" at bounding box center [1117, 86] width 45 height 15
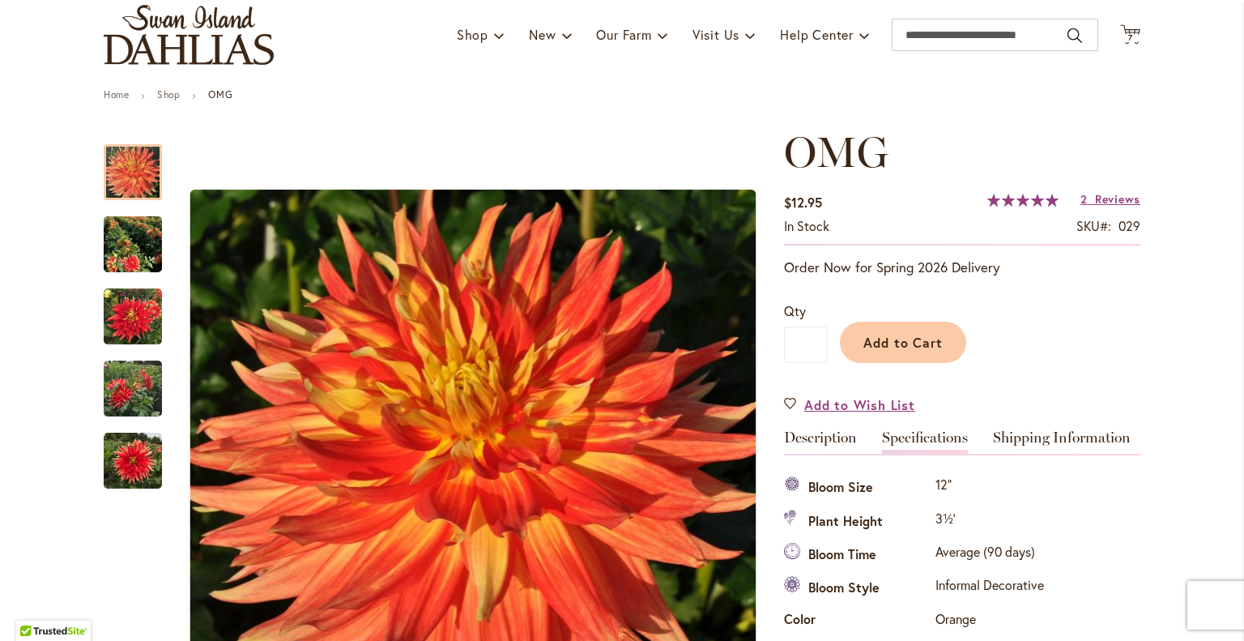
scroll to position [145, 0]
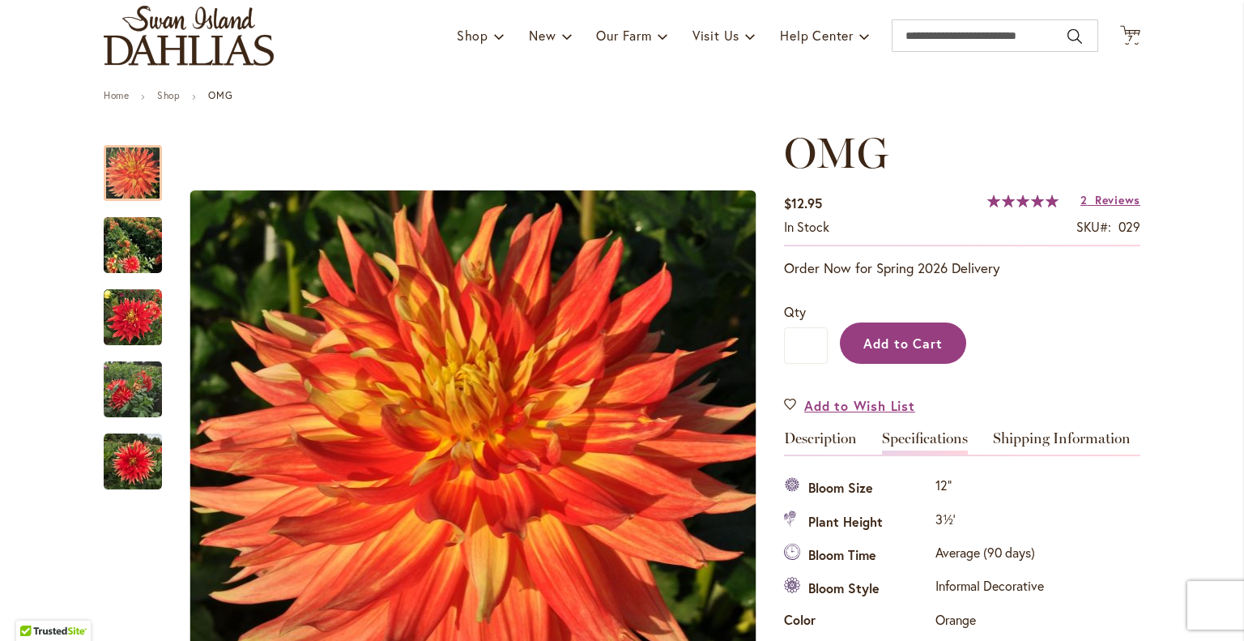
click at [906, 335] on span "Add to Cart" at bounding box center [904, 343] width 80 height 17
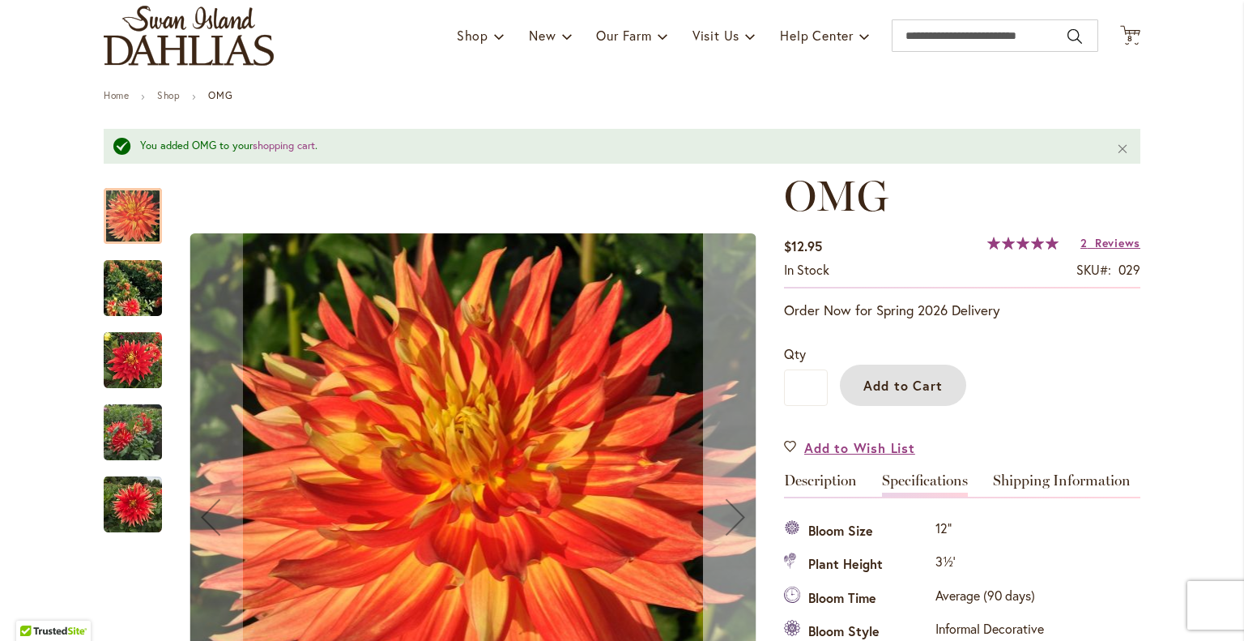
click at [727, 492] on div "Next" at bounding box center [735, 516] width 65 height 65
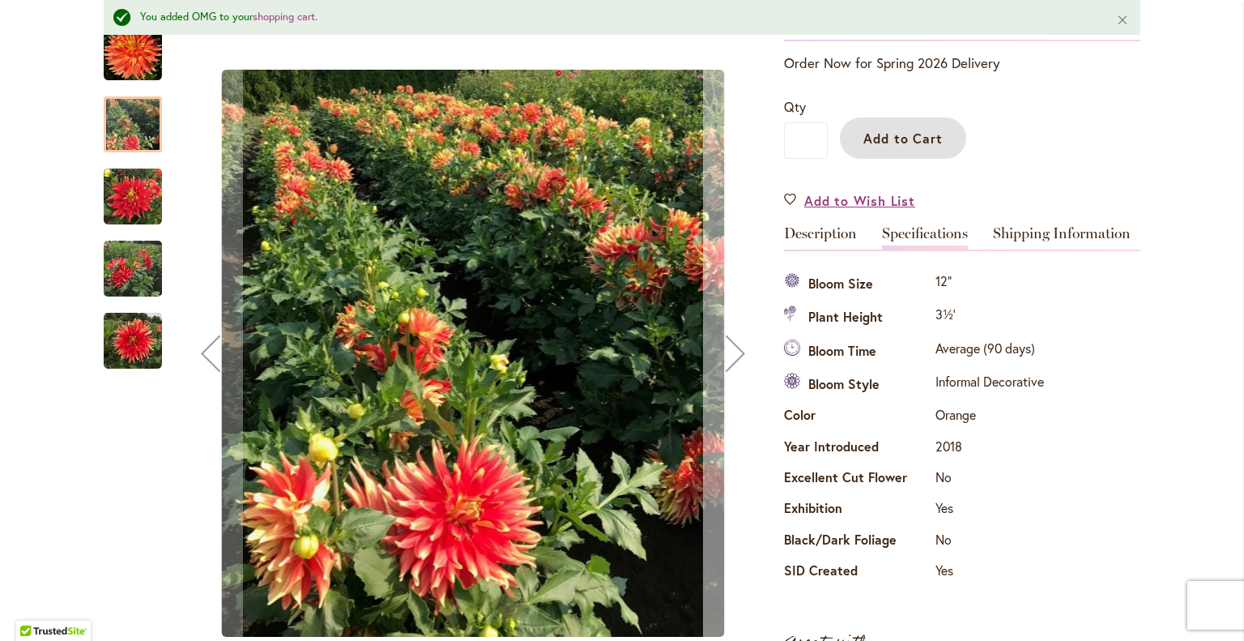
scroll to position [393, 0]
click at [726, 341] on div "Next" at bounding box center [735, 353] width 65 height 65
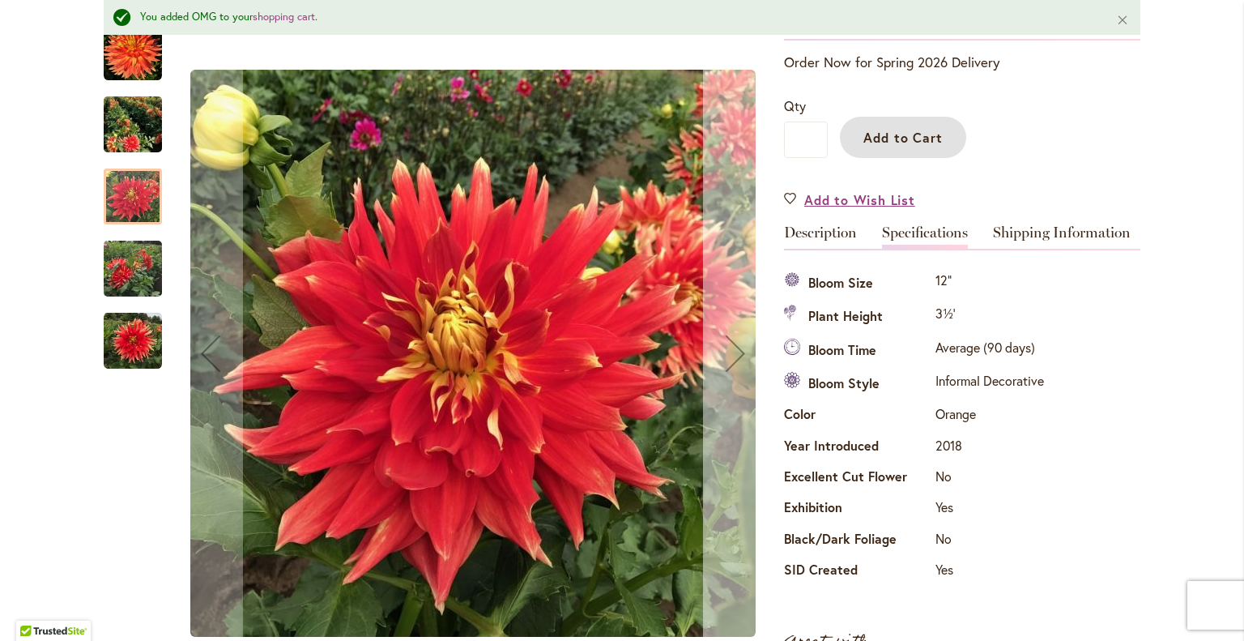
click at [726, 341] on div "Next" at bounding box center [735, 353] width 65 height 65
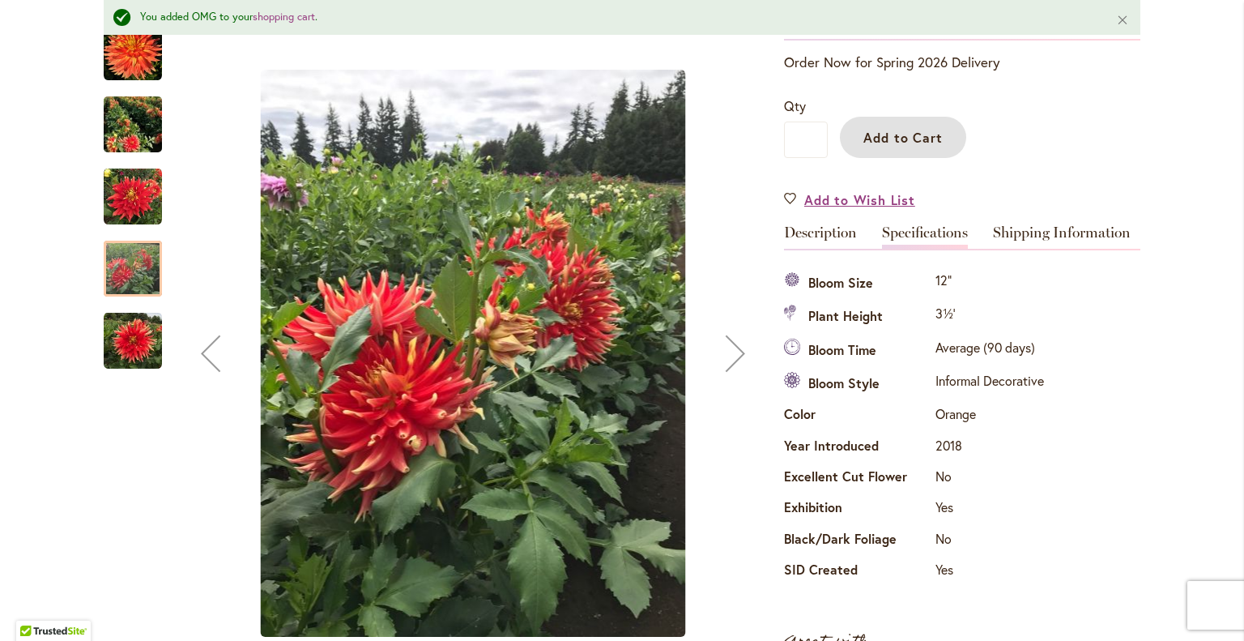
click at [726, 341] on div "Next" at bounding box center [735, 353] width 65 height 65
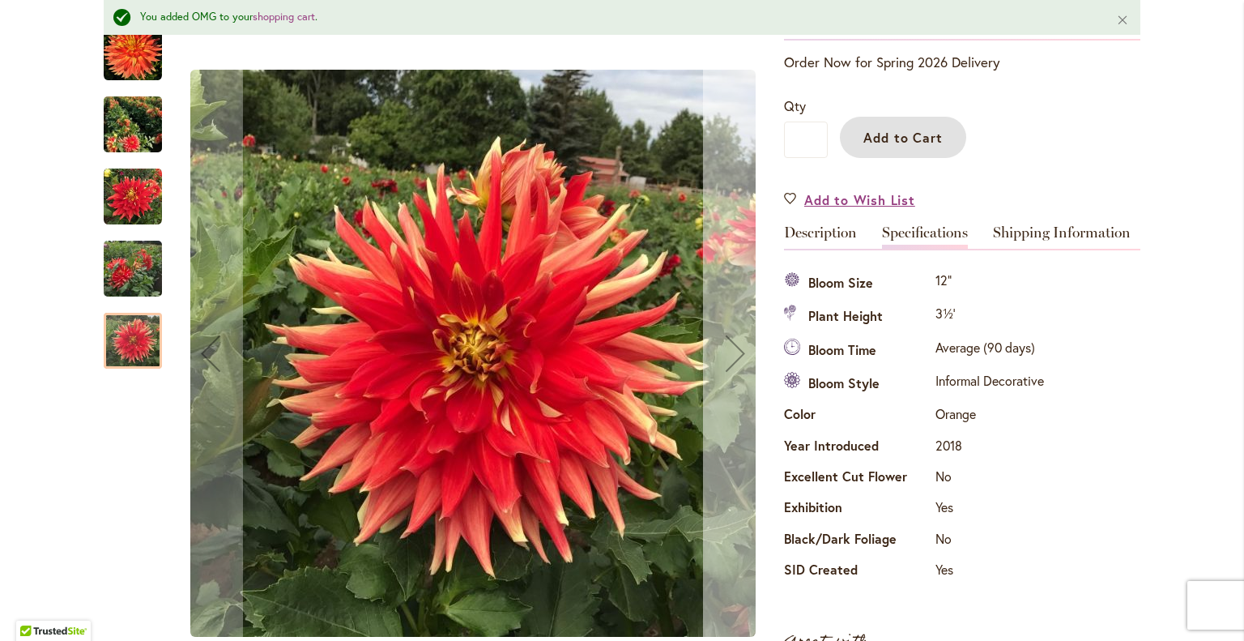
click at [726, 341] on div "Next" at bounding box center [735, 353] width 65 height 65
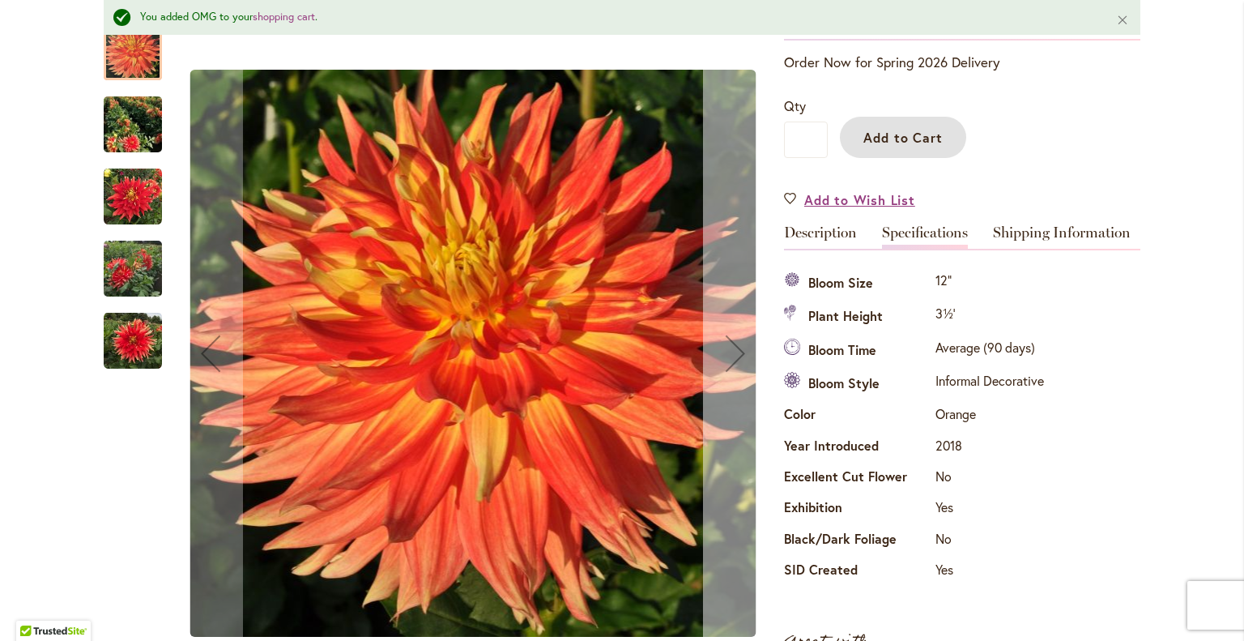
click at [726, 341] on div "Next" at bounding box center [735, 353] width 65 height 65
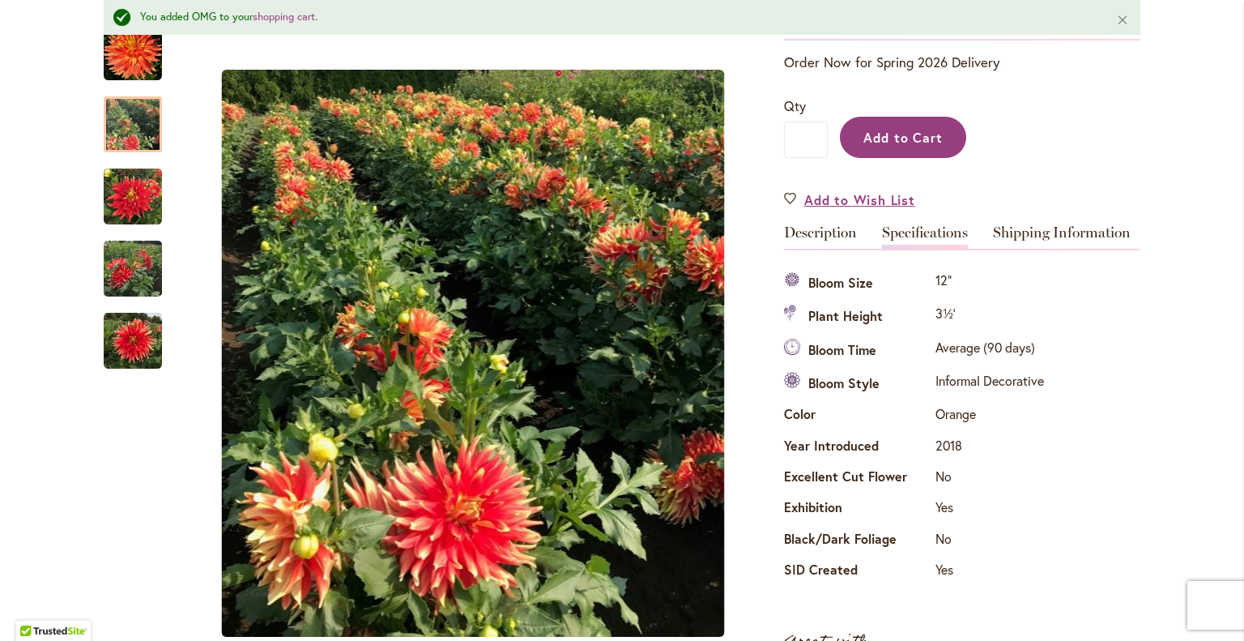
click at [925, 129] on span "Add to Cart" at bounding box center [904, 137] width 80 height 17
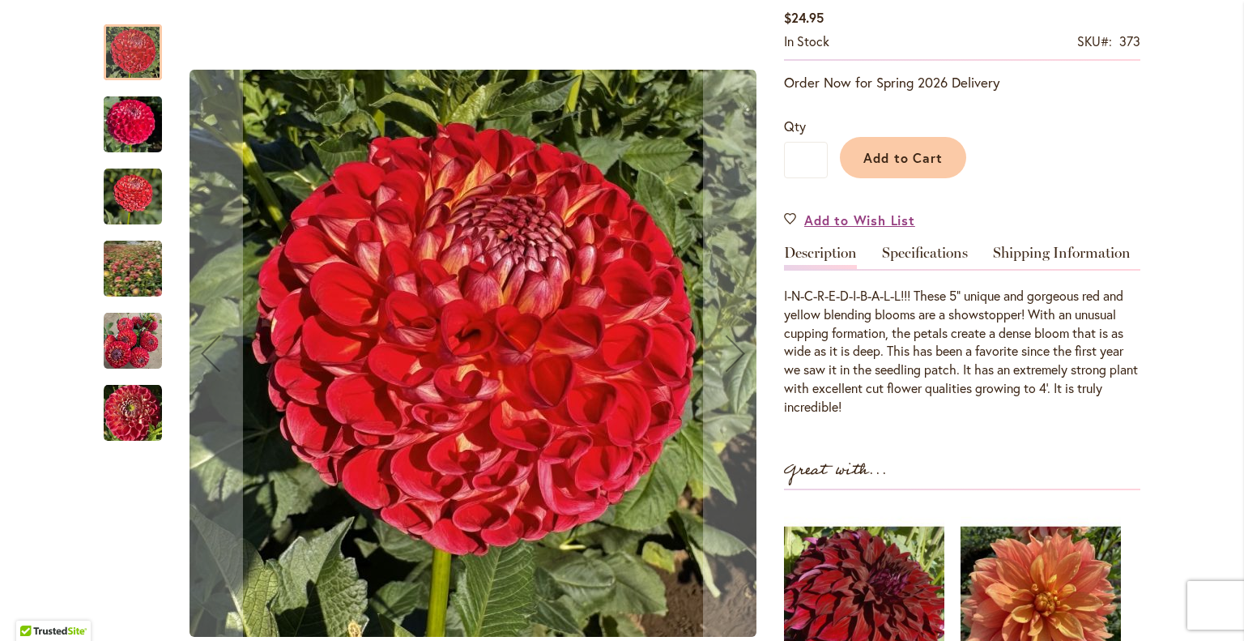
scroll to position [295, 0]
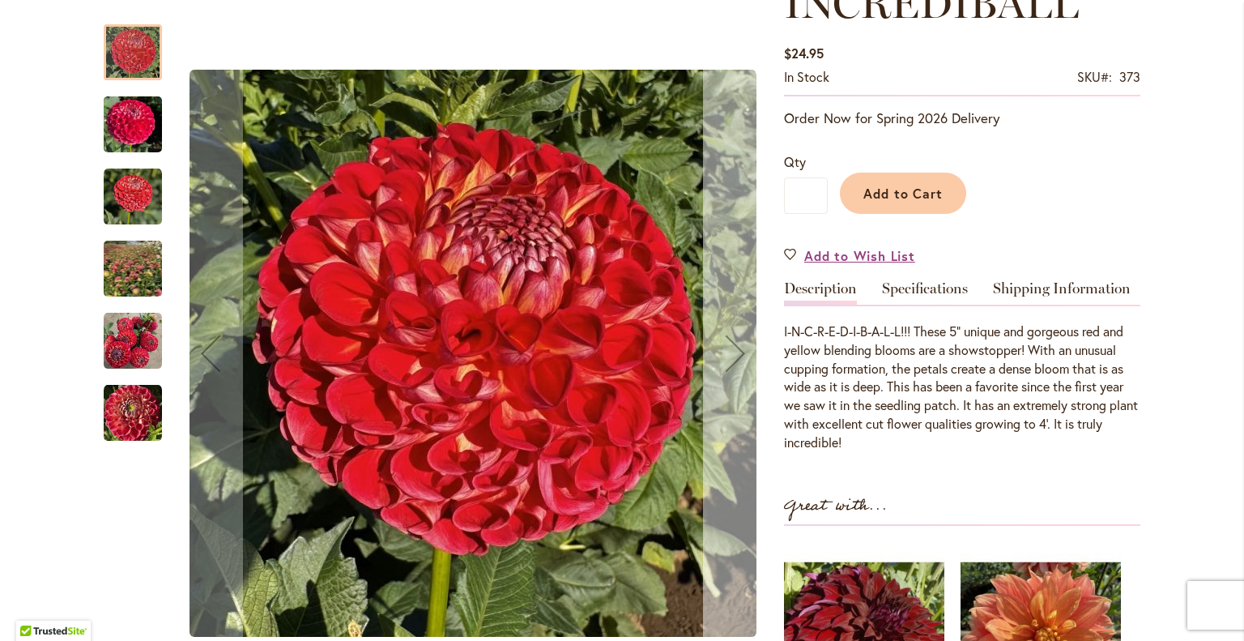
click at [725, 358] on div "Next" at bounding box center [735, 353] width 65 height 65
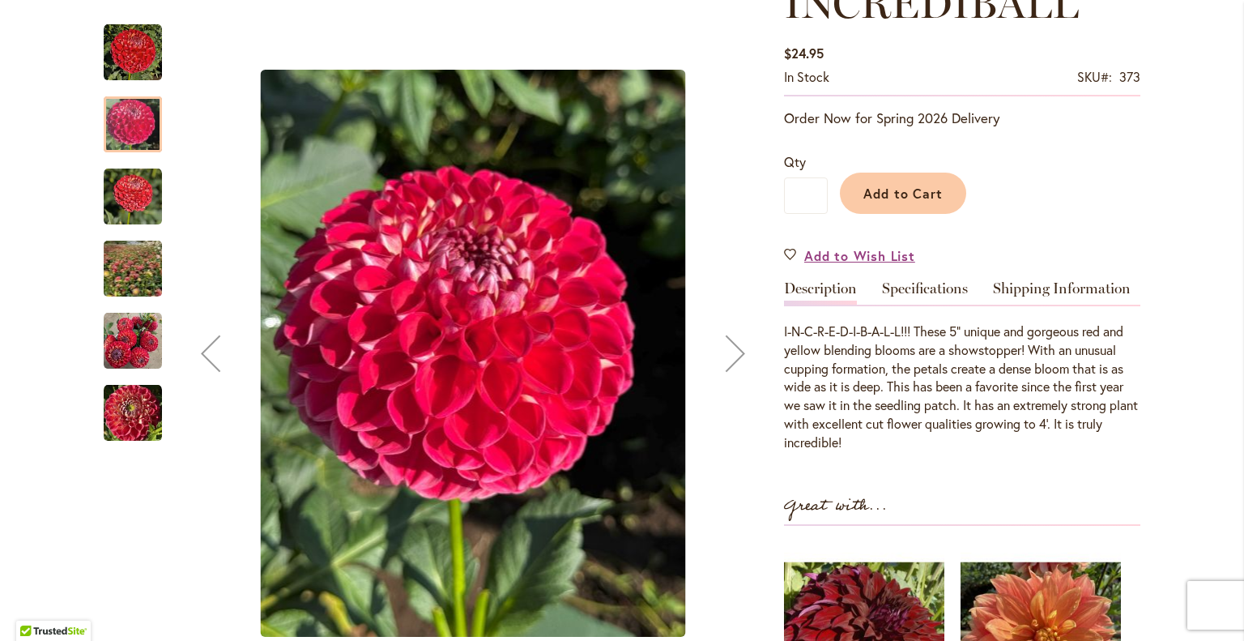
click at [726, 358] on div "Next" at bounding box center [735, 353] width 65 height 65
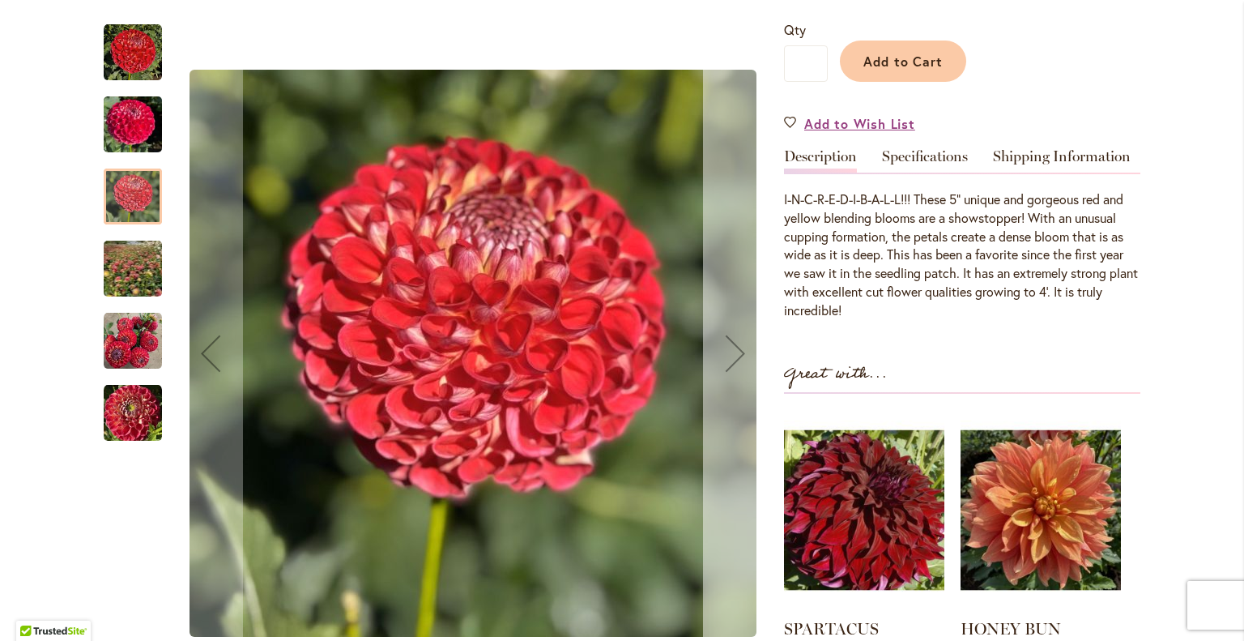
scroll to position [428, 0]
click at [731, 361] on div "Next" at bounding box center [735, 353] width 65 height 65
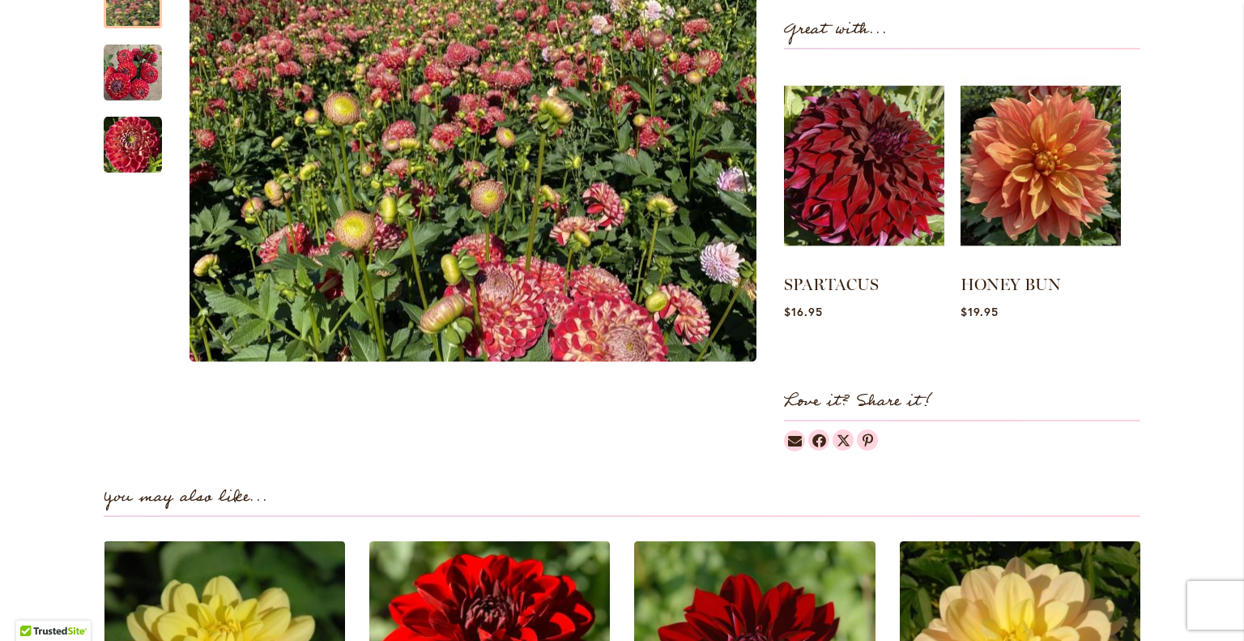
scroll to position [769, 0]
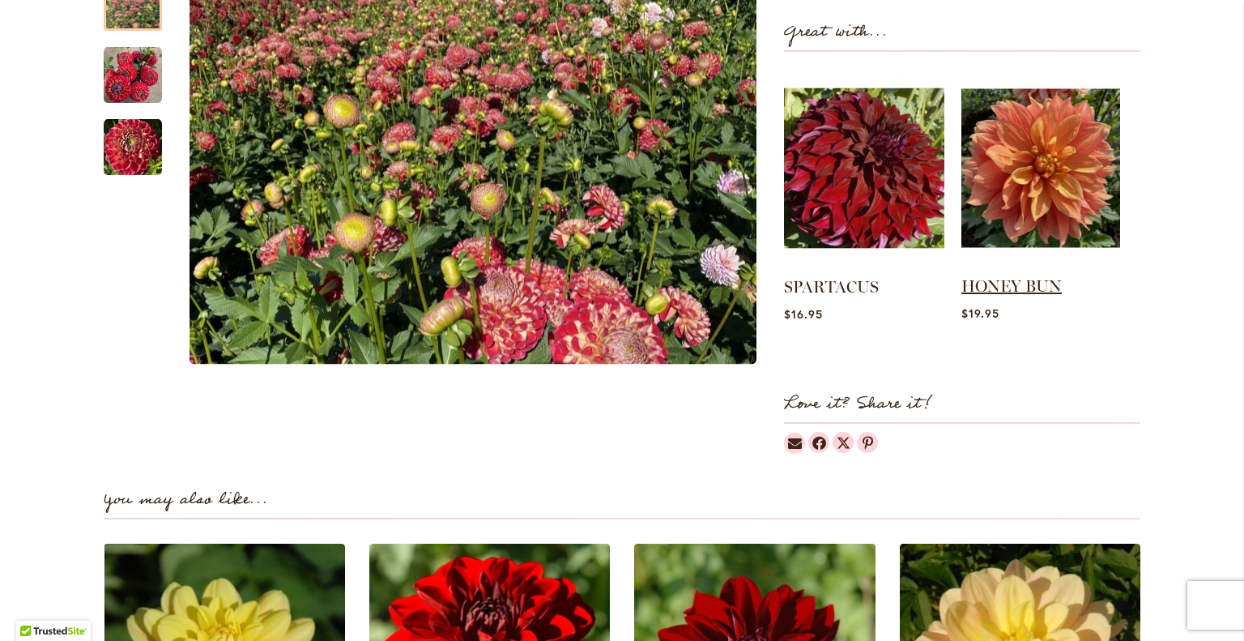
click at [1004, 276] on link "HONEY BUN" at bounding box center [1012, 285] width 100 height 19
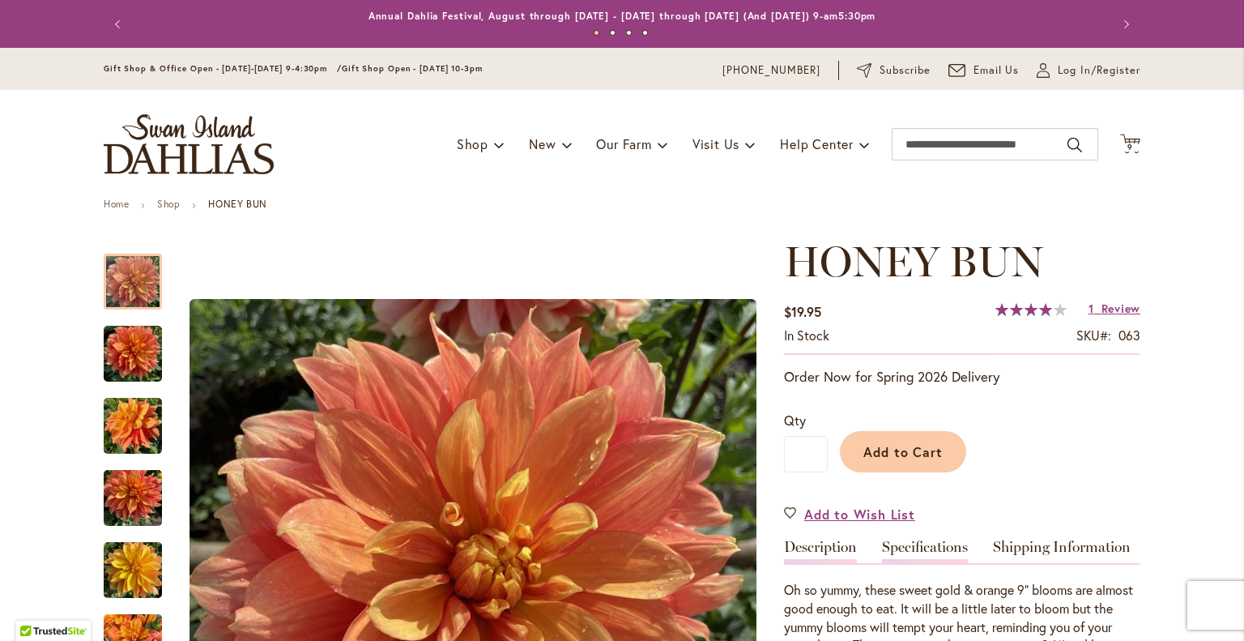
click at [915, 550] on link "Specifications" at bounding box center [925, 550] width 86 height 23
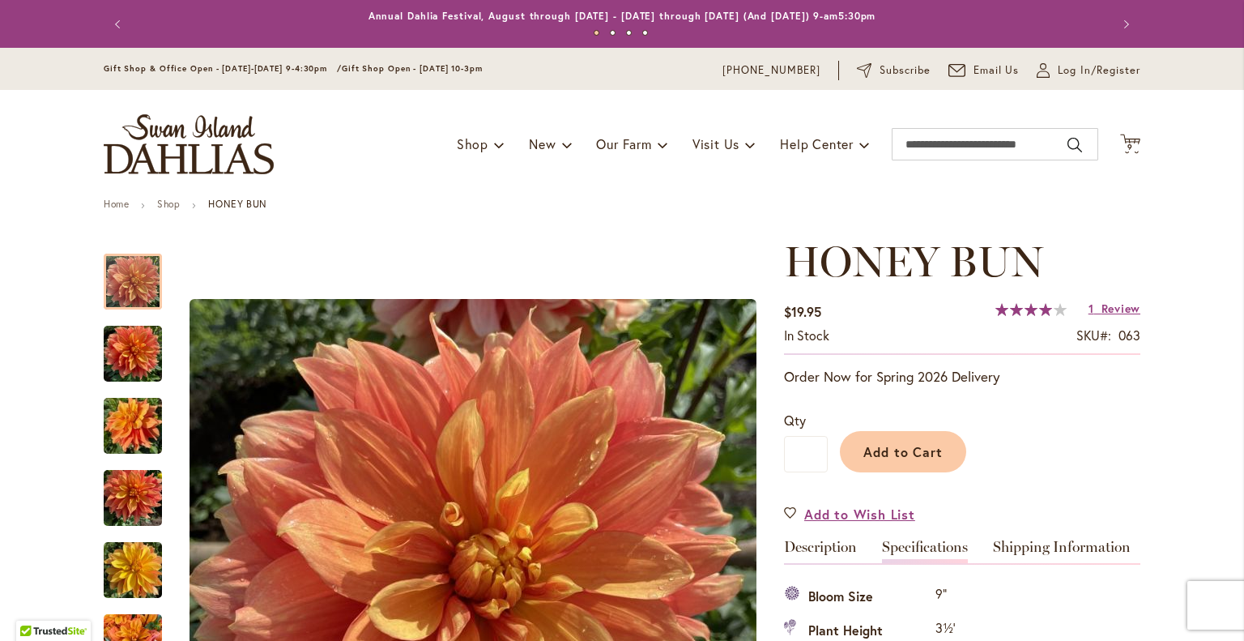
scroll to position [539, 0]
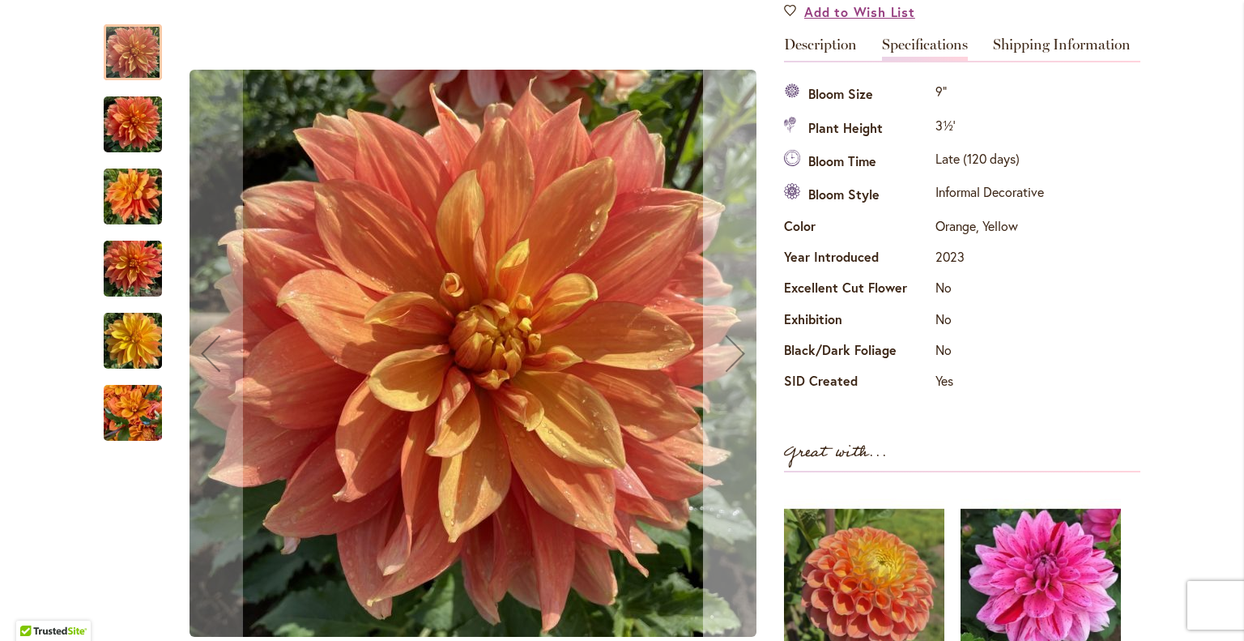
click at [726, 359] on div "Next" at bounding box center [735, 353] width 65 height 65
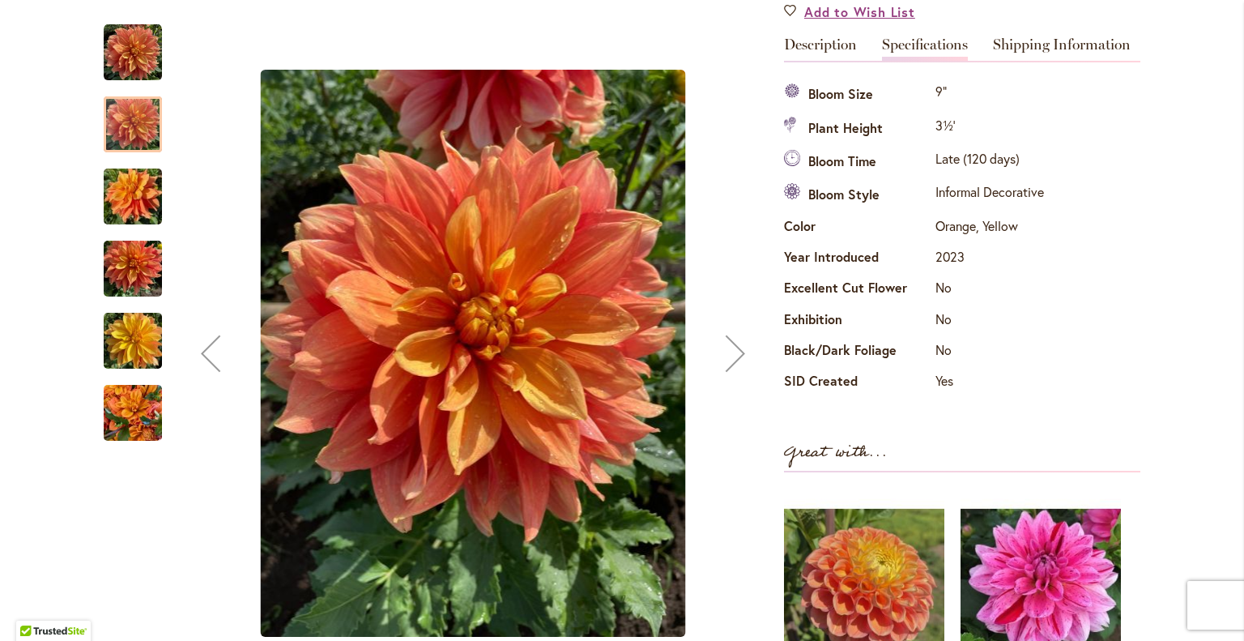
click at [726, 359] on div "Next" at bounding box center [735, 353] width 65 height 65
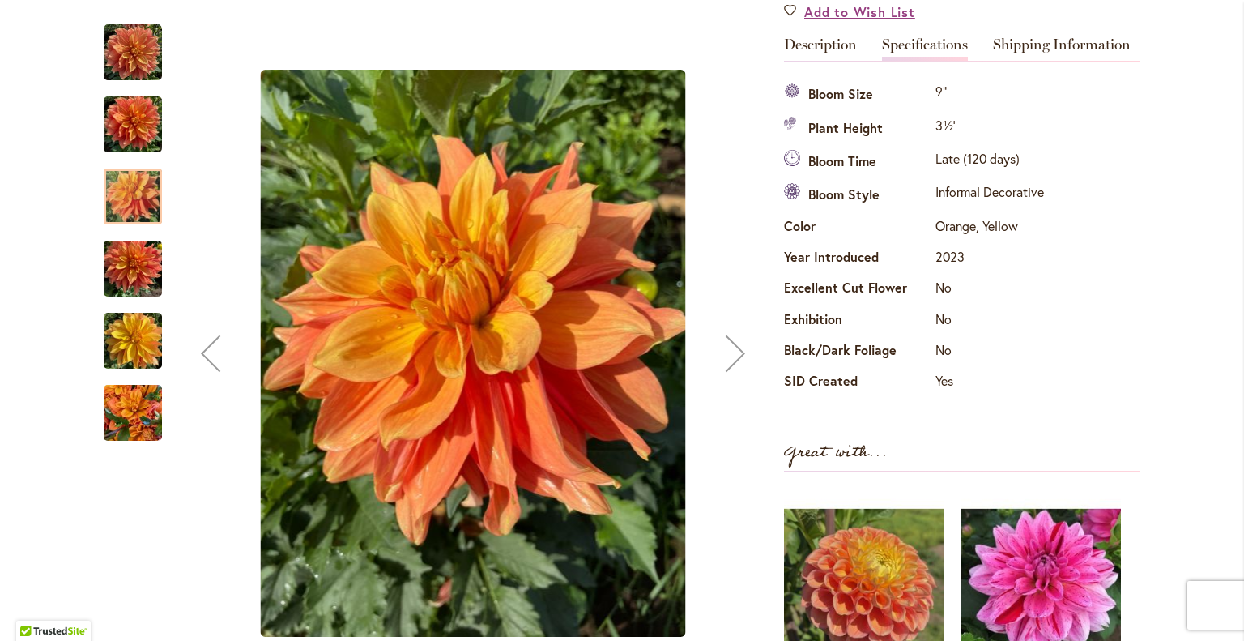
click at [726, 359] on div "Next" at bounding box center [735, 353] width 65 height 65
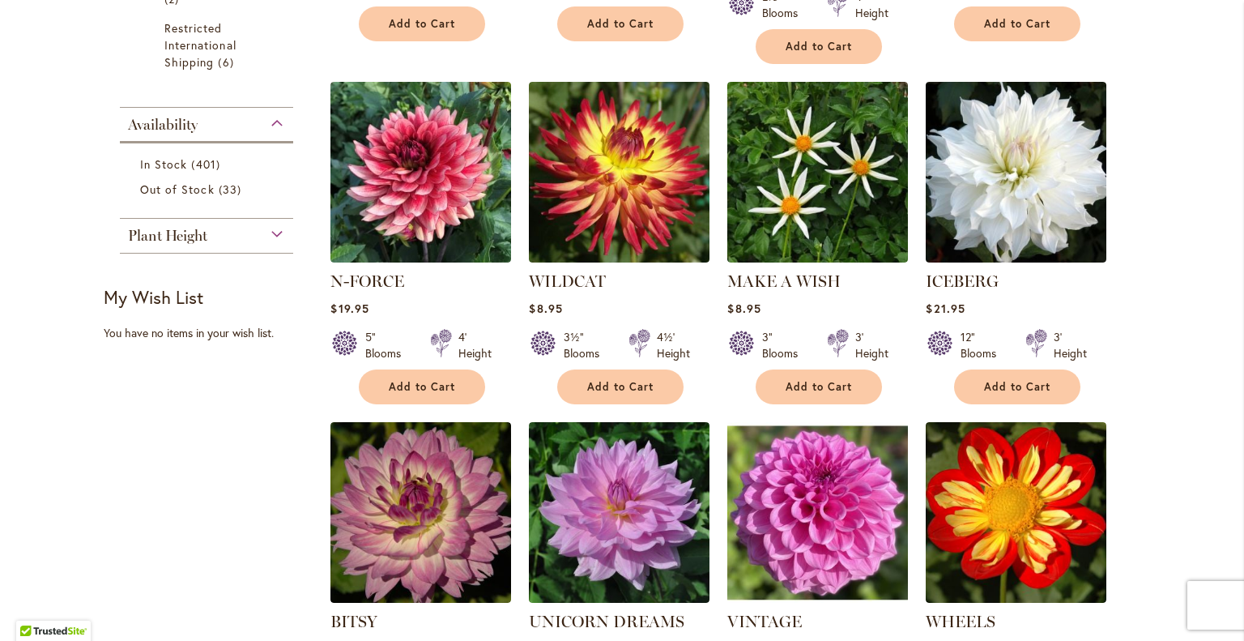
scroll to position [822, 0]
drag, startPoint x: 962, startPoint y: 213, endPoint x: 1126, endPoint y: 102, distance: 197.7
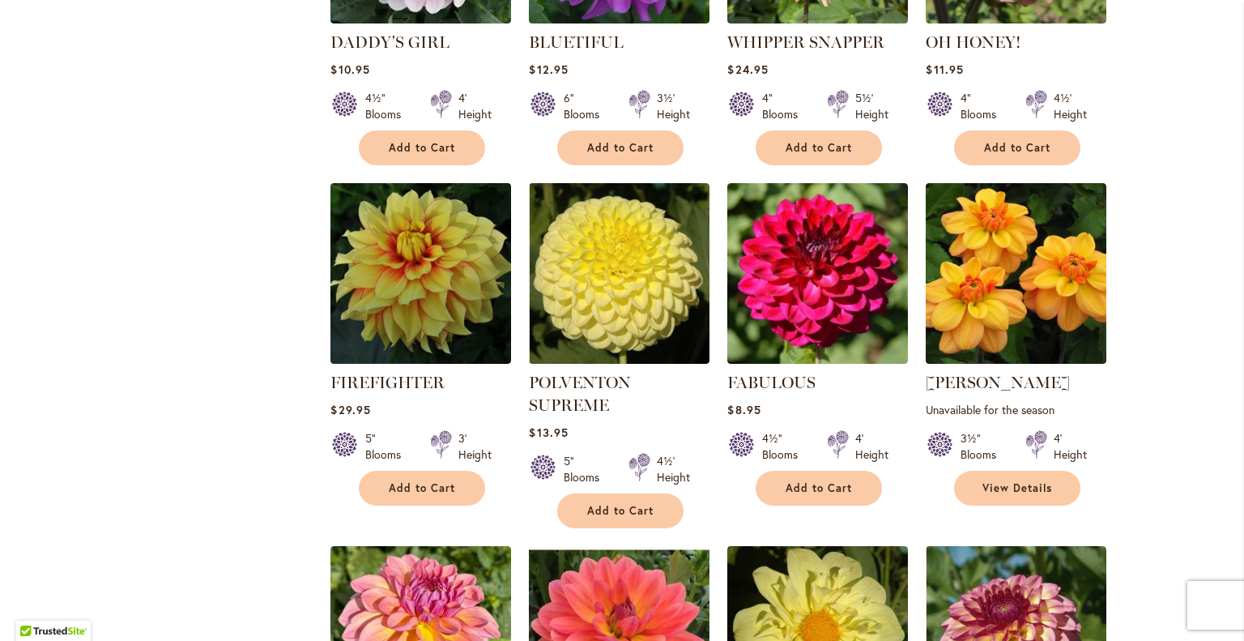
scroll to position [3489, 0]
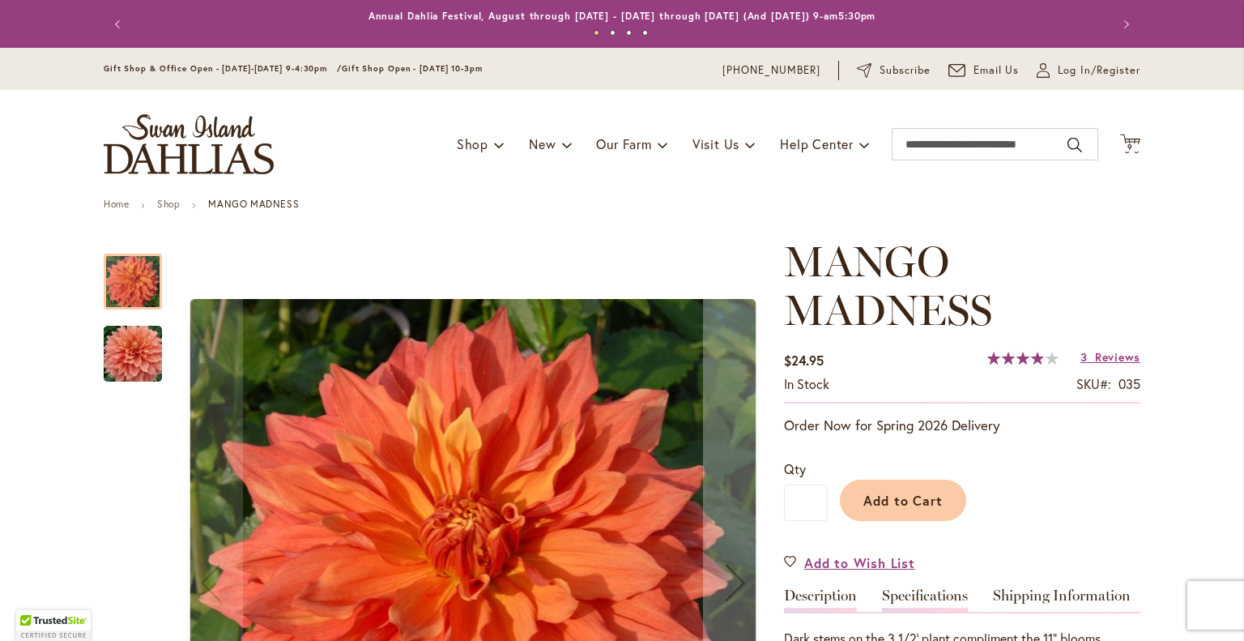
click at [943, 594] on link "Specifications" at bounding box center [925, 599] width 86 height 23
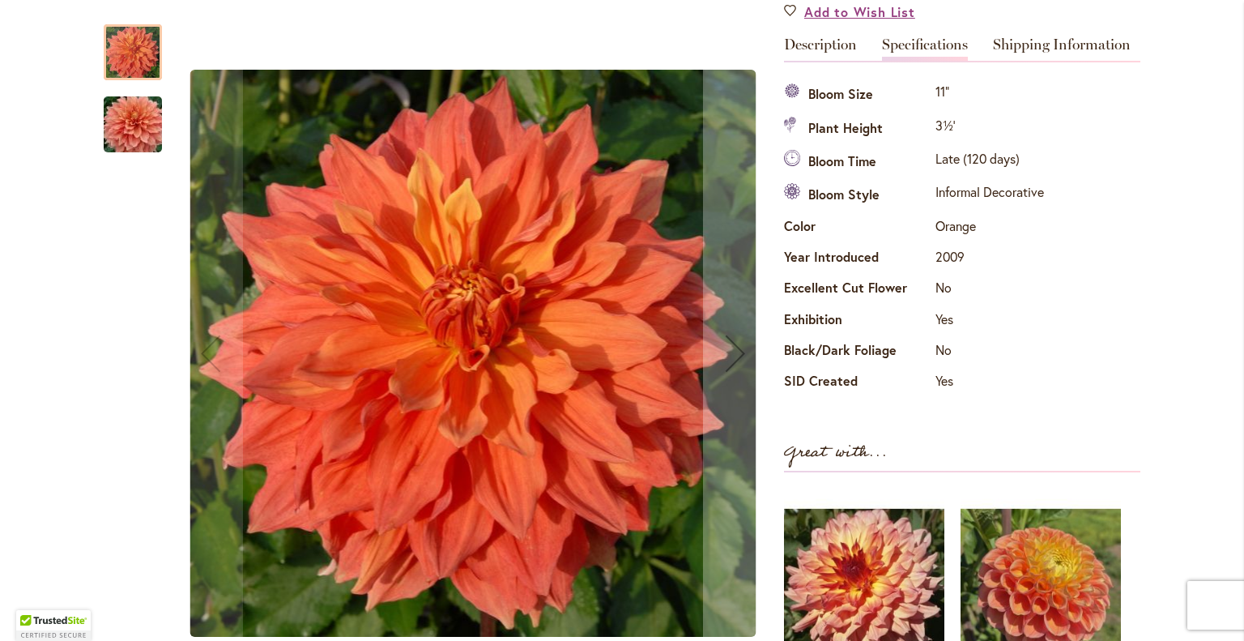
click at [124, 141] on img "Mango Madness" at bounding box center [133, 125] width 117 height 78
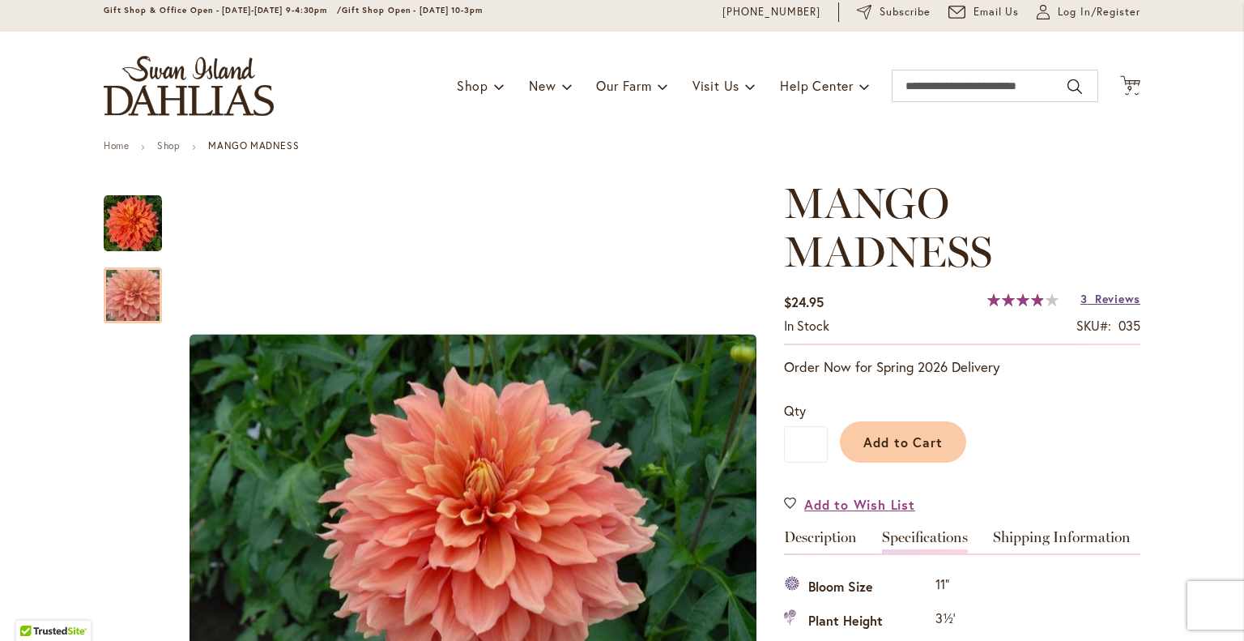
click at [1118, 291] on span "Reviews" at bounding box center [1117, 298] width 45 height 15
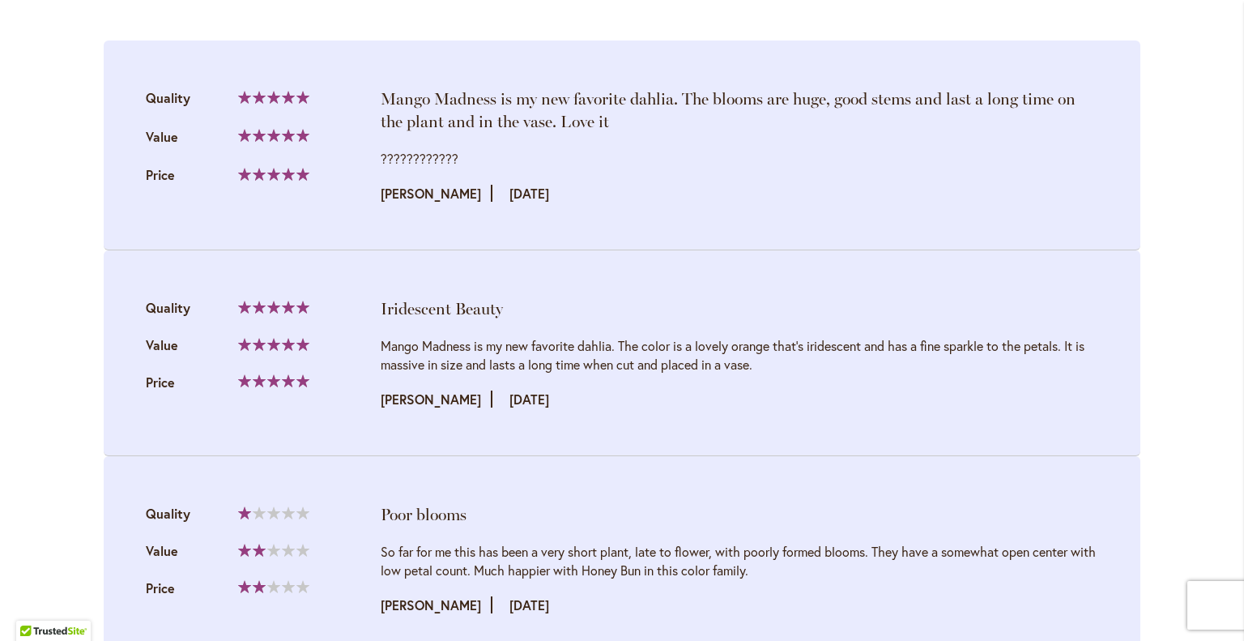
scroll to position [2079, 0]
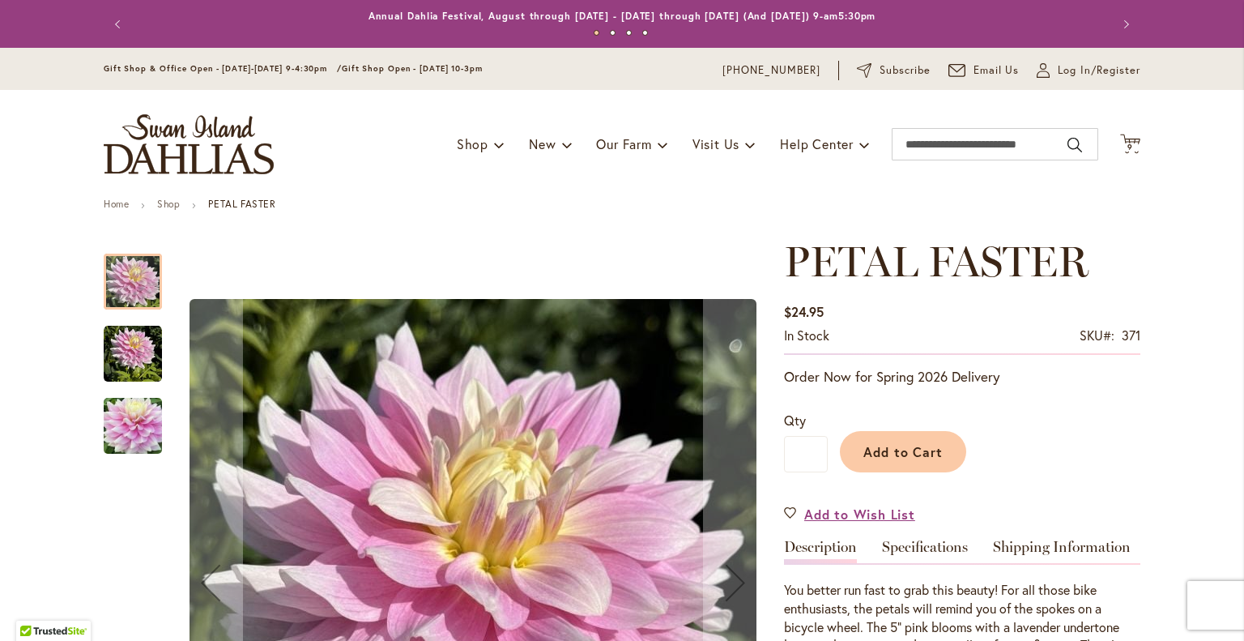
scroll to position [279, 0]
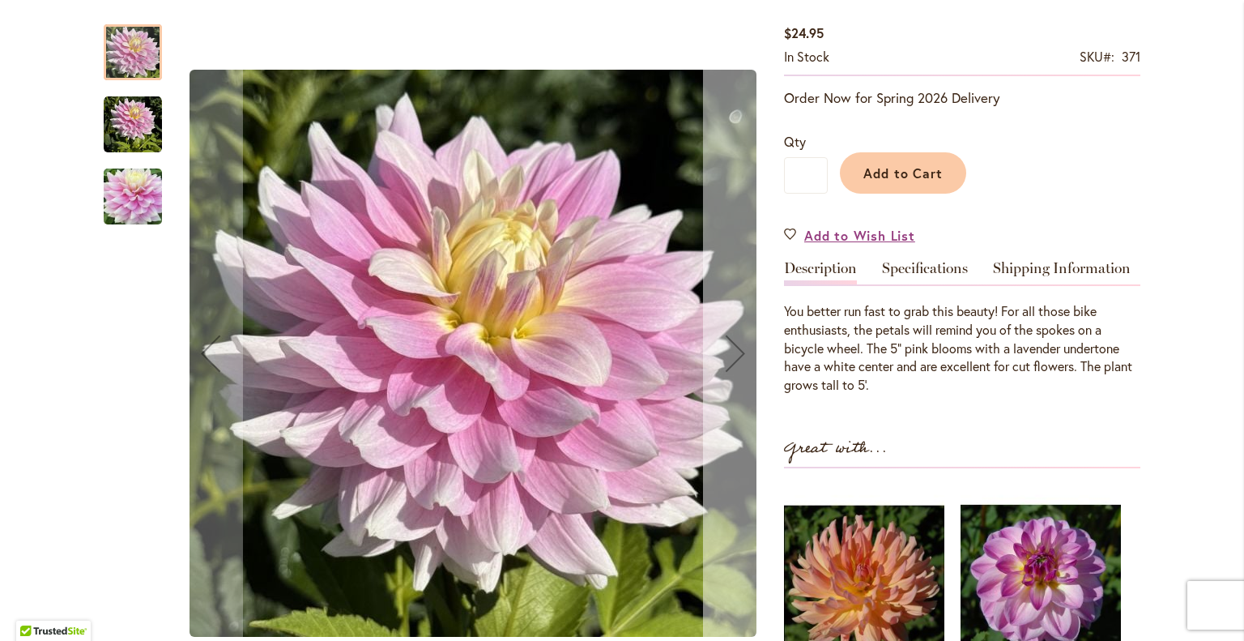
click at [716, 352] on div "Next" at bounding box center [735, 353] width 65 height 65
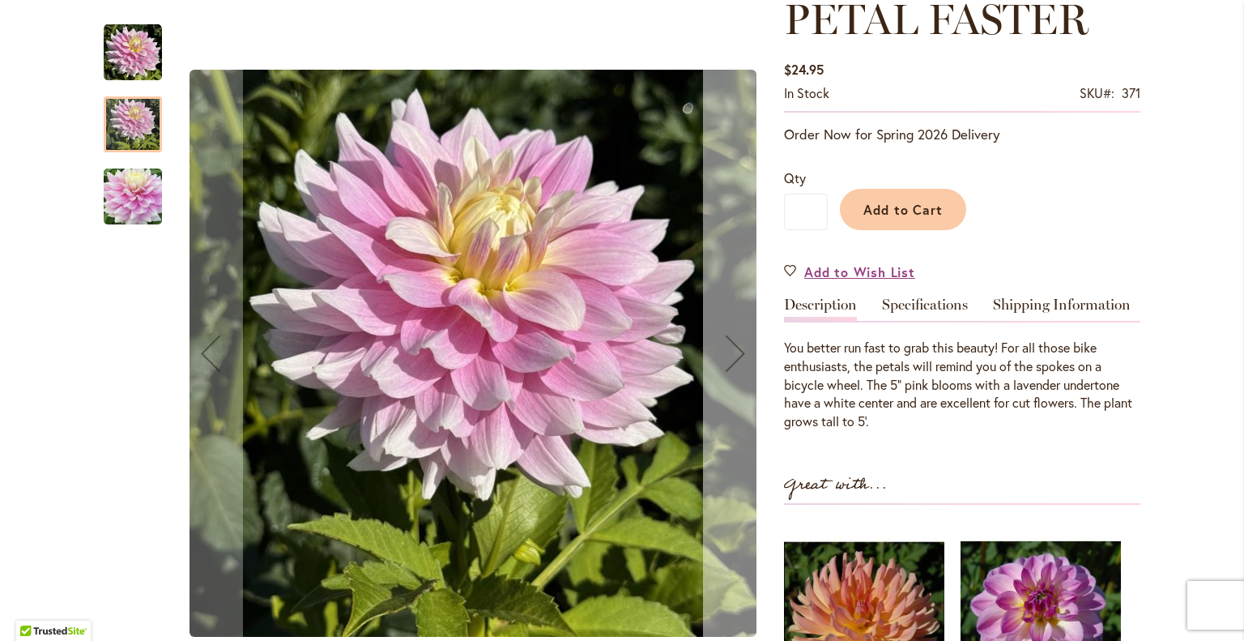
click at [721, 352] on div "Next" at bounding box center [735, 353] width 65 height 65
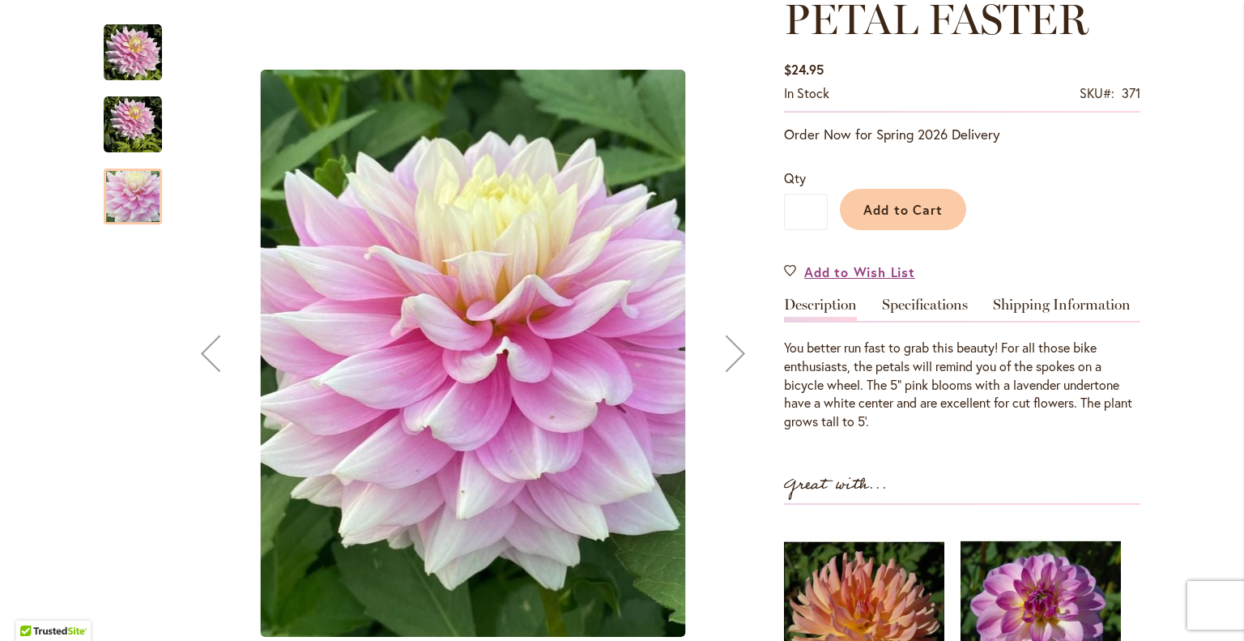
click at [721, 352] on div "Next" at bounding box center [735, 353] width 65 height 65
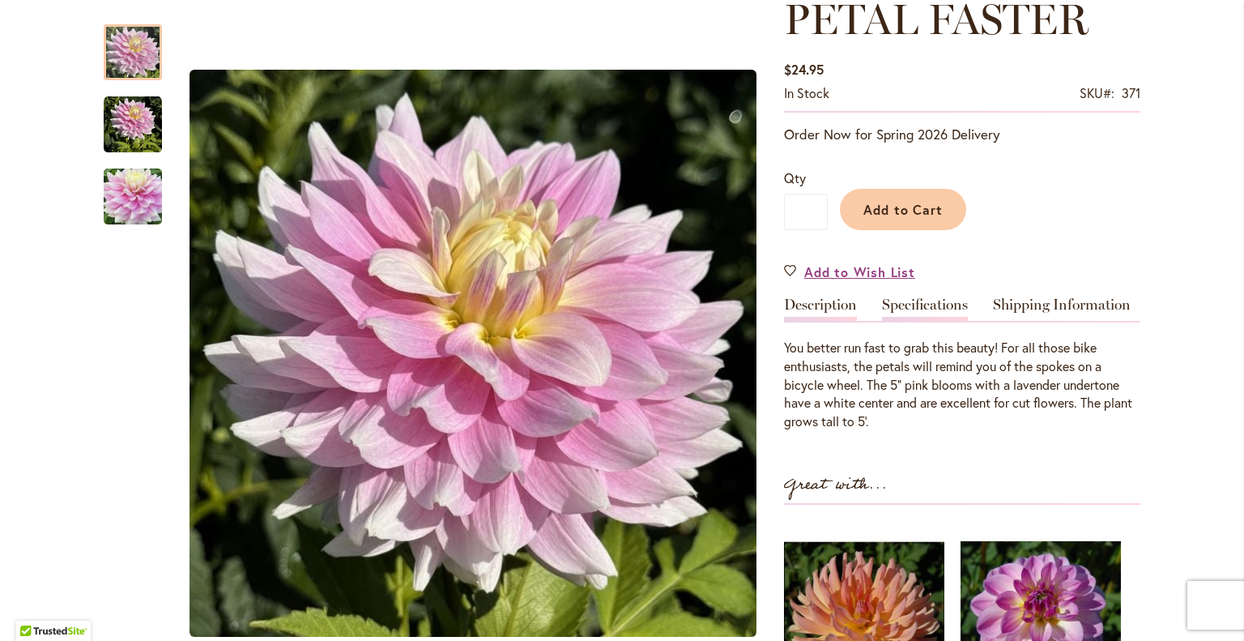
click at [913, 297] on link "Specifications" at bounding box center [925, 308] width 86 height 23
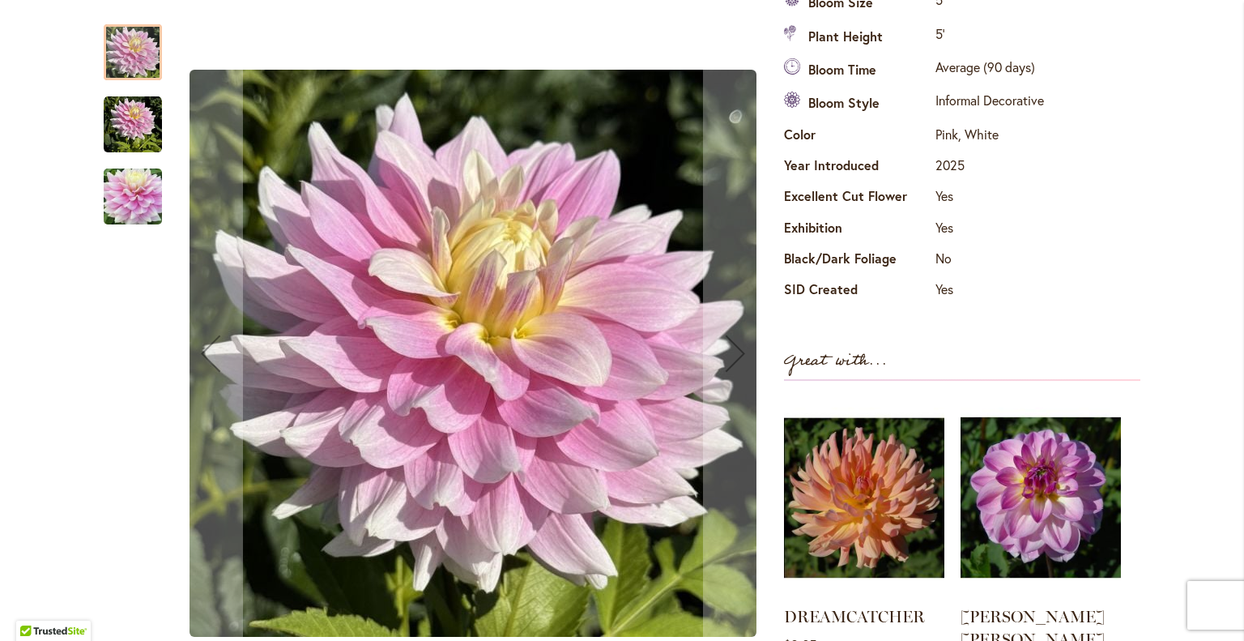
scroll to position [629, 0]
click at [128, 48] on div at bounding box center [133, 52] width 58 height 56
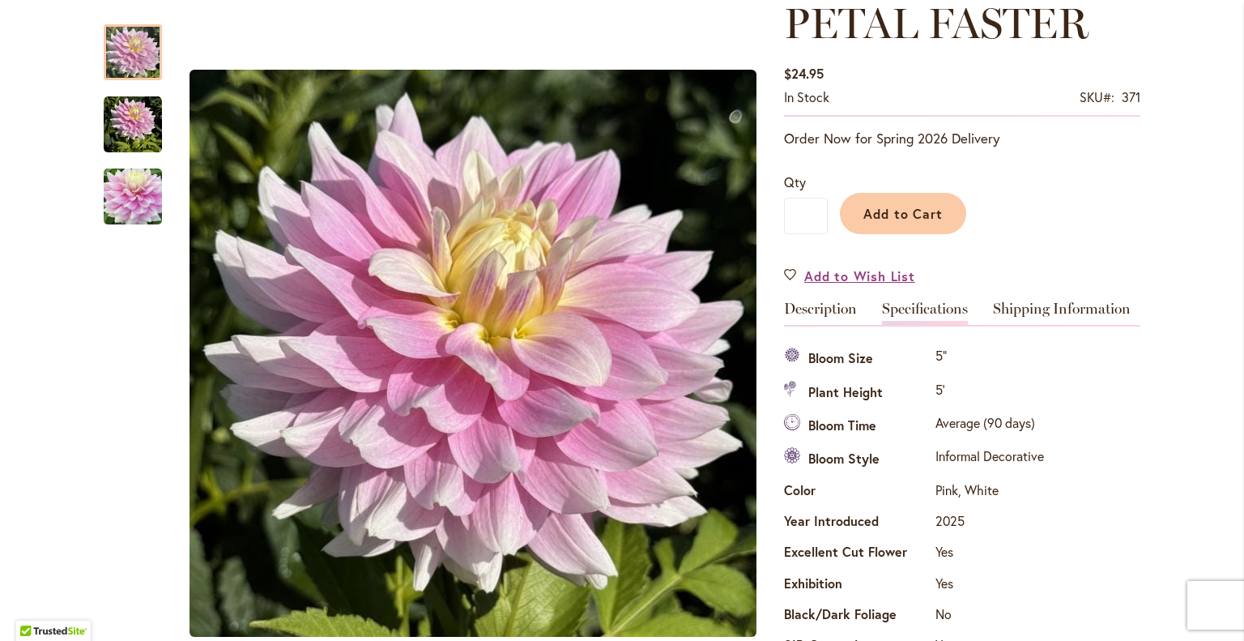
scroll to position [274, 0]
click at [889, 206] on span "Add to Cart" at bounding box center [904, 214] width 80 height 17
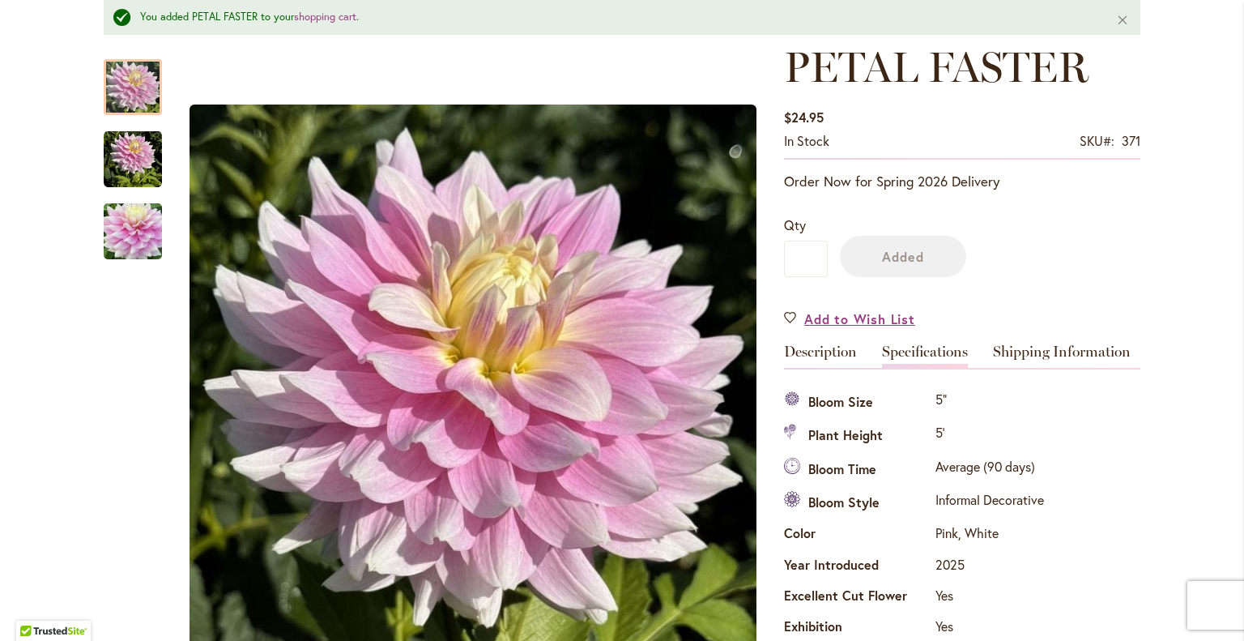
scroll to position [316, 0]
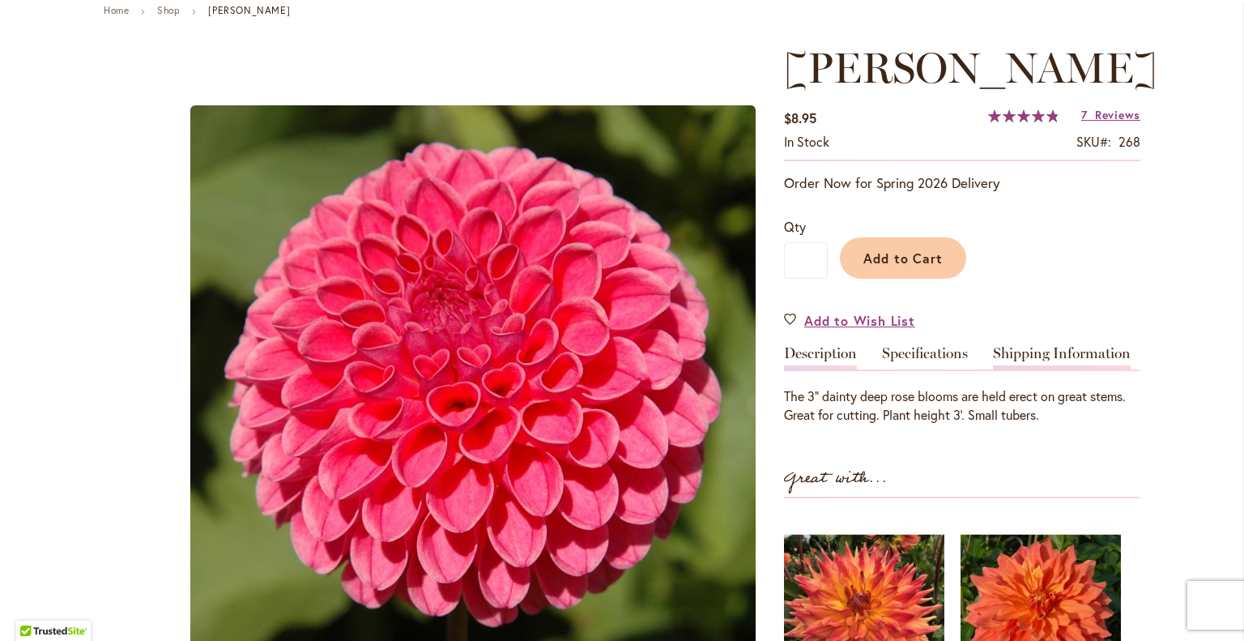
scroll to position [239, 0]
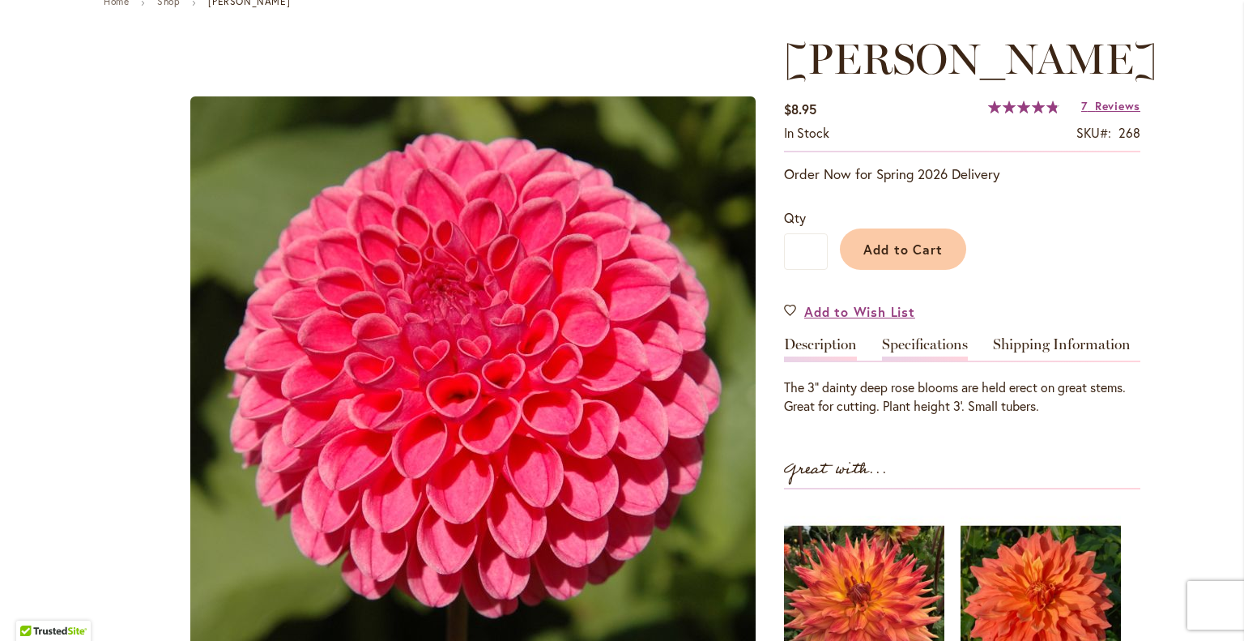
click at [915, 337] on link "Specifications" at bounding box center [925, 348] width 86 height 23
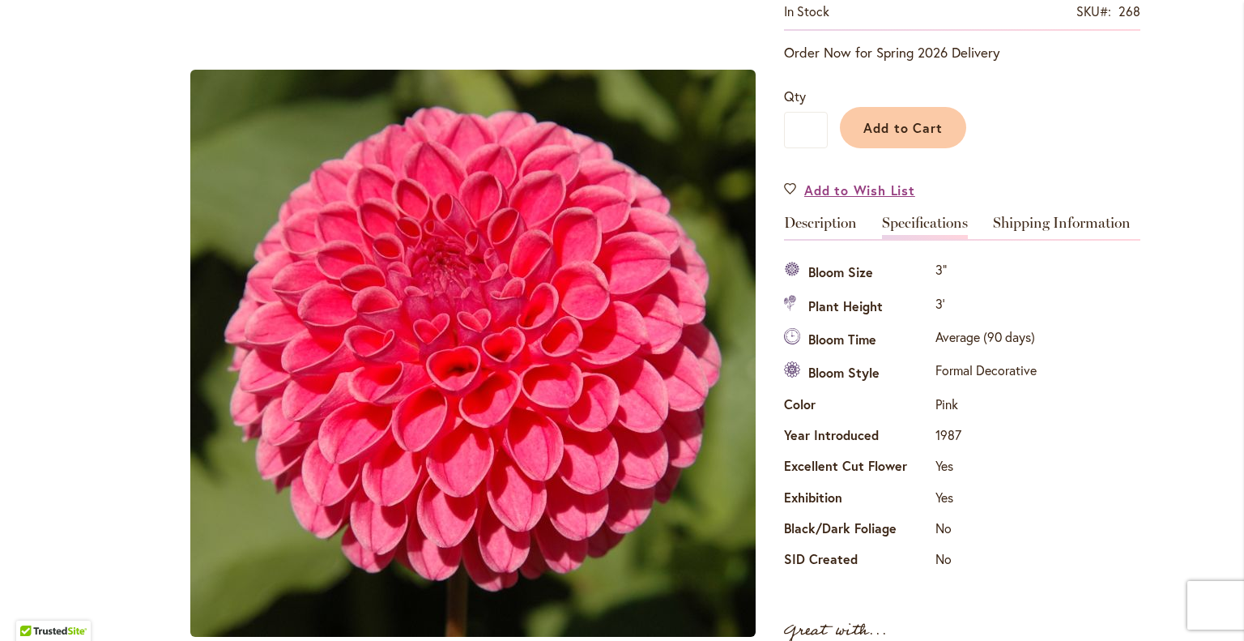
scroll to position [359, 0]
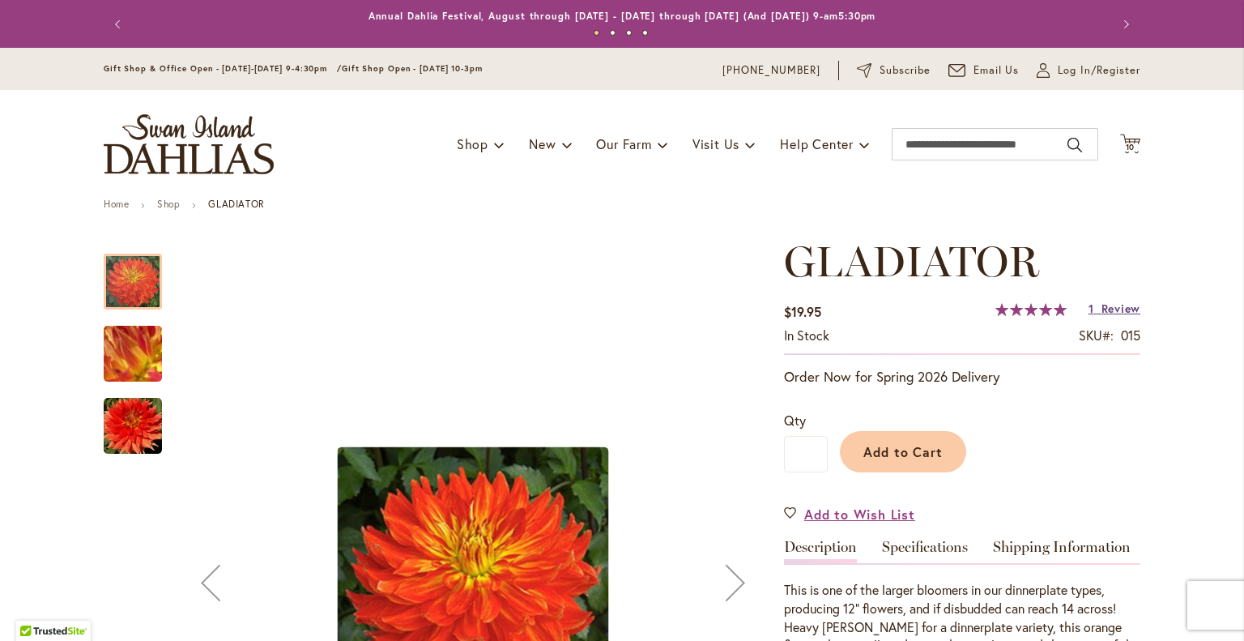
click at [1104, 309] on span "Review" at bounding box center [1121, 308] width 39 height 15
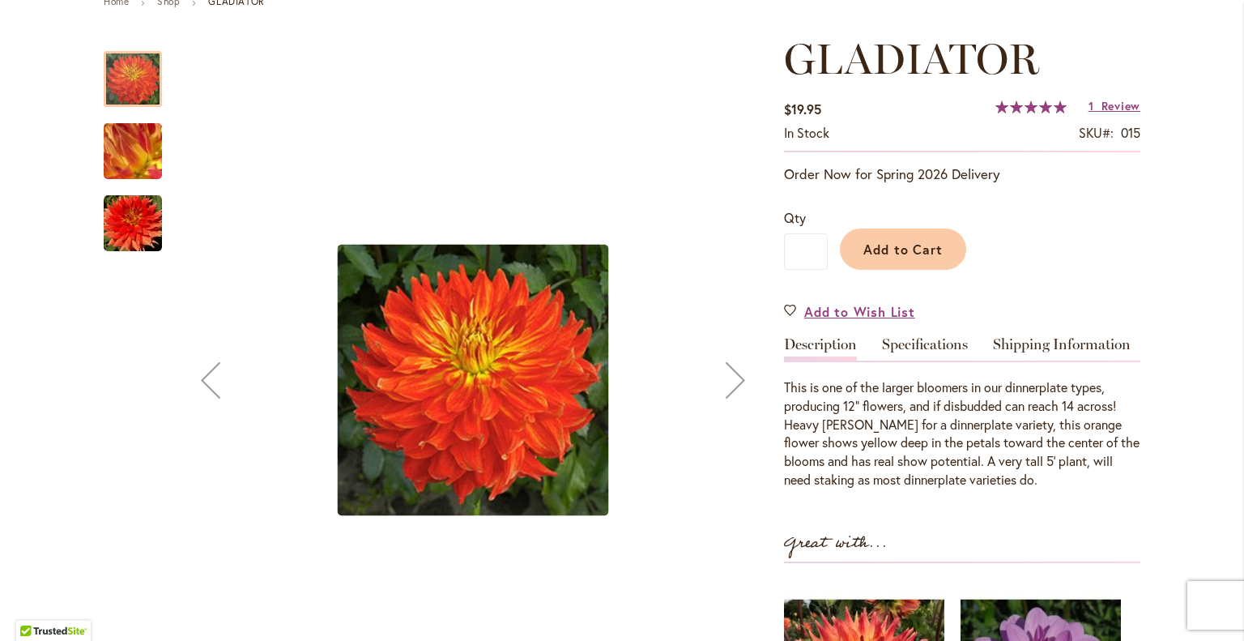
scroll to position [253, 0]
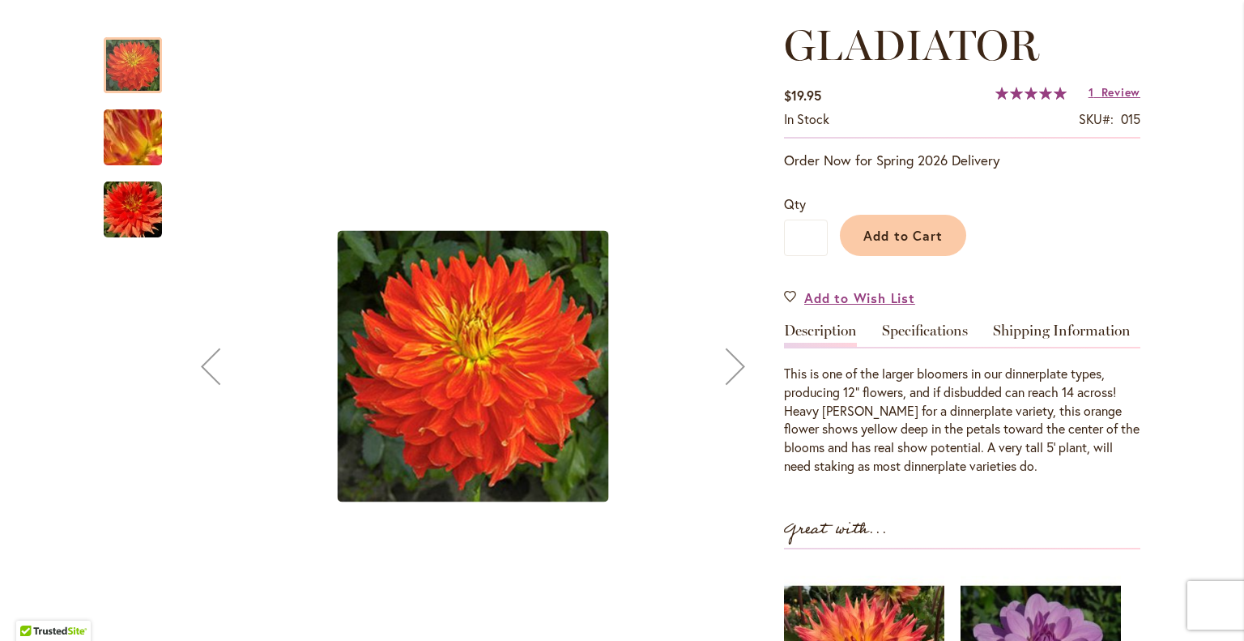
click at [732, 365] on div "Next" at bounding box center [735, 366] width 65 height 65
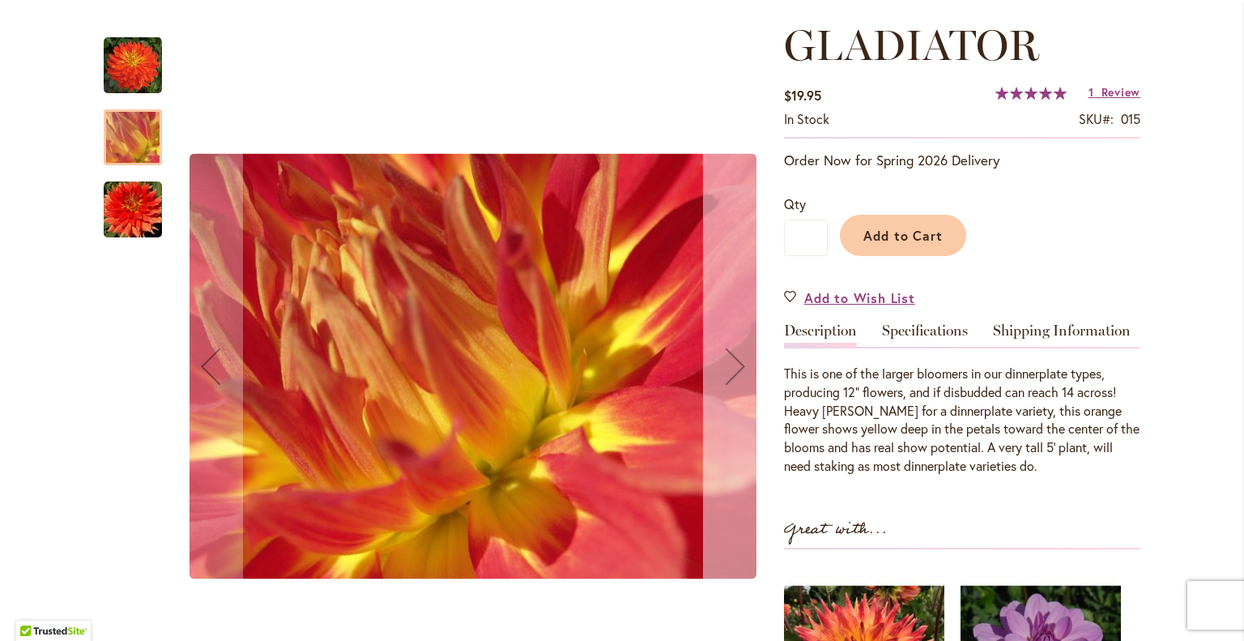
click at [732, 365] on div "Next" at bounding box center [735, 366] width 65 height 65
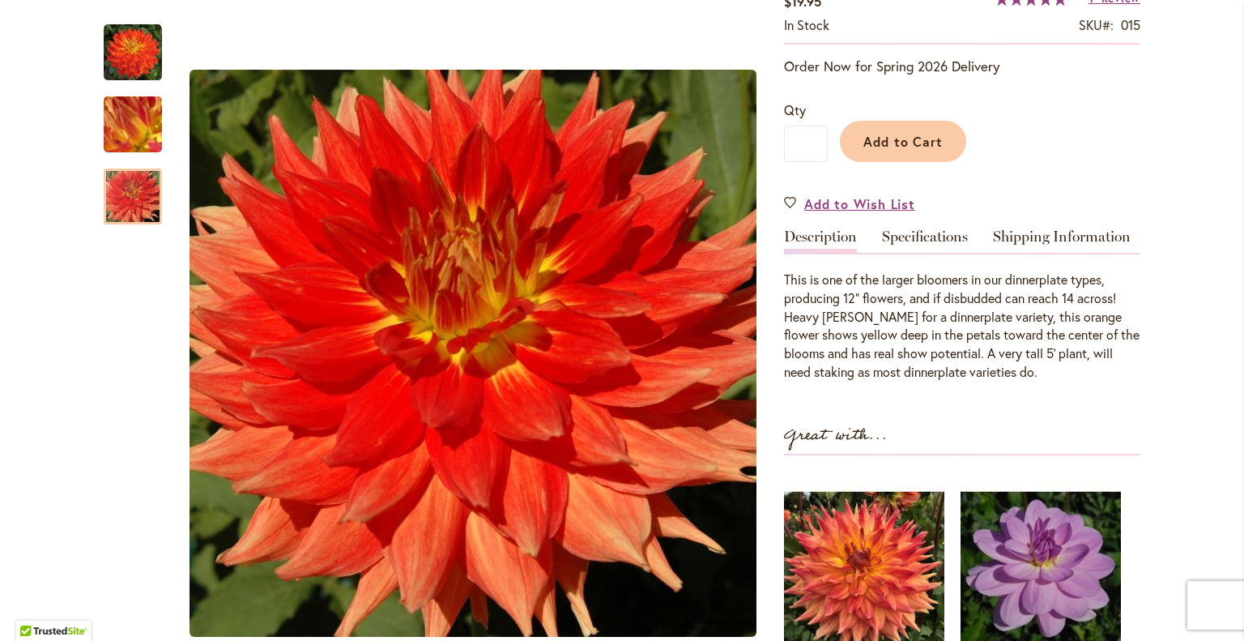
scroll to position [348, 0]
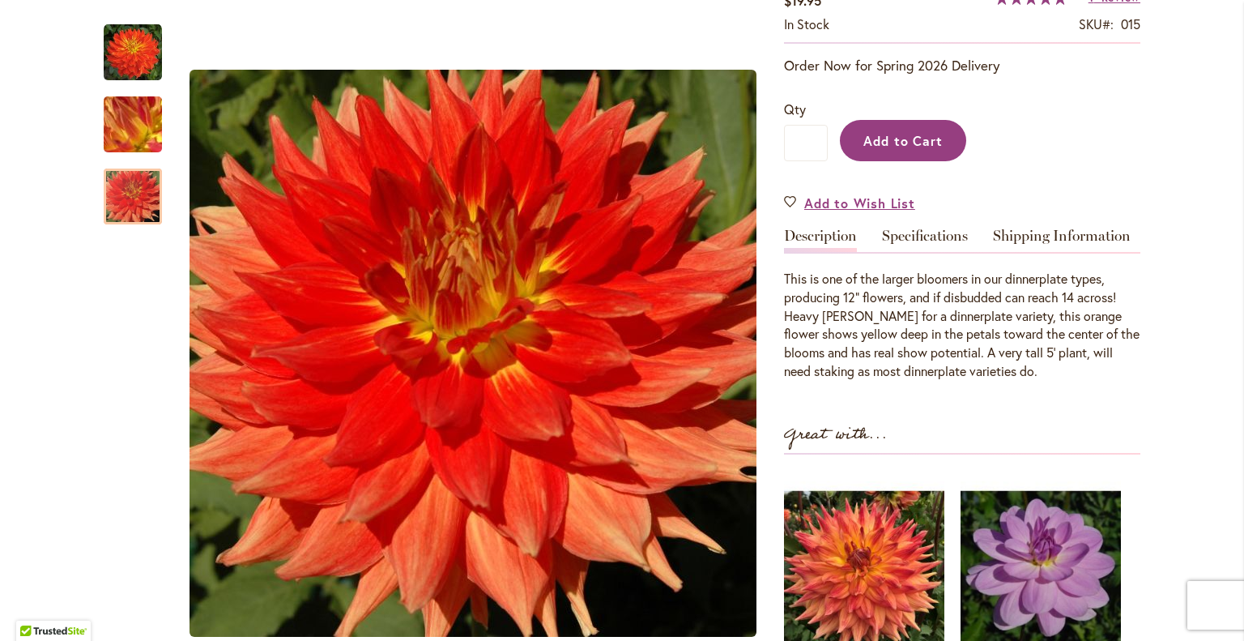
click at [936, 120] on button "Add to Cart" at bounding box center [903, 140] width 126 height 41
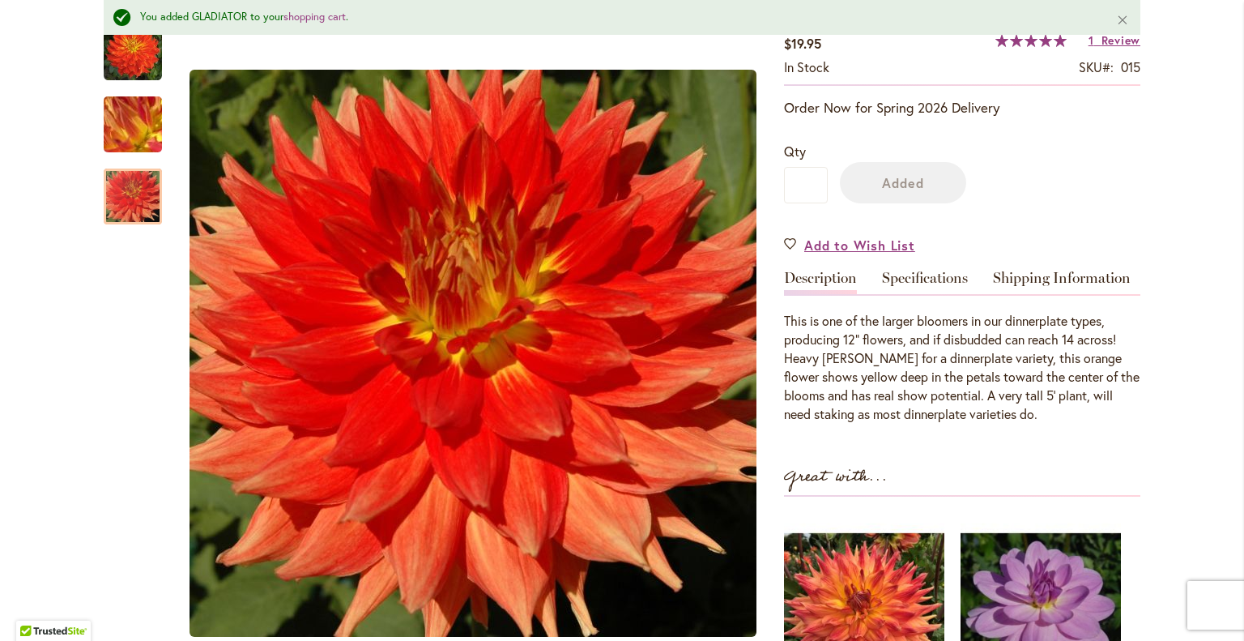
scroll to position [390, 0]
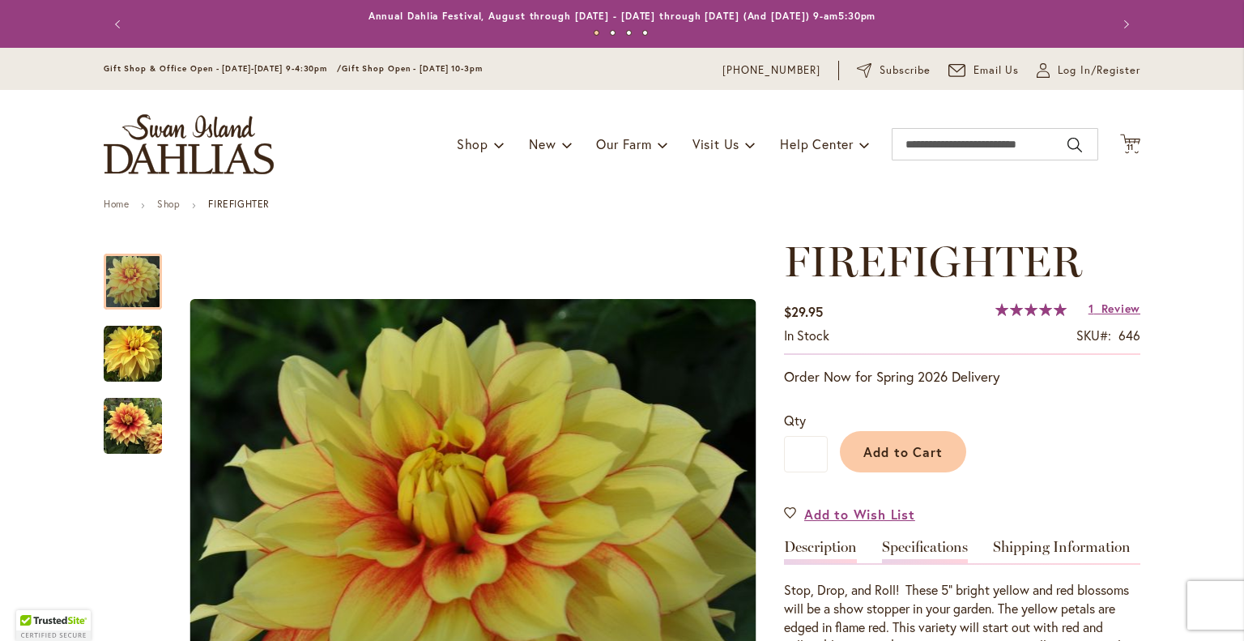
click at [919, 558] on link "Specifications" at bounding box center [925, 550] width 86 height 23
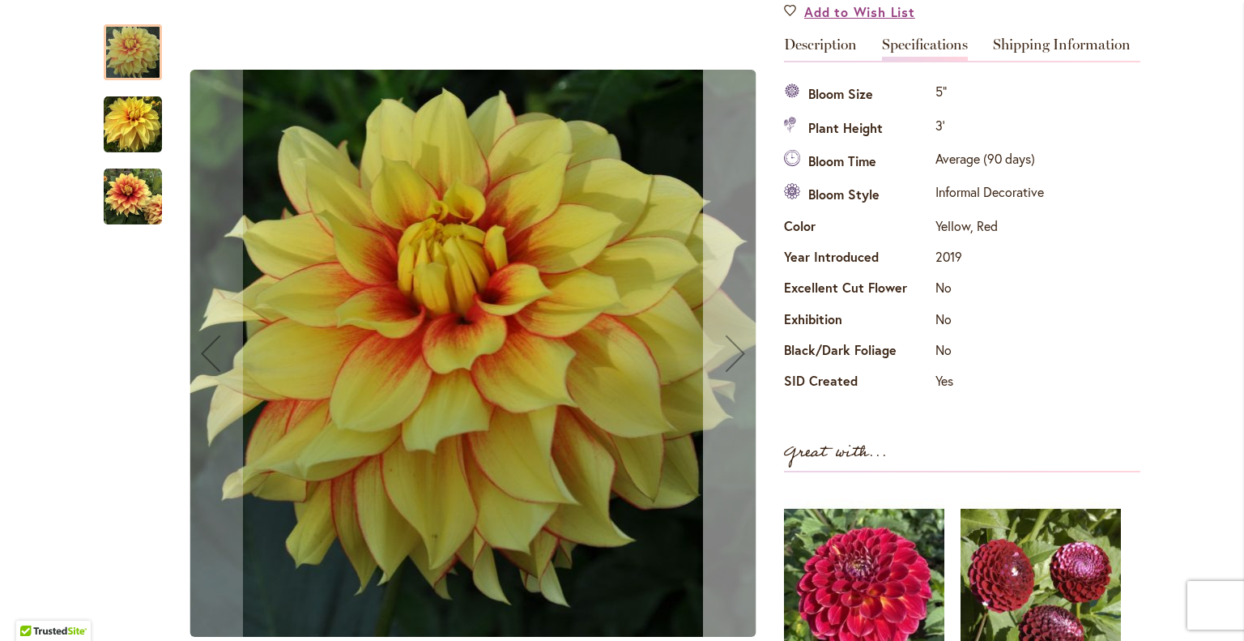
click at [734, 360] on div "Next" at bounding box center [735, 353] width 65 height 65
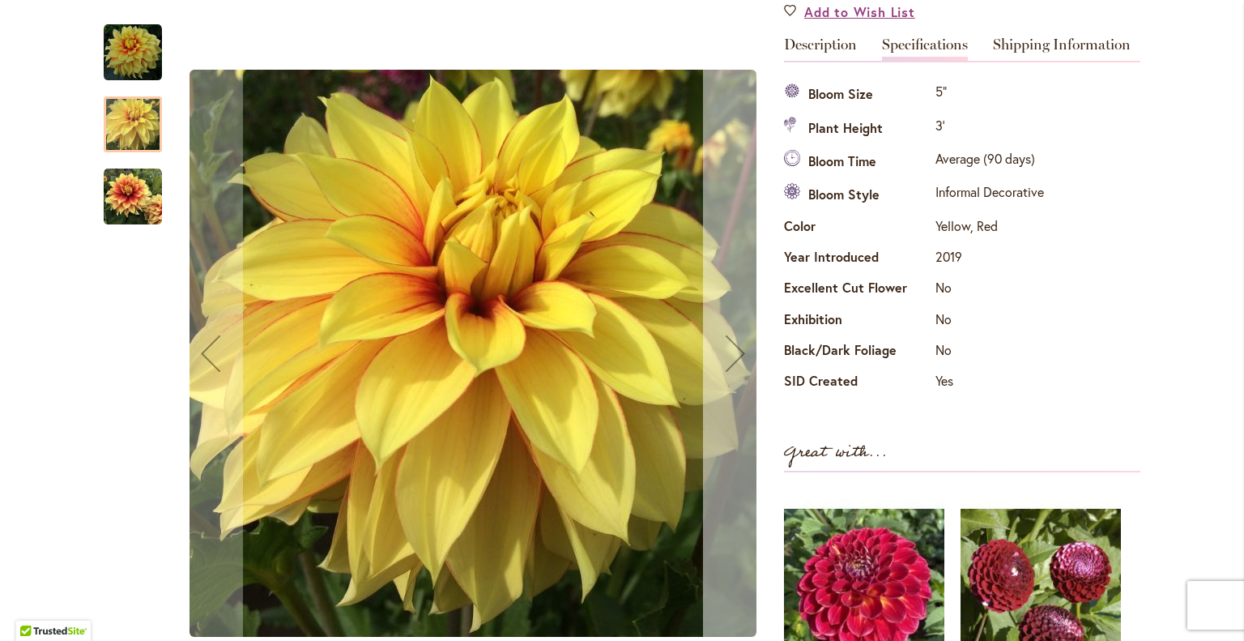
click at [733, 360] on div "Next" at bounding box center [735, 353] width 65 height 65
